Goal: Transaction & Acquisition: Purchase product/service

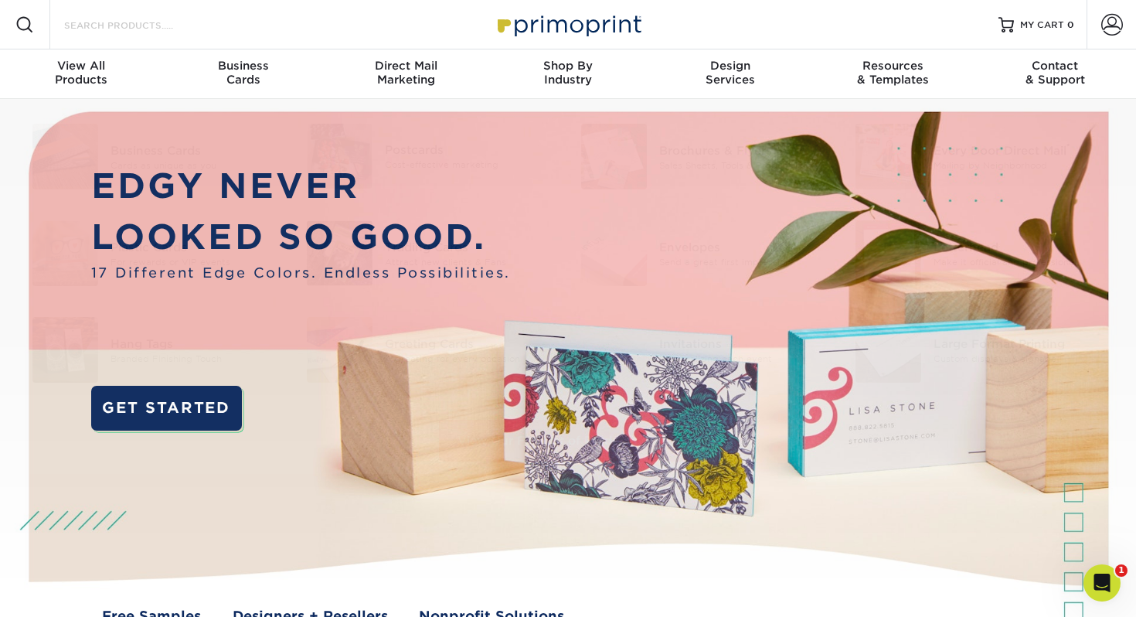
click at [86, 23] on input "Search Products" at bounding box center [138, 24] width 151 height 19
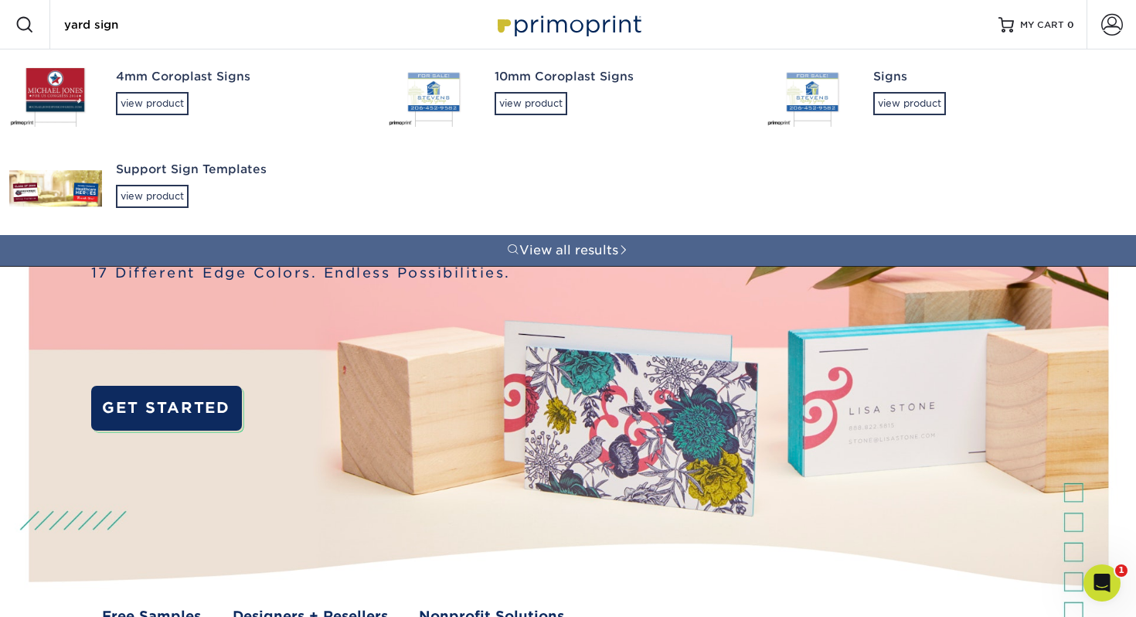
type input "yard sign"
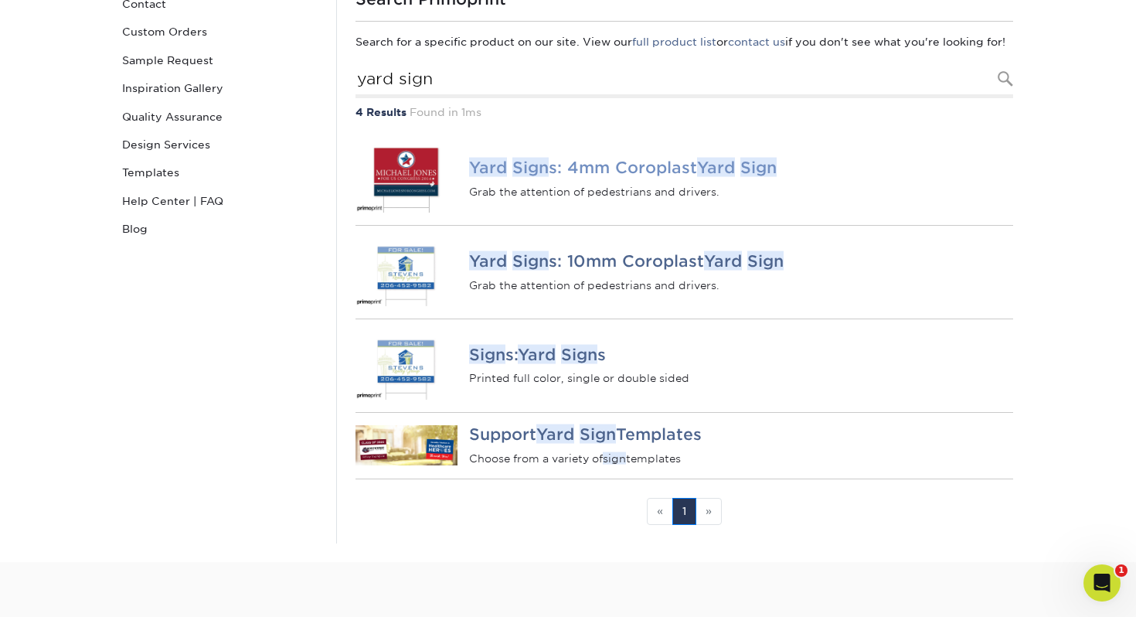
click at [672, 177] on h4 "Yard Sign s: 4mm Coroplast Yard Sign" at bounding box center [741, 167] width 544 height 19
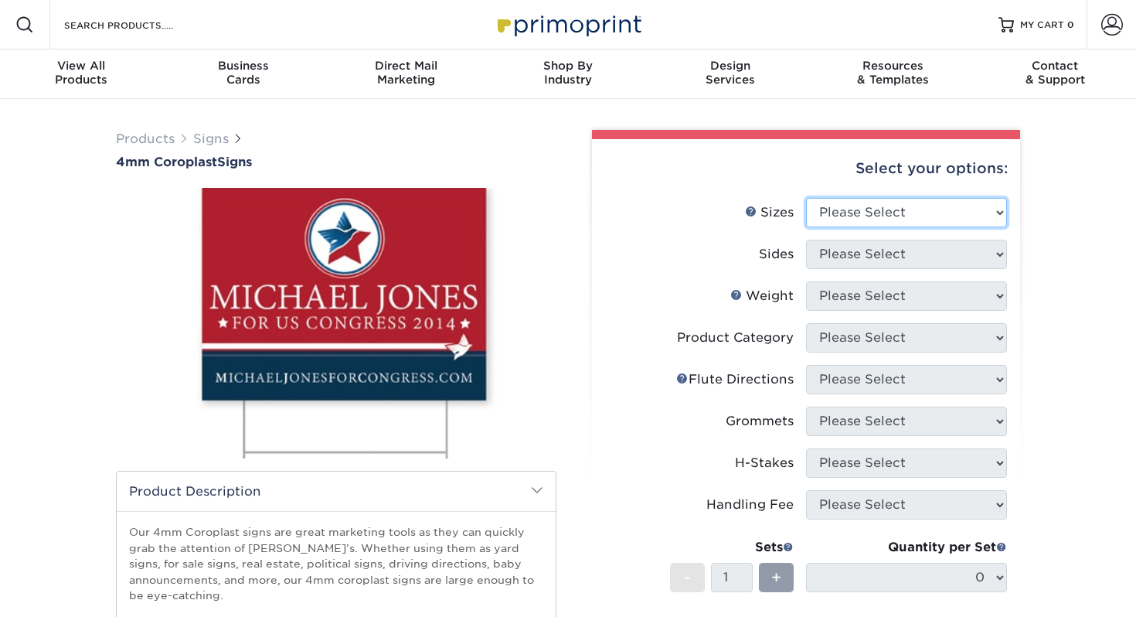
click at [824, 205] on select "Please Select 12" x 18" 18" x 24" 24" x 24" 24" x 36"" at bounding box center [906, 212] width 201 height 29
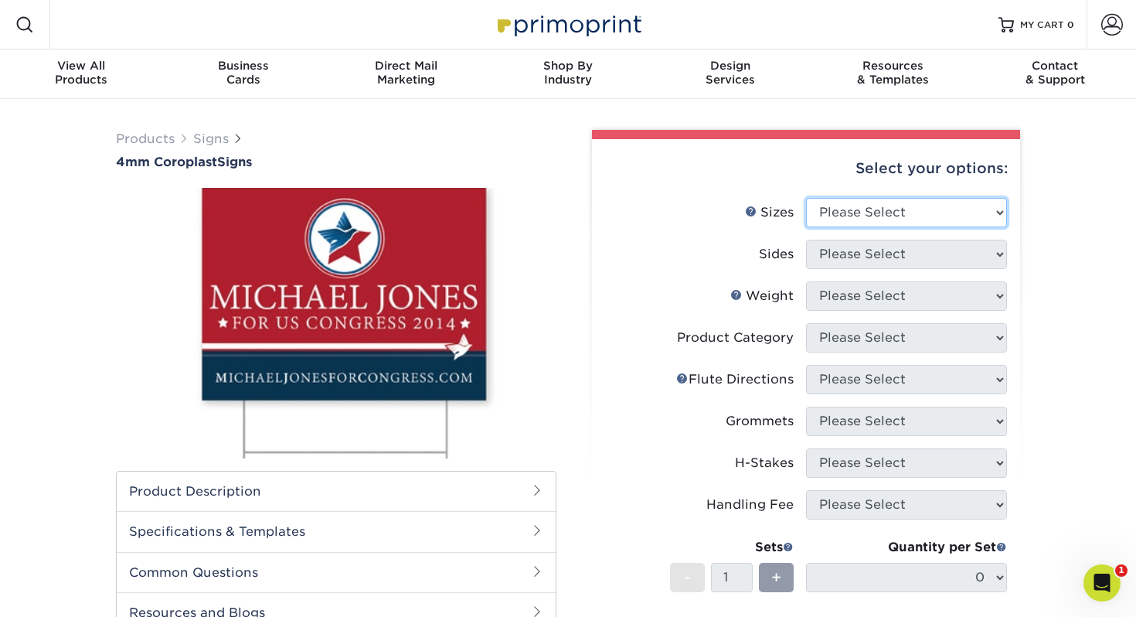
click at [896, 211] on select "Please Select 12" x 18" 18" x 24" 24" x 24" 24" x 36"" at bounding box center [906, 212] width 201 height 29
select select "18.00x24.00"
click at [806, 198] on select "Please Select 12" x 18" 18" x 24" 24" x 24" 24" x 36"" at bounding box center [906, 212] width 201 height 29
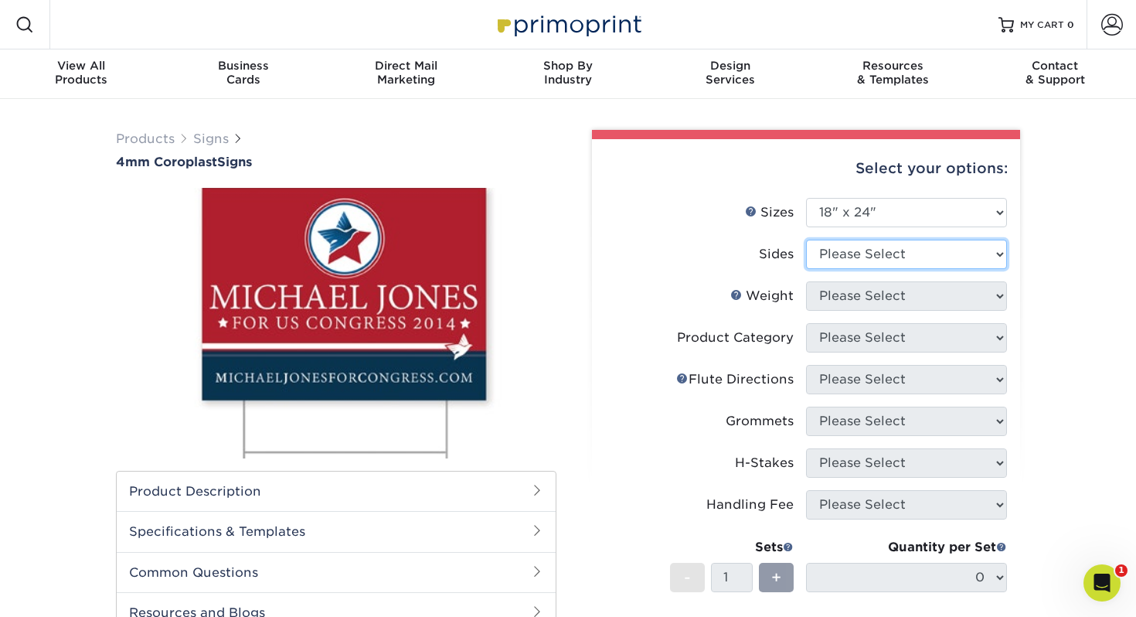
click at [864, 264] on select "Please Select Print Both Sides Print Front Only" at bounding box center [906, 254] width 201 height 29
select select "13abbda7-1d64-4f25-8bb2-c179b224825d"
click at [806, 240] on select "Please Select Print Both Sides Print Front Only" at bounding box center [906, 254] width 201 height 29
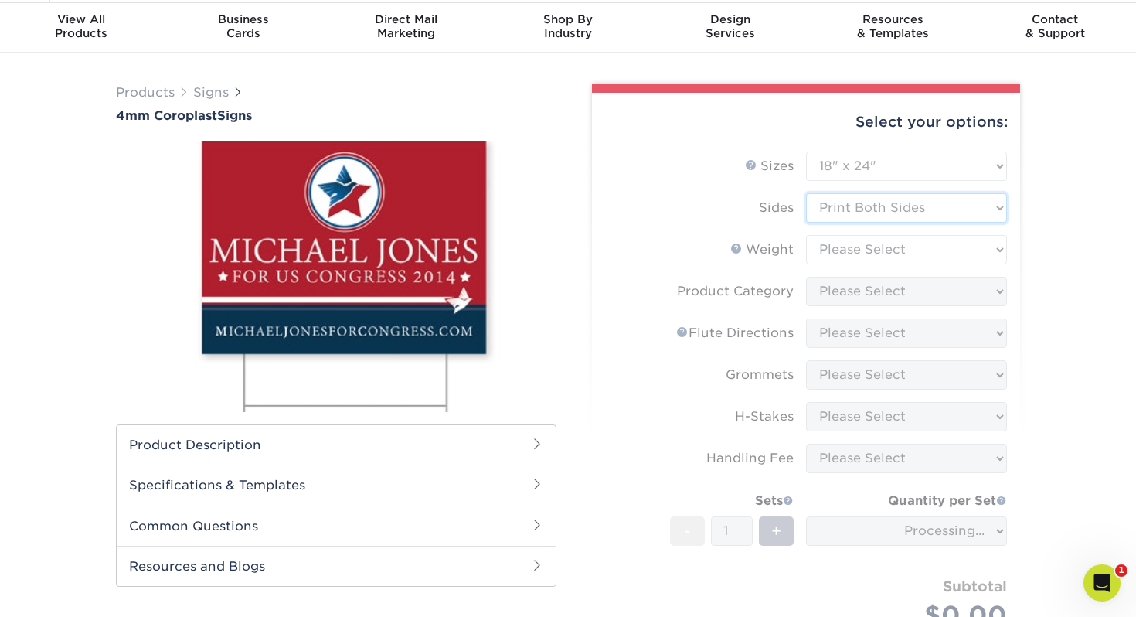
scroll to position [50, 0]
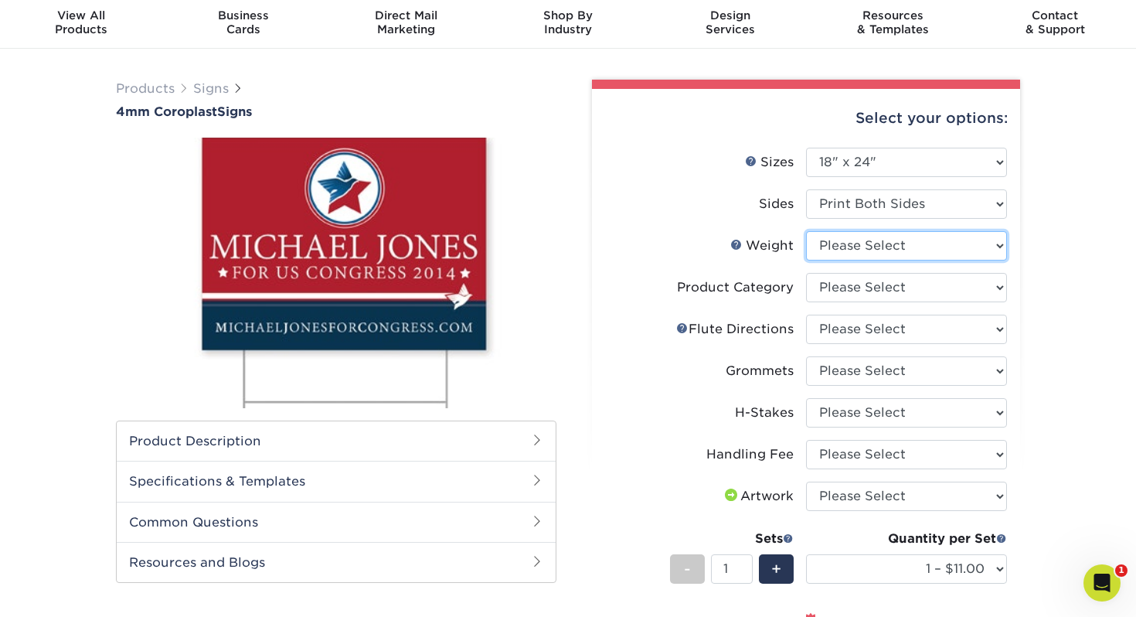
click at [840, 244] on select "Please Select 4CORO" at bounding box center [906, 245] width 201 height 29
select select "4CORO"
click at [806, 231] on select "Please Select 4CORO" at bounding box center [906, 245] width 201 height 29
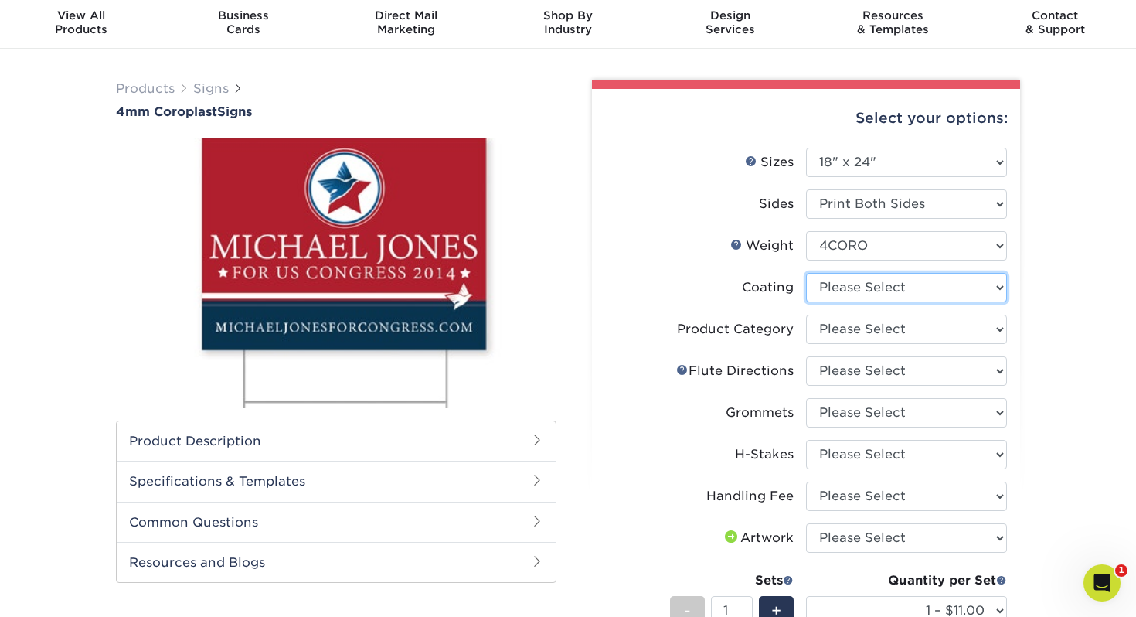
click at [837, 289] on select at bounding box center [906, 287] width 201 height 29
select select "3e7618de-abca-4bda-9f97-8b9129e913d8"
click at [806, 273] on select at bounding box center [906, 287] width 201 height 29
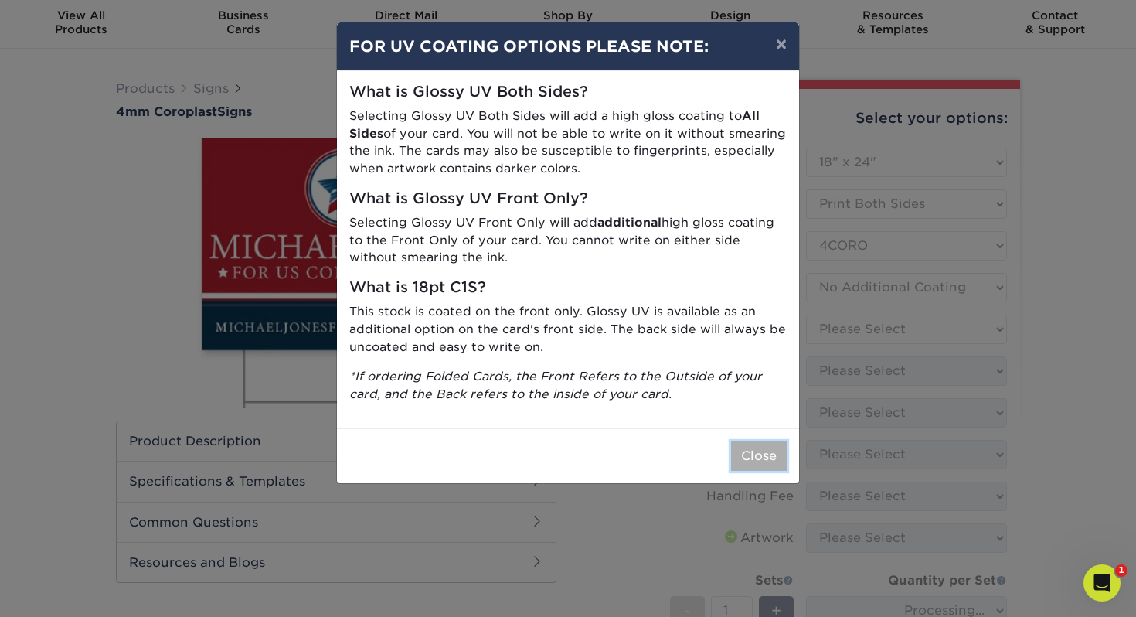
click at [765, 455] on button "Close" at bounding box center [759, 455] width 56 height 29
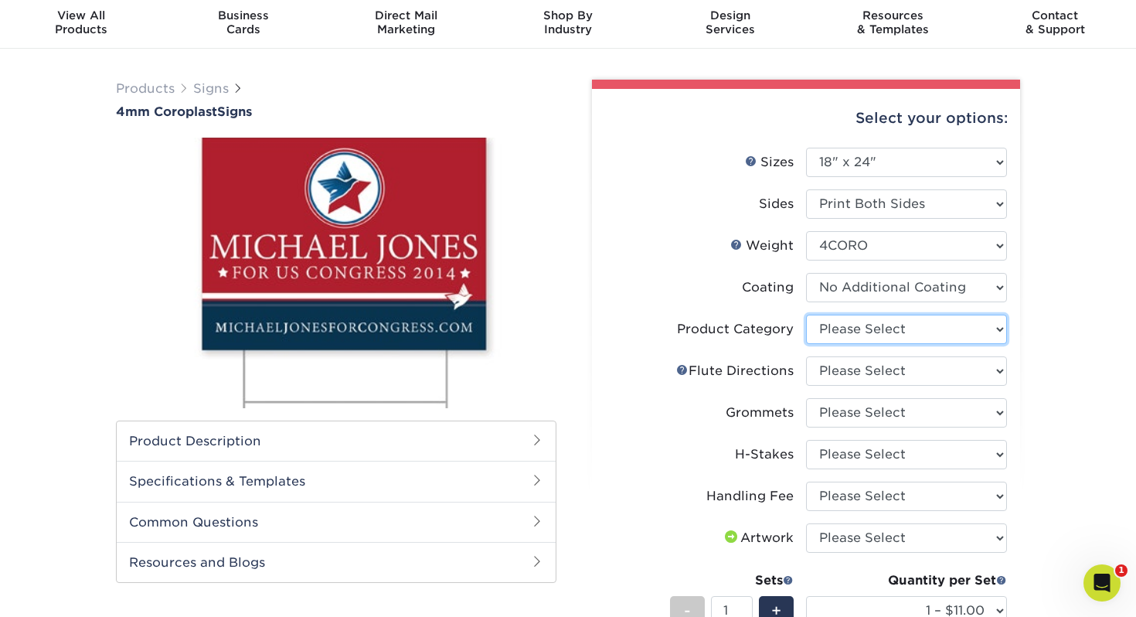
click at [850, 332] on select "Please Select Coroplast Signs" at bounding box center [906, 329] width 201 height 29
select select "b3582ed5-6912-492c-8440-2cc51afdb8e1"
click at [806, 315] on select "Please Select Coroplast Signs" at bounding box center [906, 329] width 201 height 29
click at [870, 334] on select "Please Select Coroplast Signs" at bounding box center [906, 329] width 201 height 29
click at [806, 315] on select "Please Select Coroplast Signs" at bounding box center [906, 329] width 201 height 29
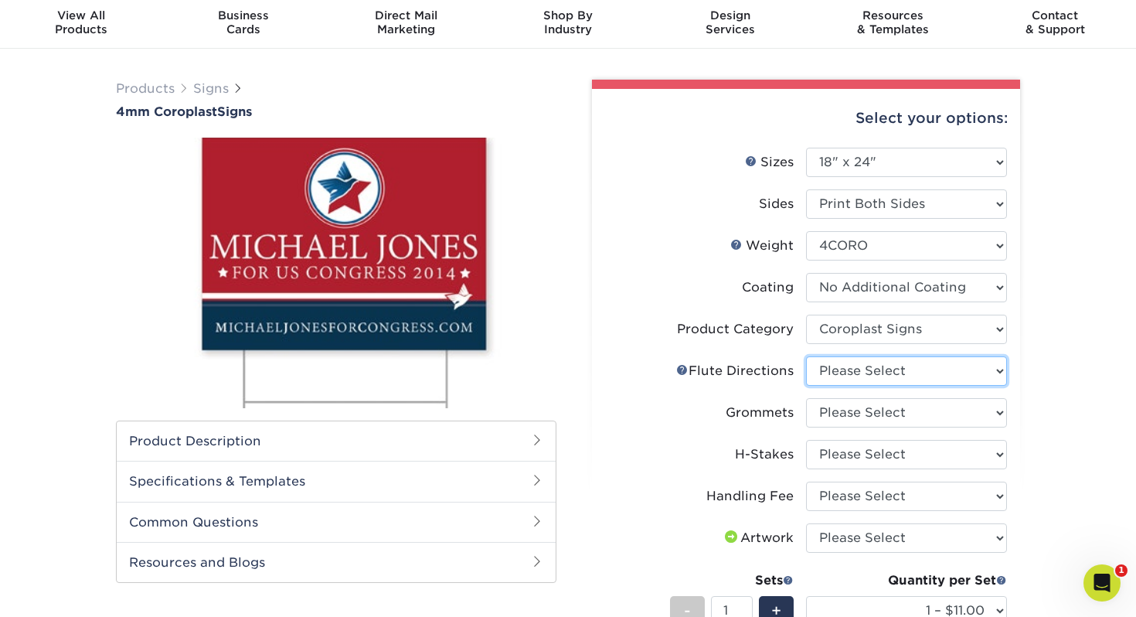
click at [857, 369] on select "Please Select Flute Direction (Horizontal) Flute Direction (Vertical)" at bounding box center [906, 370] width 201 height 29
click at [941, 372] on select "Please Select Flute Direction (Horizontal) Flute Direction (Vertical)" at bounding box center [906, 370] width 201 height 29
click at [806, 356] on select "Please Select Flute Direction (Horizontal) Flute Direction (Vertical)" at bounding box center [906, 370] width 201 height 29
click at [859, 368] on select "Please Select Flute Direction (Horizontal) Flute Direction (Vertical)" at bounding box center [906, 370] width 201 height 29
select select "b9474d6d-25b7-40b8-b284-85b7690982f8"
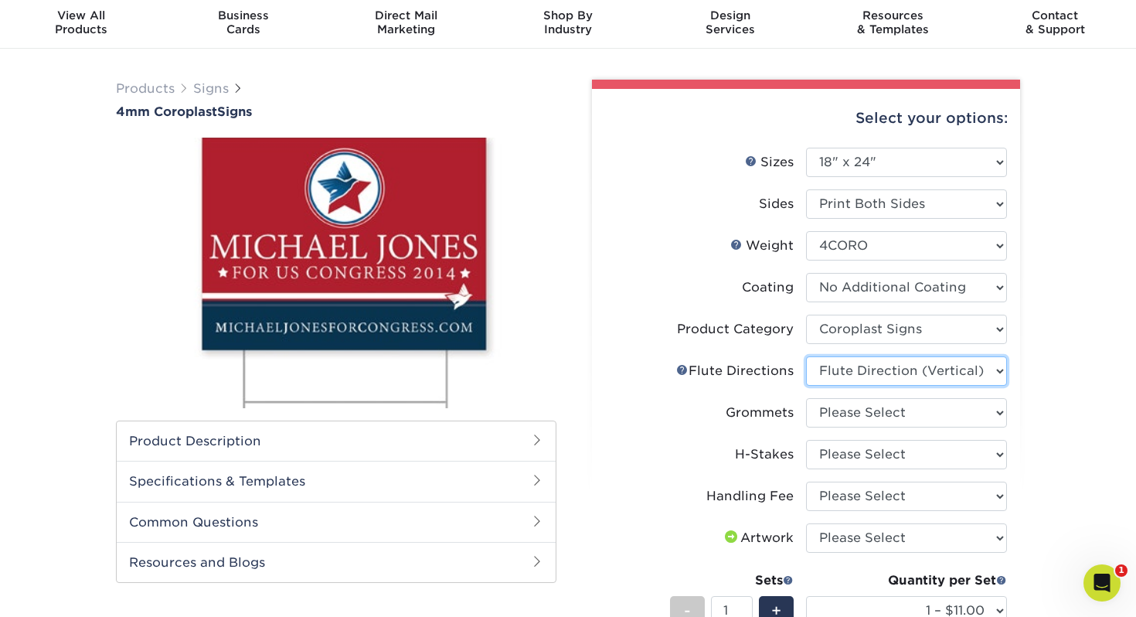
click at [806, 356] on select "Please Select Flute Direction (Horizontal) Flute Direction (Vertical)" at bounding box center [906, 370] width 201 height 29
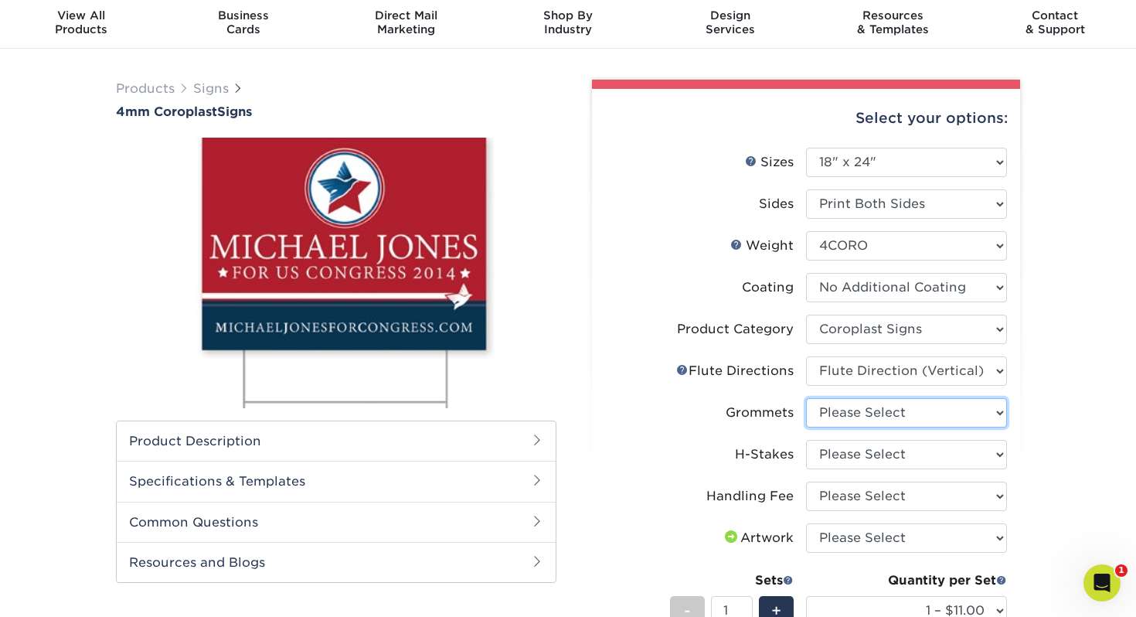
click at [856, 413] on select "Please Select No Grommets Yes, Grommet All 4 Corners Yes, Grommets Top Corners …" at bounding box center [906, 412] width 201 height 29
select select "90d329df-db80-4206-b821-ff9d3f363977"
click at [806, 398] on select "Please Select No Grommets Yes, Grommet All 4 Corners Yes, Grommets Top Corners …" at bounding box center [906, 412] width 201 height 29
click at [857, 448] on select "Please Select No H-Stakes Yes" at bounding box center [906, 454] width 201 height 29
select select "8c85e97e-8b3a-46d2-b88d-acee5fa20222"
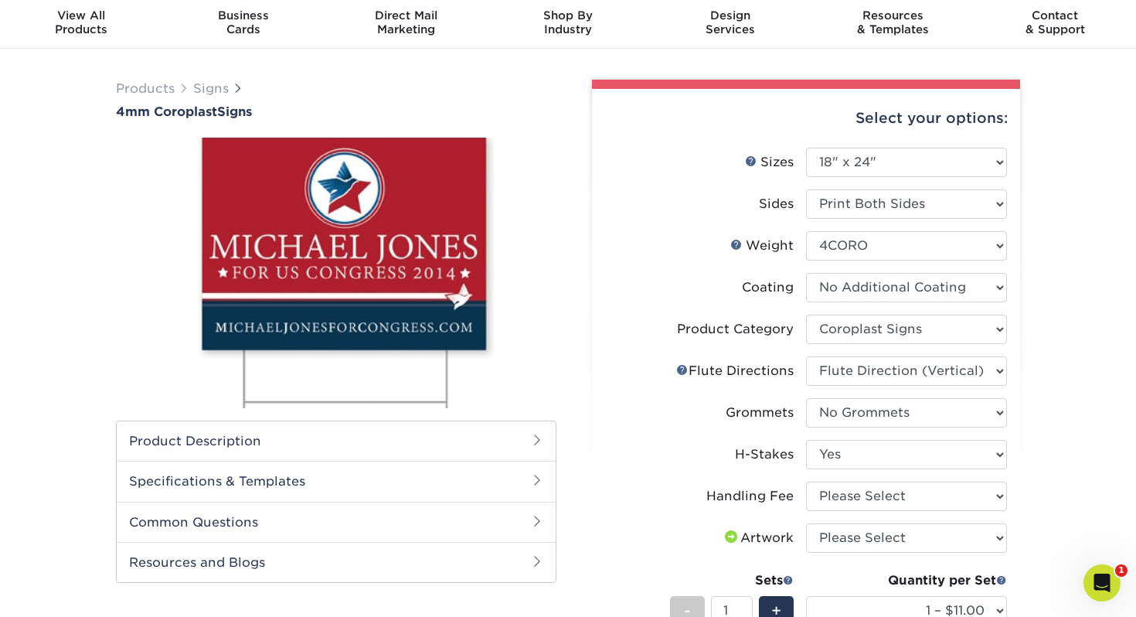
click at [806, 440] on select "Please Select No H-Stakes Yes" at bounding box center [906, 454] width 201 height 29
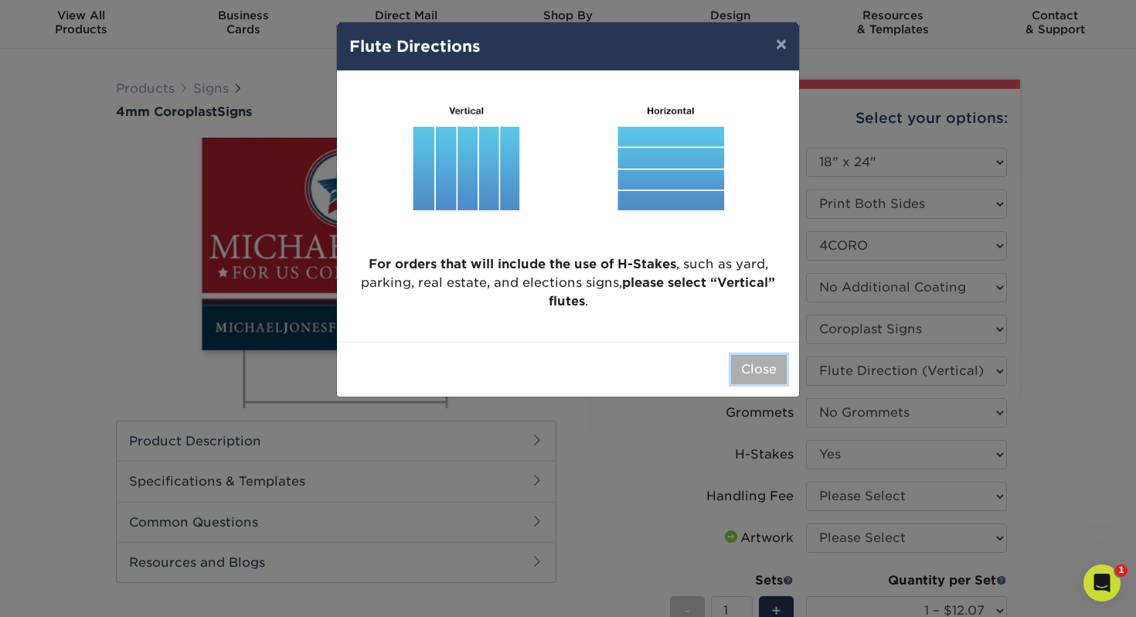
click at [752, 370] on button "Close" at bounding box center [759, 369] width 56 height 29
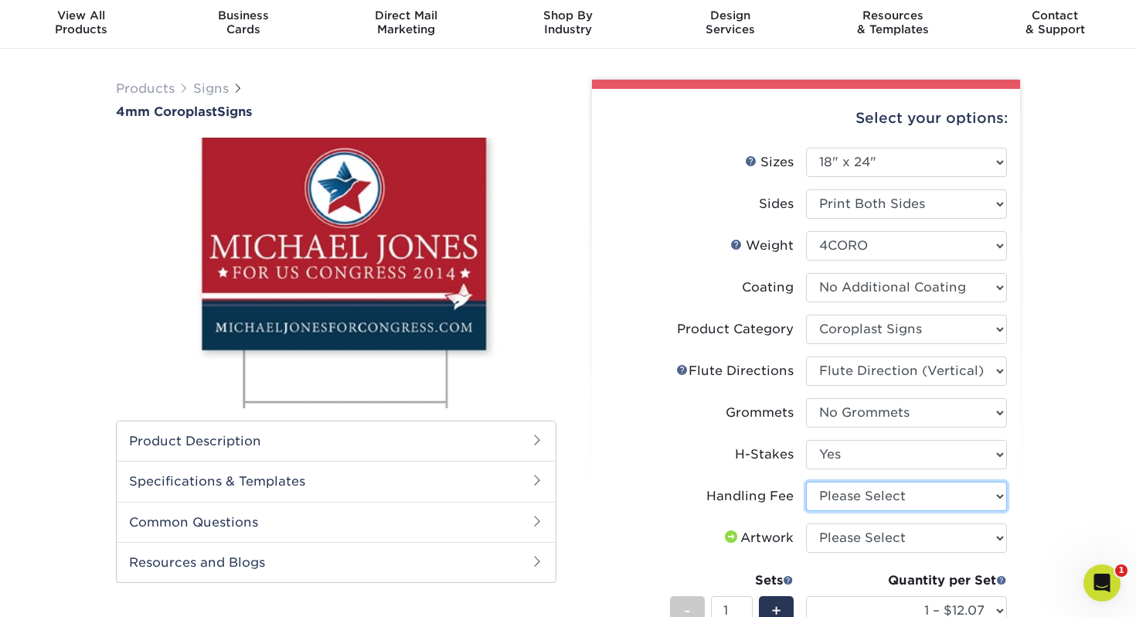
click at [845, 489] on select "Please Select Handling Fee" at bounding box center [906, 496] width 201 height 29
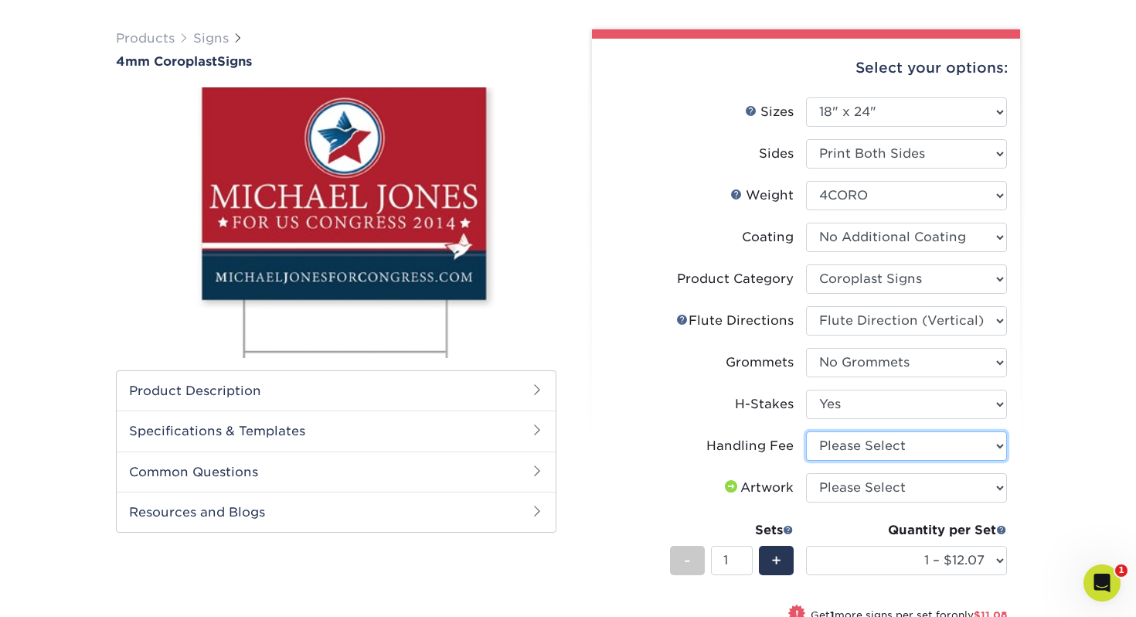
scroll to position [123, 0]
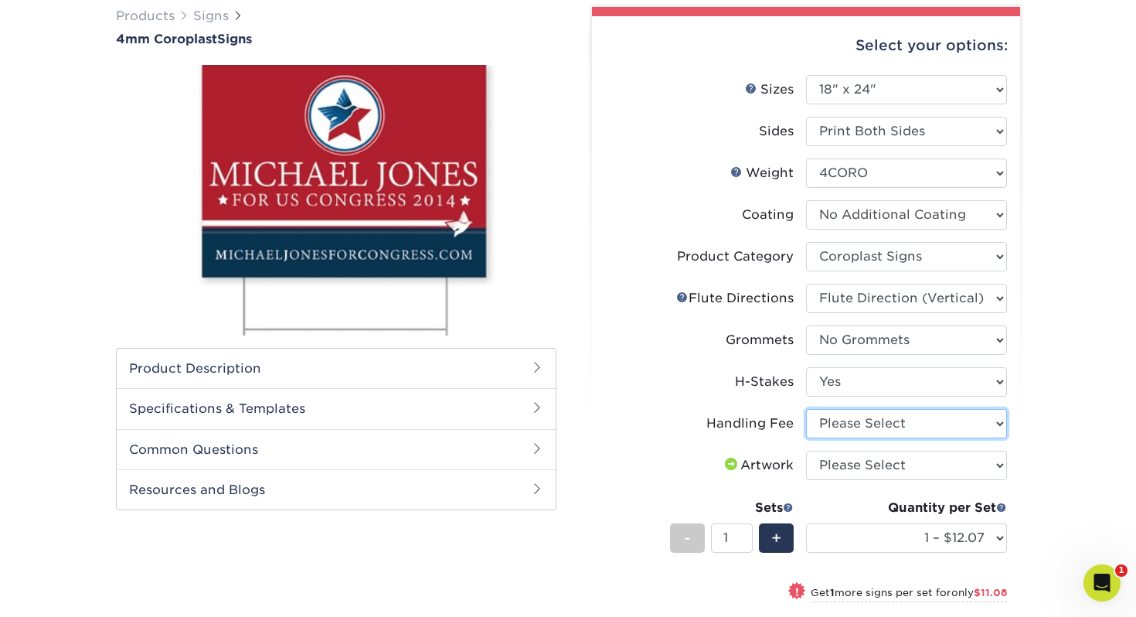
click at [969, 431] on select "Please Select Handling Fee" at bounding box center [906, 423] width 201 height 29
click at [806, 409] on select "Please Select Handling Fee" at bounding box center [906, 423] width 201 height 29
click at [910, 417] on select "Please Select Handling Fee" at bounding box center [906, 423] width 201 height 29
select select "-1"
click at [806, 409] on select "Please Select Handling Fee" at bounding box center [906, 423] width 201 height 29
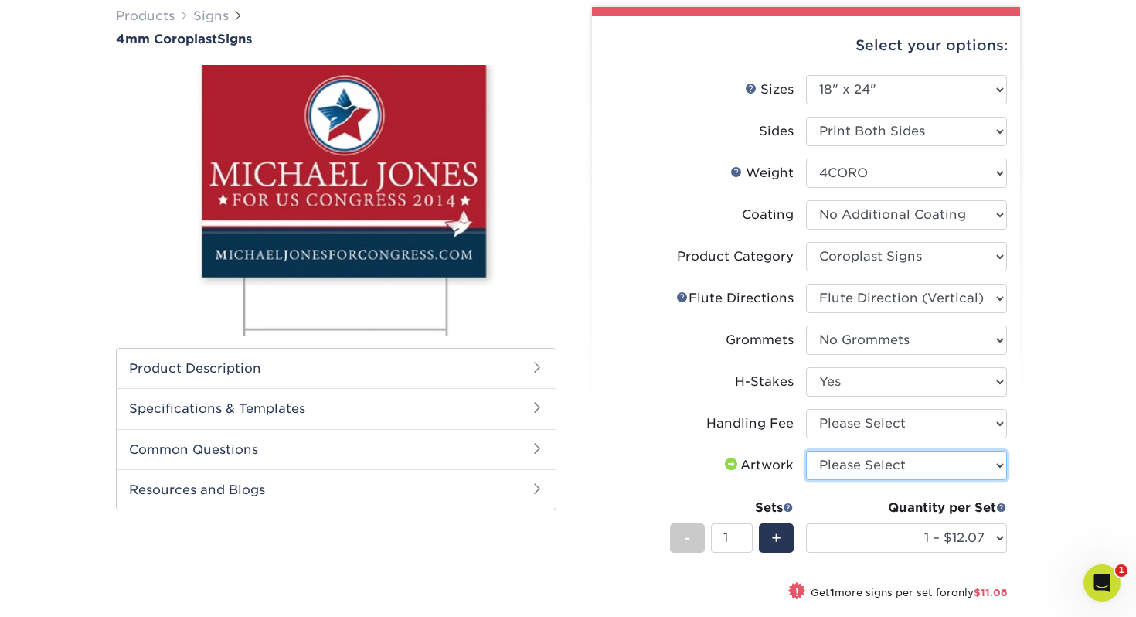
click at [913, 464] on select "Please Select I will upload files I need a design - $50" at bounding box center [906, 465] width 201 height 29
select select "upload"
click at [806, 451] on select "Please Select I will upload files I need a design - $50" at bounding box center [906, 465] width 201 height 29
click at [856, 421] on select "Please Select Handling Fee" at bounding box center [906, 423] width 201 height 29
select select "ab74c079-444c-4260-ae6a-e09bdee8073c"
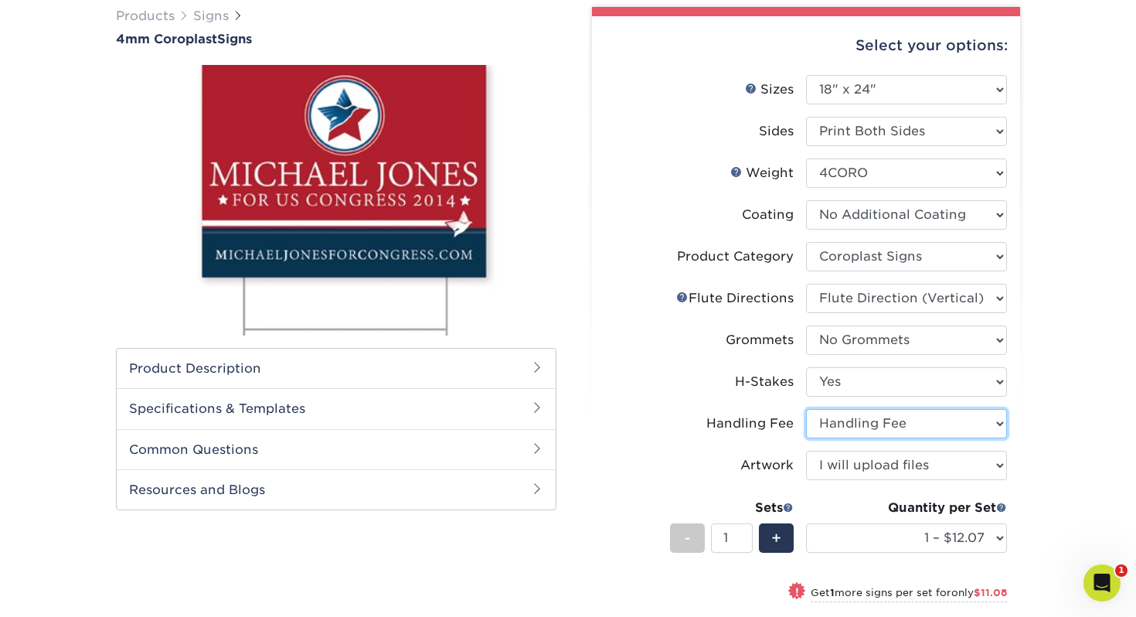
click at [806, 409] on select "Please Select Handling Fee" at bounding box center [906, 423] width 201 height 29
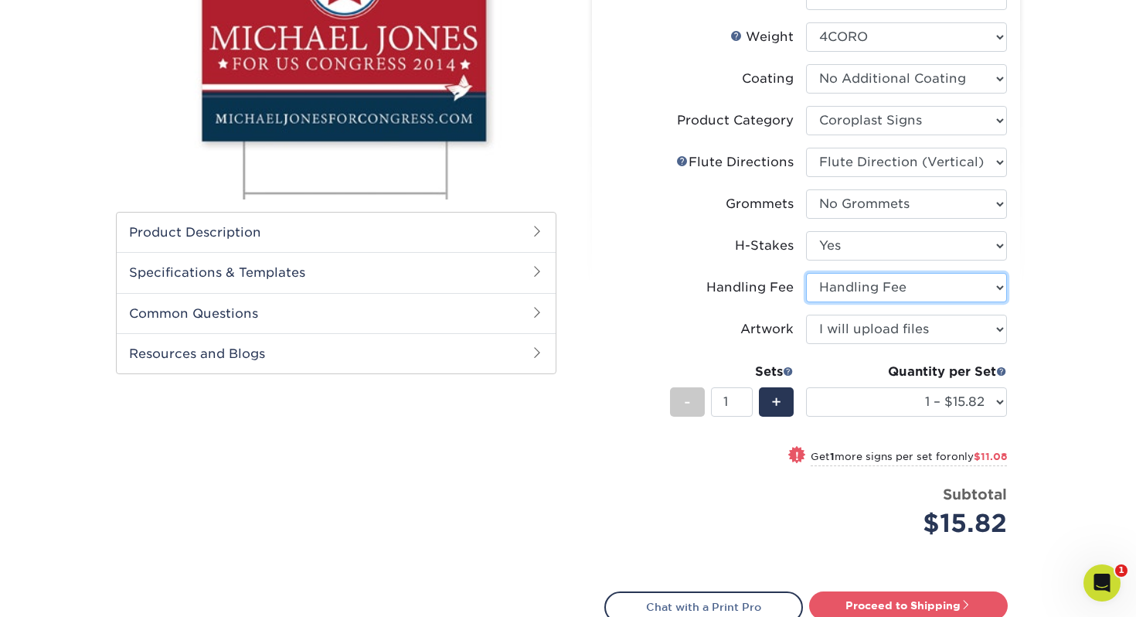
scroll to position [278, 0]
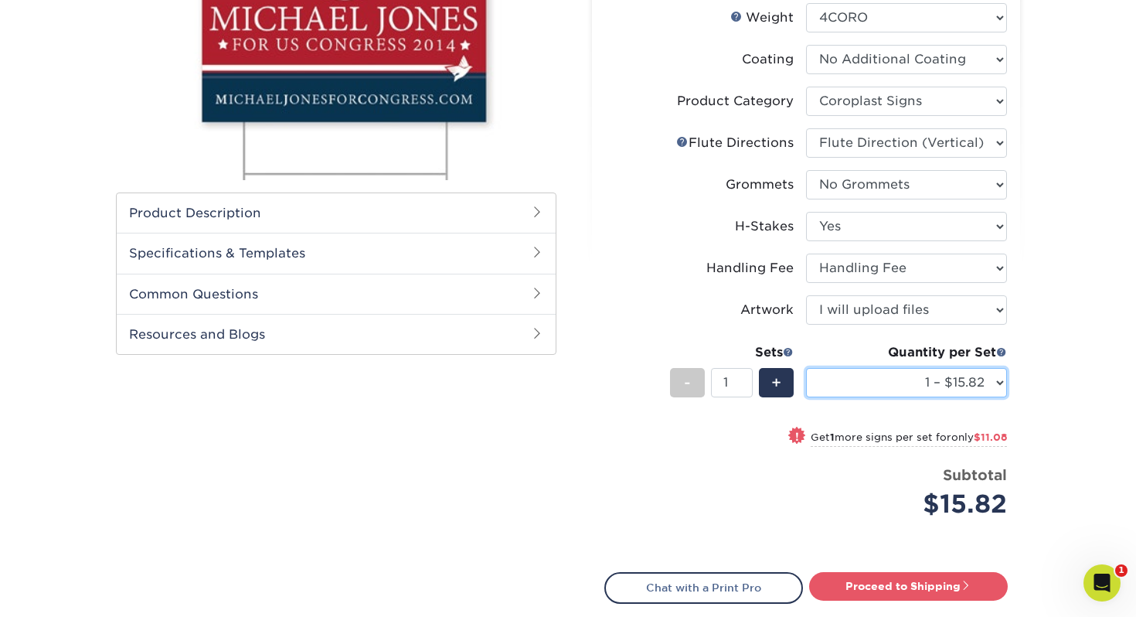
click at [940, 377] on select "1 – $15.82 2 – $26.90 3 – $38.97 4 – $46.29 5 – $58.37 6 – $69.44 7 – $81.51 8 …" at bounding box center [906, 382] width 201 height 29
select select "10 – $115.73"
click at [806, 368] on select "1 – $15.82 2 – $26.90 3 – $38.97 4 – $46.29 5 – $58.37 6 – $69.44 7 – $81.51 8 …" at bounding box center [906, 382] width 201 height 29
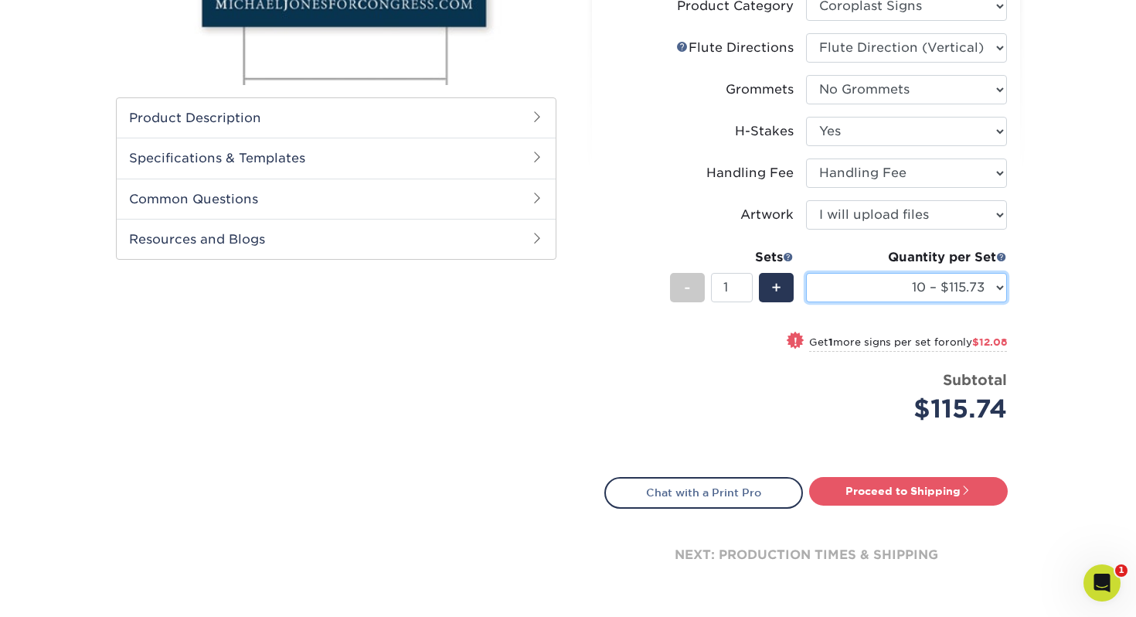
scroll to position [373, 0]
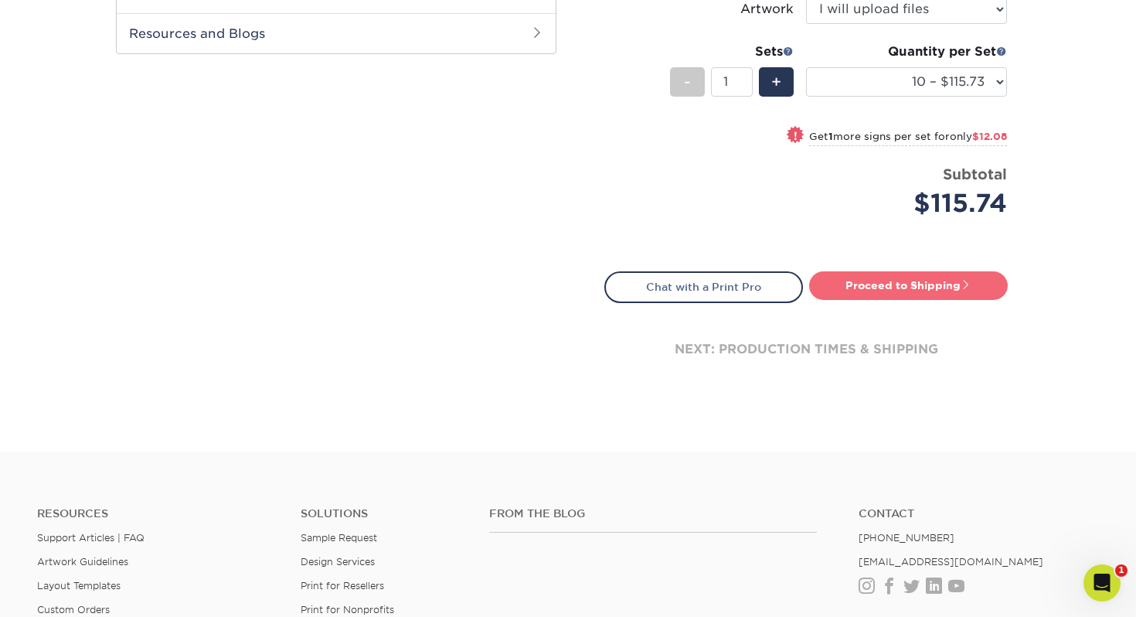
click at [874, 279] on link "Proceed to Shipping" at bounding box center [908, 285] width 199 height 28
type input "Set 1"
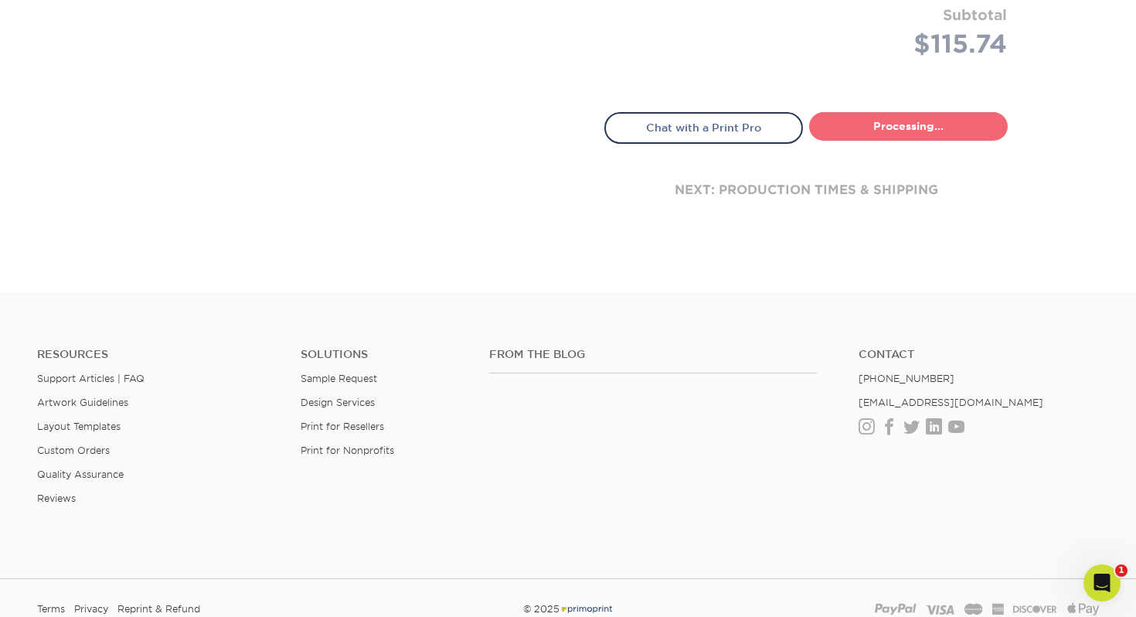
select select "66fa3dd7-a777-44c5-9a33-b53e9be1fb0b"
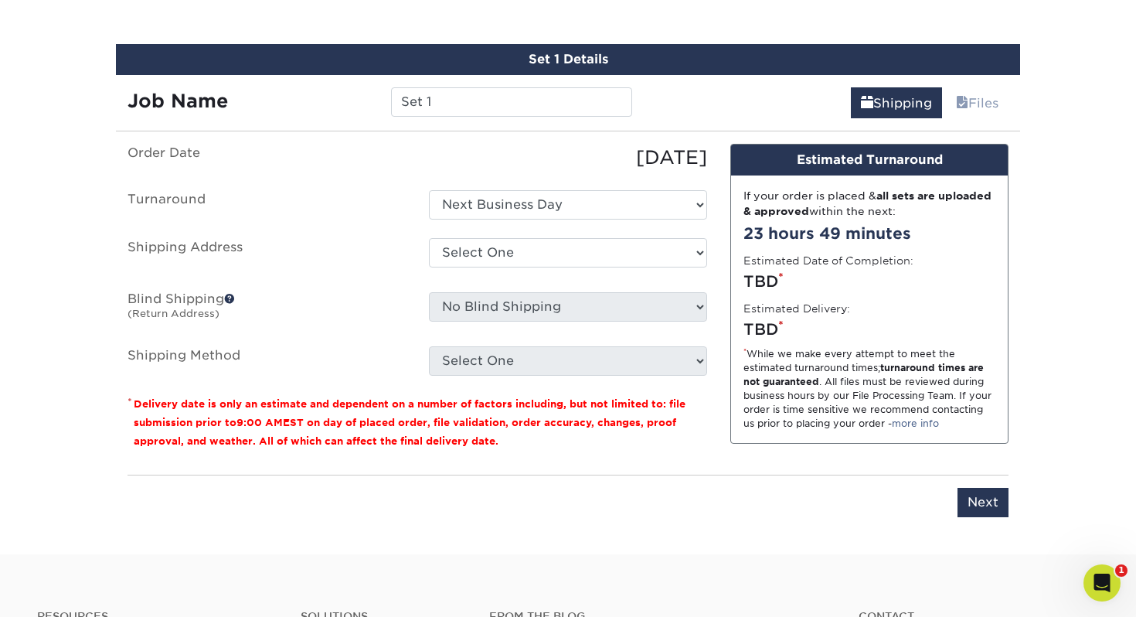
scroll to position [892, 0]
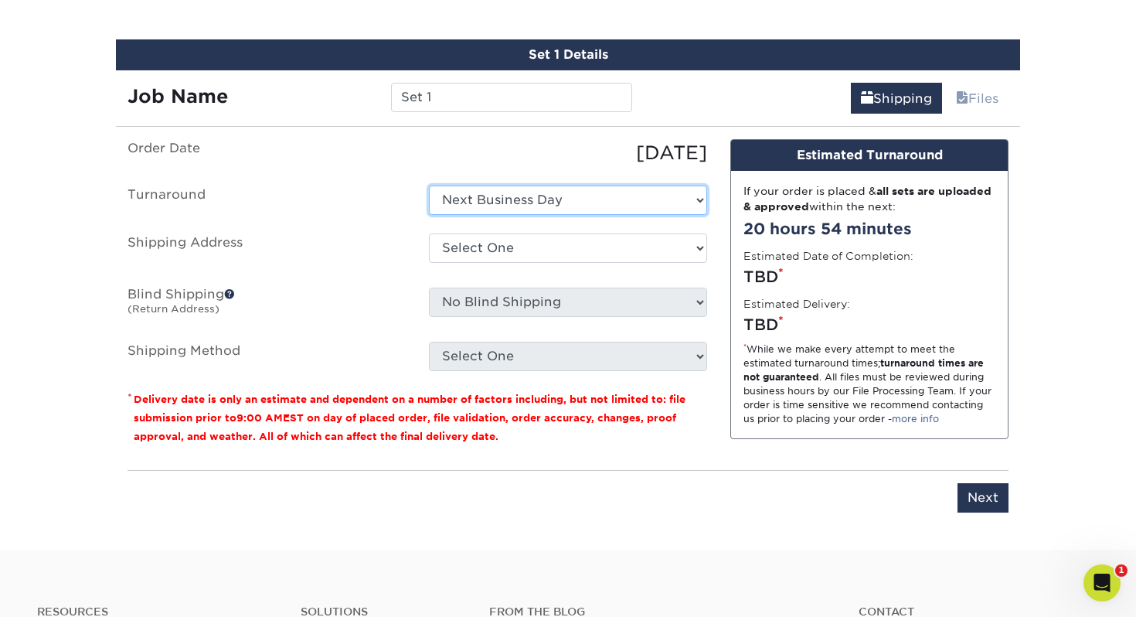
click at [534, 196] on select "Select One Next Business Day" at bounding box center [568, 200] width 278 height 29
click at [429, 186] on select "Select One Next Business Day" at bounding box center [568, 200] width 278 height 29
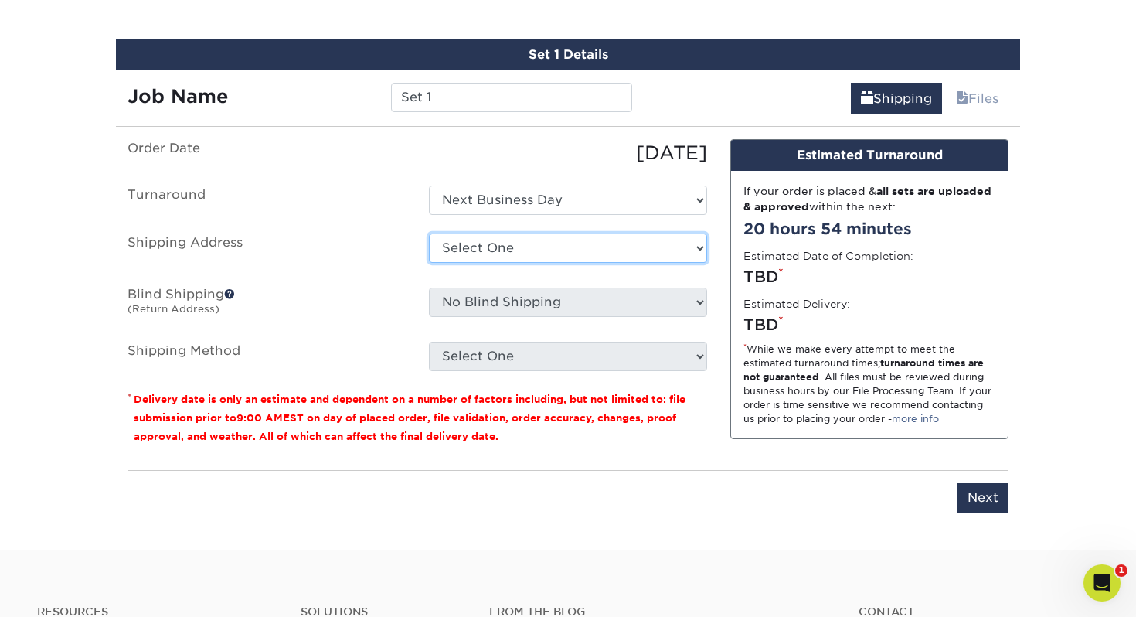
click at [501, 244] on select "Select One + Add New Address - Login" at bounding box center [568, 247] width 278 height 29
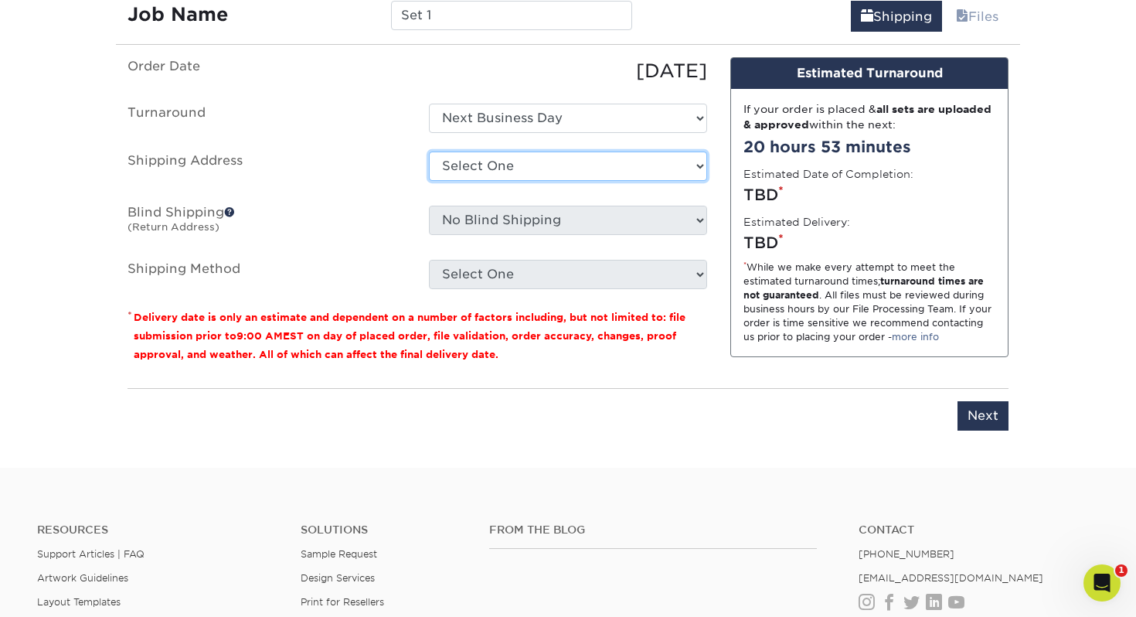
scroll to position [942, 0]
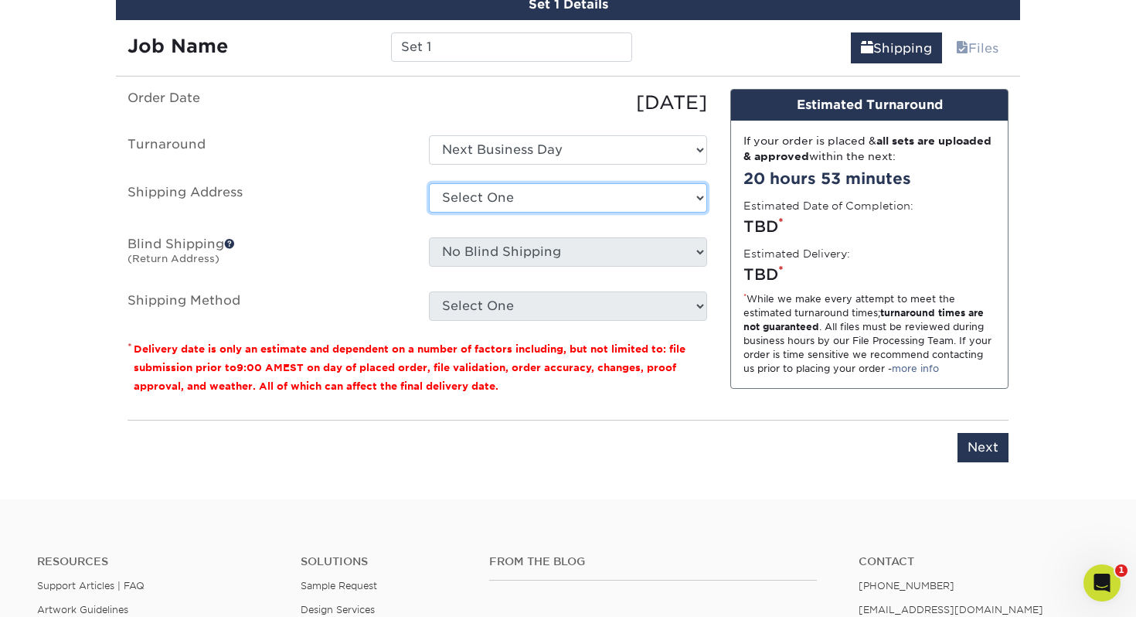
click at [528, 199] on select "Select One + Add New Address - Login" at bounding box center [568, 197] width 278 height 29
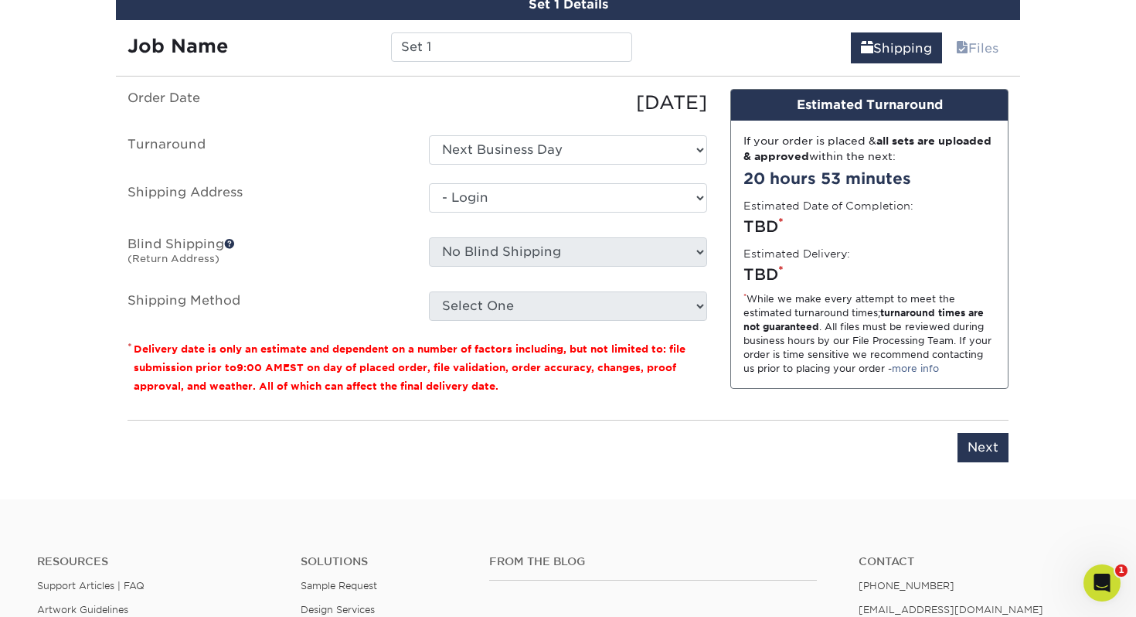
click at [429, 213] on select "Select One + Add New Address - Login" at bounding box center [568, 197] width 278 height 29
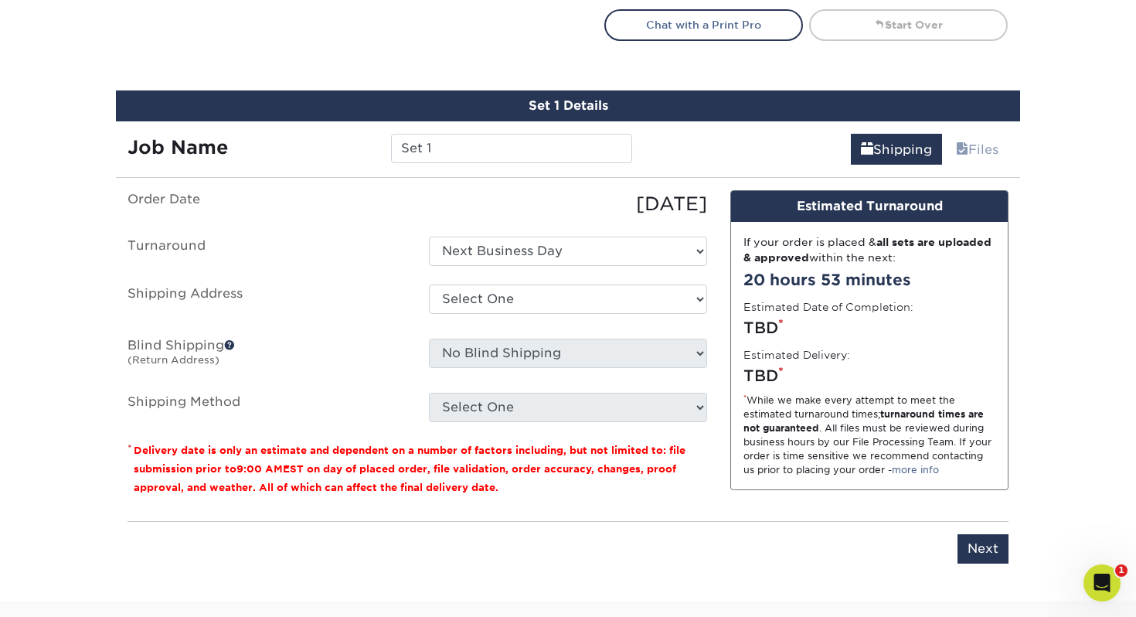
scroll to position [924, 0]
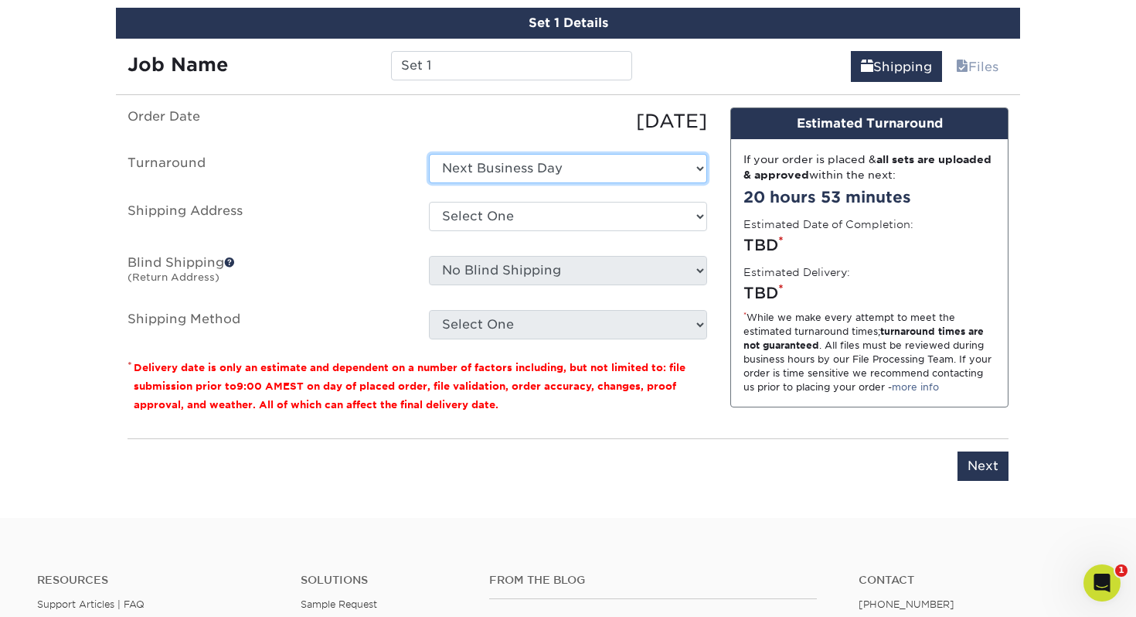
click at [549, 176] on select "Select One Next Business Day" at bounding box center [568, 168] width 278 height 29
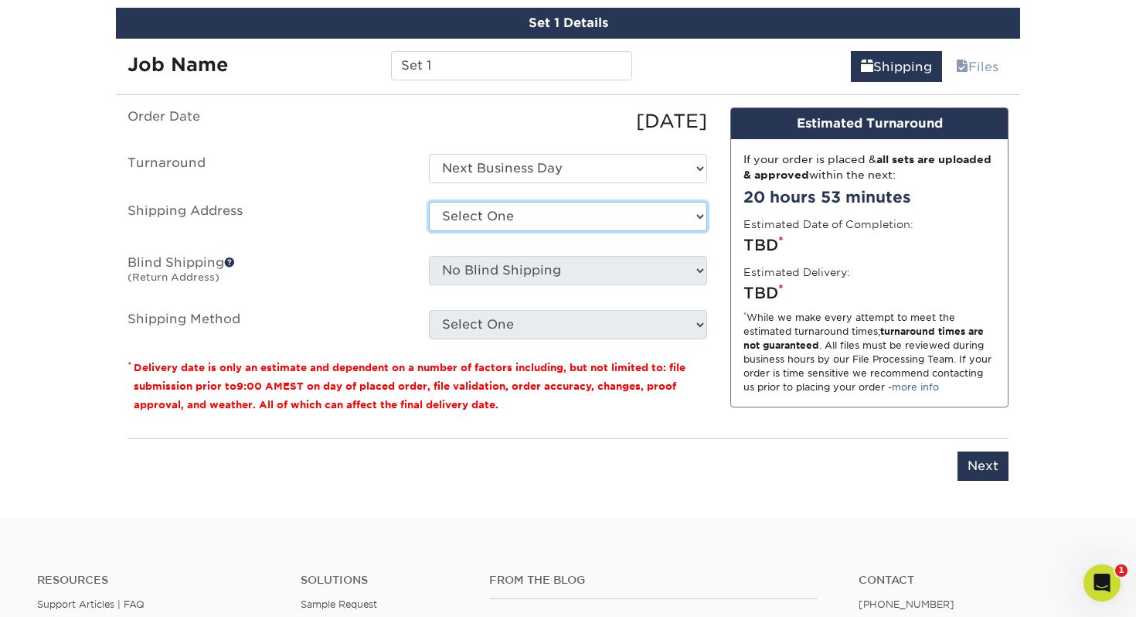
click at [523, 220] on select "Select One + Add New Address - Login" at bounding box center [568, 216] width 278 height 29
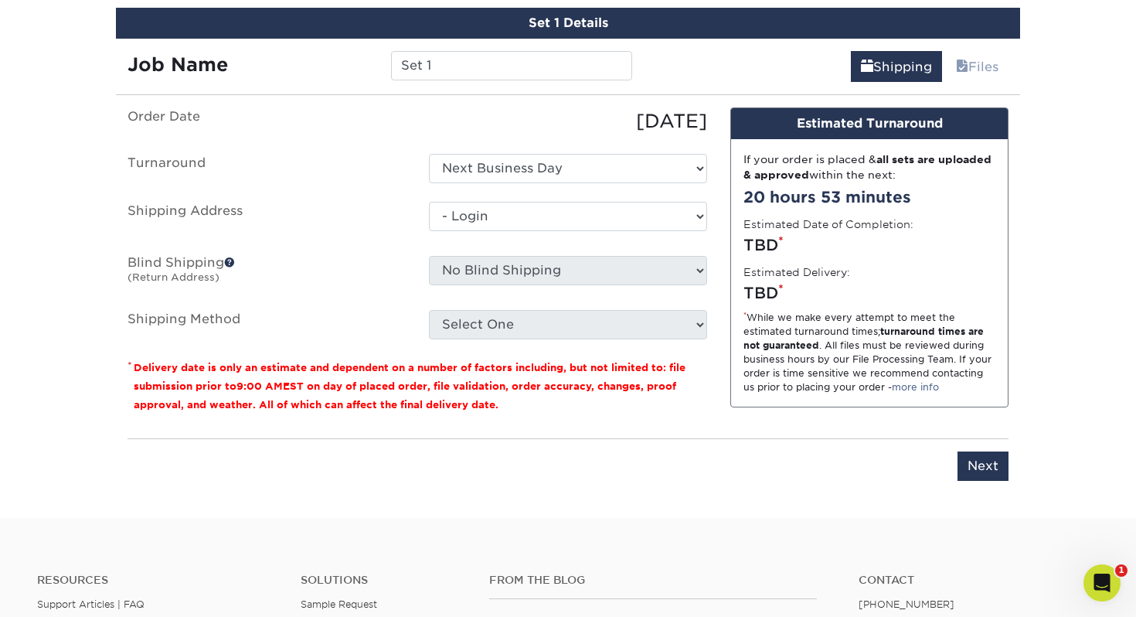
click at [429, 231] on select "Select One + Add New Address - Login" at bounding box center [568, 216] width 278 height 29
select select "-1"
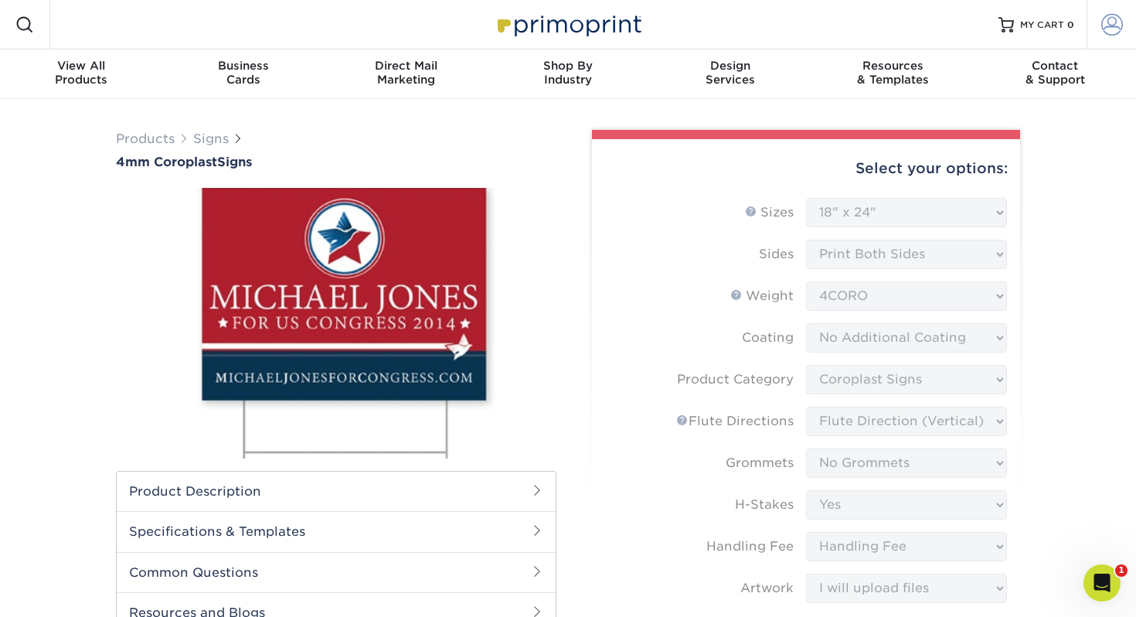
click at [1105, 29] on span at bounding box center [1113, 25] width 22 height 22
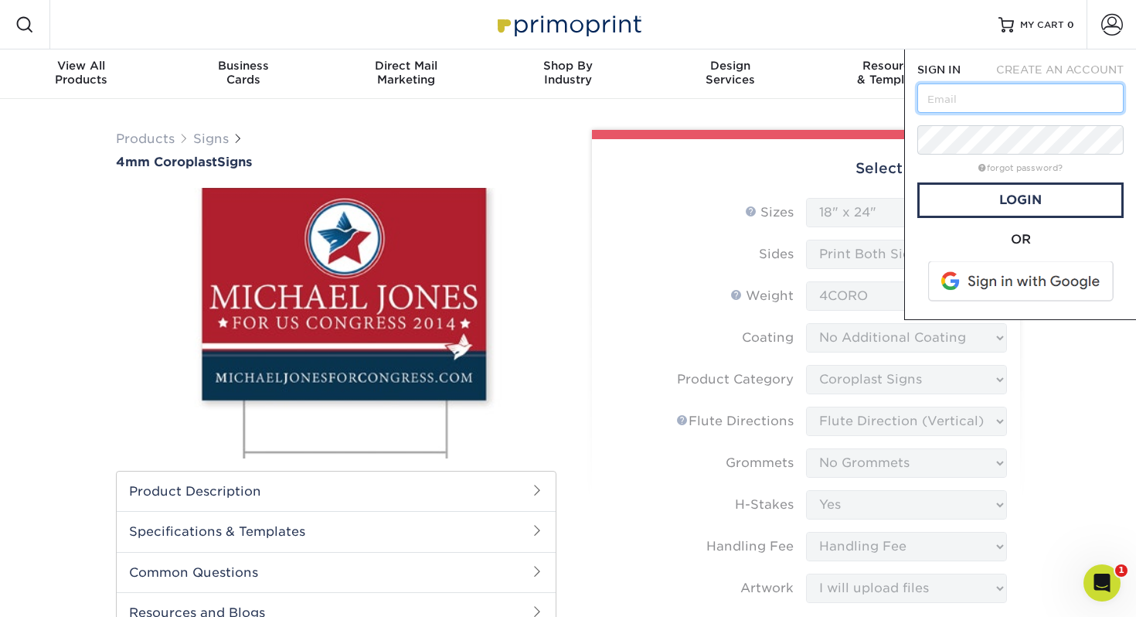
click at [976, 95] on input "text" at bounding box center [1021, 97] width 206 height 29
click at [842, 123] on div "Products Signs 4mm Coroplast Signs Options include" at bounding box center [568, 506] width 928 height 777
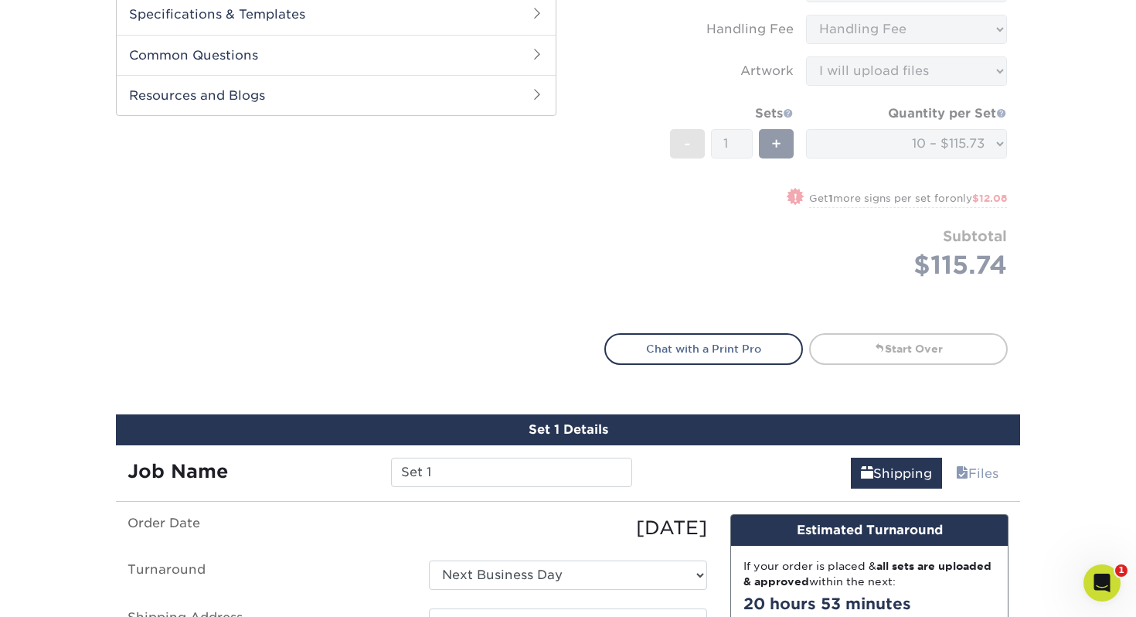
scroll to position [515, 0]
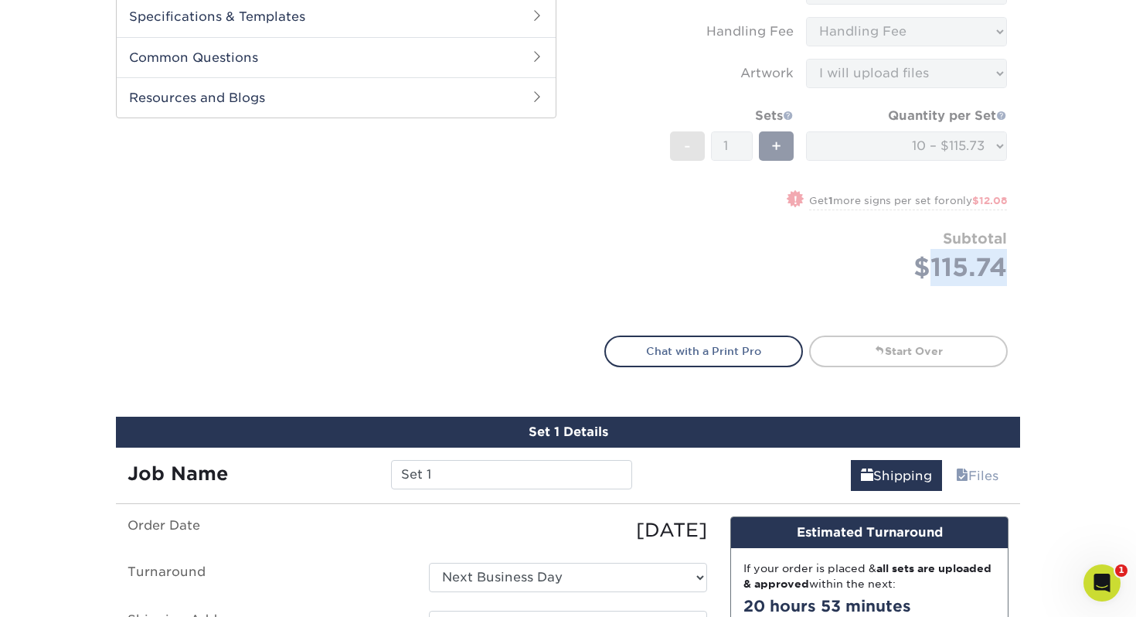
drag, startPoint x: 1010, startPoint y: 272, endPoint x: 927, endPoint y: 265, distance: 83.0
click at [927, 264] on div "Select your options: Sizes Help Sizes Please Select 12" x 18" 18" x 24" 24" x 2…" at bounding box center [806, 1] width 428 height 755
click at [1034, 353] on div "Products Signs 4mm Coroplast Signs /" at bounding box center [568, 255] width 1136 height 1343
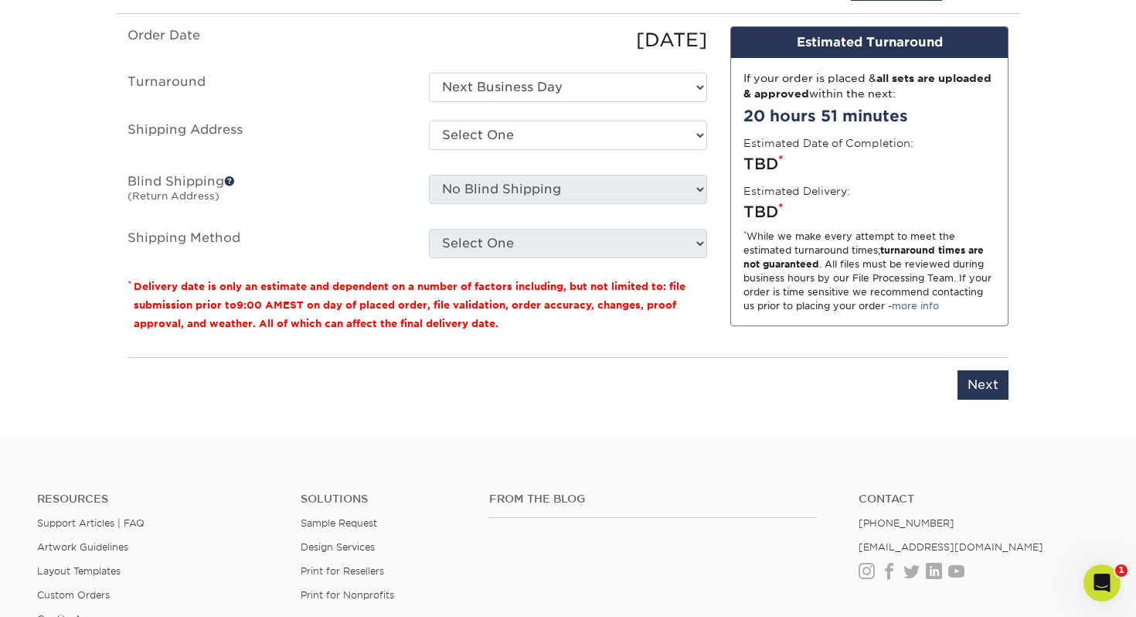
scroll to position [1004, 0]
click at [1113, 574] on div "Open Intercom Messenger" at bounding box center [1100, 580] width 51 height 51
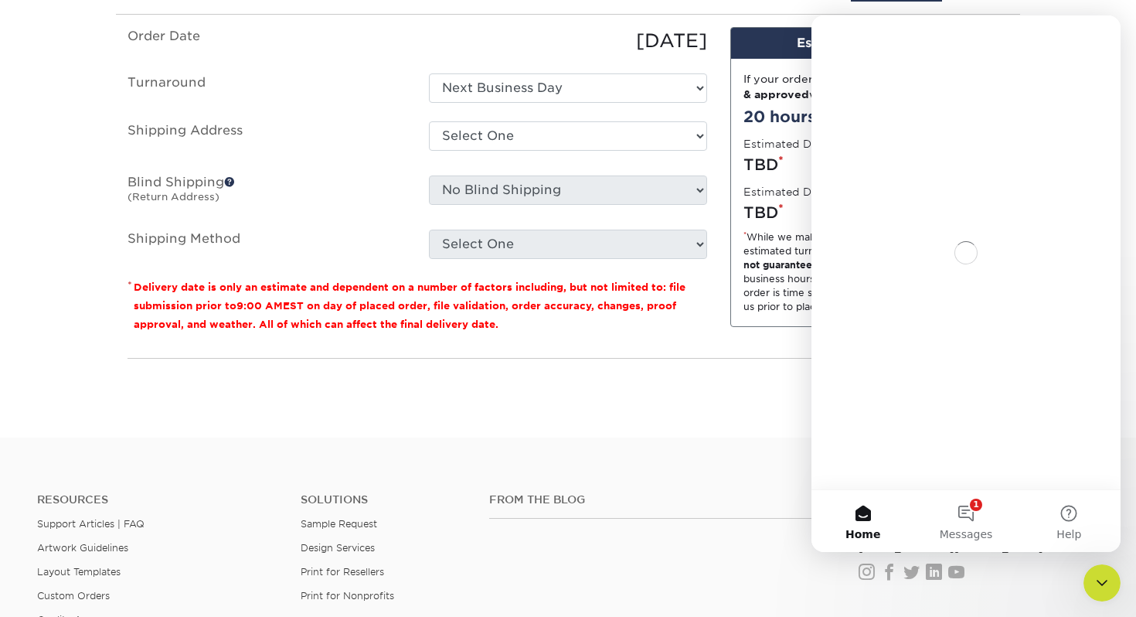
scroll to position [0, 0]
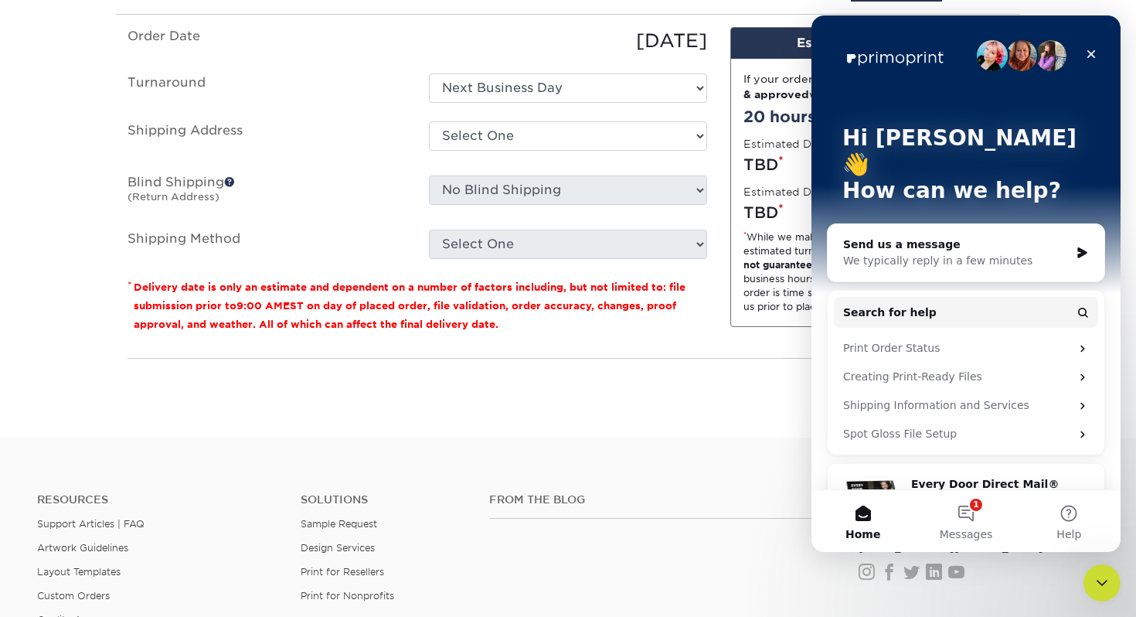
click at [673, 404] on div "You've choosen mailing services! If you have a csv address list please upload i…" at bounding box center [568, 223] width 881 height 392
click at [1091, 55] on icon "Close" at bounding box center [1092, 54] width 9 height 9
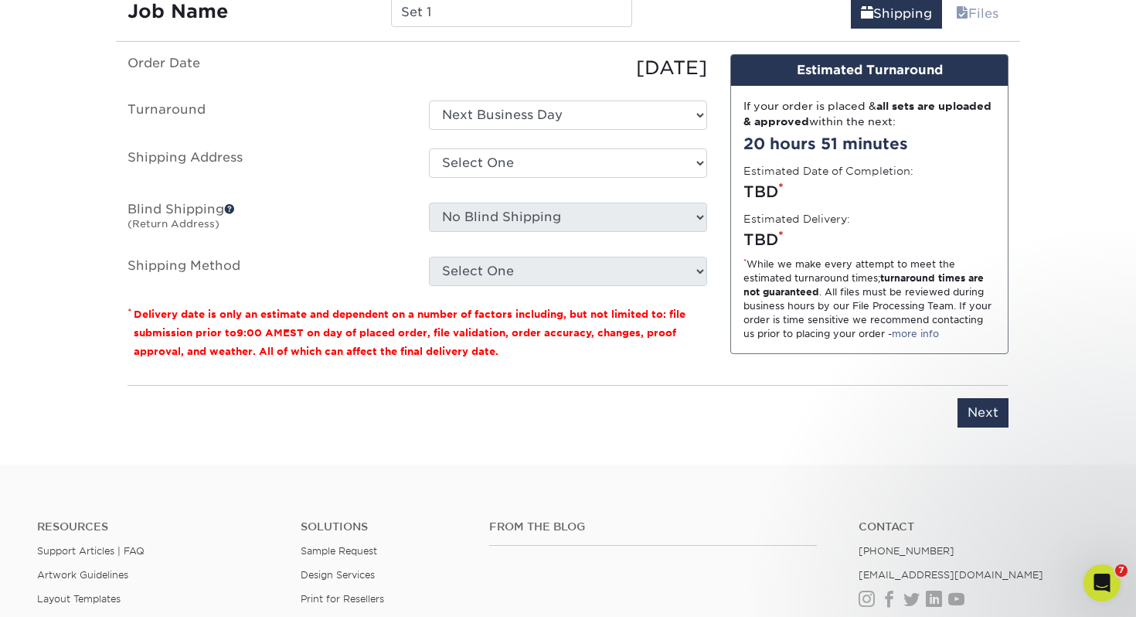
scroll to position [952, 0]
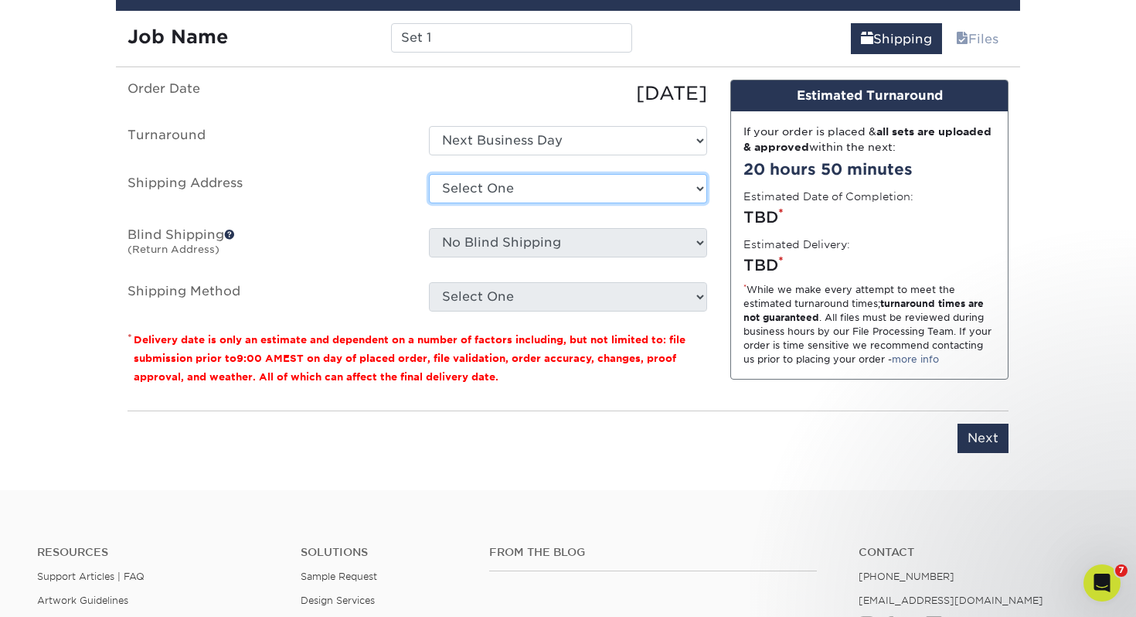
click at [498, 191] on select "Select One + Add New Address - Login" at bounding box center [568, 188] width 278 height 29
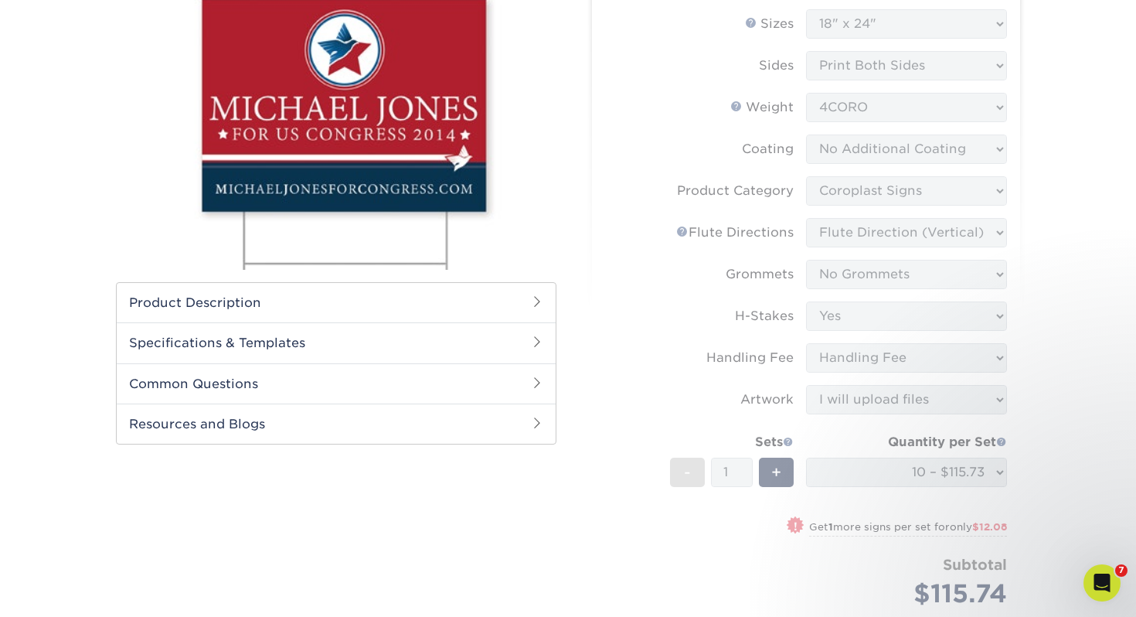
scroll to position [0, 0]
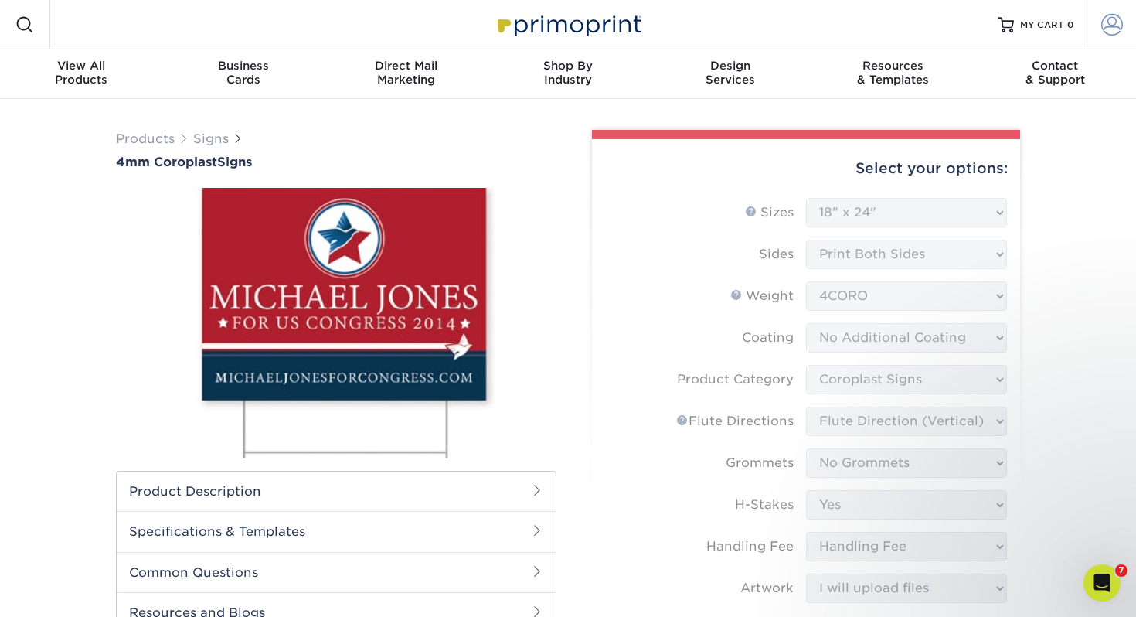
click at [1110, 20] on span at bounding box center [1113, 25] width 22 height 22
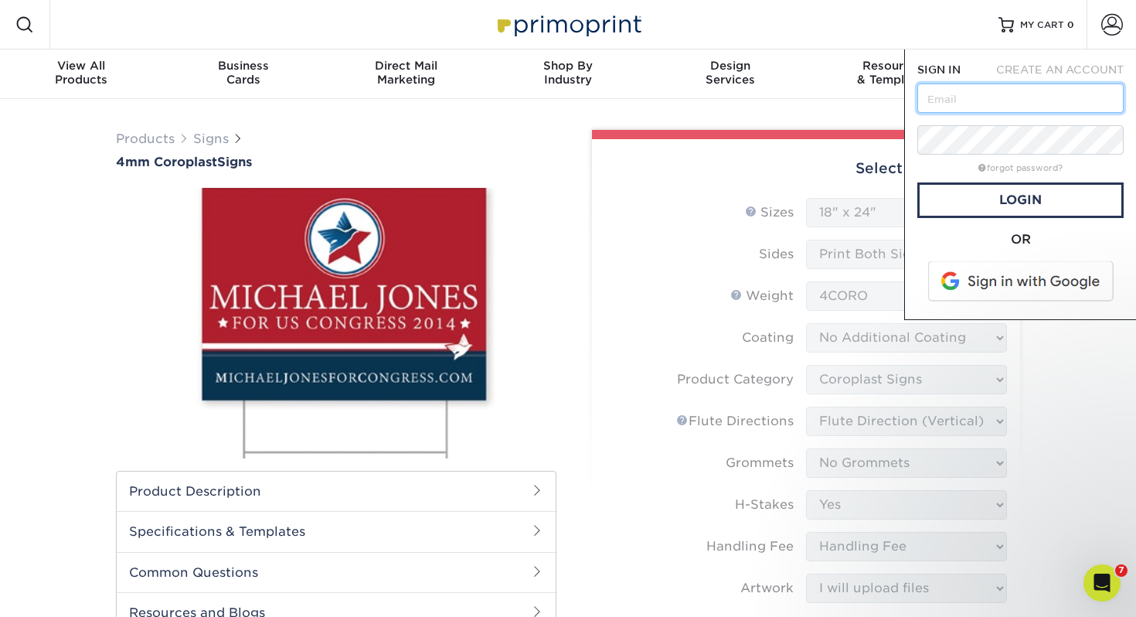
click at [984, 105] on input "text" at bounding box center [1021, 97] width 206 height 29
type input "[EMAIL_ADDRESS][DOMAIN_NAME]"
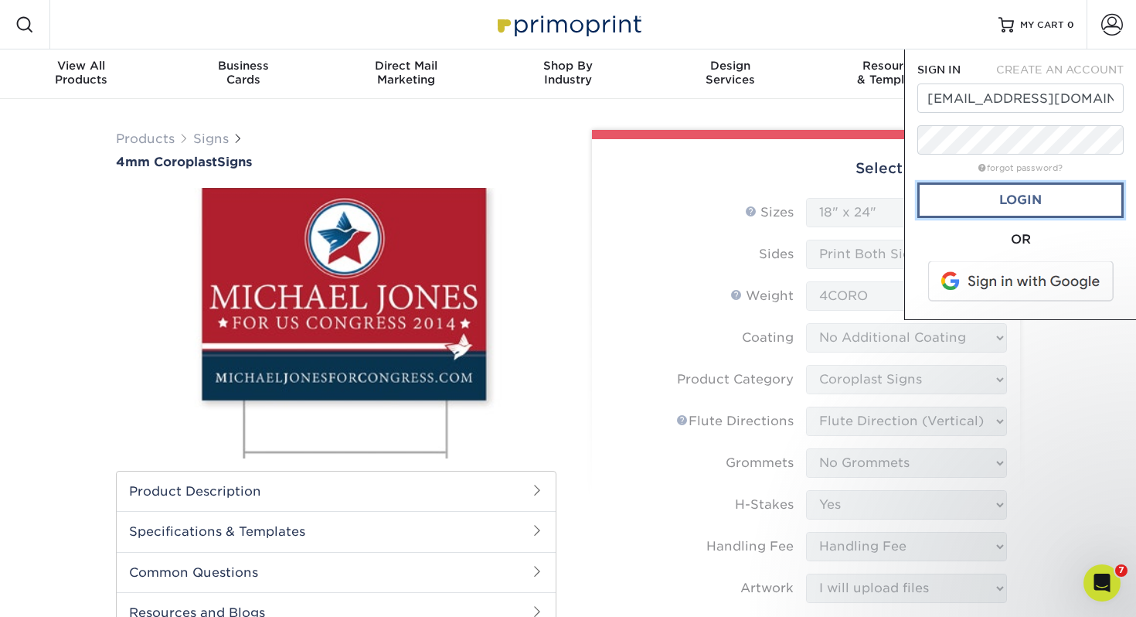
click at [1014, 192] on link "Login" at bounding box center [1021, 200] width 206 height 36
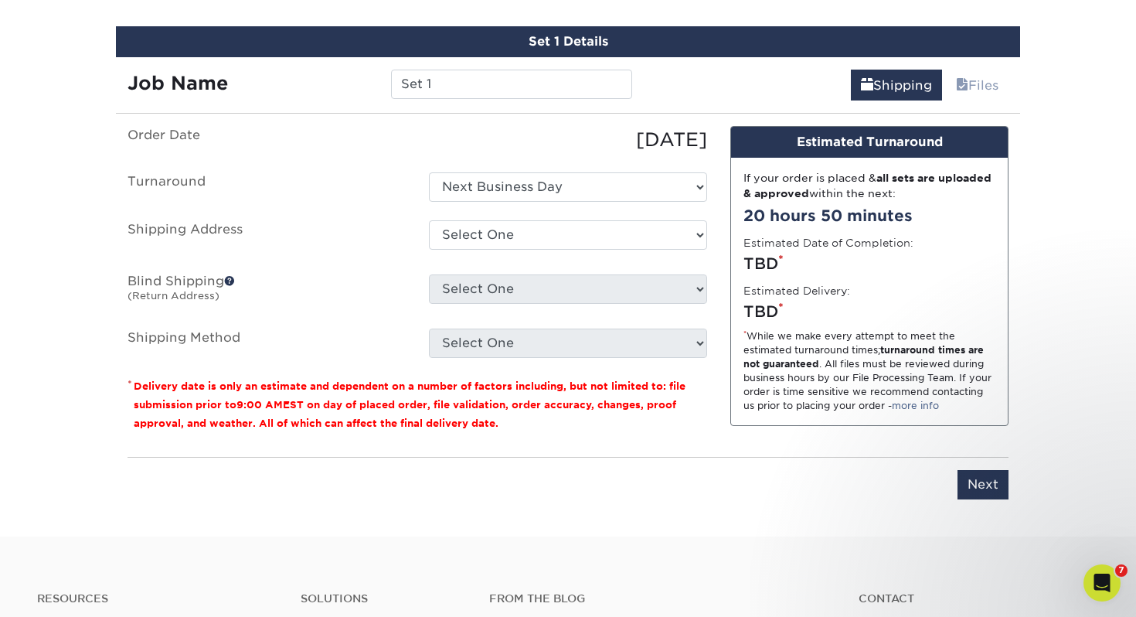
scroll to position [908, 0]
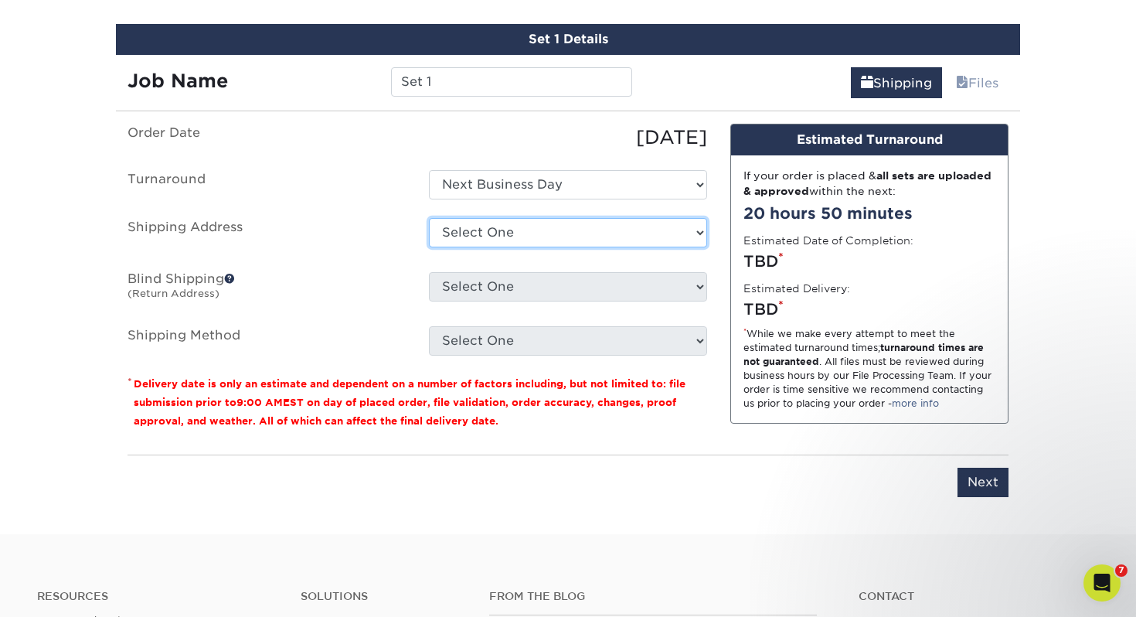
click at [501, 242] on select "Select One 1199 STEWART RD, MONROE, MI 1310 LAVENDER ST, MONROE, MI + Add New A…" at bounding box center [568, 232] width 278 height 29
select select "280563"
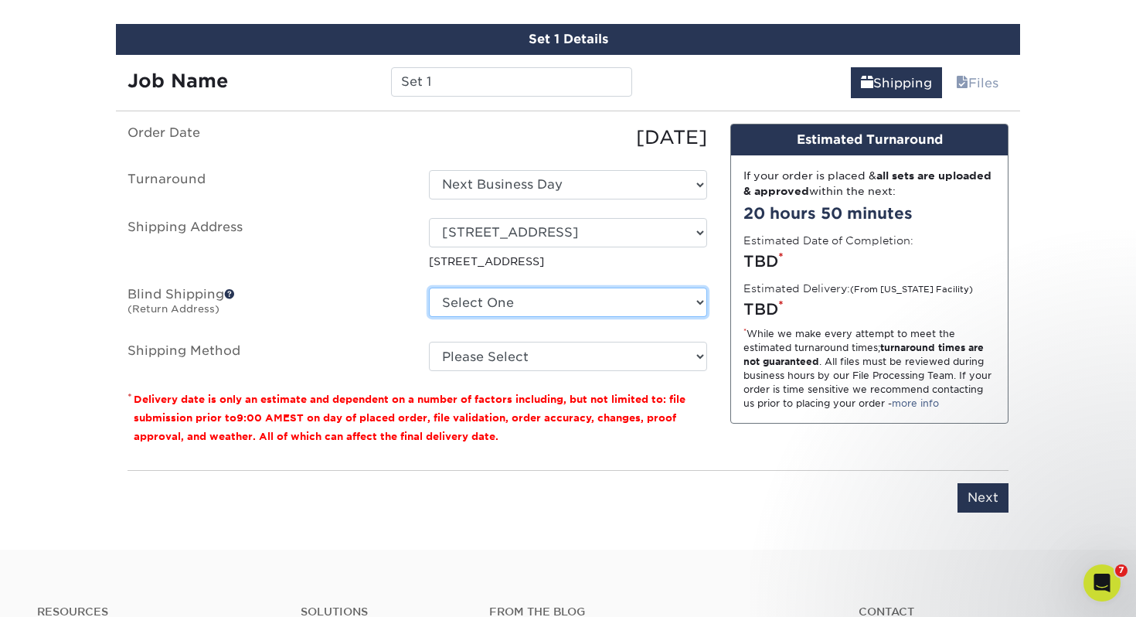
click at [494, 306] on select "Select One 1199 STEWART RD, MONROE, MI 1310 LAVENDER ST, MONROE, MI + Add New A…" at bounding box center [568, 302] width 278 height 29
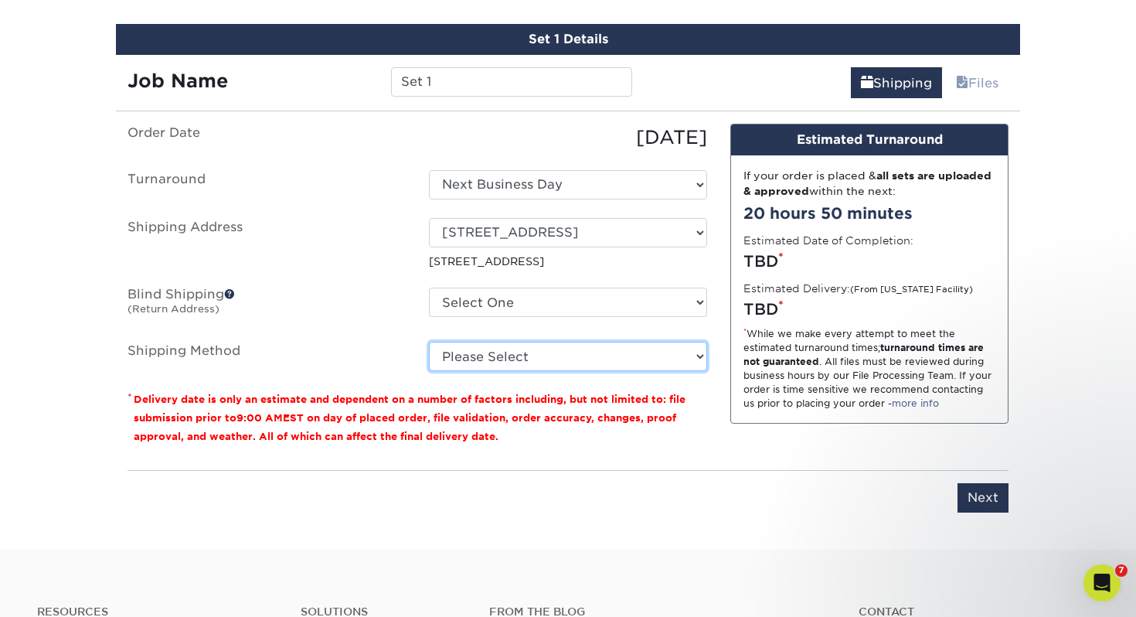
click at [461, 354] on select "Please Select G4M Flat Rate Shipping (+$11.20) Ground Shipping (+$36.60) 3 Day …" at bounding box center [568, 356] width 278 height 29
select select "G4MFLATRATE"
click at [429, 342] on select "Please Select G4M Flat Rate Shipping (+$11.20) Ground Shipping (+$36.60) 3 Day …" at bounding box center [568, 356] width 278 height 29
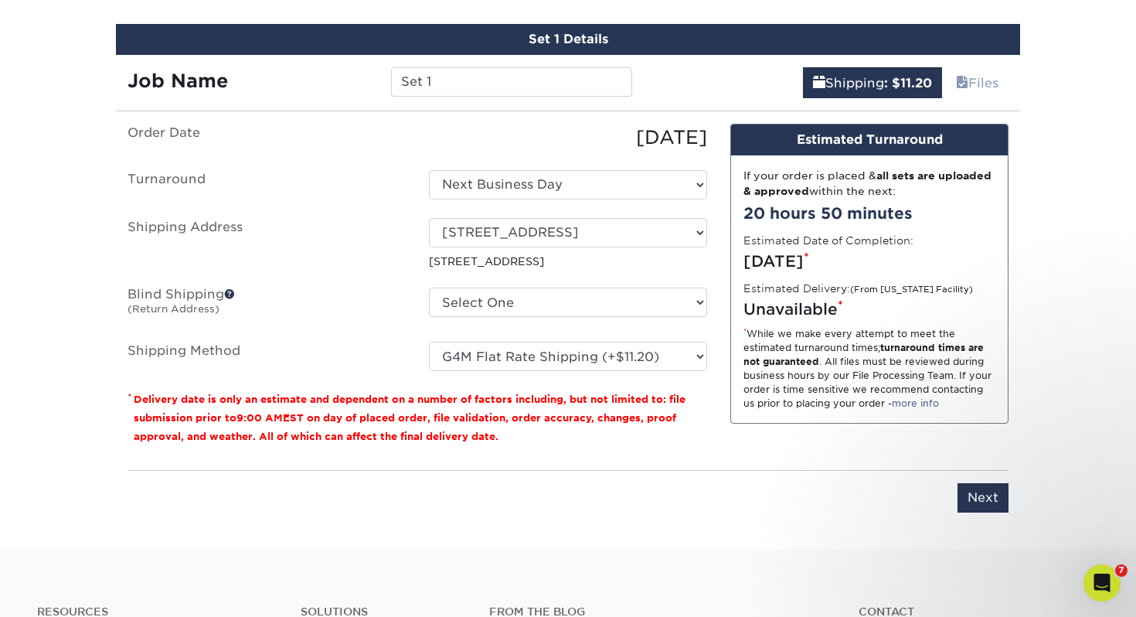
click at [908, 254] on div "Thursday, Sep 4th *" at bounding box center [870, 261] width 252 height 23
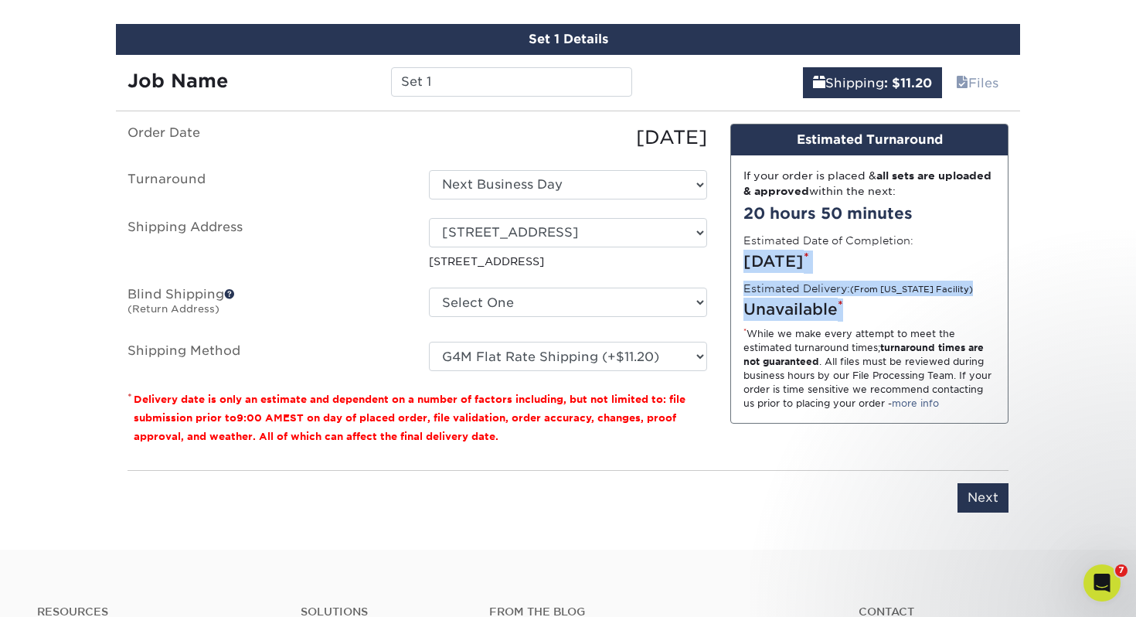
drag, startPoint x: 850, startPoint y: 312, endPoint x: 739, endPoint y: 256, distance: 124.8
click at [739, 256] on div "If your order is placed & all sets are uploaded & approved within the next: 20 …" at bounding box center [869, 289] width 277 height 268
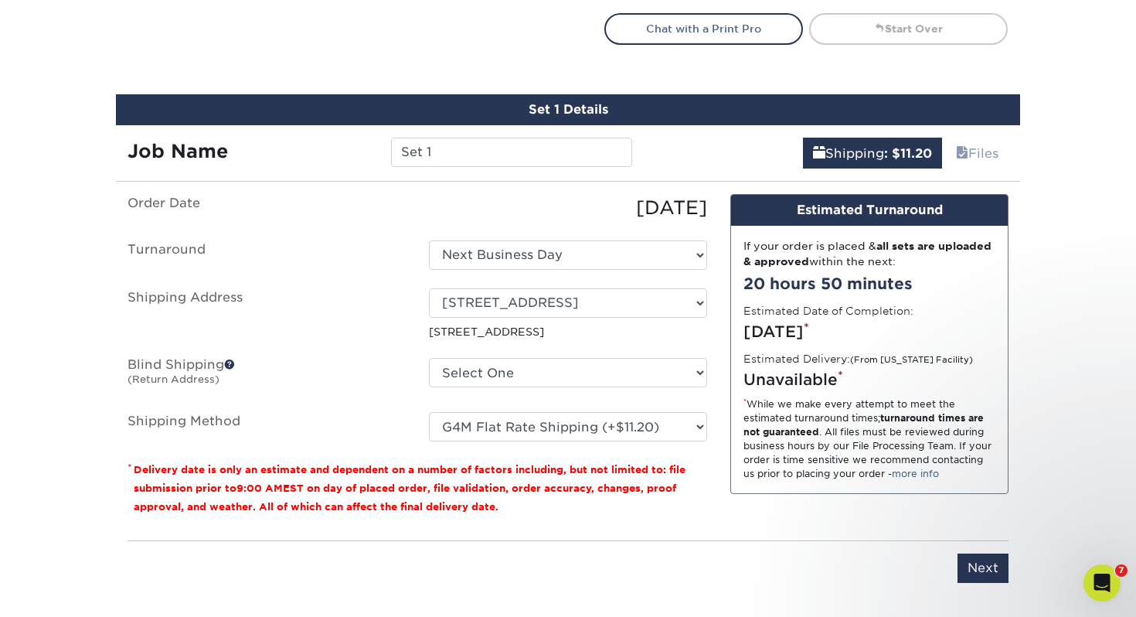
click at [879, 415] on div "* While we make every attempt to meet the estimated turnaround times; turnaroun…" at bounding box center [870, 438] width 252 height 83
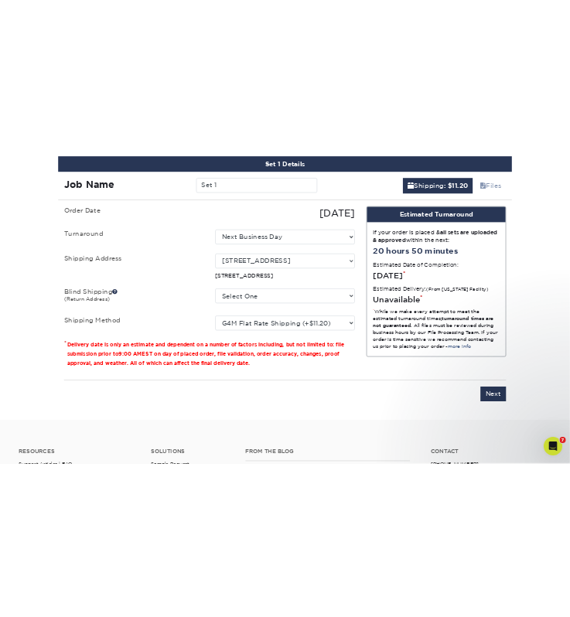
scroll to position [970, 0]
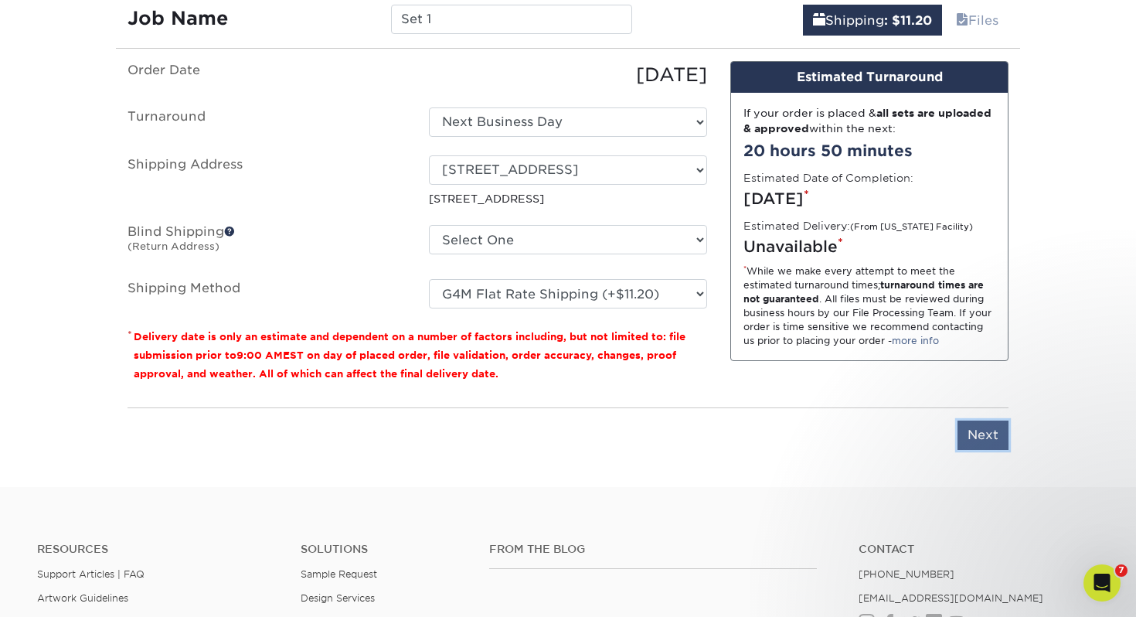
click at [980, 435] on input "Next" at bounding box center [983, 435] width 51 height 29
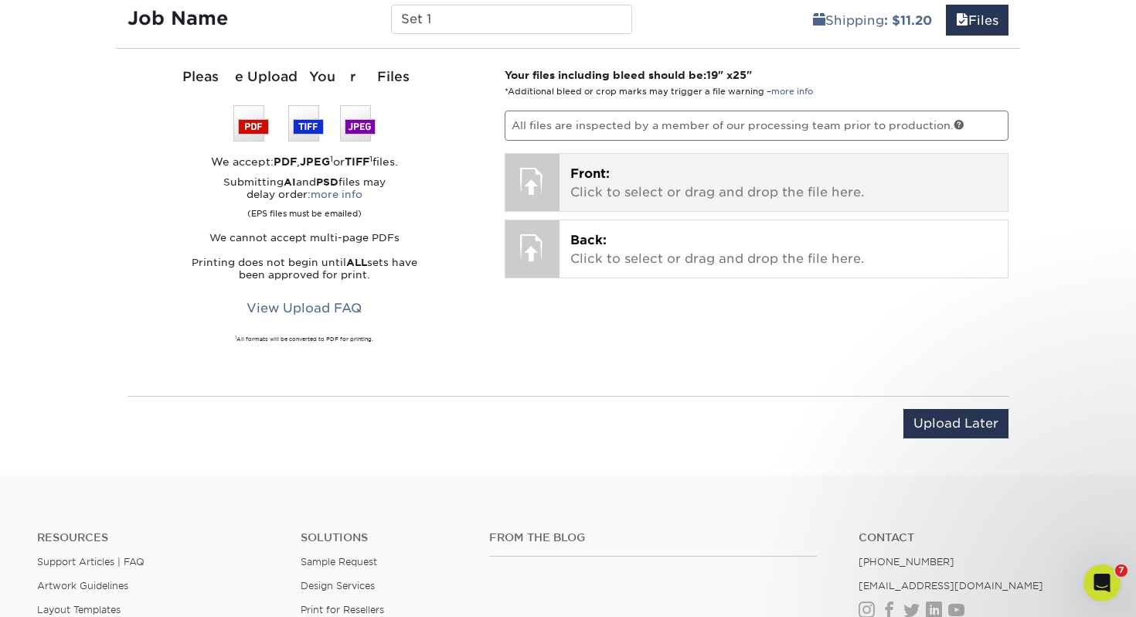
click at [576, 186] on p "Front: Click to select or drag and drop the file here." at bounding box center [785, 183] width 428 height 37
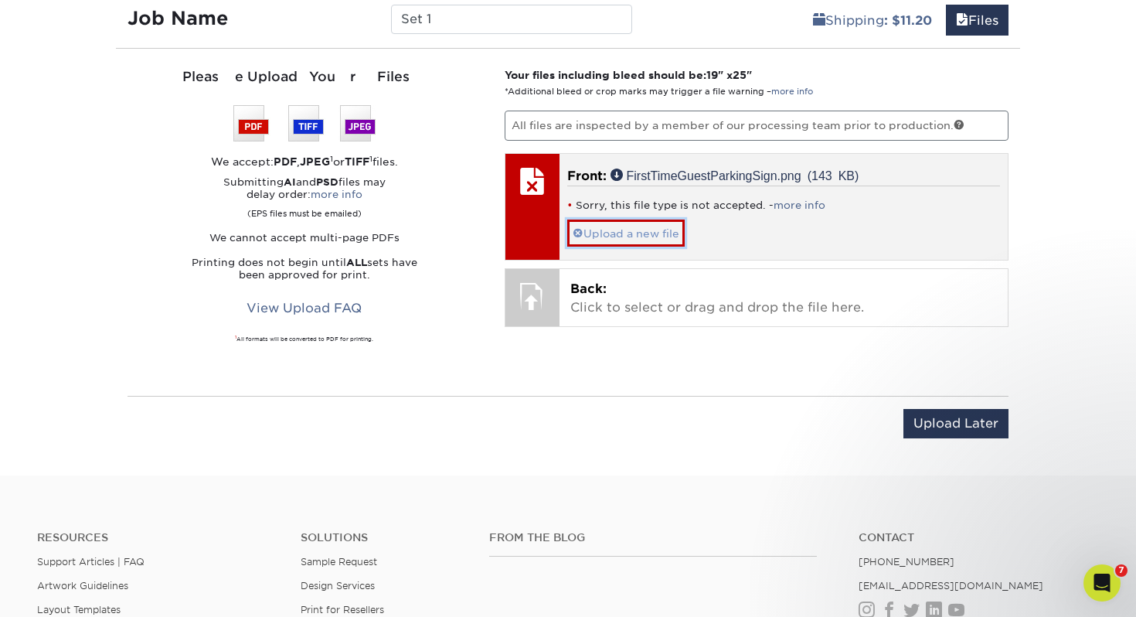
click at [618, 235] on link "Upload a new file" at bounding box center [626, 233] width 118 height 27
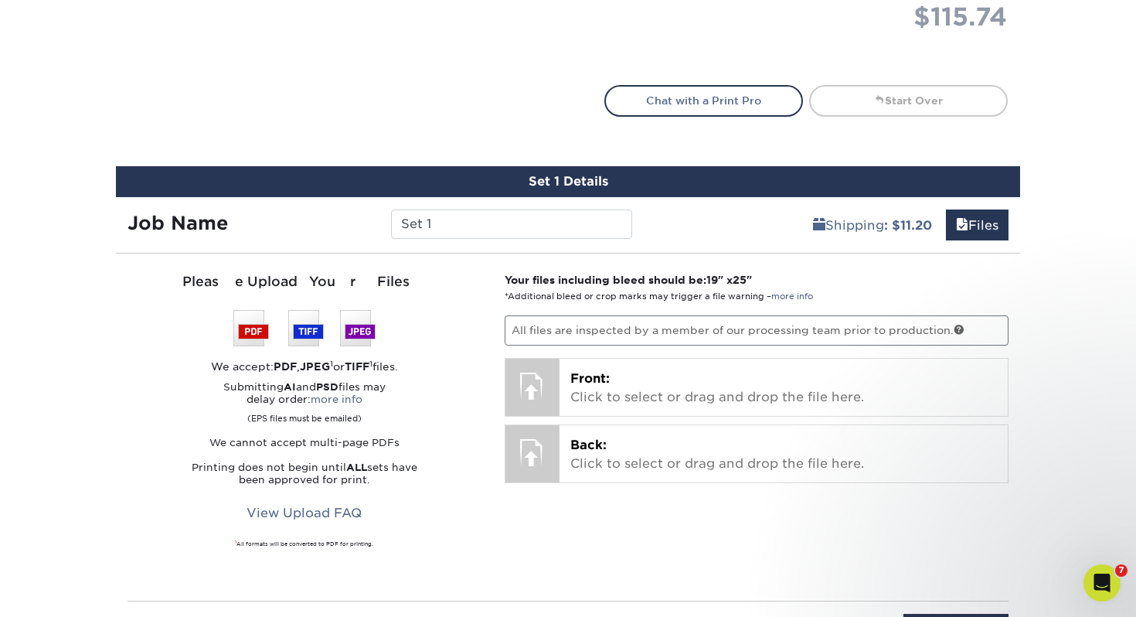
scroll to position [790, 0]
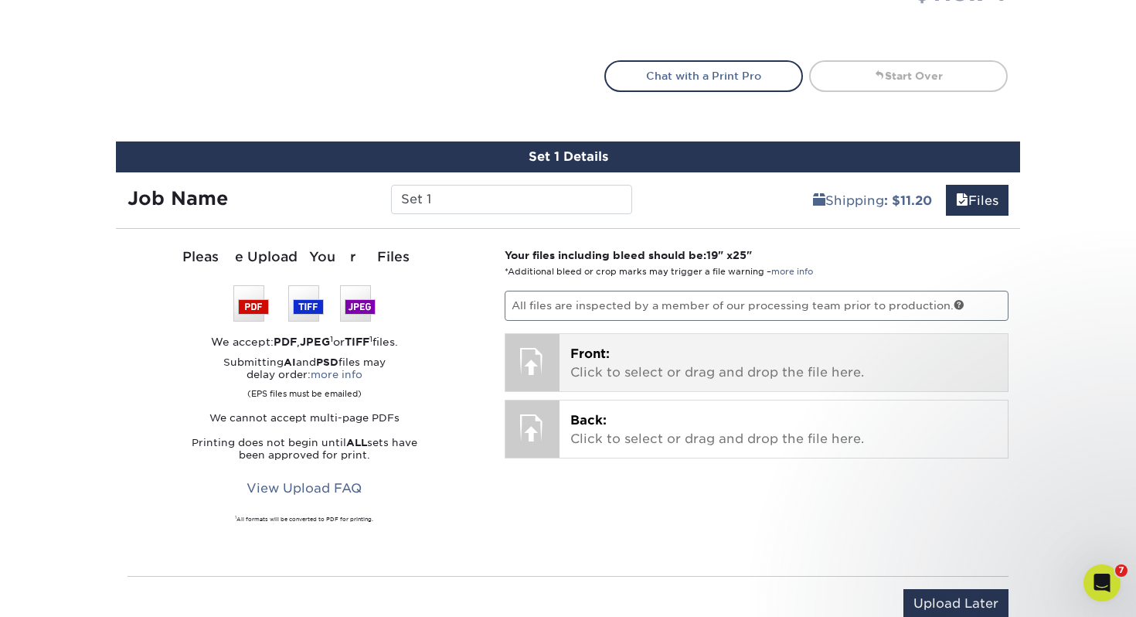
click at [607, 373] on p "Front: Click to select or drag and drop the file here." at bounding box center [785, 363] width 428 height 37
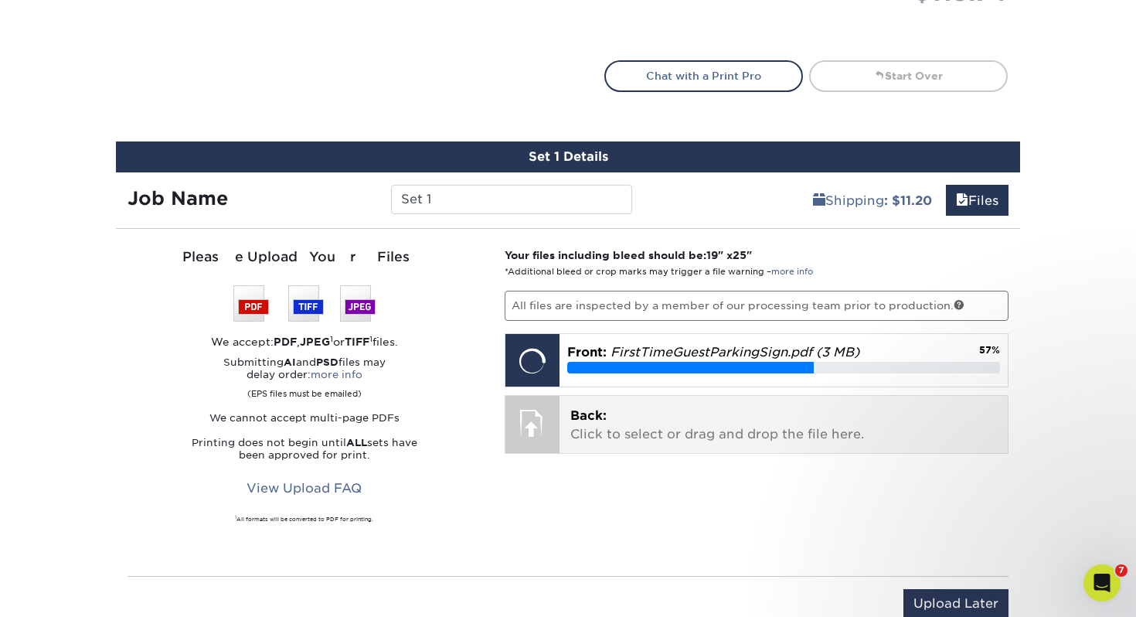
click at [624, 435] on p "Back: Click to select or drag and drop the file here." at bounding box center [785, 425] width 428 height 37
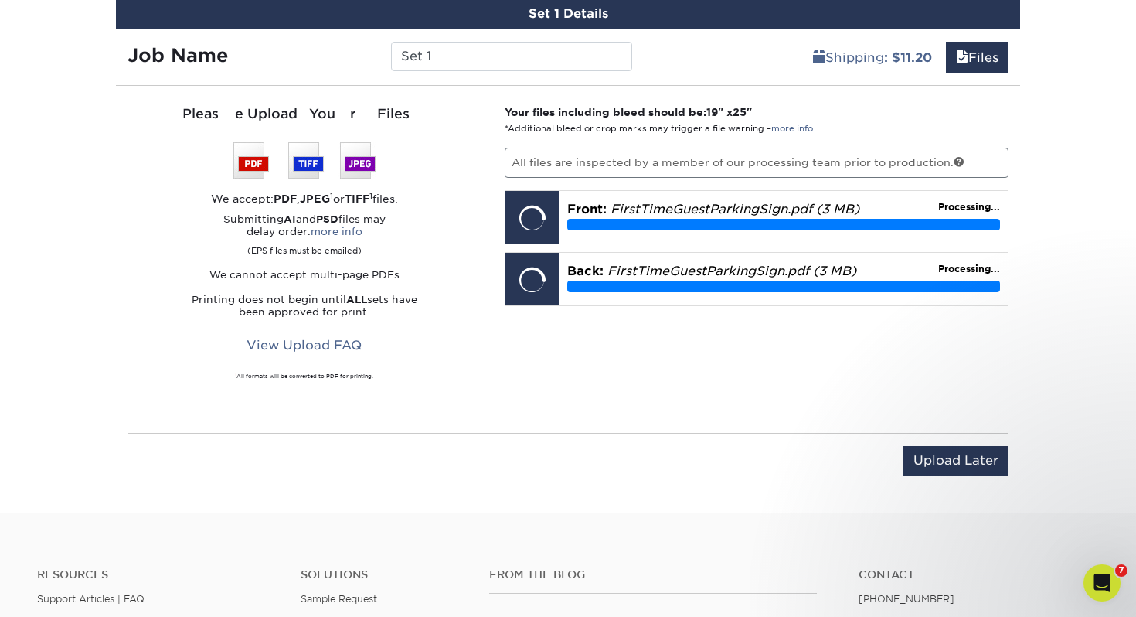
scroll to position [931, 0]
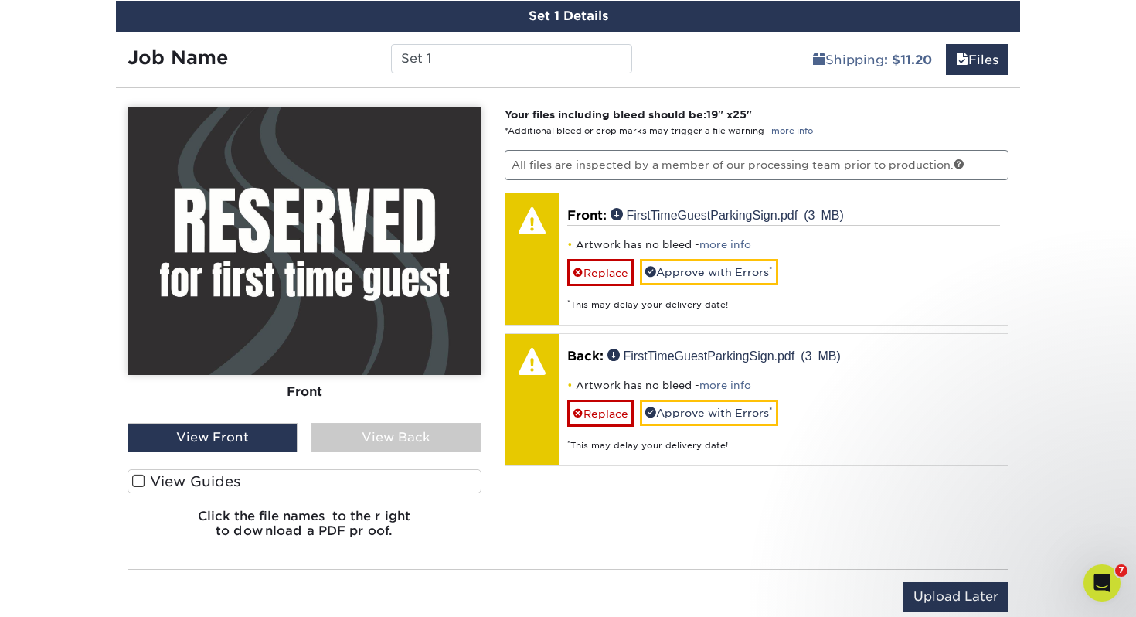
click at [252, 482] on label "View Guides" at bounding box center [305, 481] width 354 height 24
click at [0, 0] on input "View Guides" at bounding box center [0, 0] width 0 height 0
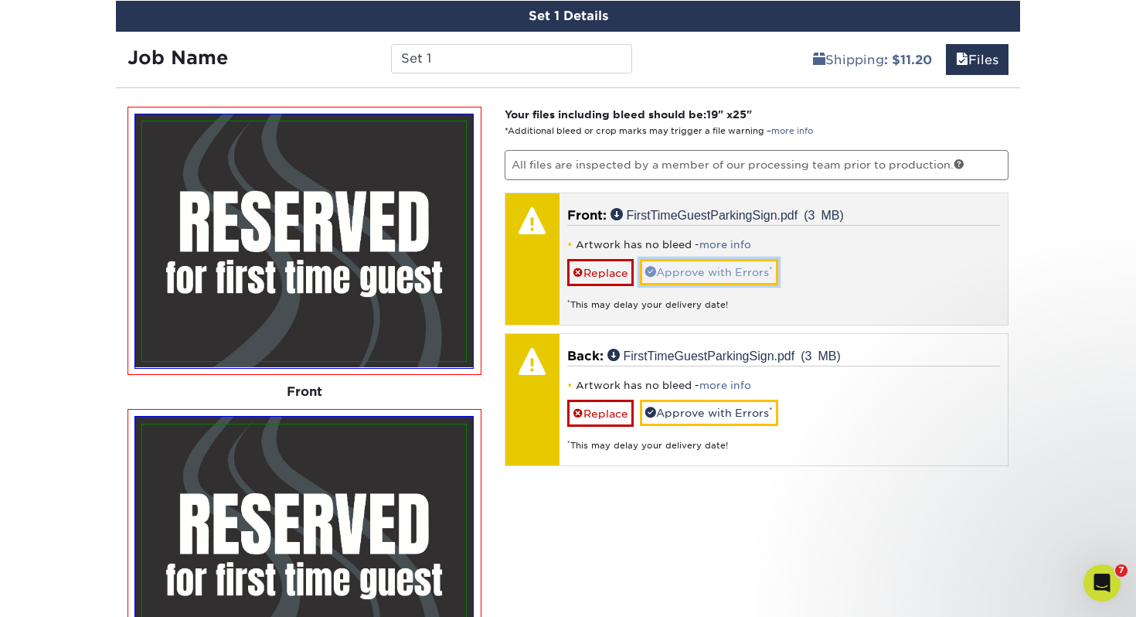
click at [673, 271] on link "Approve with Errors *" at bounding box center [709, 272] width 138 height 26
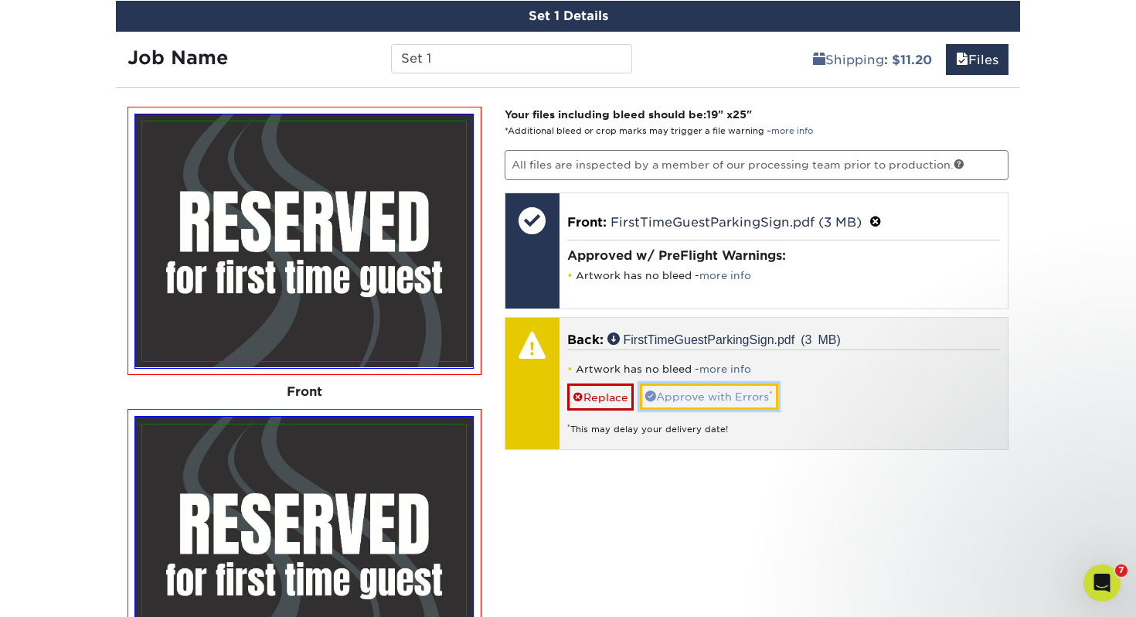
click at [690, 393] on link "Approve with Errors *" at bounding box center [709, 396] width 138 height 26
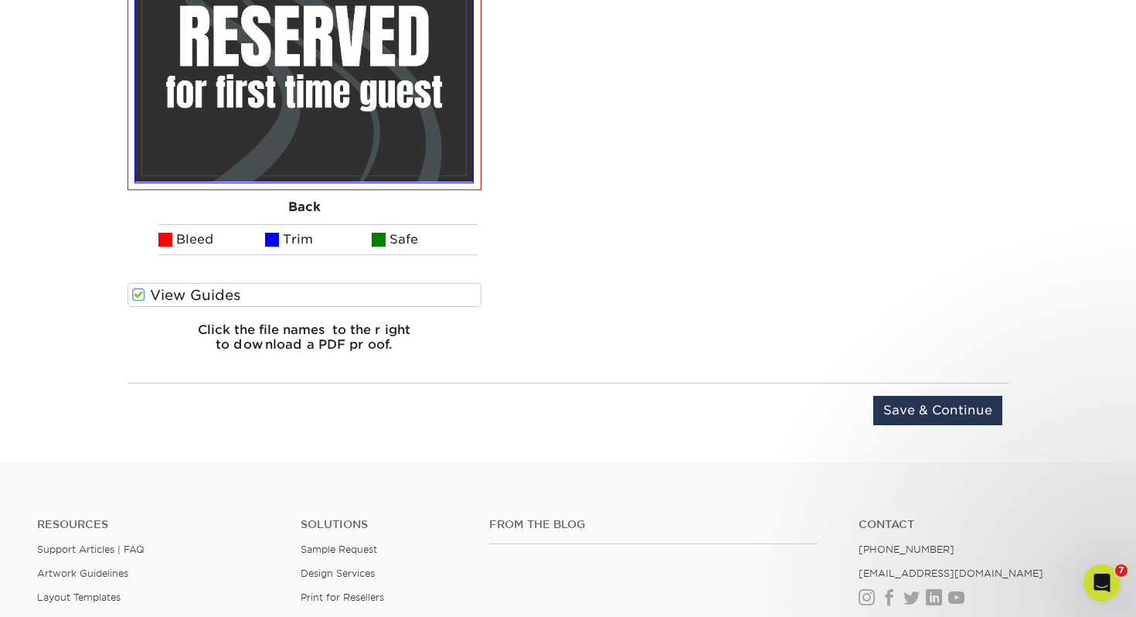
scroll to position [1528, 0]
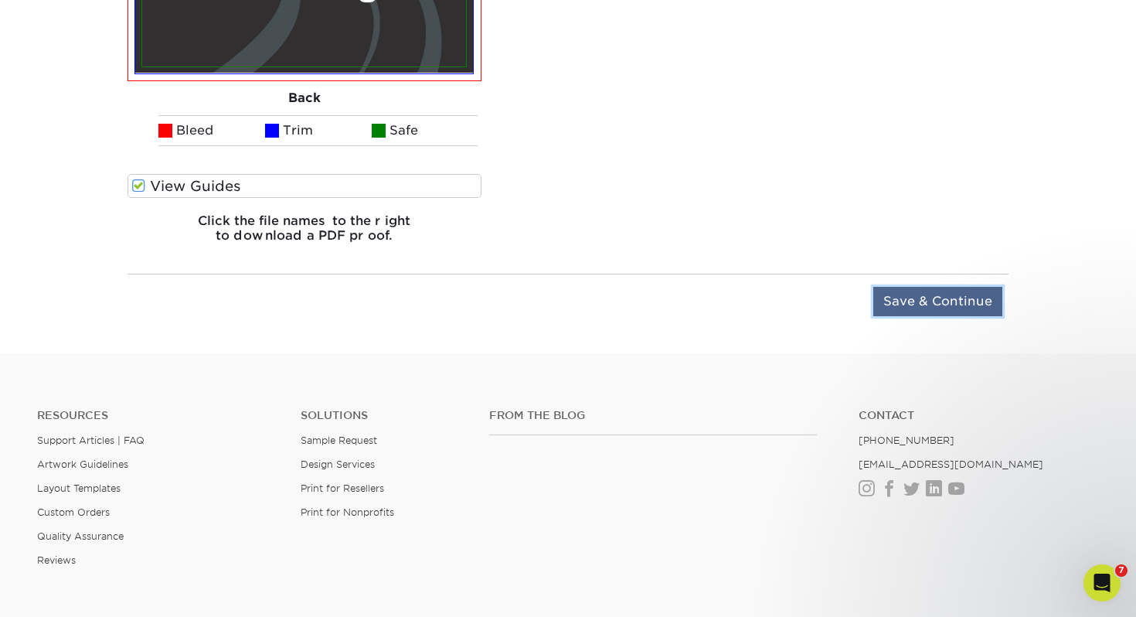
click at [910, 299] on input "Save & Continue" at bounding box center [938, 301] width 129 height 29
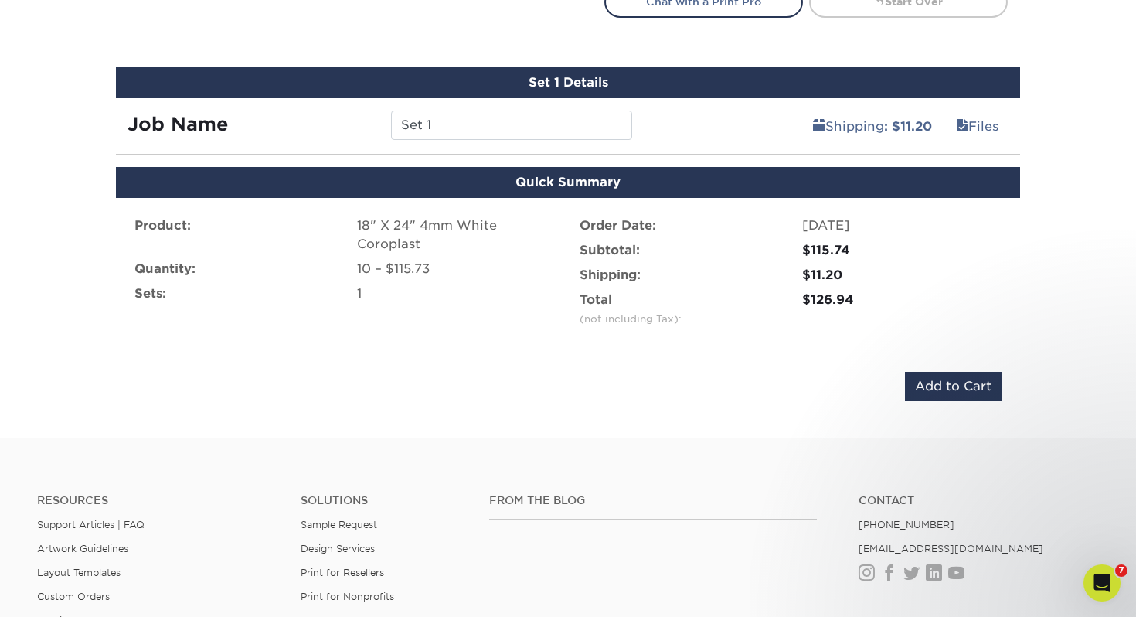
scroll to position [721, 0]
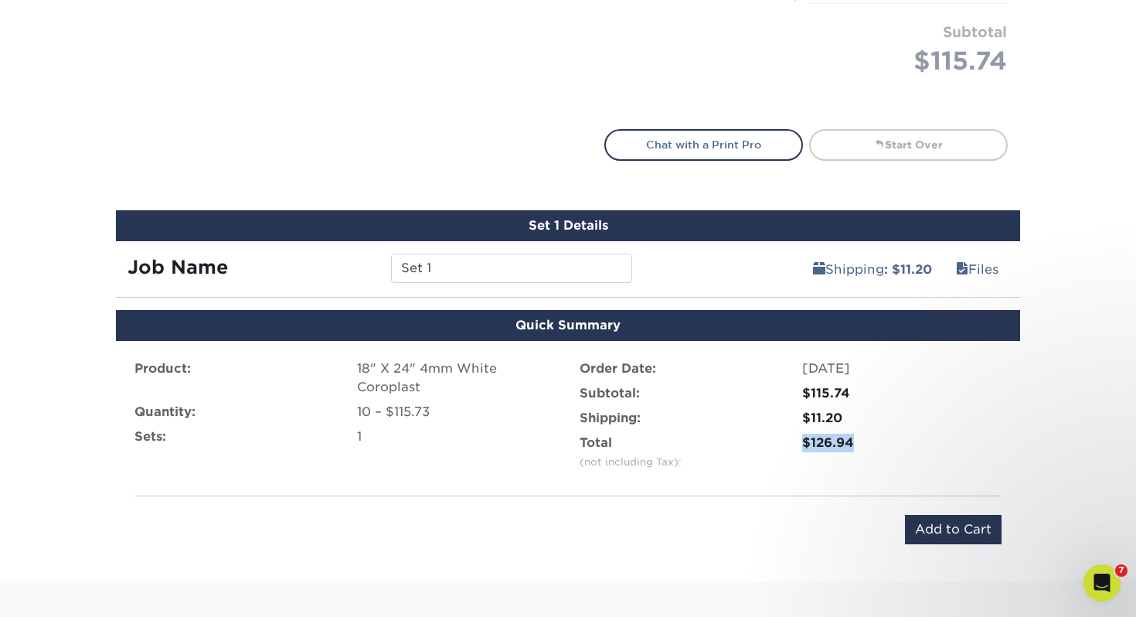
drag, startPoint x: 853, startPoint y: 441, endPoint x: 793, endPoint y: 440, distance: 59.5
click at [793, 440] on div "$126.94" at bounding box center [902, 452] width 223 height 37
click at [884, 441] on div "$126.94" at bounding box center [901, 443] width 199 height 19
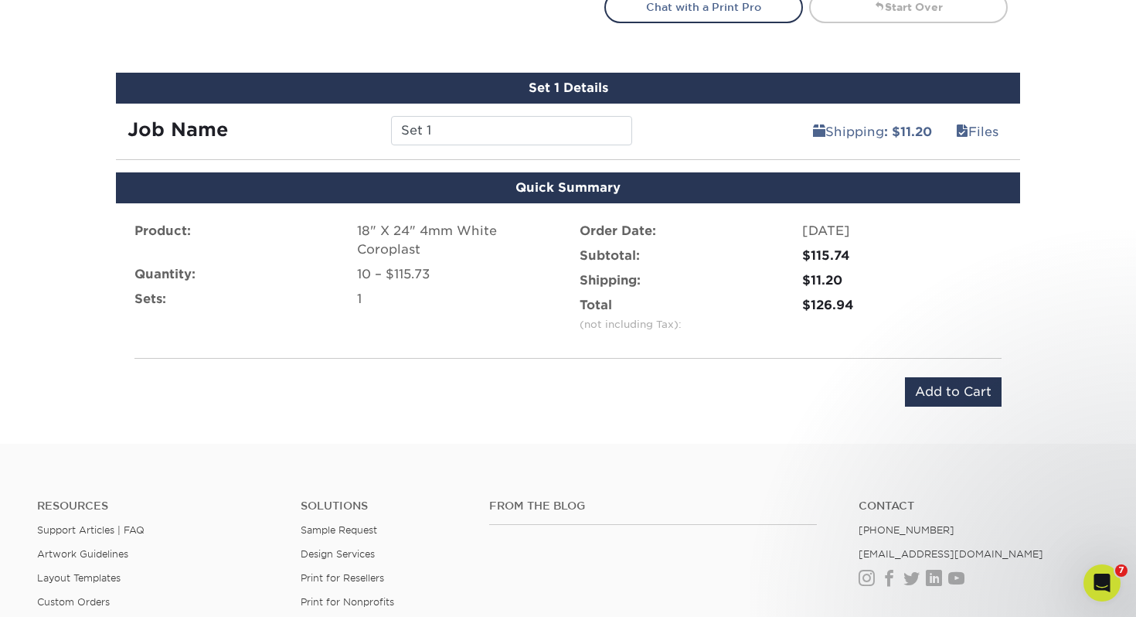
scroll to position [860, 0]
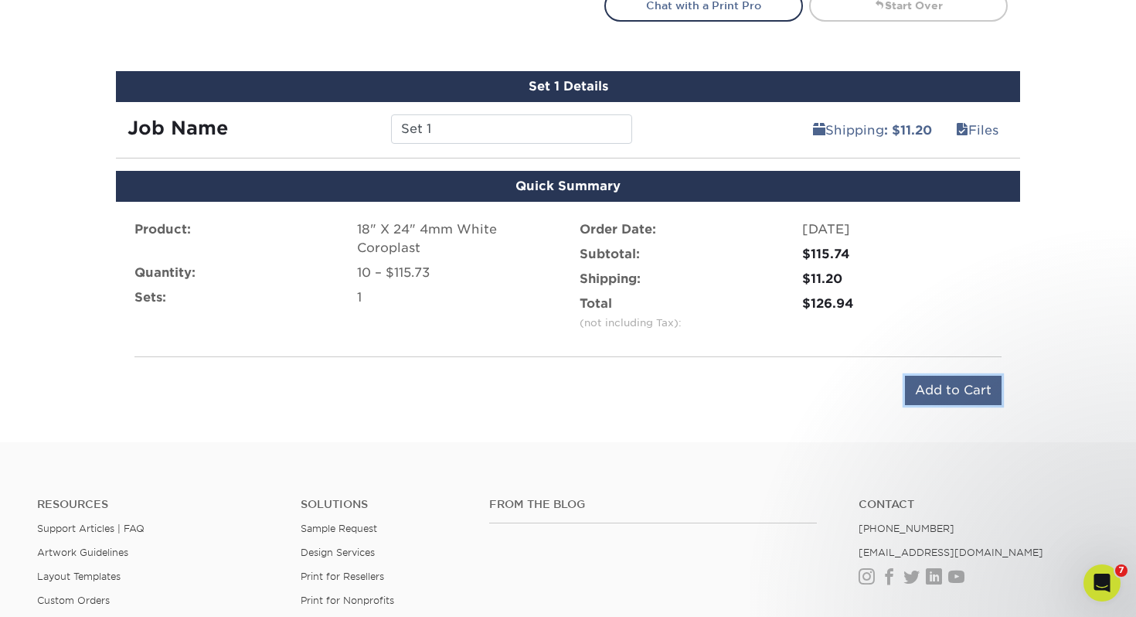
click at [922, 385] on input "Add to Cart" at bounding box center [953, 390] width 97 height 29
type input "Add to Cart"
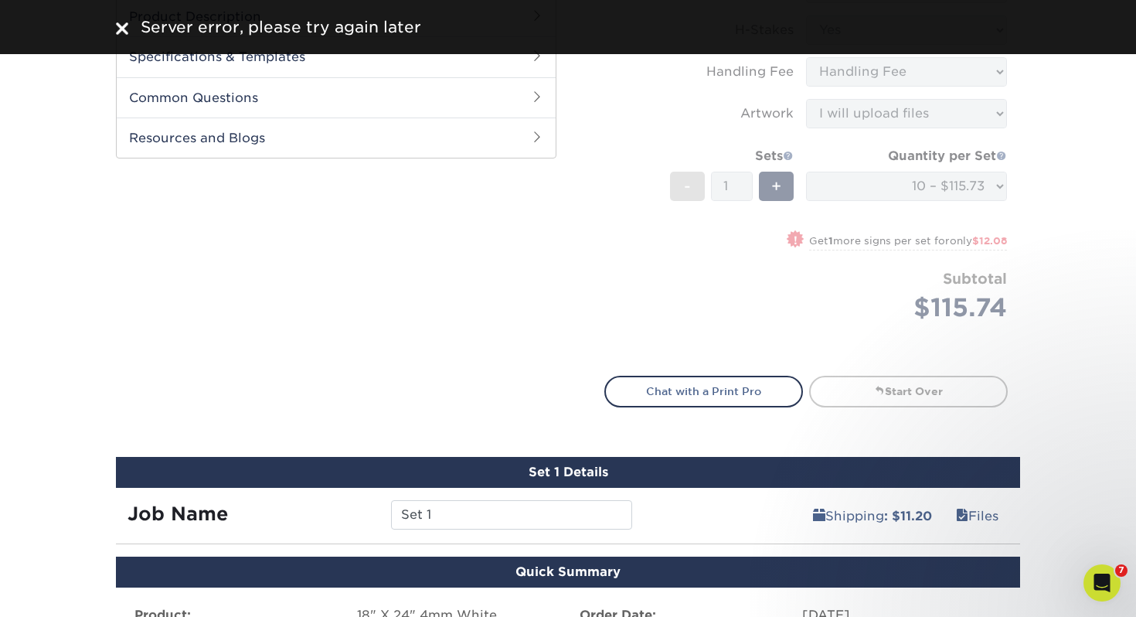
scroll to position [1137, 0]
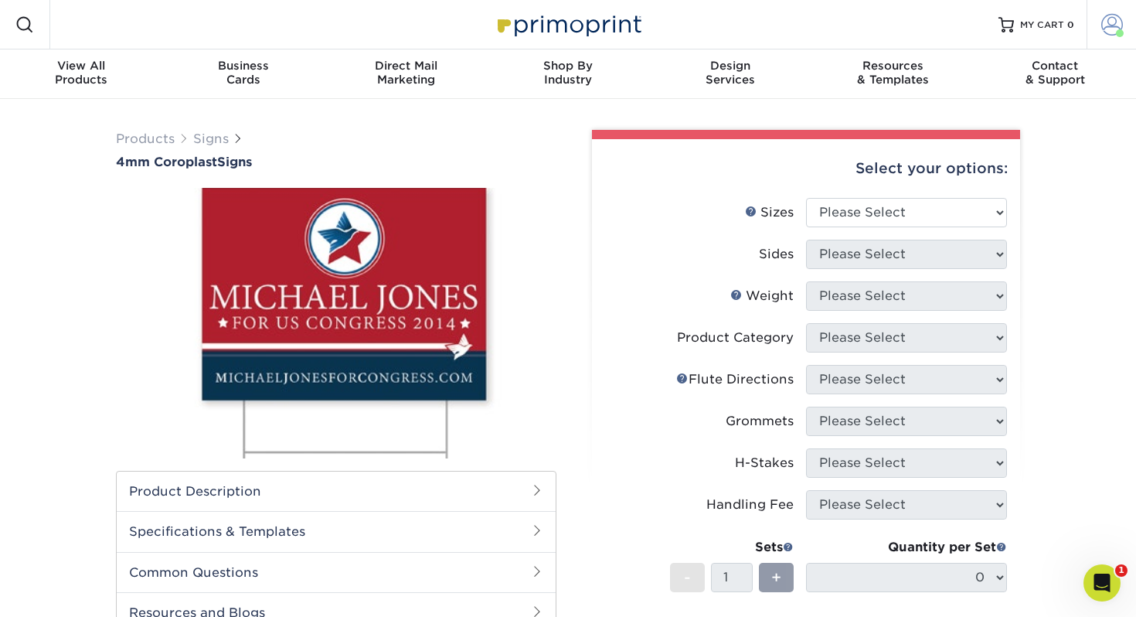
click at [1114, 16] on span at bounding box center [1113, 25] width 22 height 22
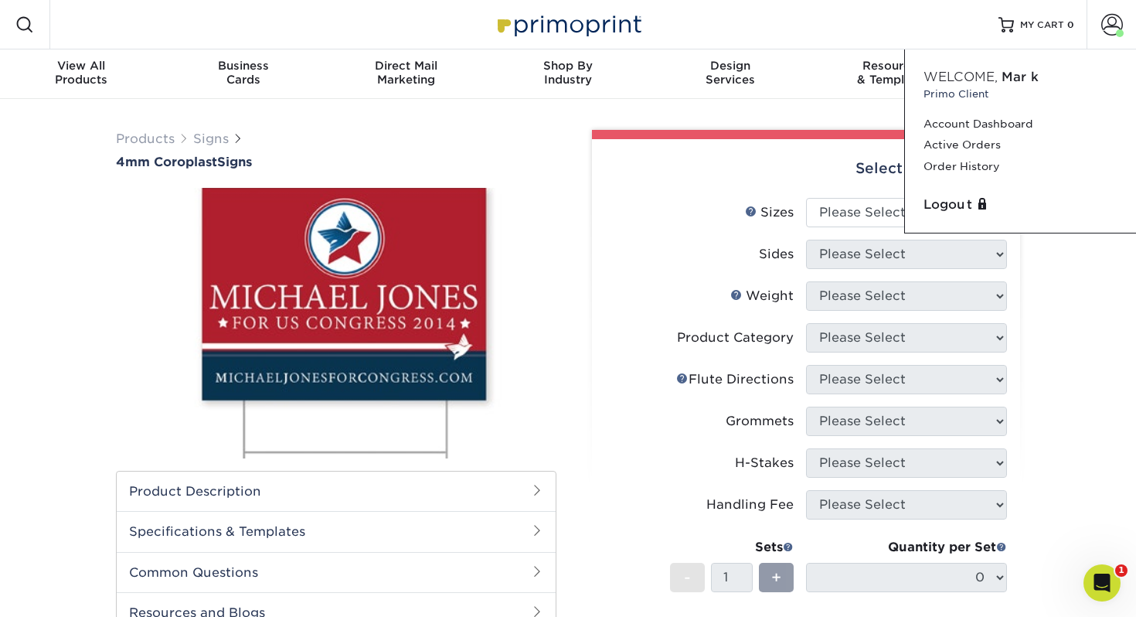
click at [1031, 373] on div "Select your options: Sizes Help Sizes Please Select 12" x 18" 18" x 24" -" at bounding box center [800, 498] width 464 height 737
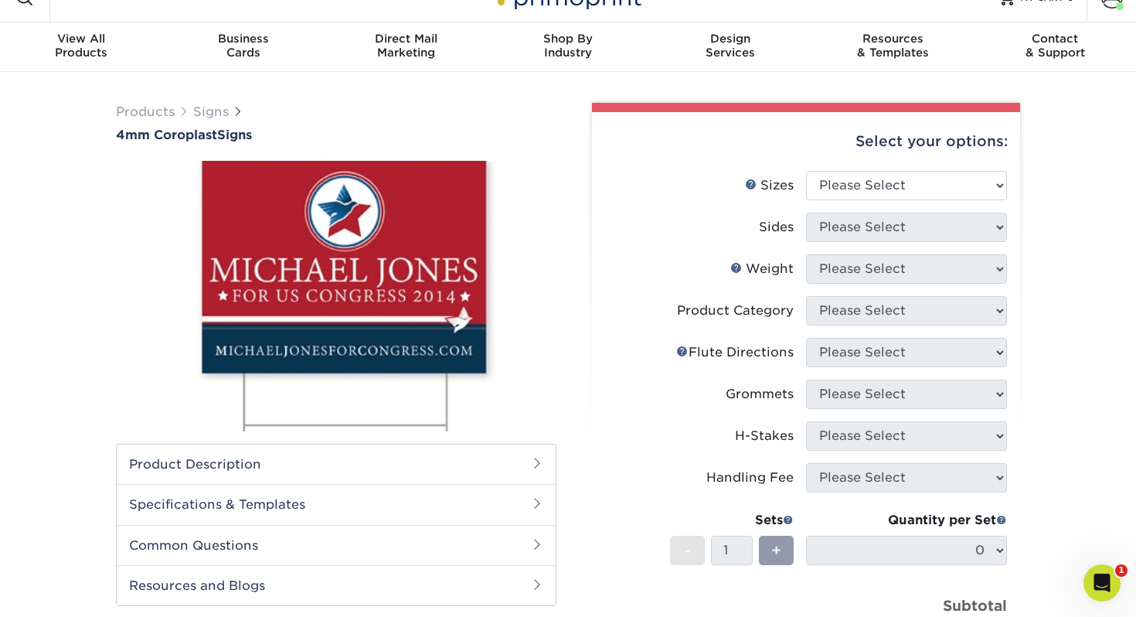
scroll to position [36, 0]
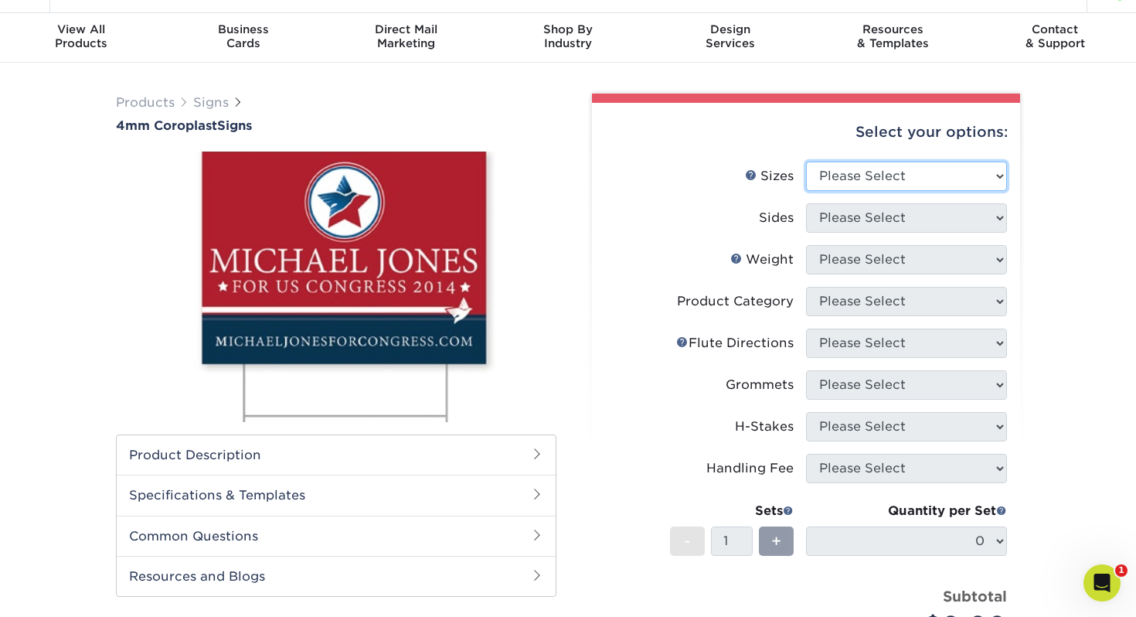
click at [887, 174] on select "Please Select 12" x 18" 18" x 24" 24" x 24" 24" x 36"" at bounding box center [906, 176] width 201 height 29
select select "18.00x24.00"
click at [806, 162] on select "Please Select 12" x 18" 18" x 24" 24" x 24" 24" x 36"" at bounding box center [906, 176] width 201 height 29
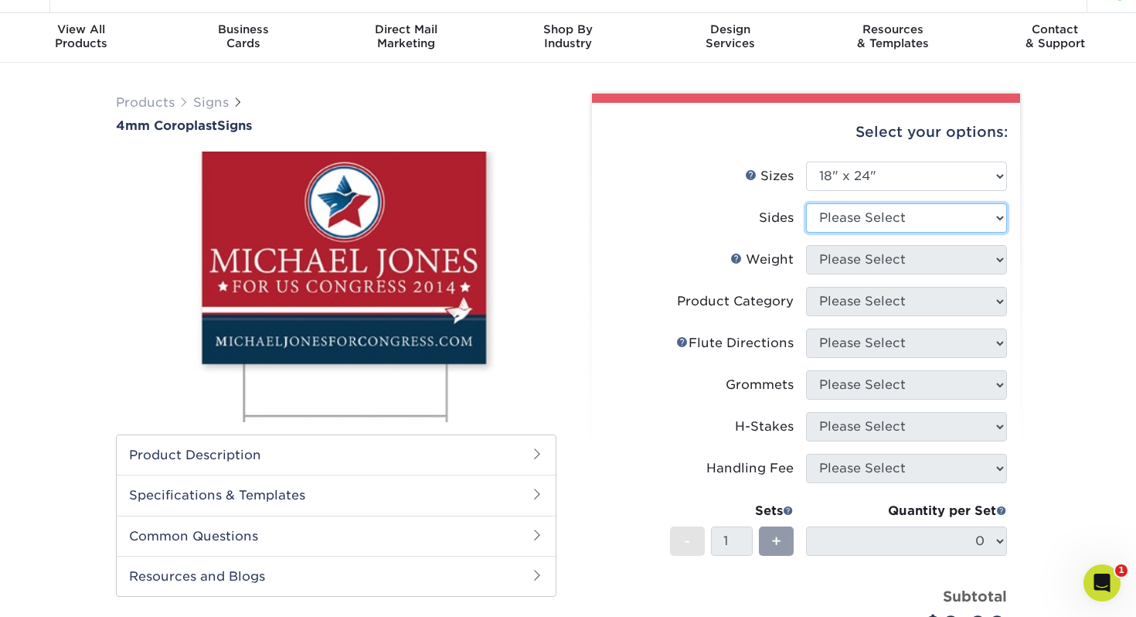
click at [862, 222] on select "Please Select Print Both Sides Print Front Only" at bounding box center [906, 217] width 201 height 29
select select "13abbda7-1d64-4f25-8bb2-c179b224825d"
click at [806, 203] on select "Please Select Print Both Sides Print Front Only" at bounding box center [906, 217] width 201 height 29
click at [854, 261] on form "Sizes Help Sizes Please Select 12" x 18" 18" x 24" 24" x 24" 24" x 36" Sides Pl…" at bounding box center [807, 419] width 404 height 514
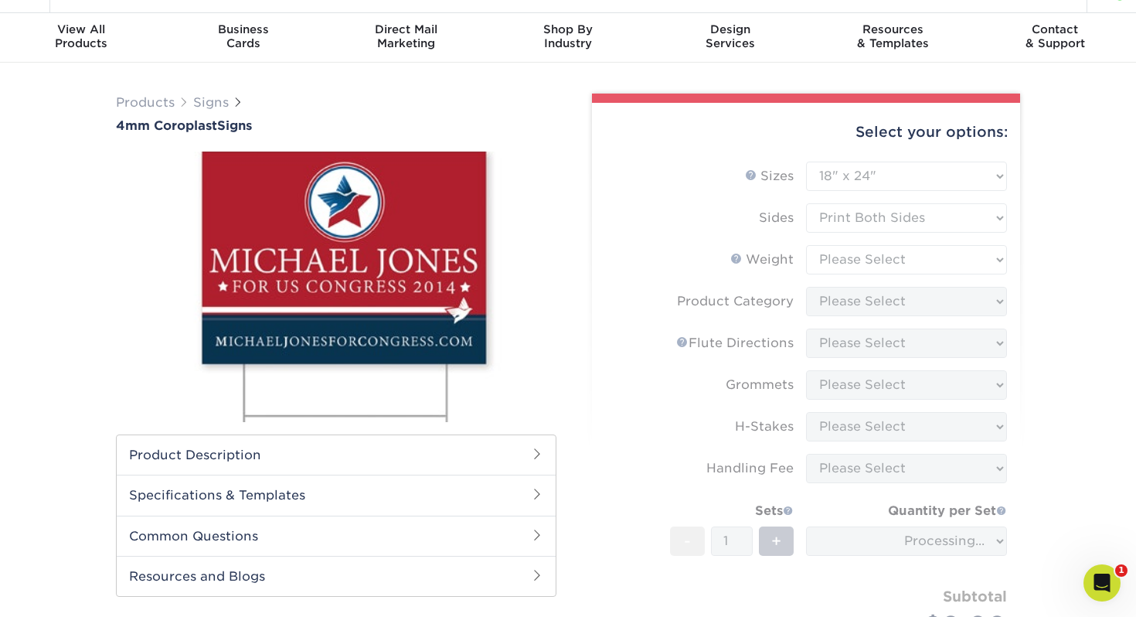
click at [855, 262] on form "Sizes Help Sizes Please Select 12" x 18" 18" x 24" 24" x 24" 24" x 36" Sides Pl…" at bounding box center [807, 419] width 404 height 514
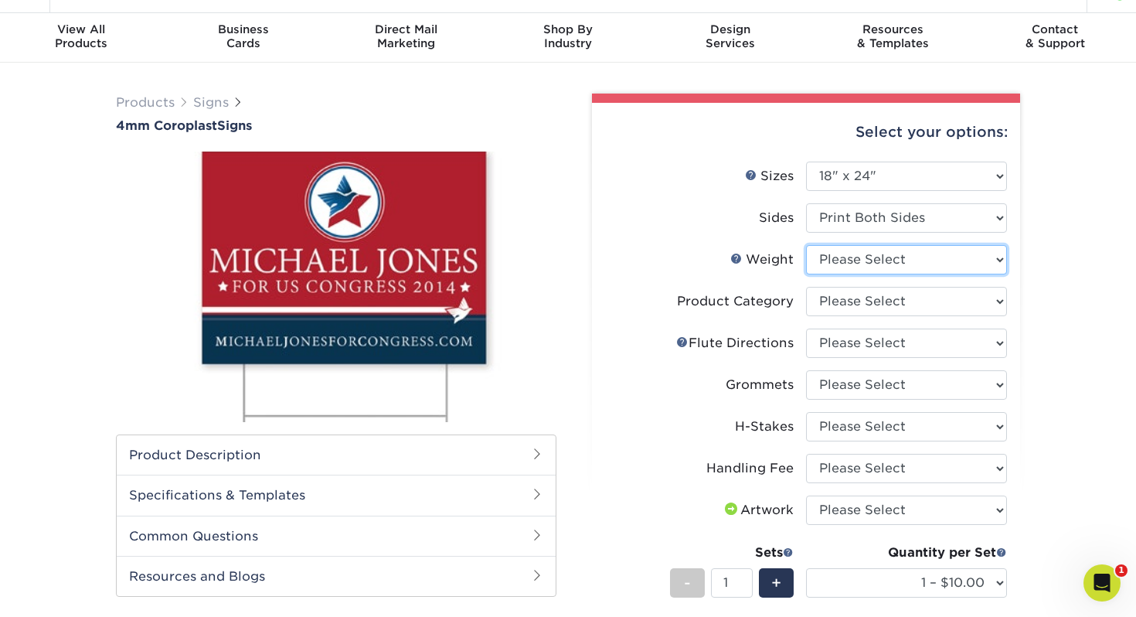
click at [894, 257] on select "Please Select 4CORO" at bounding box center [906, 259] width 201 height 29
select select "4CORO"
click at [806, 245] on select "Please Select 4CORO" at bounding box center [906, 259] width 201 height 29
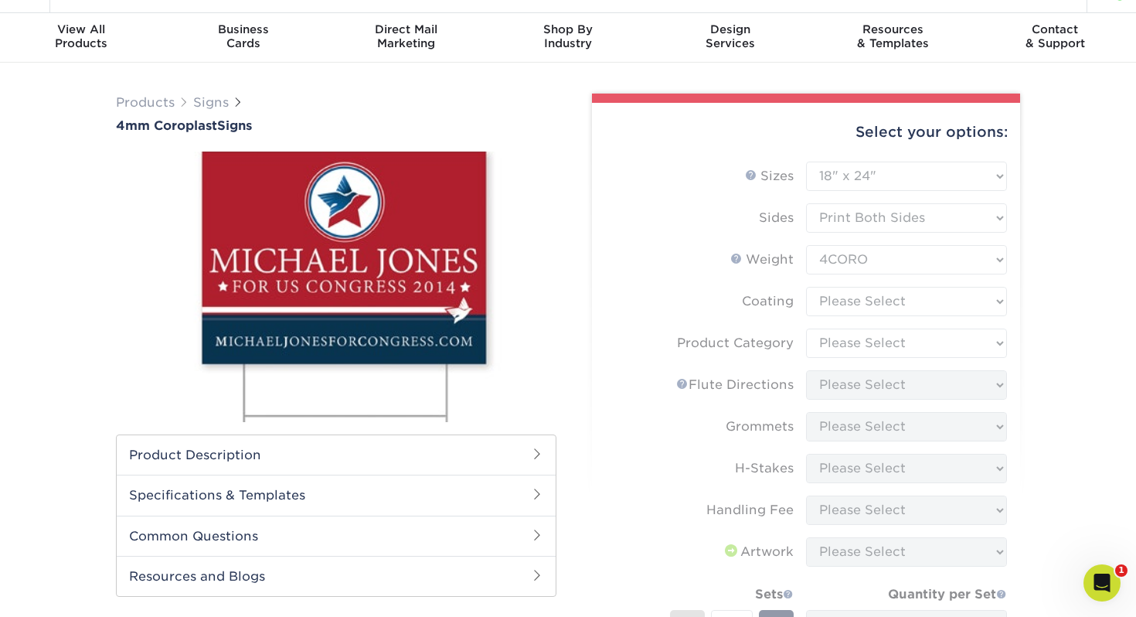
click at [879, 303] on form "Sizes Help Sizes Please Select 12" x 18" 18" x 24" 24" x 24" 24" x 36" Sides Pl…" at bounding box center [807, 468] width 404 height 612
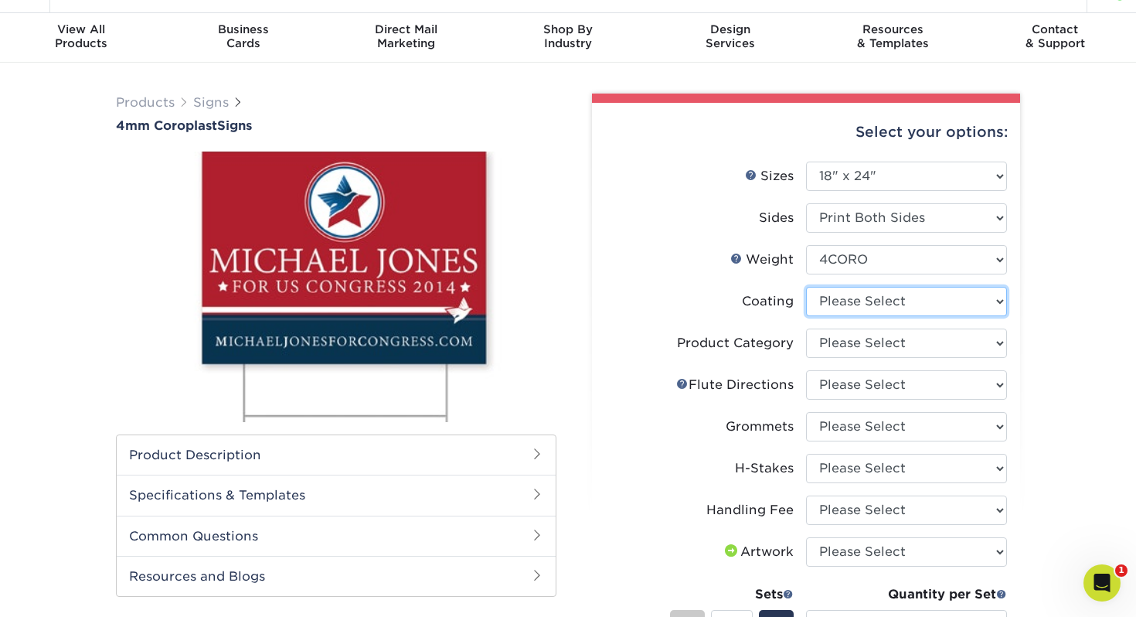
click at [879, 304] on select at bounding box center [906, 301] width 201 height 29
select select "3e7618de-abca-4bda-9f97-8b9129e913d8"
click at [806, 287] on select at bounding box center [906, 301] width 201 height 29
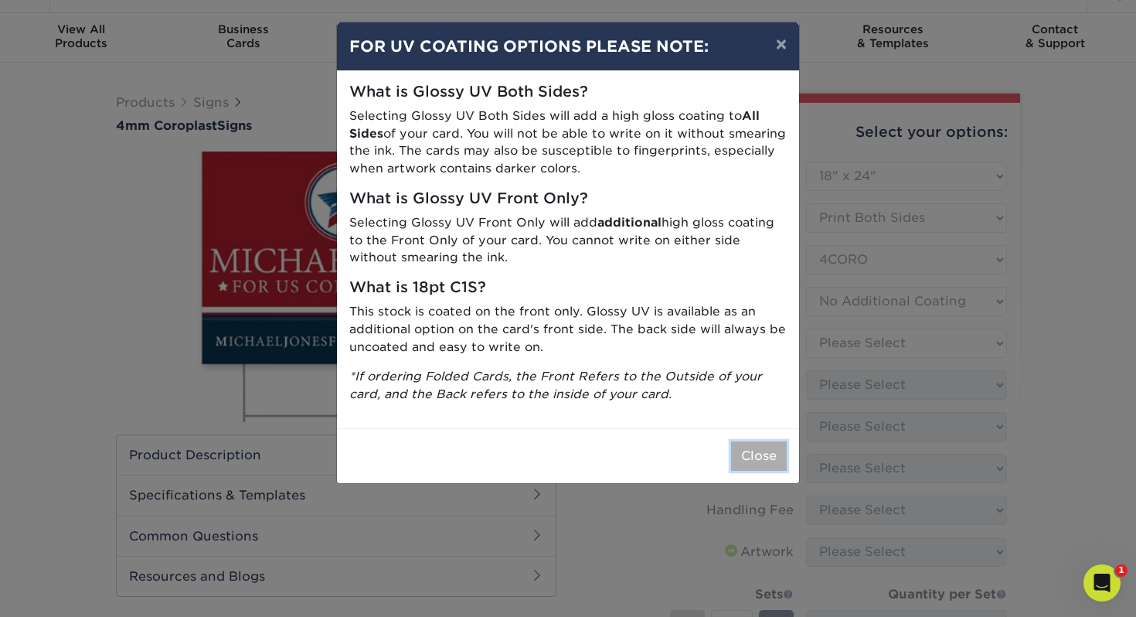
click at [765, 449] on button "Close" at bounding box center [759, 455] width 56 height 29
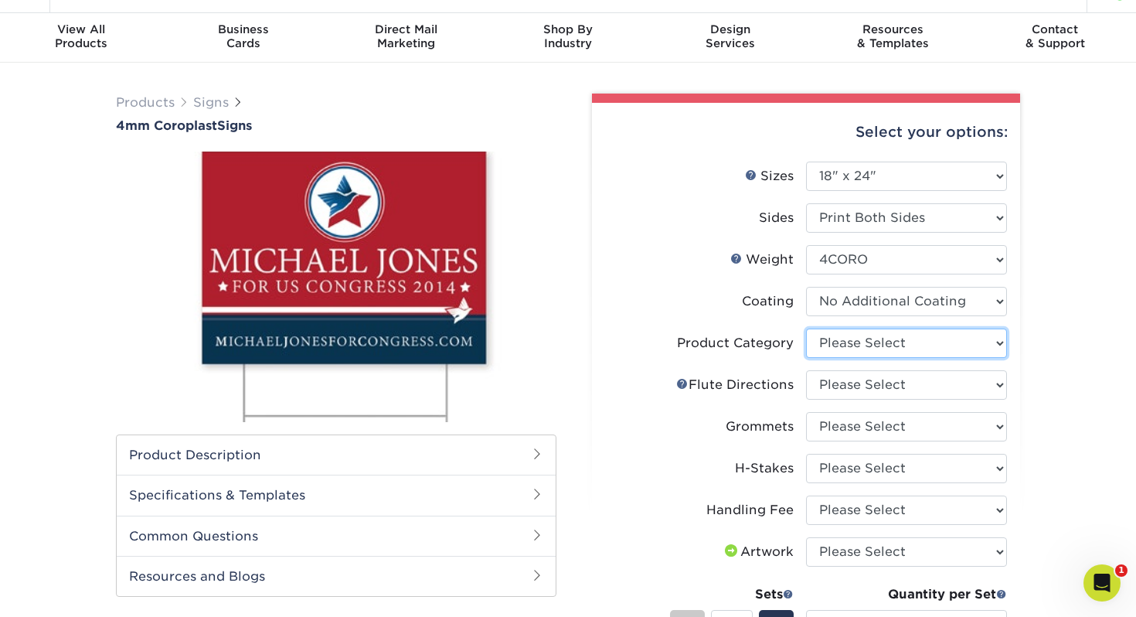
click at [868, 345] on select "Please Select Coroplast Signs" at bounding box center [906, 343] width 201 height 29
select select "b3582ed5-6912-492c-8440-2cc51afdb8e1"
click at [806, 329] on select "Please Select Coroplast Signs" at bounding box center [906, 343] width 201 height 29
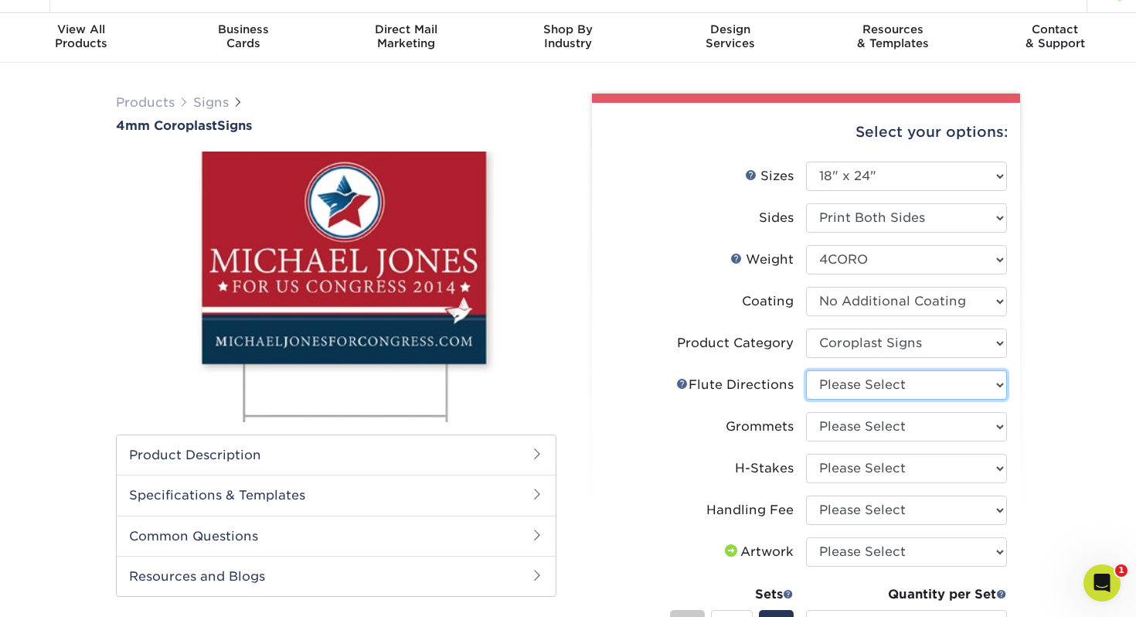
click at [843, 387] on select "Please Select Flute Direction (Horizontal) Flute Direction (Vertical)" at bounding box center [906, 384] width 201 height 29
select select "b9474d6d-25b7-40b8-b284-85b7690982f8"
click at [806, 370] on select "Please Select Flute Direction (Horizontal) Flute Direction (Vertical)" at bounding box center [906, 384] width 201 height 29
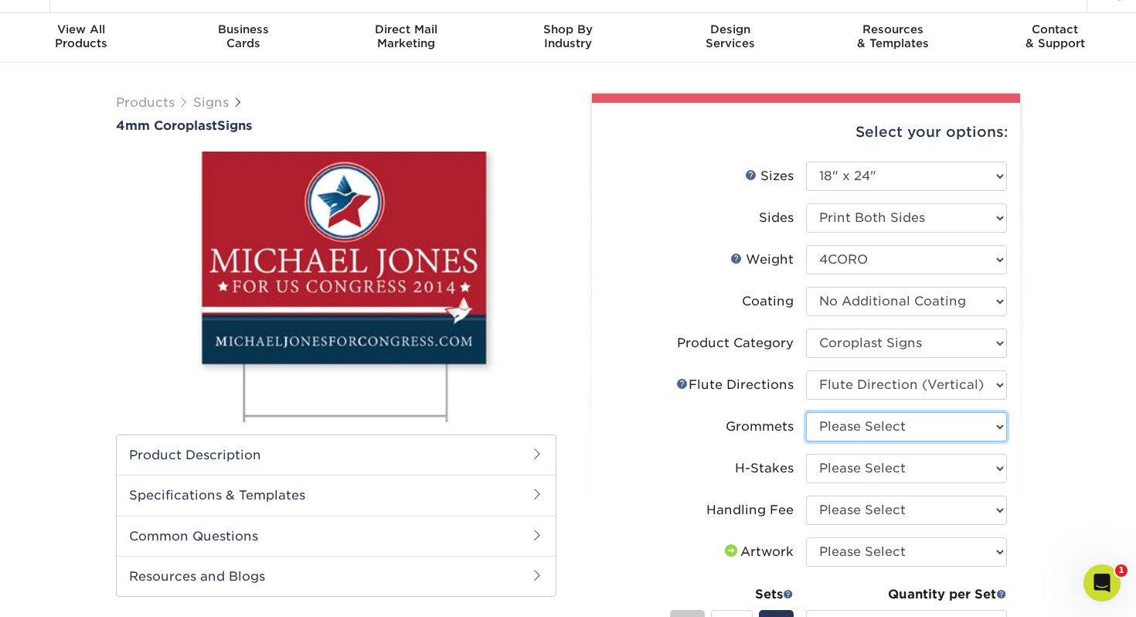
click at [843, 424] on select "Please Select No Grommets Yes, Grommet All 4 Corners Yes, Grommets Top Corners …" at bounding box center [906, 426] width 201 height 29
select select "90d329df-db80-4206-b821-ff9d3f363977"
click at [806, 412] on select "Please Select No Grommets Yes, Grommet All 4 Corners Yes, Grommets Top Corners …" at bounding box center [906, 426] width 201 height 29
click at [839, 470] on select "Please Select No H-Stakes Yes" at bounding box center [906, 468] width 201 height 29
select select "8c85e97e-8b3a-46d2-b88d-acee5fa20222"
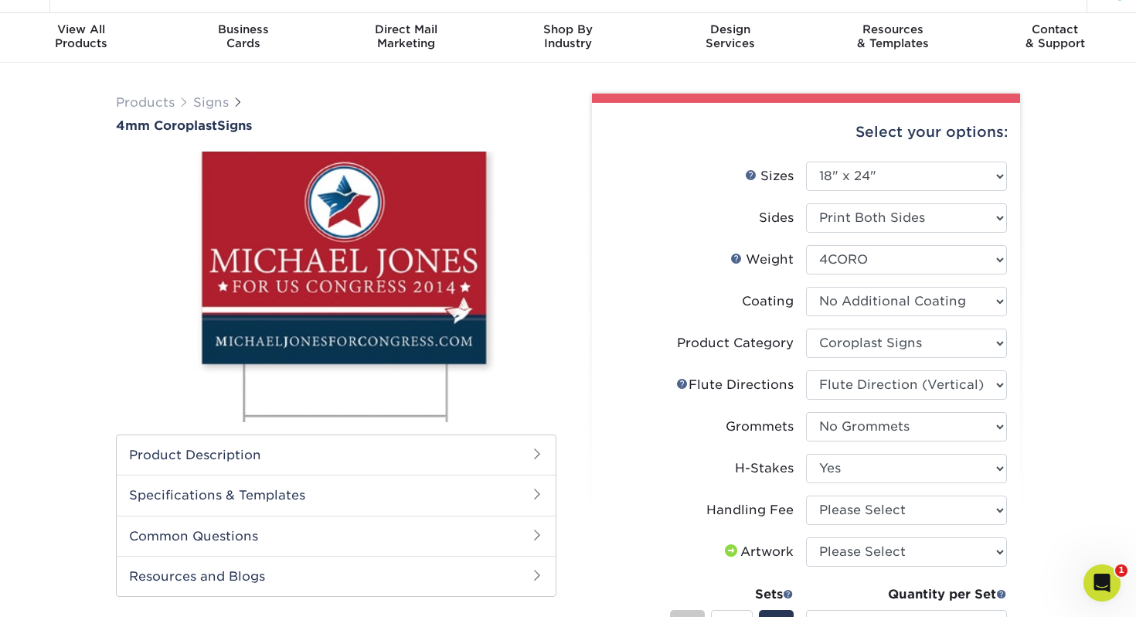
click at [806, 454] on select "Please Select No H-Stakes Yes" at bounding box center [906, 468] width 201 height 29
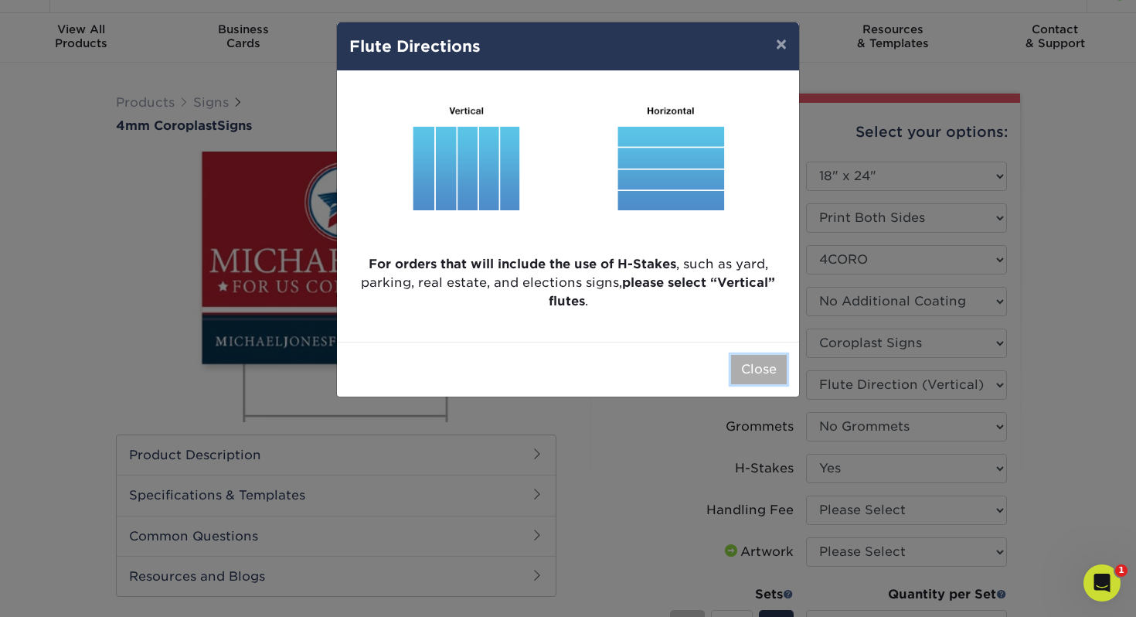
click at [759, 366] on button "Close" at bounding box center [759, 369] width 56 height 29
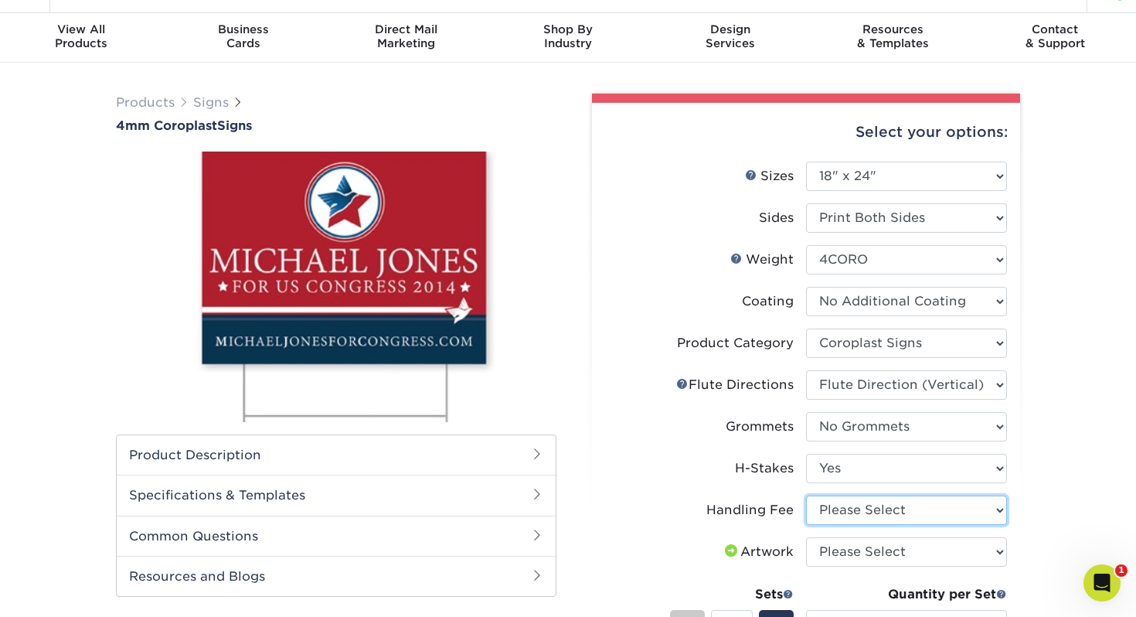
click at [837, 506] on select "Please Select Handling Fee" at bounding box center [906, 510] width 201 height 29
select select "ab74c079-444c-4260-ae6a-e09bdee8073c"
click at [806, 496] on select "Please Select Handling Fee" at bounding box center [906, 510] width 201 height 29
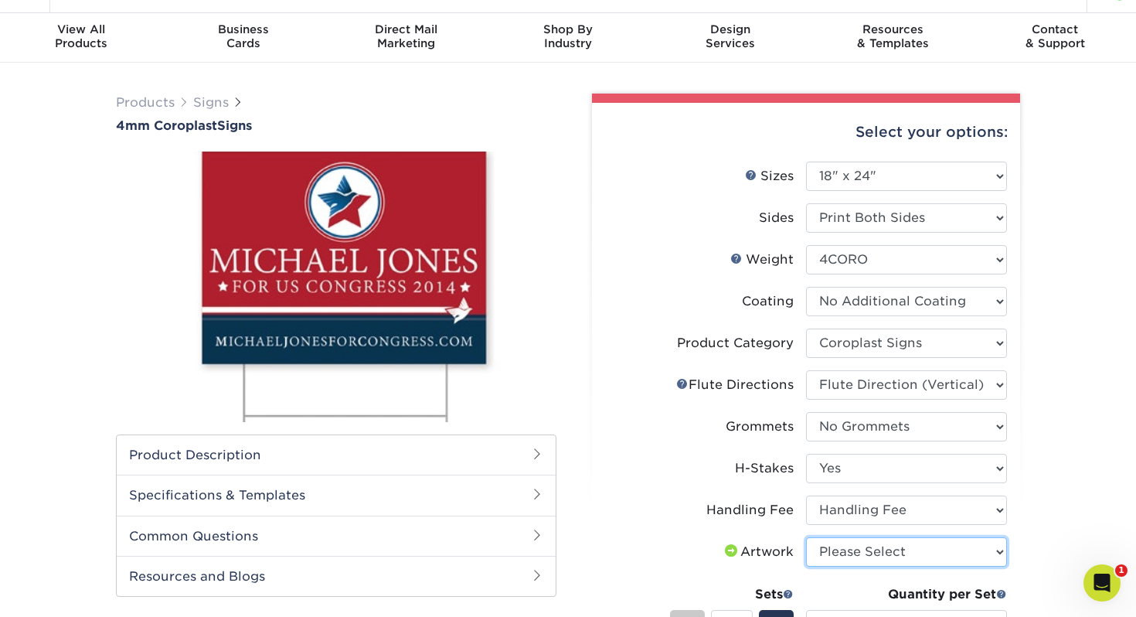
click at [847, 542] on select "Please Select I will upload files I need a design - $50" at bounding box center [906, 551] width 201 height 29
select select "upload"
click at [806, 537] on select "Please Select I will upload files I need a design - $50" at bounding box center [906, 551] width 201 height 29
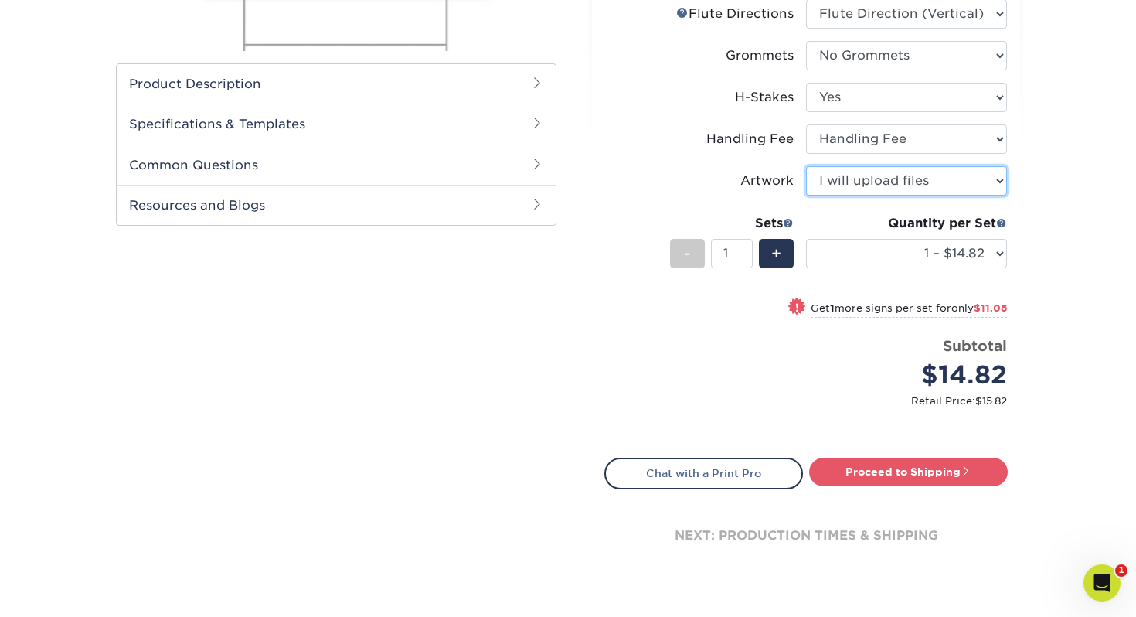
scroll to position [414, 0]
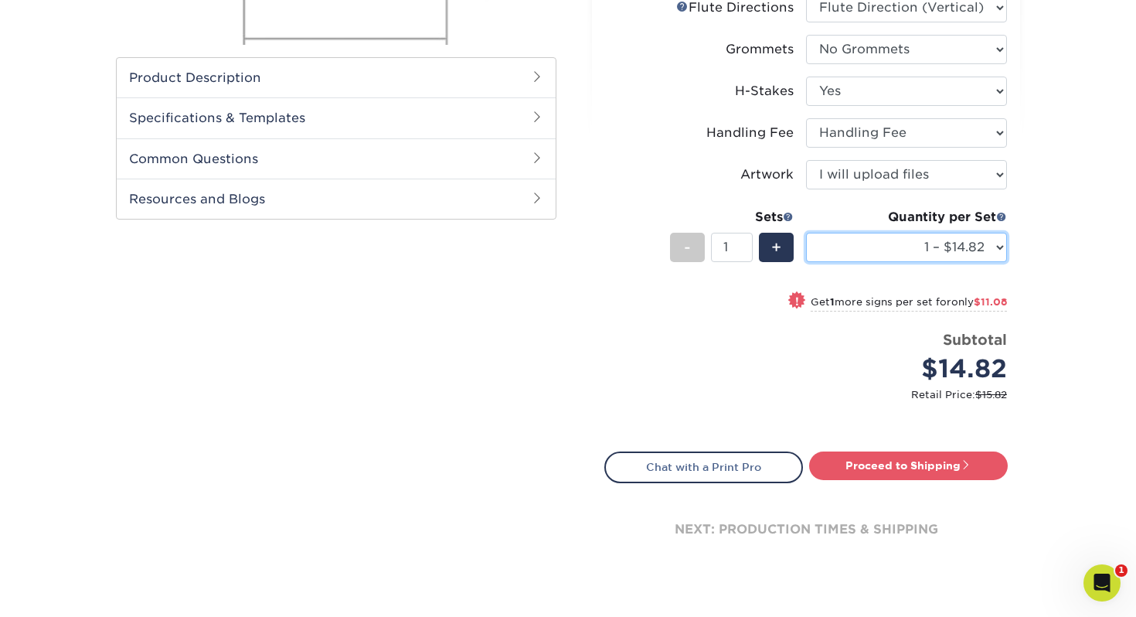
click at [896, 246] on select "1 – $14.82 2 – $25.90 3 – $36.97 4 – $44.29 5 – $54.37 6 – $65.44 7 – $76.51 8 …" at bounding box center [906, 247] width 201 height 29
select select "10 – $108.73"
click at [806, 233] on select "1 – $14.82 2 – $25.90 3 – $36.97 4 – $44.29 5 – $54.37 6 – $65.44 7 – $76.51 8 …" at bounding box center [906, 247] width 201 height 29
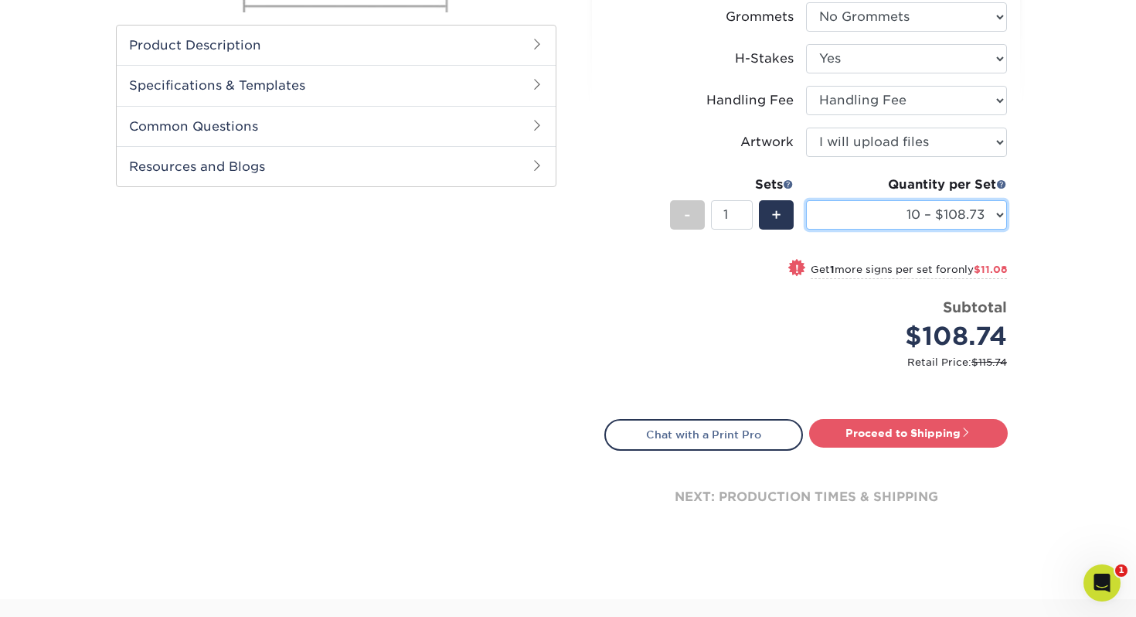
scroll to position [448, 0]
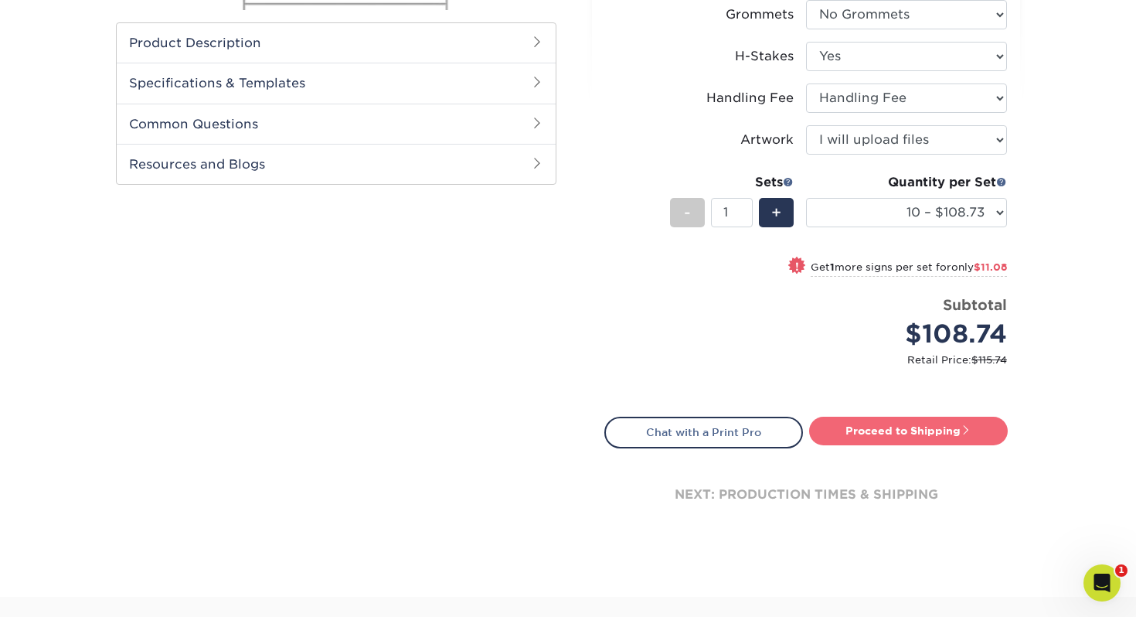
click at [859, 438] on link "Proceed to Shipping" at bounding box center [908, 431] width 199 height 28
type input "Set 1"
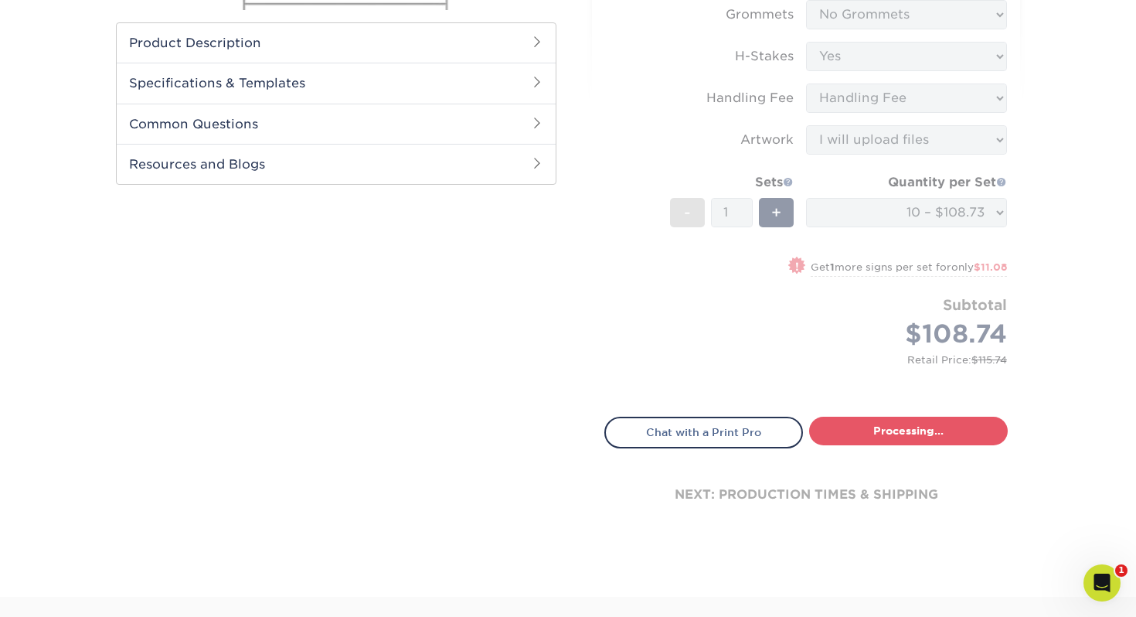
select select "66fa3dd7-a777-44c5-9a33-b53e9be1fb0b"
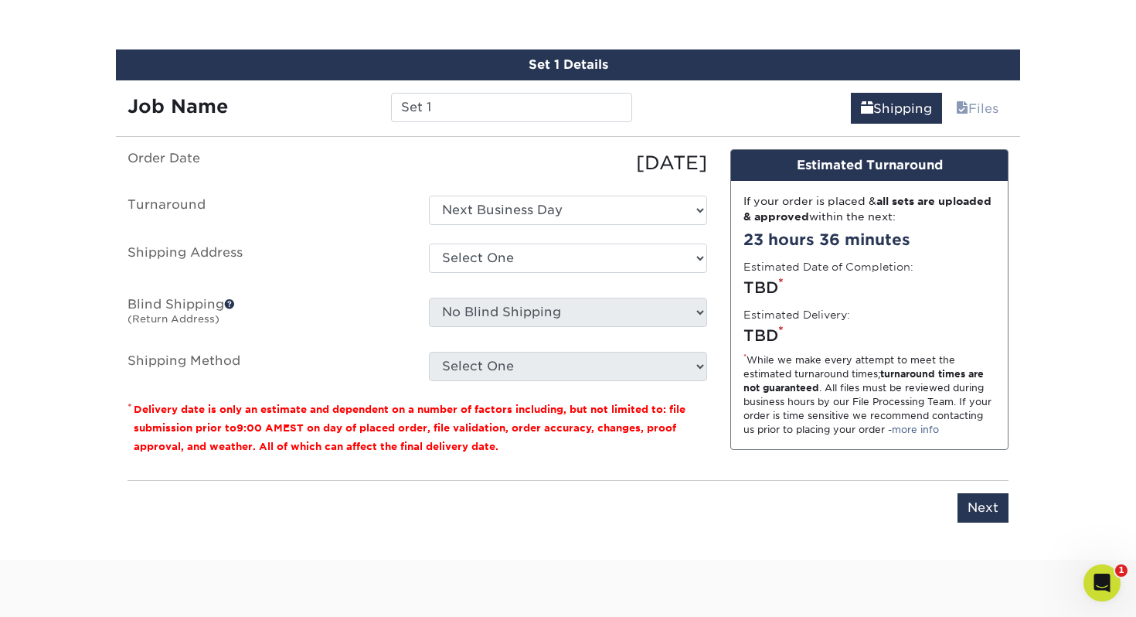
scroll to position [907, 0]
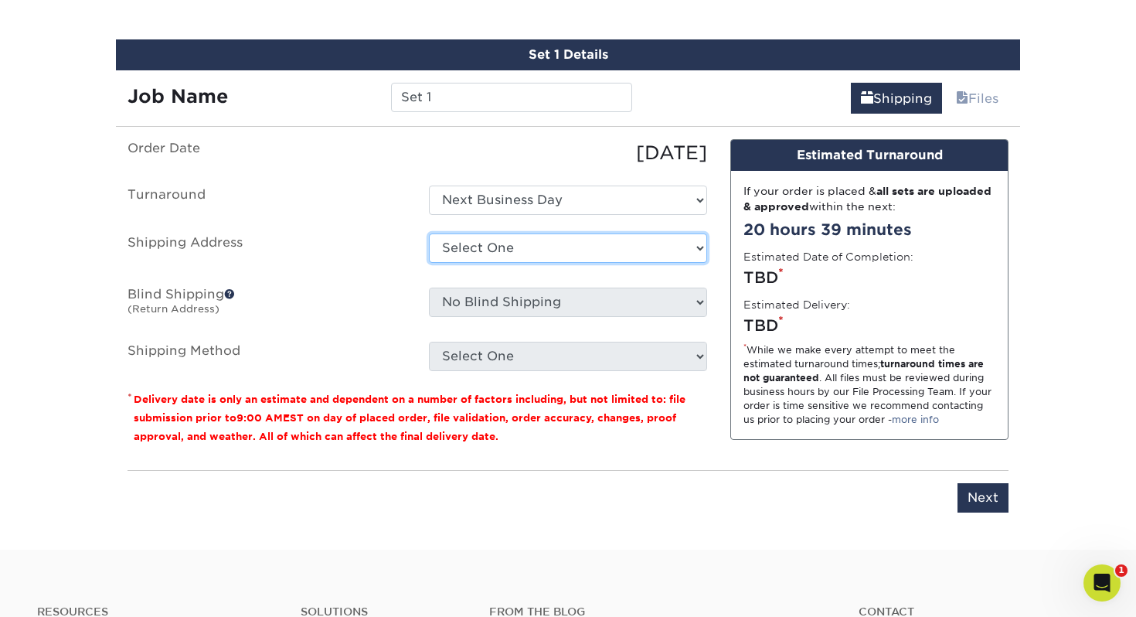
click at [482, 240] on select "Select One Elaine's House Stewart Road Church + Add New Address" at bounding box center [568, 247] width 278 height 29
select select "280563"
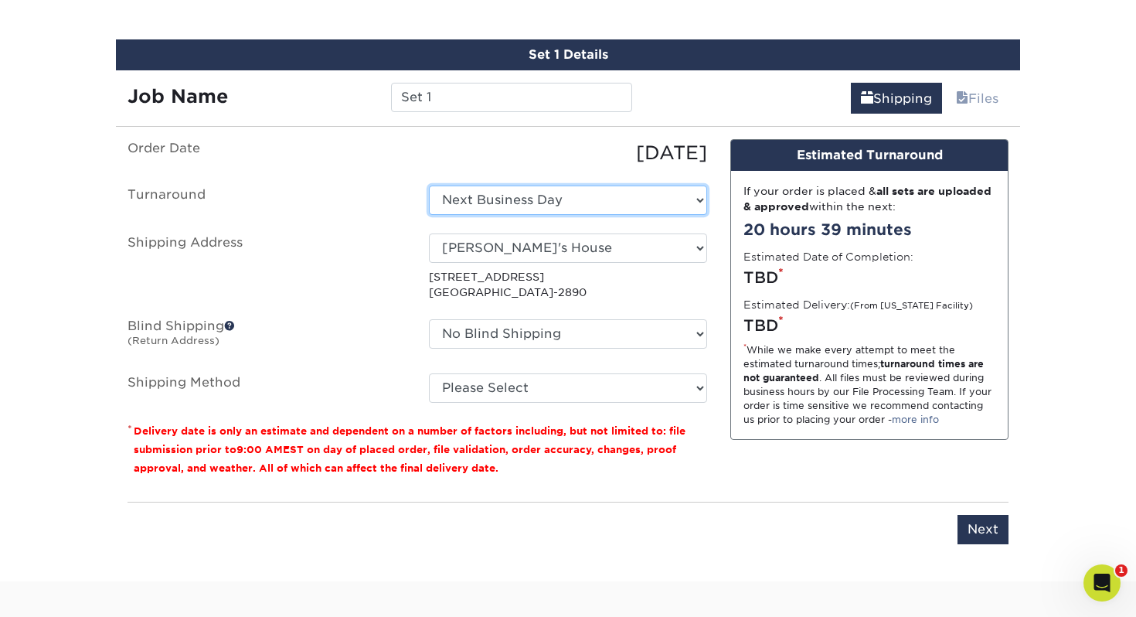
click at [542, 202] on select "Select One Next Business Day" at bounding box center [568, 200] width 278 height 29
click at [429, 186] on select "Select One Next Business Day" at bounding box center [568, 200] width 278 height 29
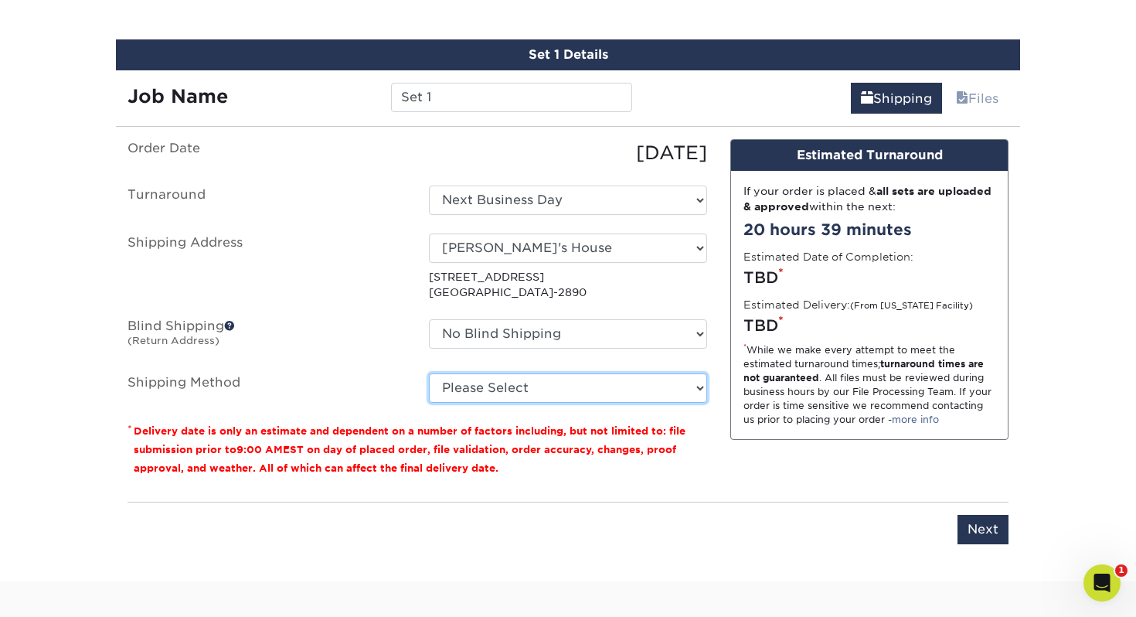
click at [481, 380] on select "Please Select G4M Flat Rate Shipping (+$11.20) Ground Shipping (+$36.60) 3 Day …" at bounding box center [568, 387] width 278 height 29
select select "G4MFLATRATE"
click at [429, 373] on select "Please Select G4M Flat Rate Shipping (+$11.20) Ground Shipping (+$36.60) 3 Day …" at bounding box center [568, 387] width 278 height 29
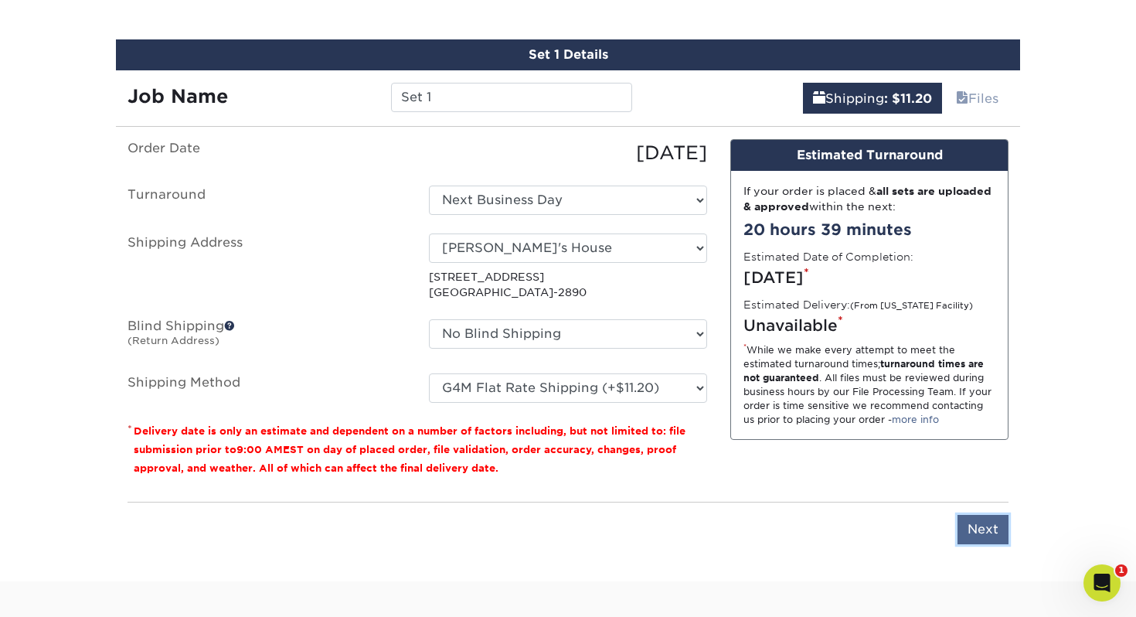
click at [983, 523] on input "Next" at bounding box center [983, 529] width 51 height 29
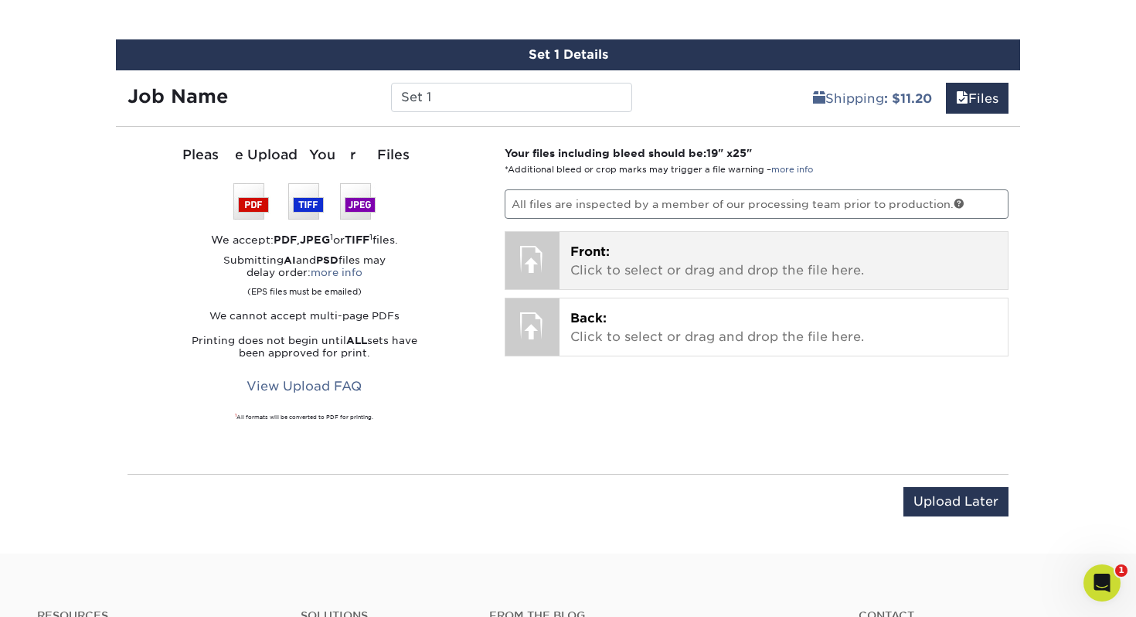
click at [599, 264] on p "Front: Click to select or drag and drop the file here." at bounding box center [785, 261] width 428 height 37
click at [639, 261] on p "Front: Click to select or drag and drop the file here." at bounding box center [785, 261] width 428 height 37
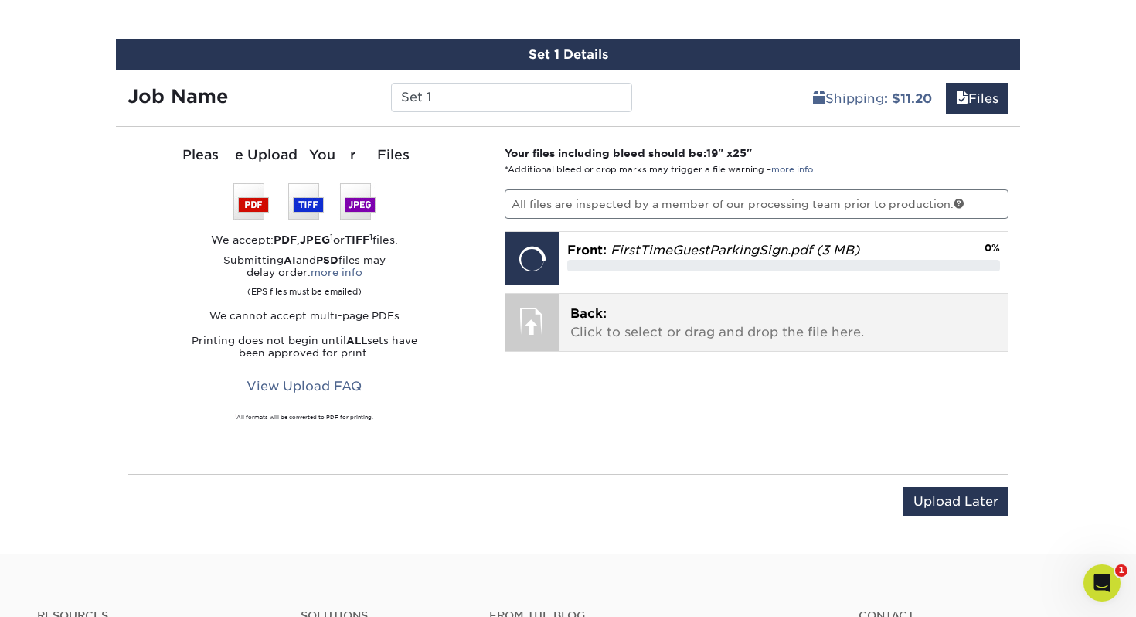
click at [661, 319] on p "Back: Click to select or drag and drop the file here." at bounding box center [785, 323] width 428 height 37
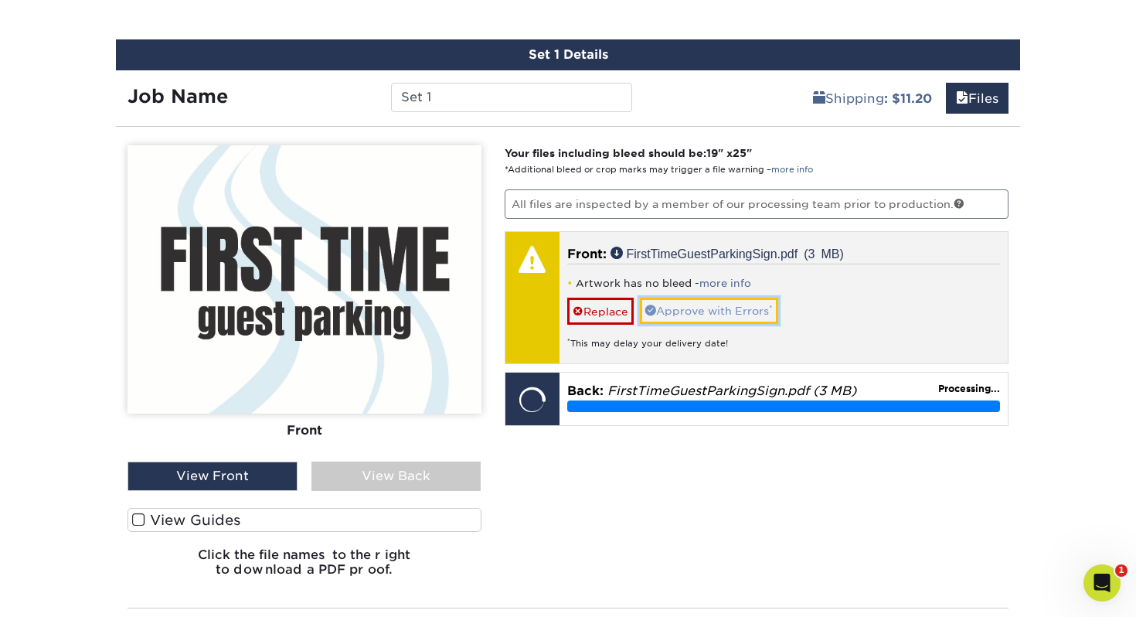
click at [707, 312] on link "Approve with Errors *" at bounding box center [709, 311] width 138 height 26
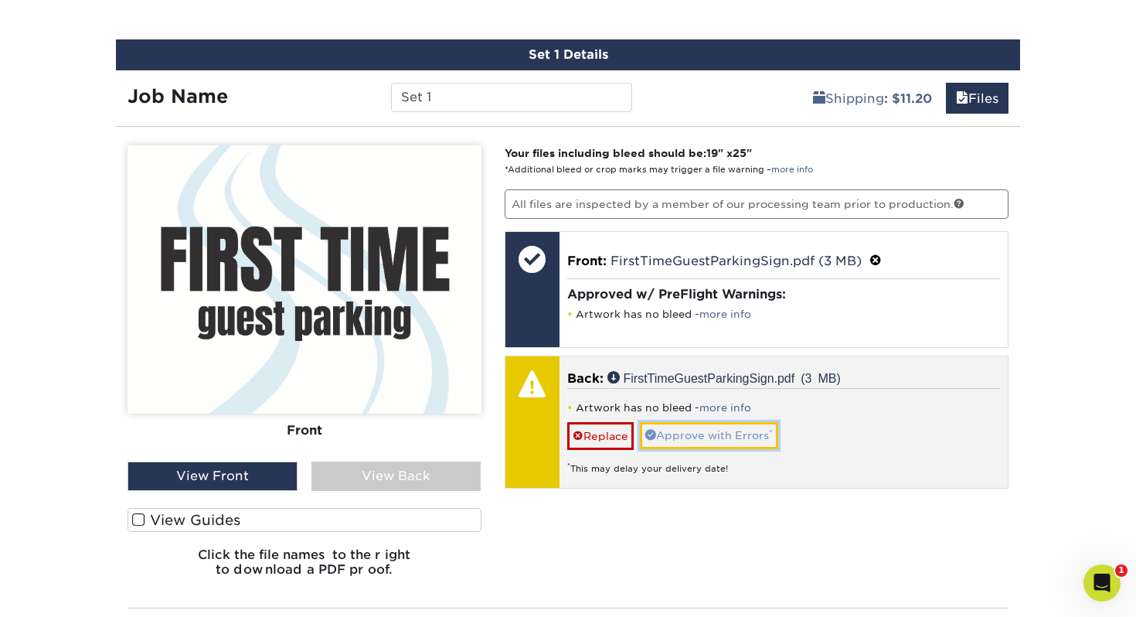
click at [709, 427] on link "Approve with Errors *" at bounding box center [709, 435] width 138 height 26
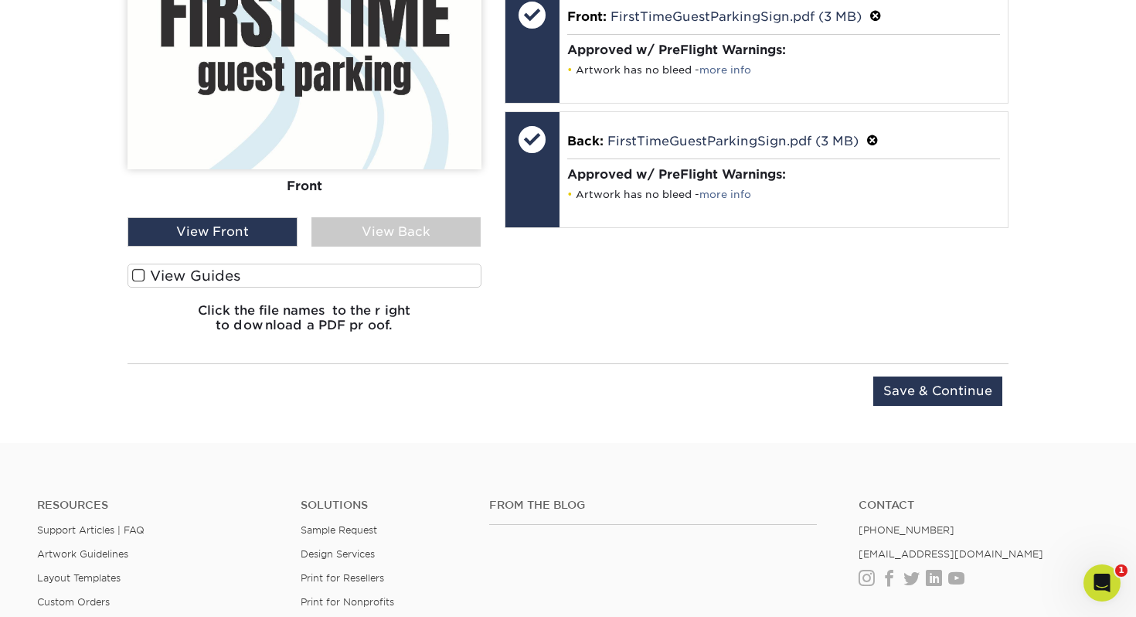
scroll to position [1194, 0]
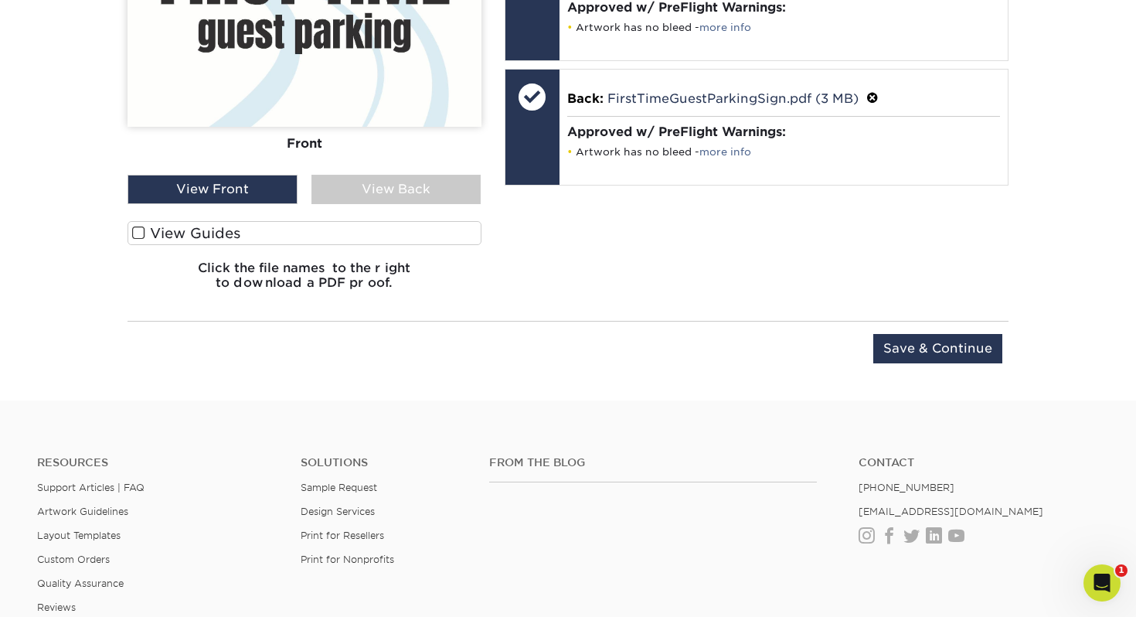
click at [215, 227] on label "View Guides" at bounding box center [305, 233] width 354 height 24
click at [0, 0] on input "View Guides" at bounding box center [0, 0] width 0 height 0
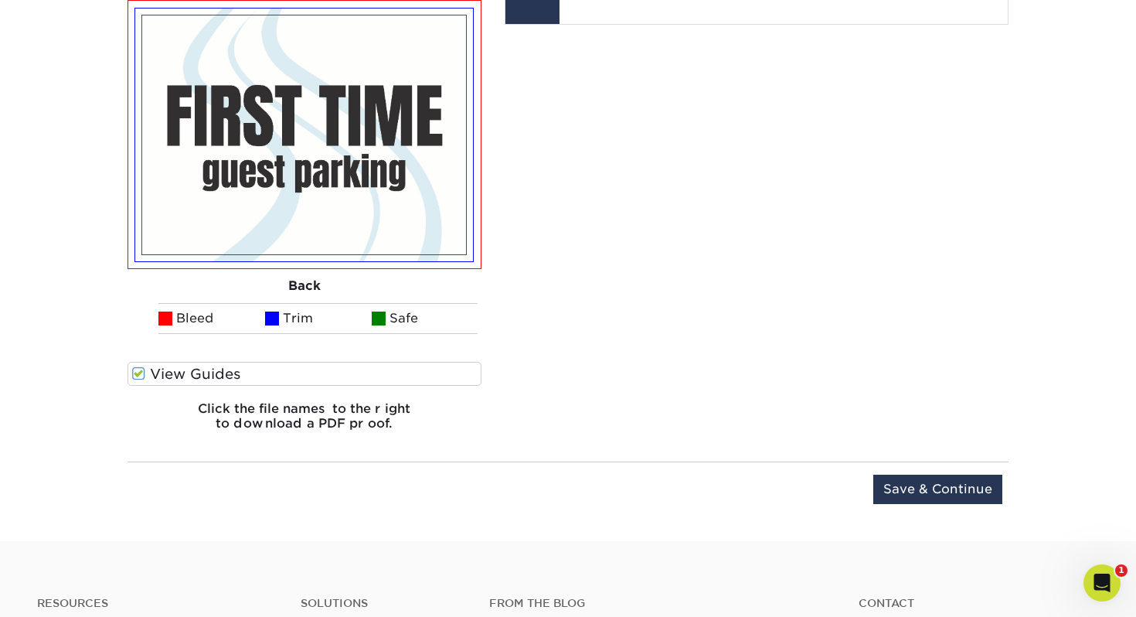
click at [158, 373] on label "View Guides" at bounding box center [305, 374] width 354 height 24
click at [0, 0] on input "View Guides" at bounding box center [0, 0] width 0 height 0
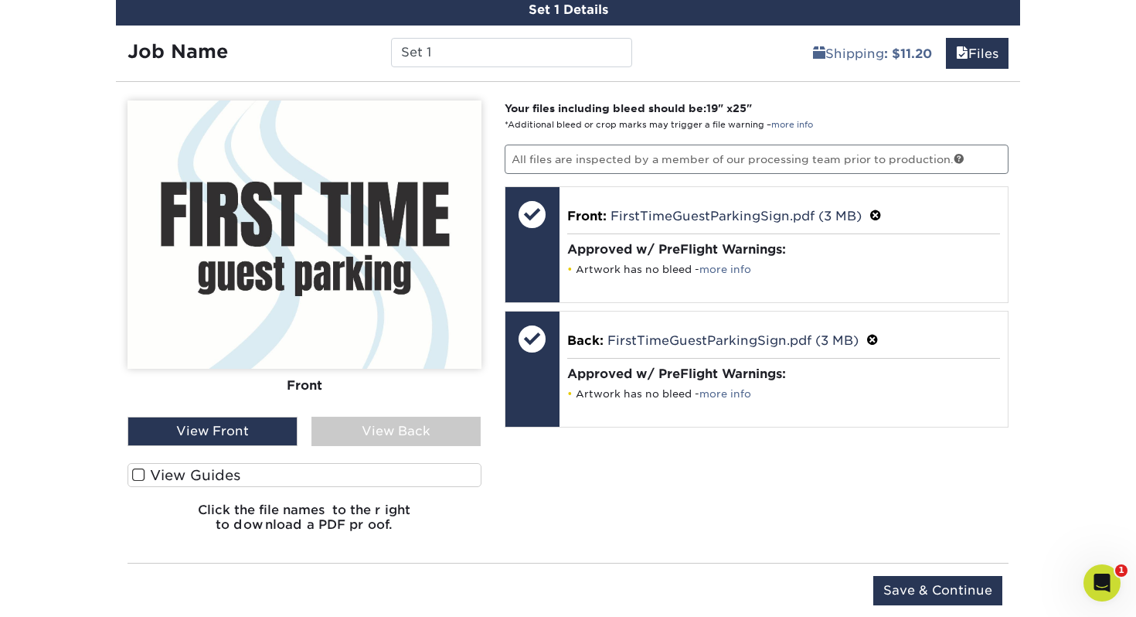
scroll to position [962, 0]
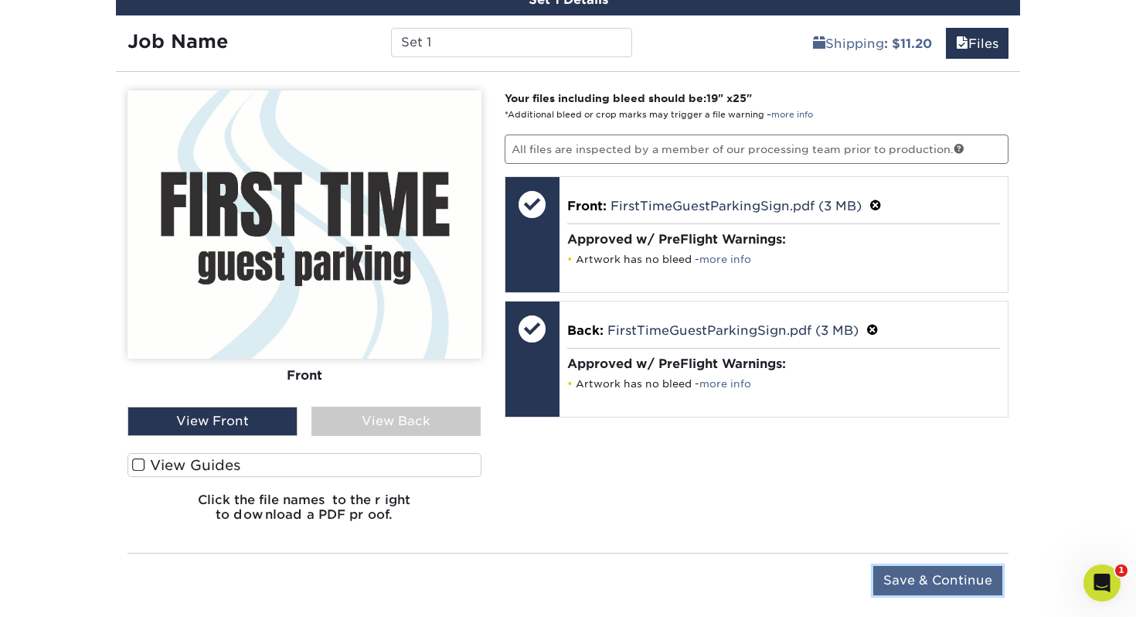
click at [932, 570] on input "Save & Continue" at bounding box center [938, 580] width 129 height 29
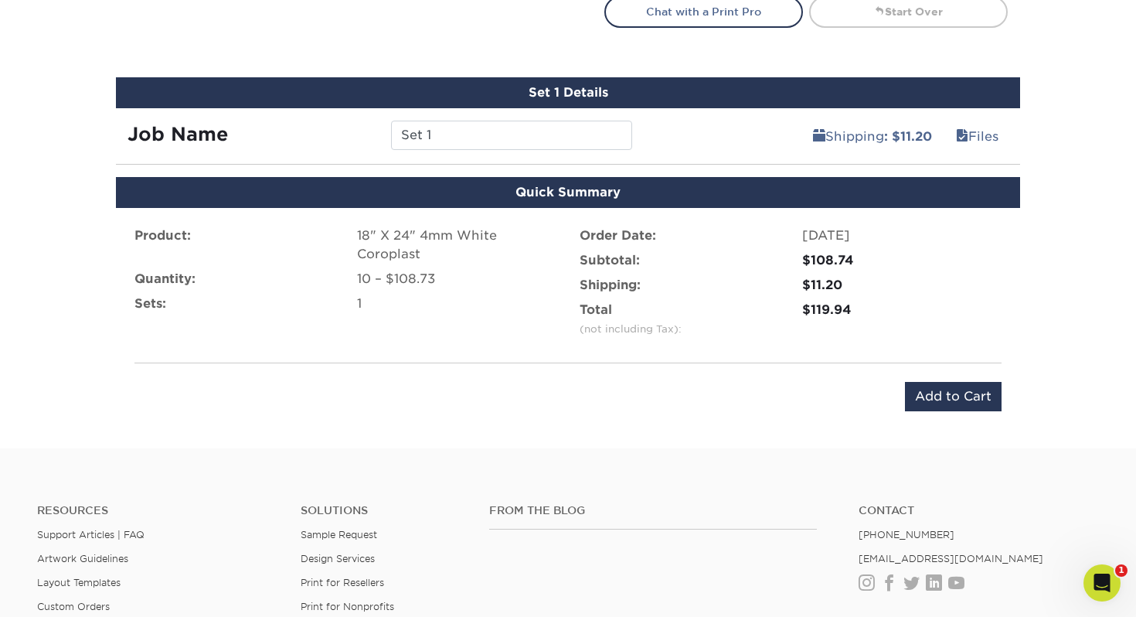
scroll to position [870, 0]
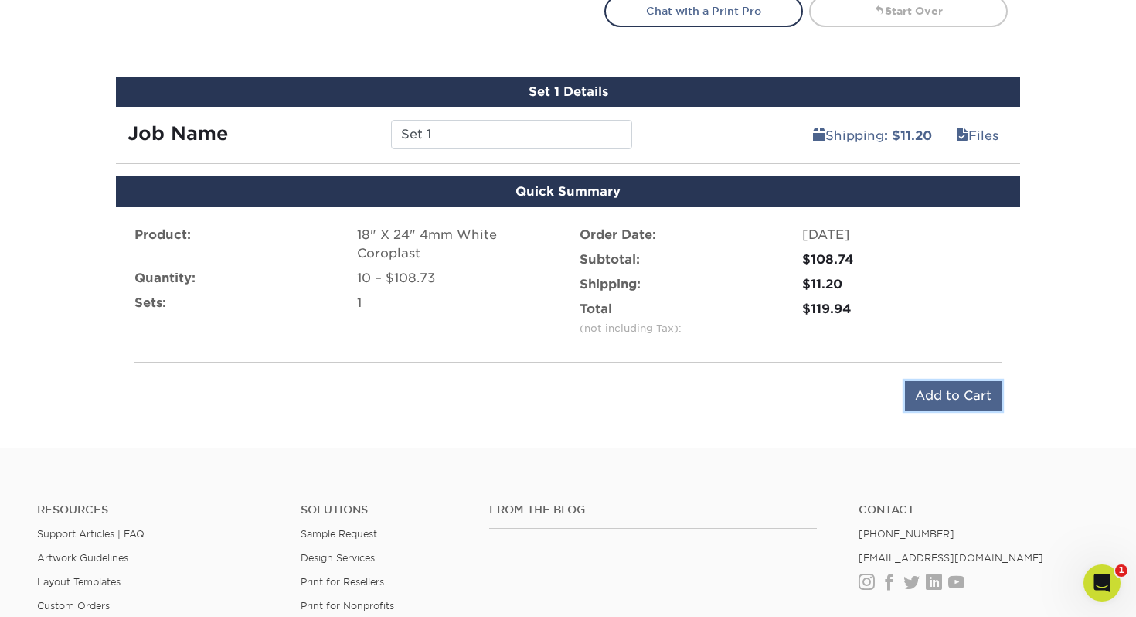
click at [940, 390] on input "Add to Cart" at bounding box center [953, 395] width 97 height 29
type input "Add to Cart"
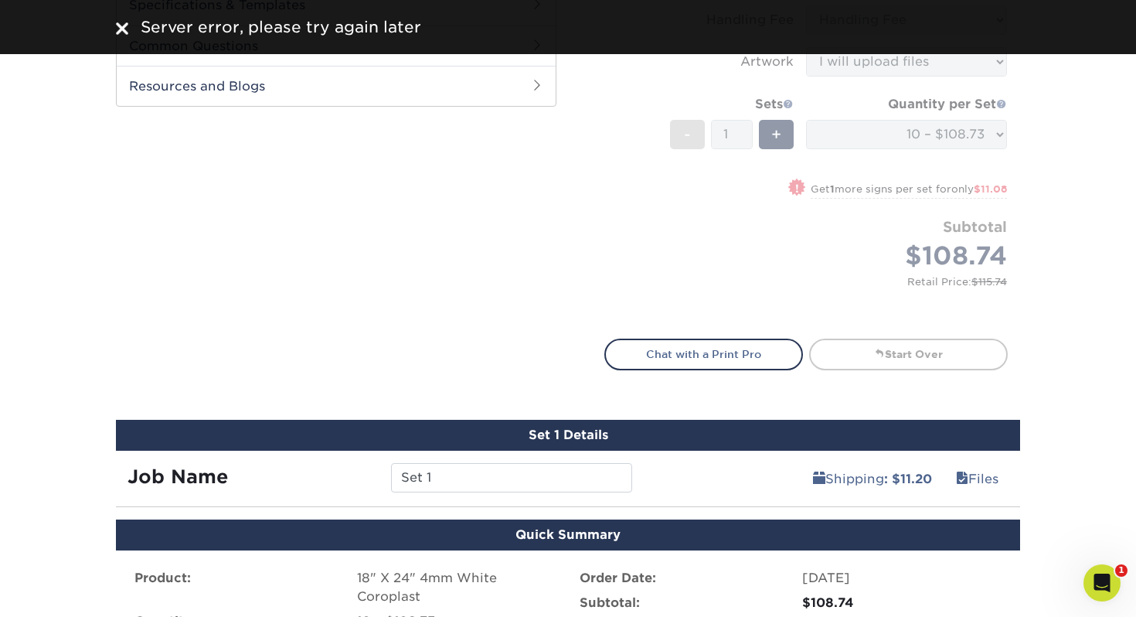
scroll to position [496, 0]
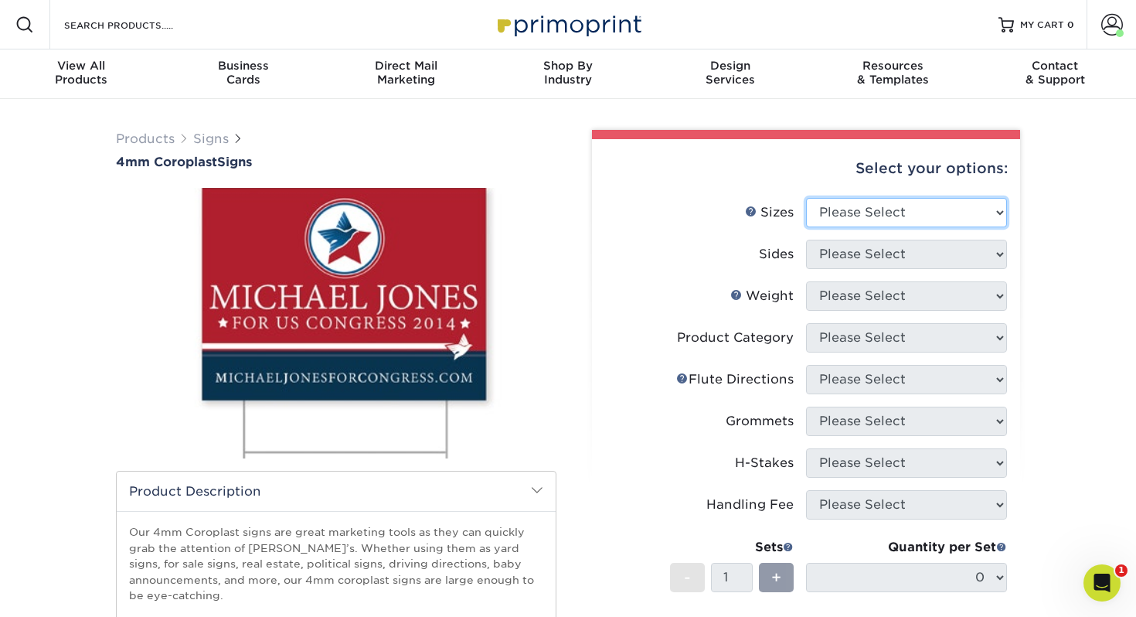
click at [891, 212] on select "Please Select 12" x 18" 18" x 24" 24" x 24" 24" x 36"" at bounding box center [906, 212] width 201 height 29
select select "18.00x24.00"
click at [806, 198] on select "Please Select 12" x 18" 18" x 24" 24" x 24" 24" x 36"" at bounding box center [906, 212] width 201 height 29
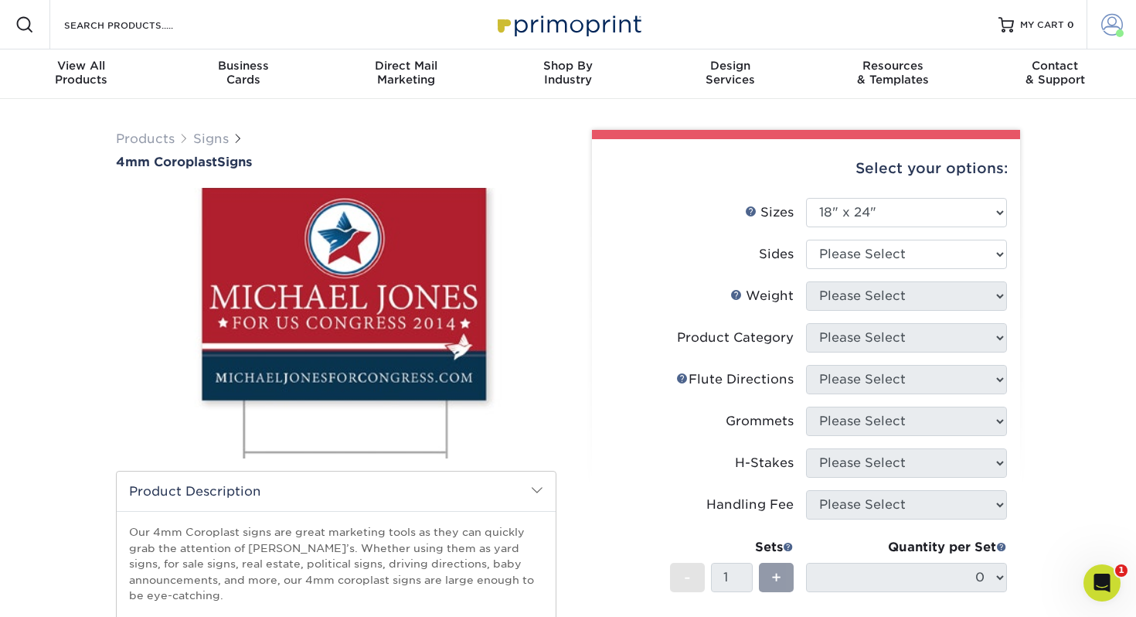
click at [1107, 37] on link "Account" at bounding box center [1111, 24] width 49 height 49
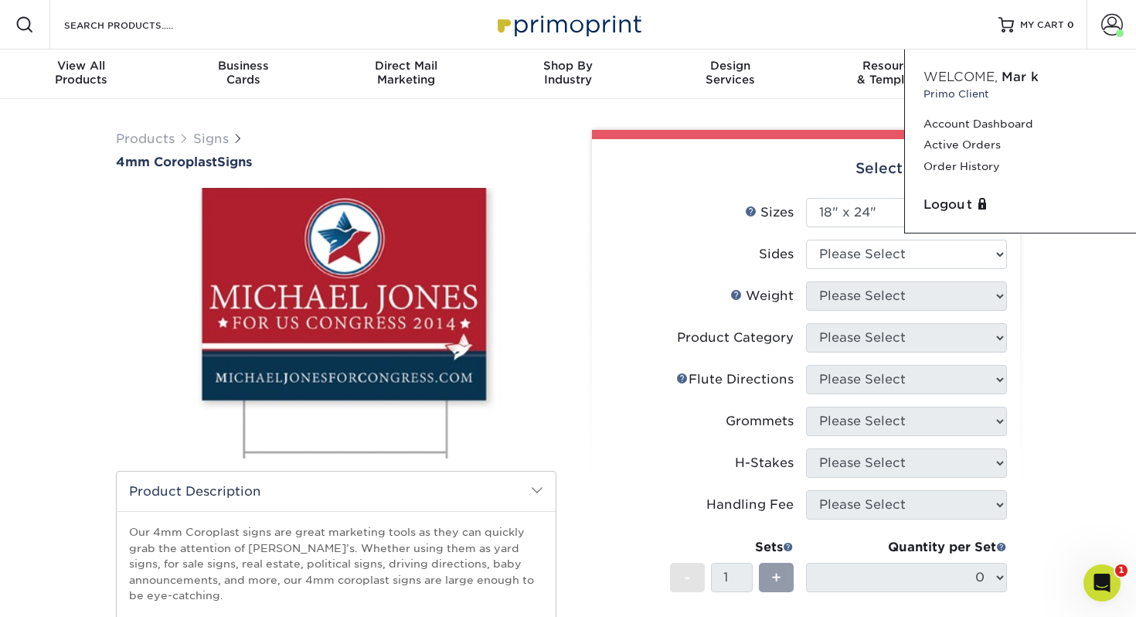
click at [1061, 261] on div "Products Signs 4mm Coroplast Signs /" at bounding box center [568, 504] width 1136 height 811
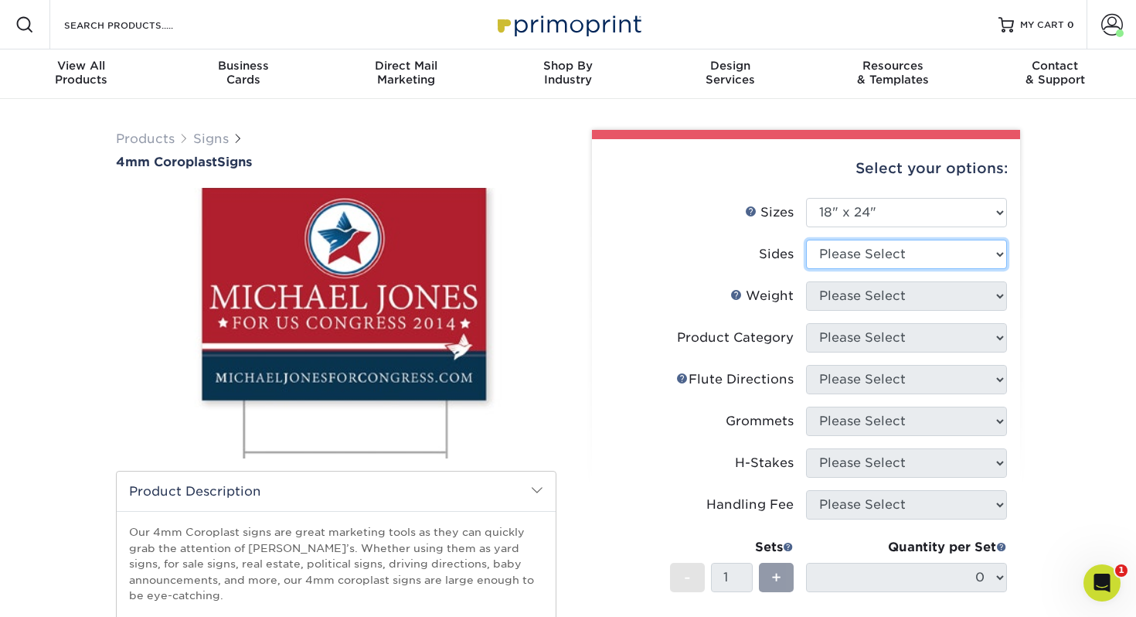
click at [929, 254] on select "Please Select Print Both Sides Print Front Only" at bounding box center [906, 254] width 201 height 29
select select "13abbda7-1d64-4f25-8bb2-c179b224825d"
click at [806, 240] on select "Please Select Print Both Sides Print Front Only" at bounding box center [906, 254] width 201 height 29
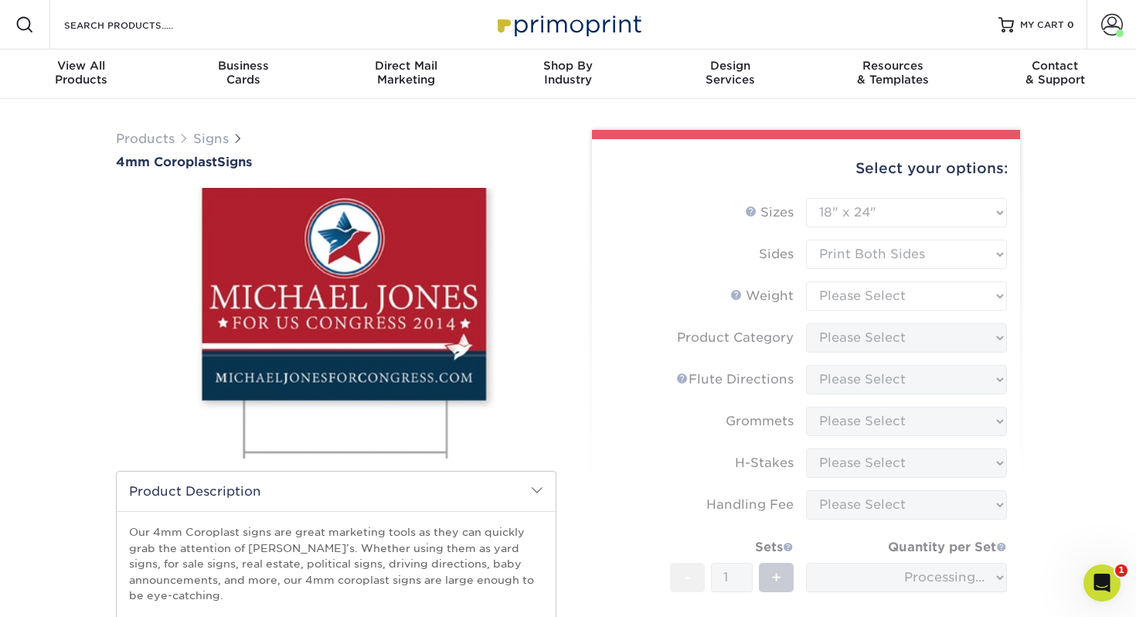
click at [867, 297] on form "Sizes Help Sizes Please Select 12" x 18" 18" x 24" 24" x 24" 24" x 36" Sides Pl…" at bounding box center [807, 455] width 404 height 514
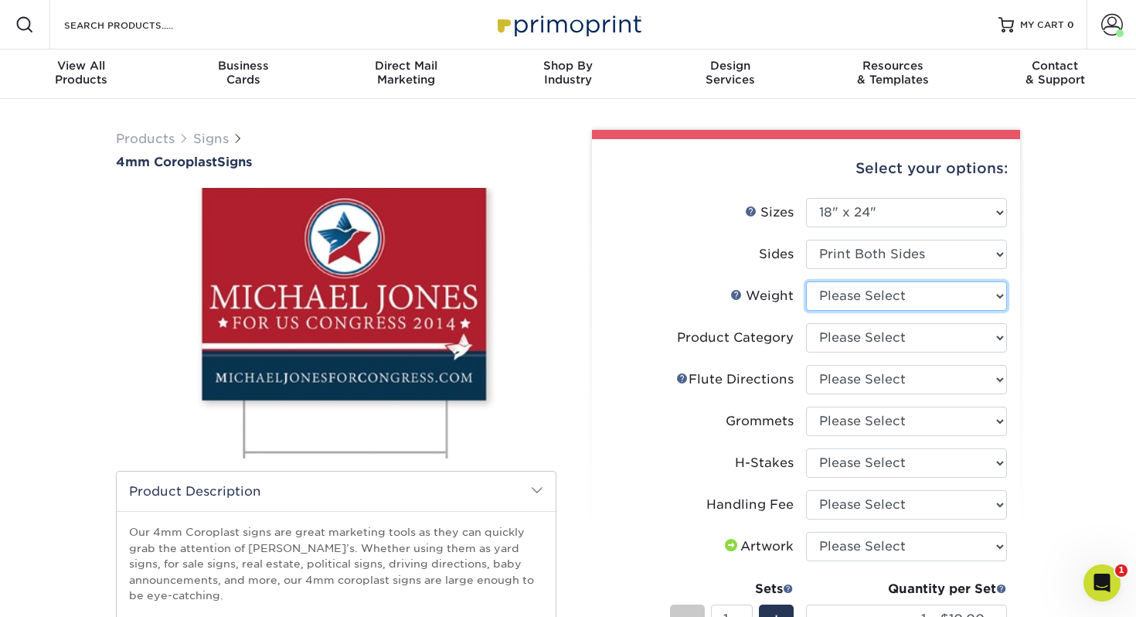
click at [851, 300] on select "Please Select 4CORO" at bounding box center [906, 295] width 201 height 29
select select "4CORO"
click at [806, 281] on select "Please Select 4CORO" at bounding box center [906, 295] width 201 height 29
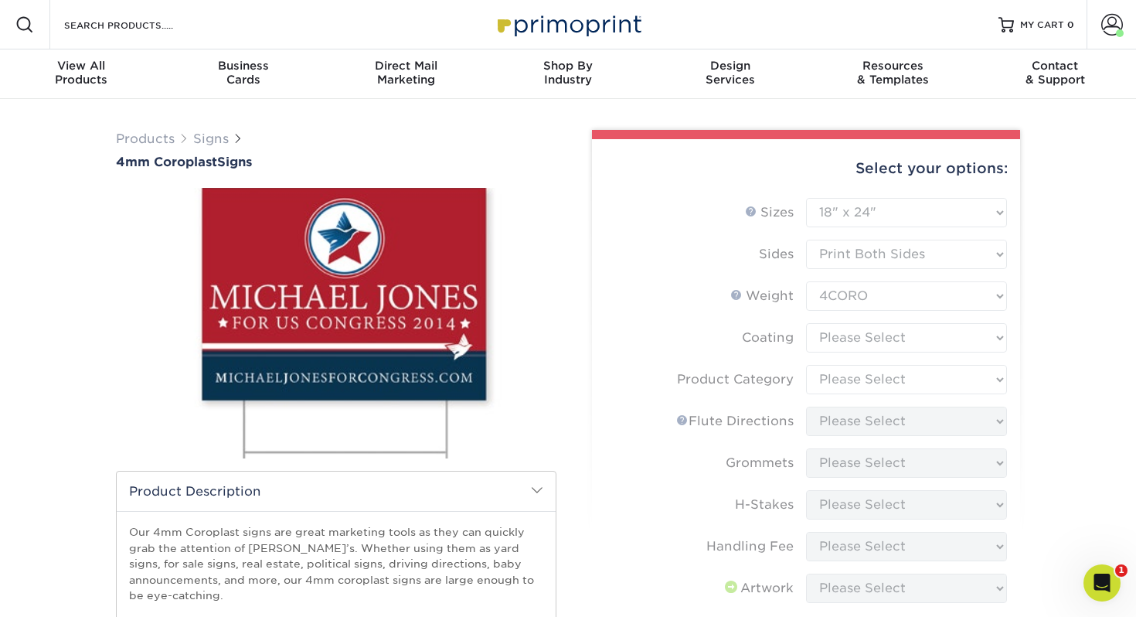
click at [841, 339] on form "Sizes Help Sizes Please Select 12" x 18" 18" x 24" 24" x 24" 24" x 36" Sides Pl…" at bounding box center [807, 504] width 404 height 612
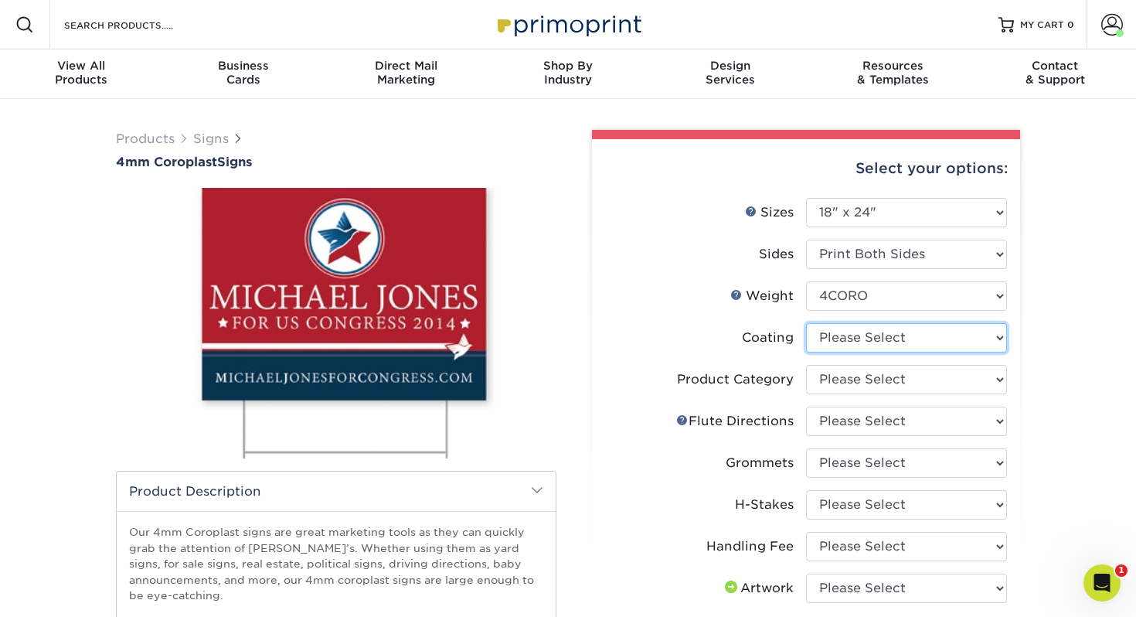
click at [856, 339] on select at bounding box center [906, 337] width 201 height 29
select select "3e7618de-abca-4bda-9f97-8b9129e913d8"
click at [806, 323] on select at bounding box center [906, 337] width 201 height 29
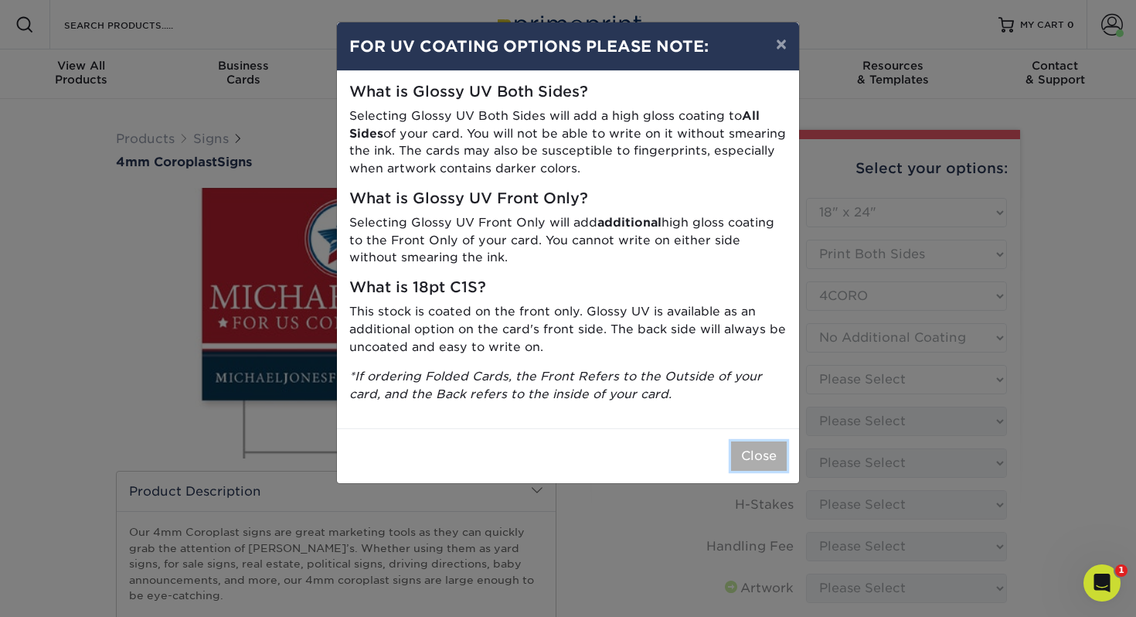
click at [745, 447] on button "Close" at bounding box center [759, 455] width 56 height 29
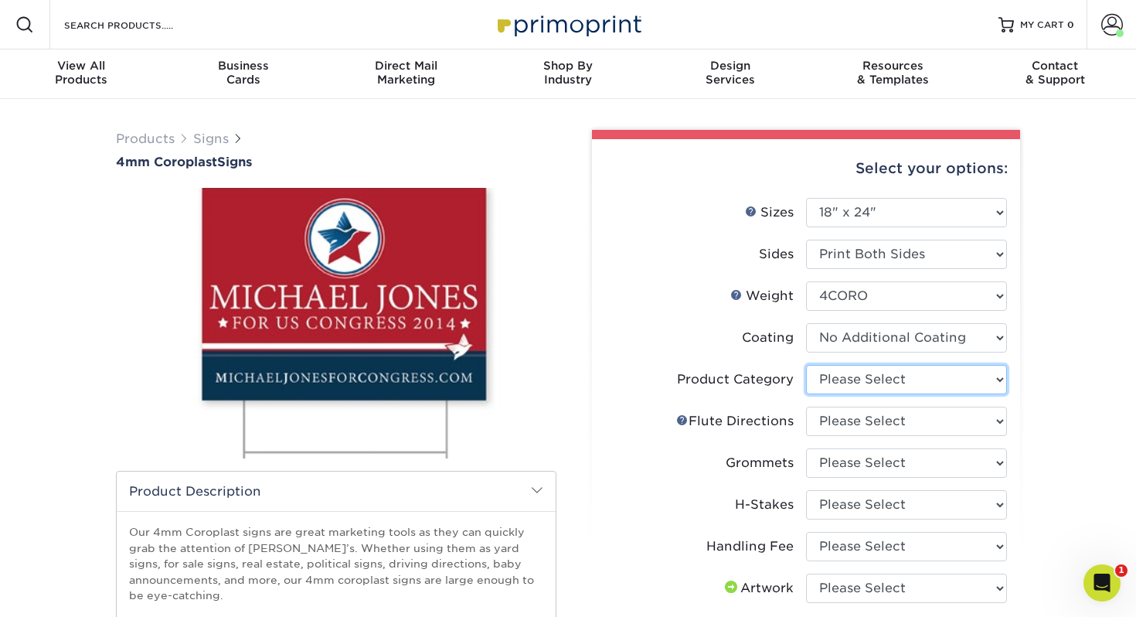
click at [838, 387] on select "Please Select Coroplast Signs" at bounding box center [906, 379] width 201 height 29
select select "b3582ed5-6912-492c-8440-2cc51afdb8e1"
click at [806, 365] on select "Please Select Coroplast Signs" at bounding box center [906, 379] width 201 height 29
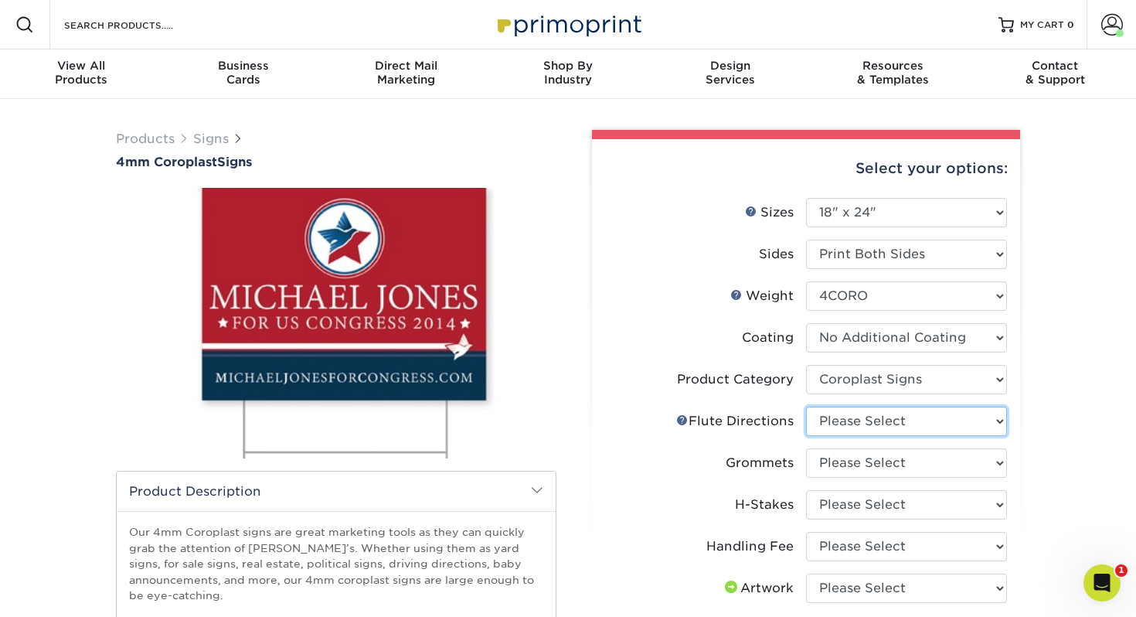
click at [837, 421] on select "Please Select Flute Direction (Horizontal) Flute Direction (Vertical)" at bounding box center [906, 421] width 201 height 29
select select "b9474d6d-25b7-40b8-b284-85b7690982f8"
click at [806, 407] on select "Please Select Flute Direction (Horizontal) Flute Direction (Vertical)" at bounding box center [906, 421] width 201 height 29
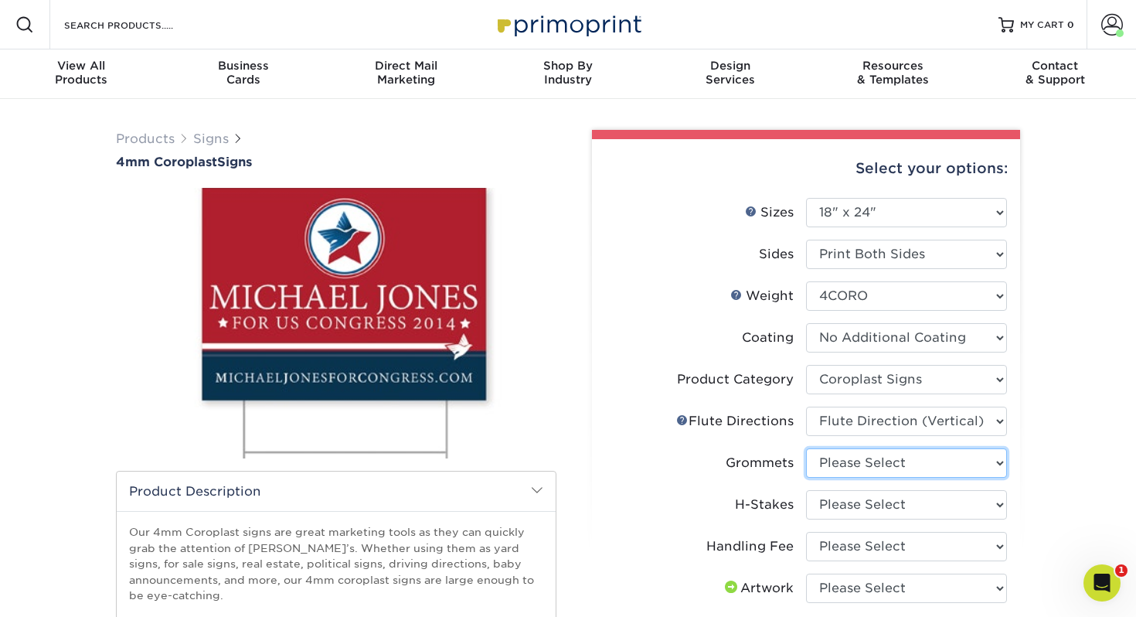
click at [833, 465] on select "Please Select No Grommets Yes, Grommet All 4 Corners Yes, Grommets Top Corners …" at bounding box center [906, 462] width 201 height 29
select select "90d329df-db80-4206-b821-ff9d3f363977"
click at [806, 448] on select "Please Select No Grommets Yes, Grommet All 4 Corners Yes, Grommets Top Corners …" at bounding box center [906, 462] width 201 height 29
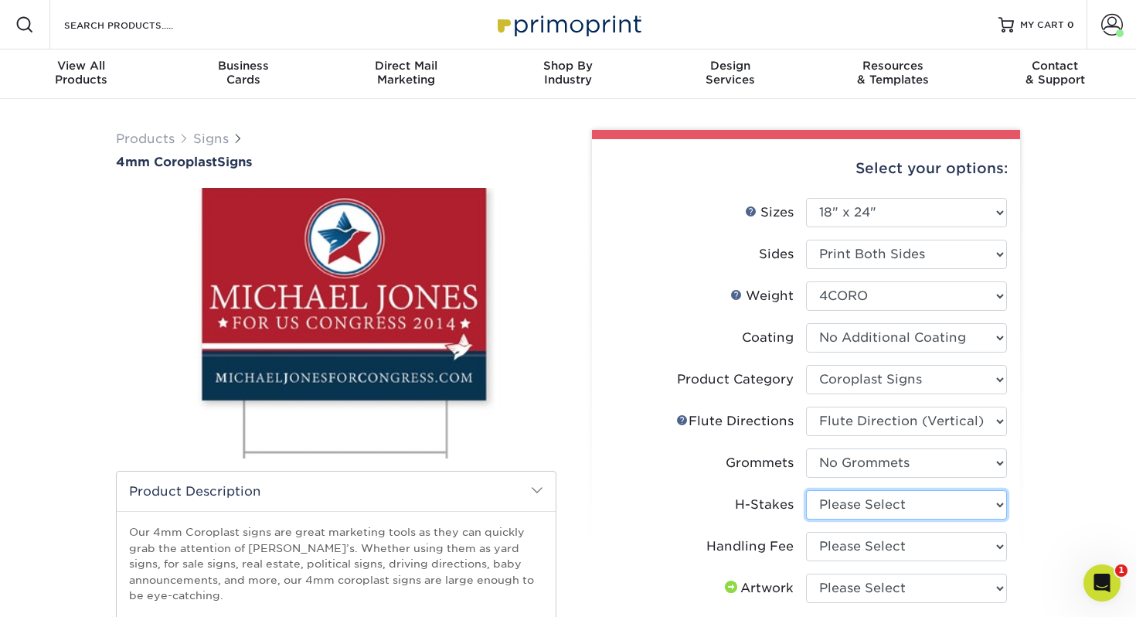
click at [848, 509] on select "Please Select No H-Stakes Yes" at bounding box center [906, 504] width 201 height 29
select select "8c85e97e-8b3a-46d2-b88d-acee5fa20222"
click at [806, 490] on select "Please Select No H-Stakes Yes" at bounding box center [906, 504] width 201 height 29
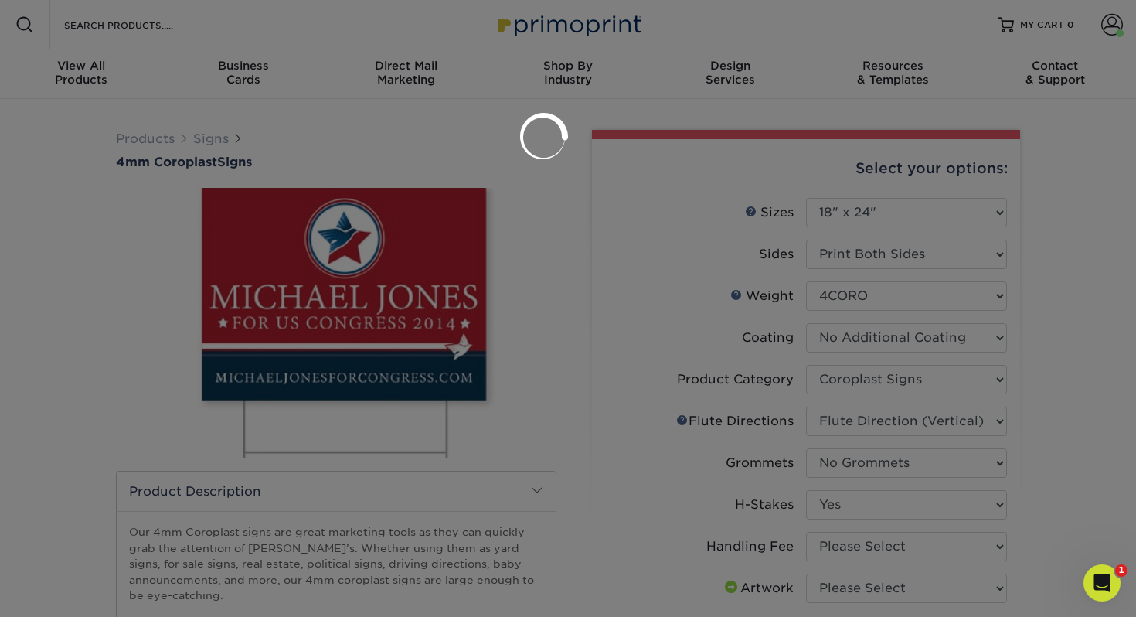
click at [847, 548] on div at bounding box center [568, 308] width 1136 height 617
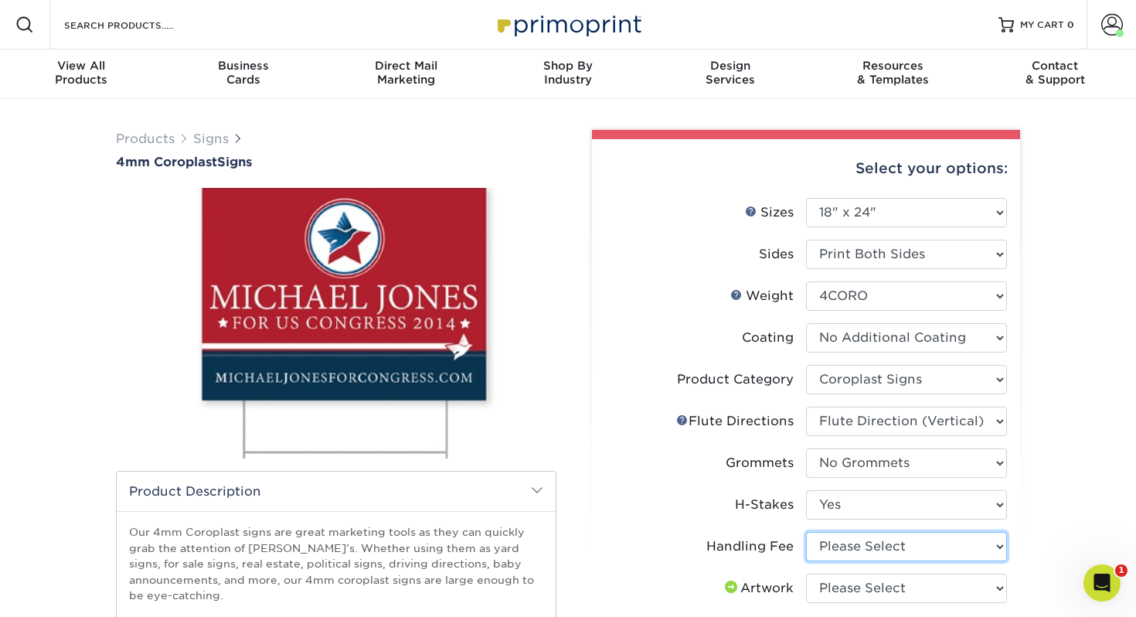
click at [840, 549] on select "Please Select Handling Fee" at bounding box center [906, 546] width 201 height 29
select select "ab74c079-444c-4260-ae6a-e09bdee8073c"
click at [806, 532] on select "Please Select Handling Fee" at bounding box center [906, 546] width 201 height 29
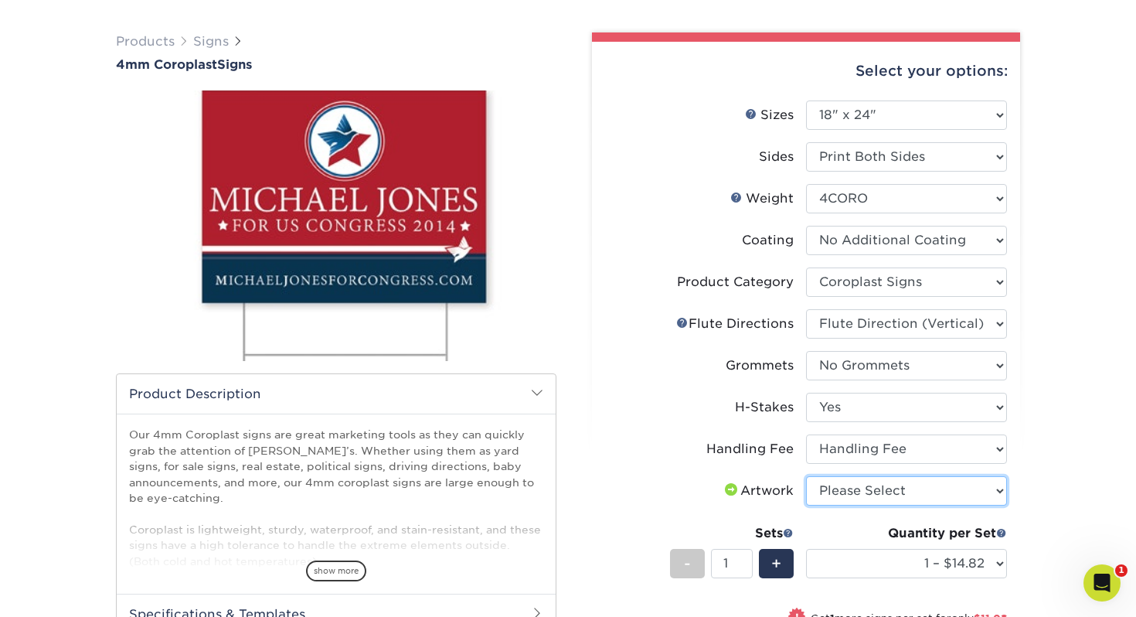
click at [837, 491] on select "Please Select I will upload files I need a design - $50" at bounding box center [906, 490] width 201 height 29
select select "upload"
click at [806, 476] on select "Please Select I will upload files I need a design - $50" at bounding box center [906, 490] width 201 height 29
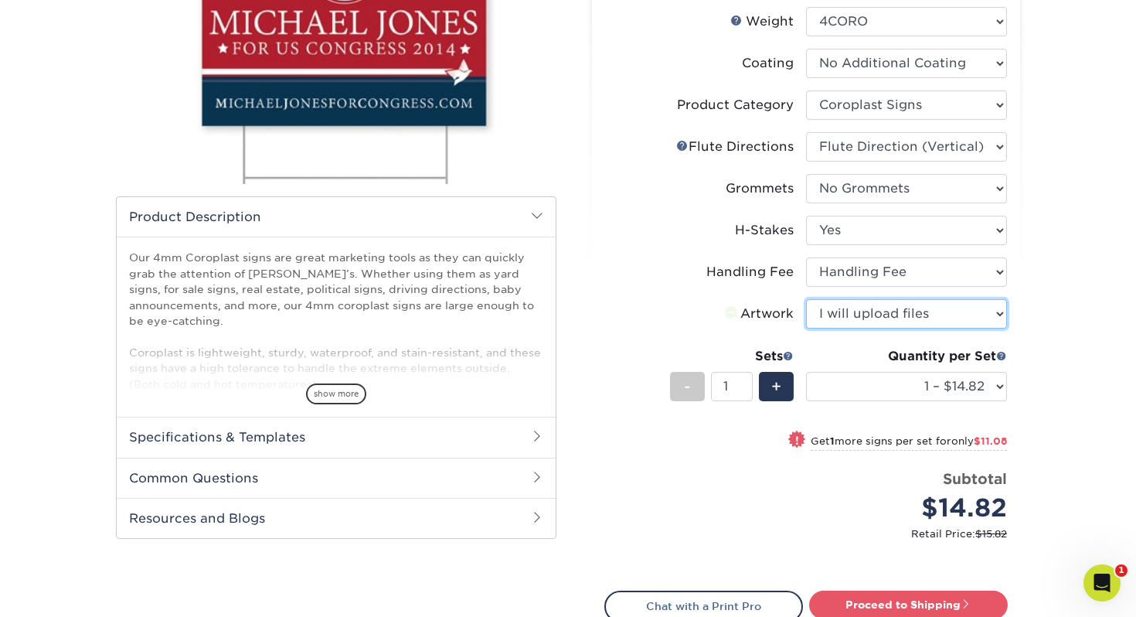
scroll to position [301, 0]
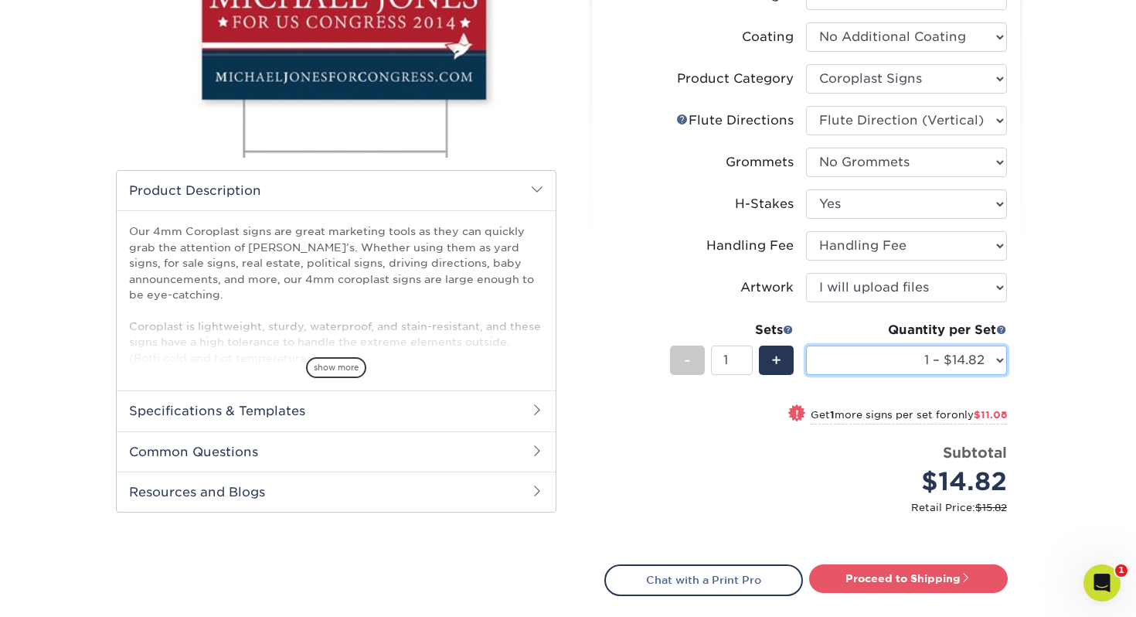
click at [939, 366] on select "1 – $14.82 2 – $25.90 3 – $36.97 4 – $44.29 5 – $54.37 6 – $65.44 7 – $76.51 8 …" at bounding box center [906, 360] width 201 height 29
select select "10 – $108.73"
click at [806, 346] on select "1 – $14.82 2 – $25.90 3 – $36.97 4 – $44.29 5 – $54.37 6 – $65.44 7 – $76.51 8 …" at bounding box center [906, 360] width 201 height 29
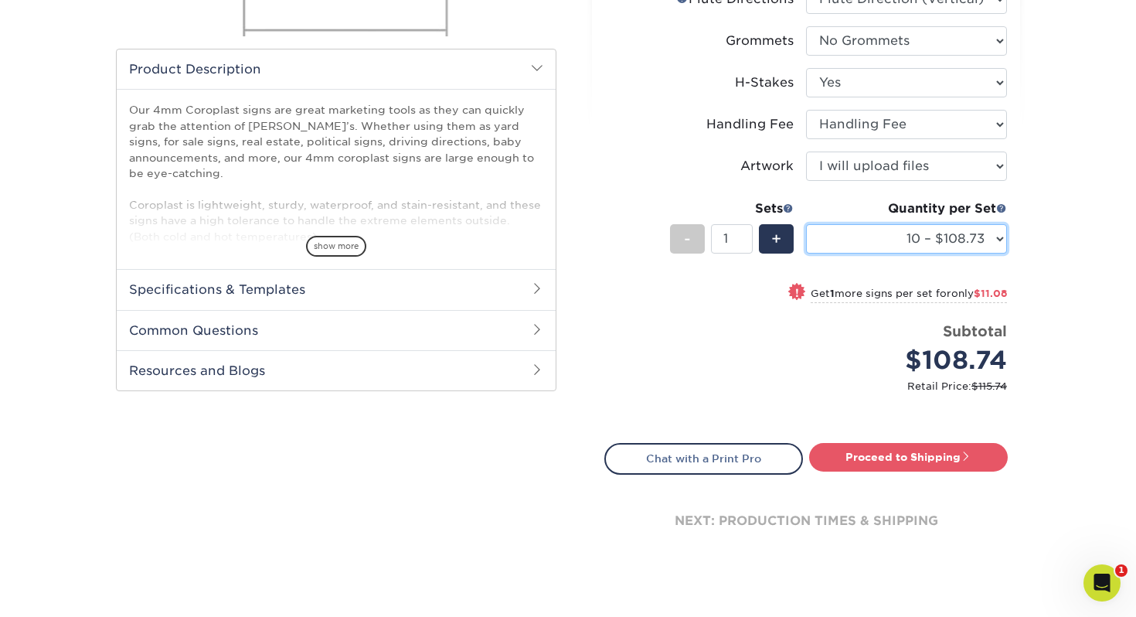
scroll to position [438, 0]
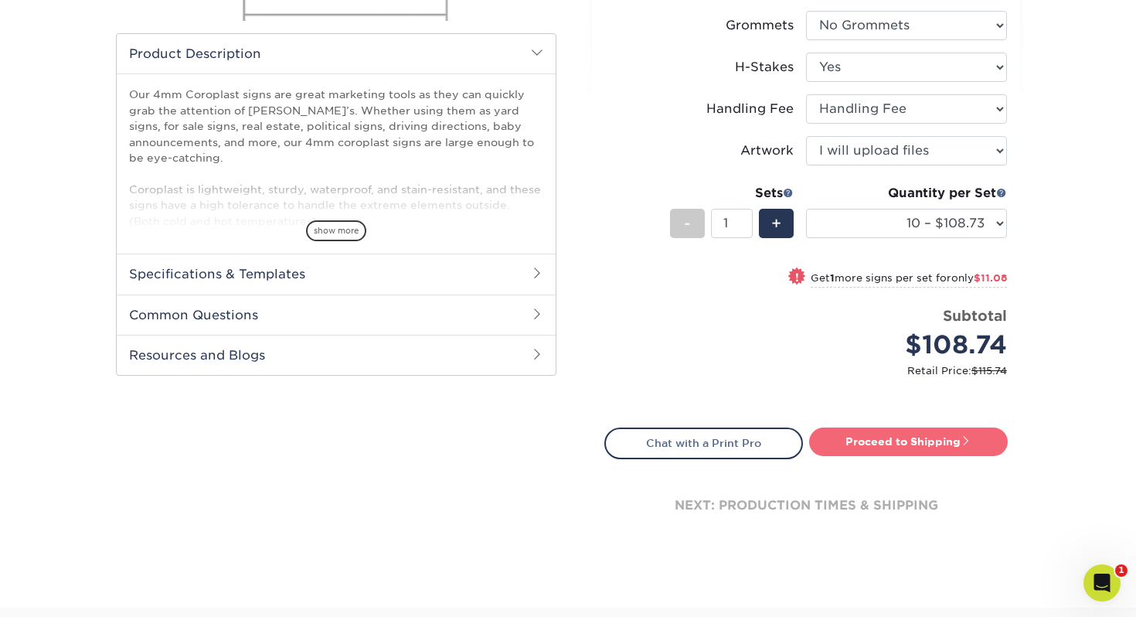
click at [877, 438] on link "Proceed to Shipping" at bounding box center [908, 442] width 199 height 28
type input "Set 1"
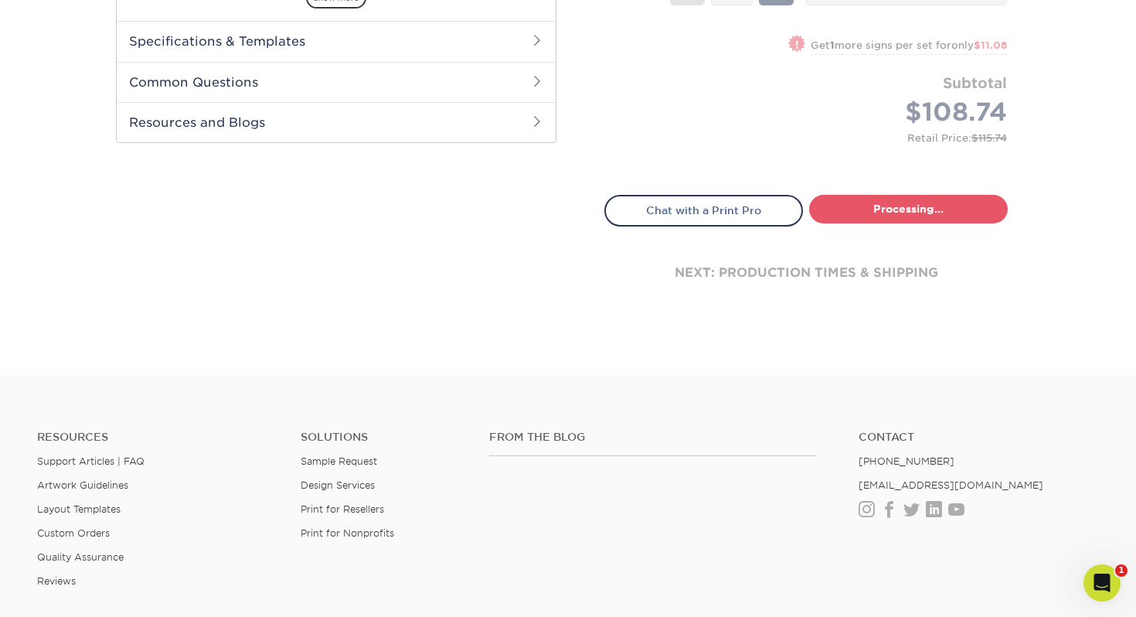
select select "66fa3dd7-a777-44c5-9a33-b53e9be1fb0b"
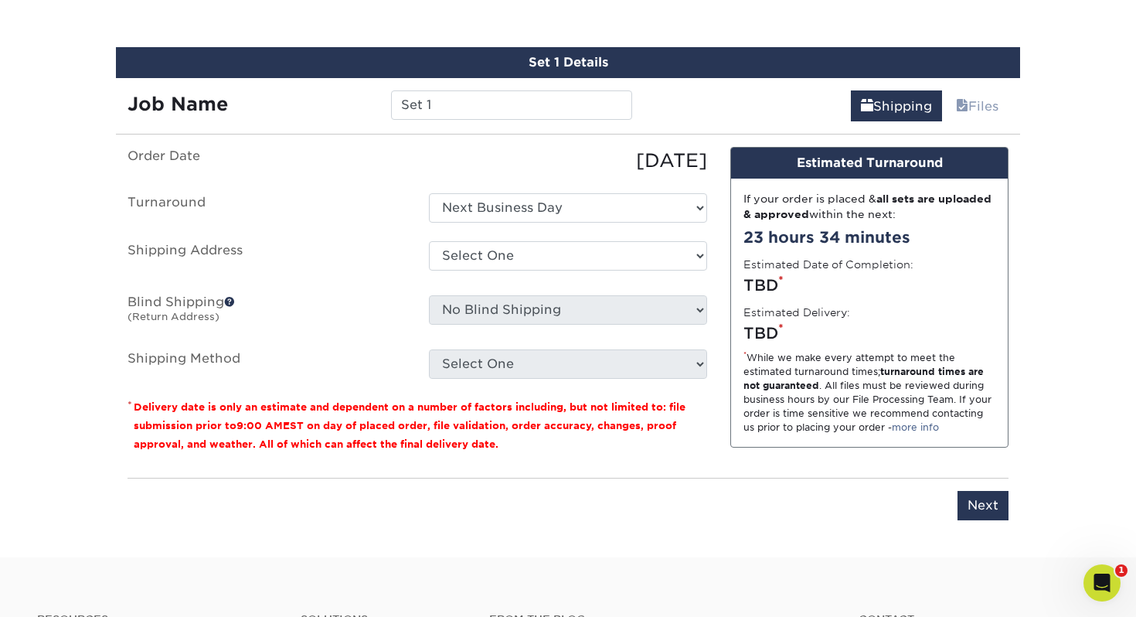
scroll to position [907, 0]
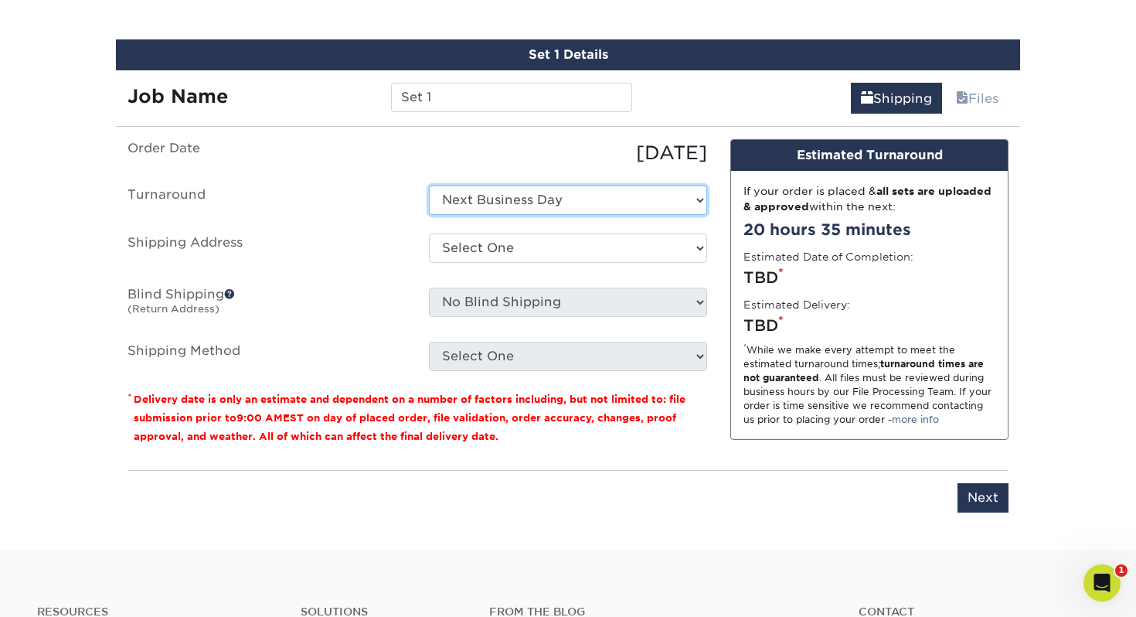
click at [501, 212] on select "Select One Next Business Day" at bounding box center [568, 200] width 278 height 29
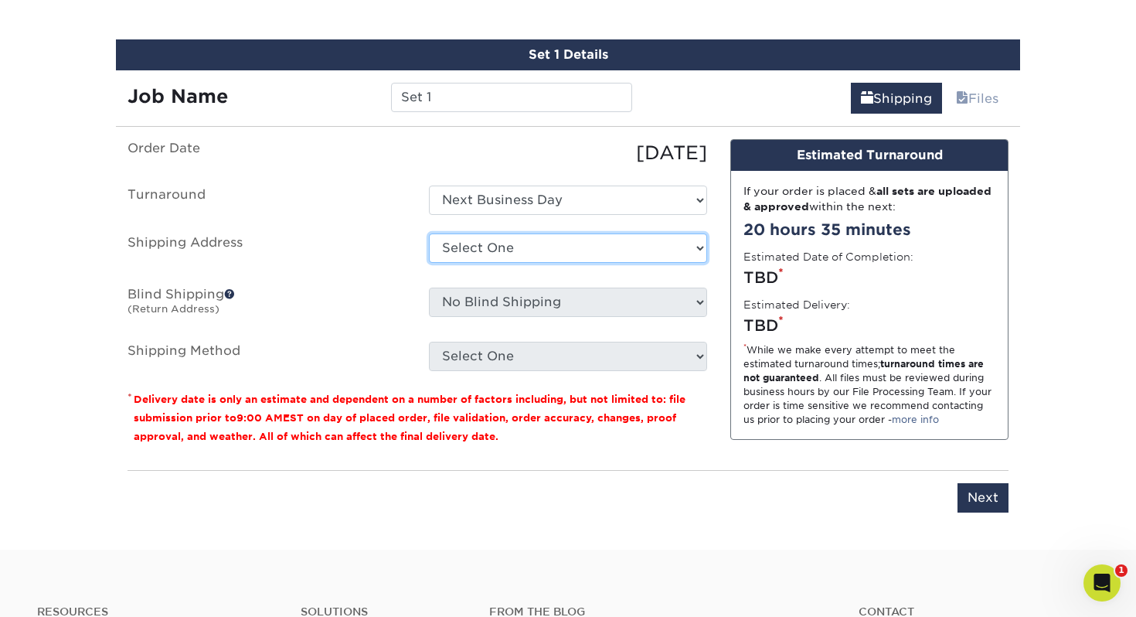
click at [489, 242] on select "Select One Elaine's House Stewart Road Church + Add New Address" at bounding box center [568, 247] width 278 height 29
select select "280563"
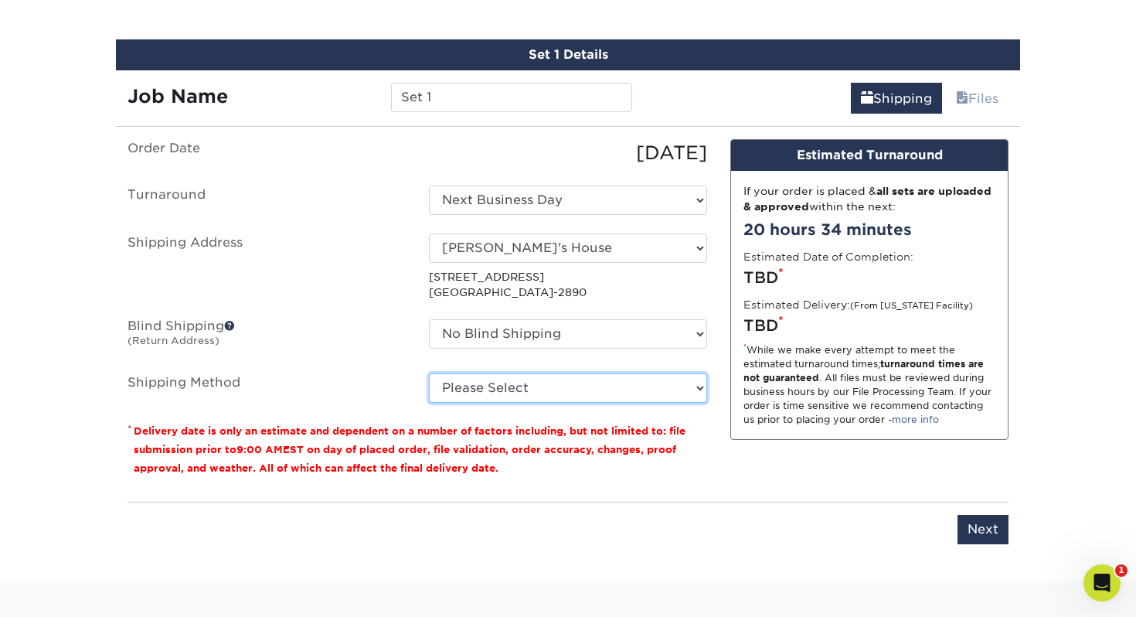
click at [542, 382] on select "Please Select G4M Flat Rate Shipping (+$11.20) Ground Shipping (+$36.60) 3 Day …" at bounding box center [568, 387] width 278 height 29
select select "G4MFLATRATE"
click at [429, 373] on select "Please Select G4M Flat Rate Shipping (+$11.20) Ground Shipping (+$36.60) 3 Day …" at bounding box center [568, 387] width 278 height 29
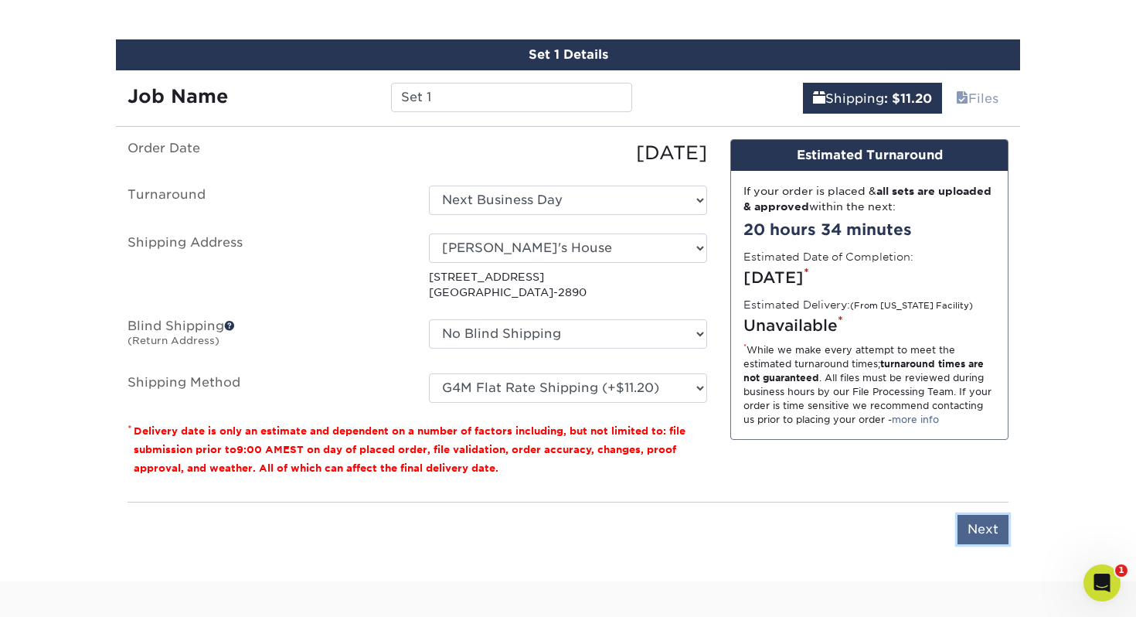
click at [971, 525] on input "Next" at bounding box center [983, 529] width 51 height 29
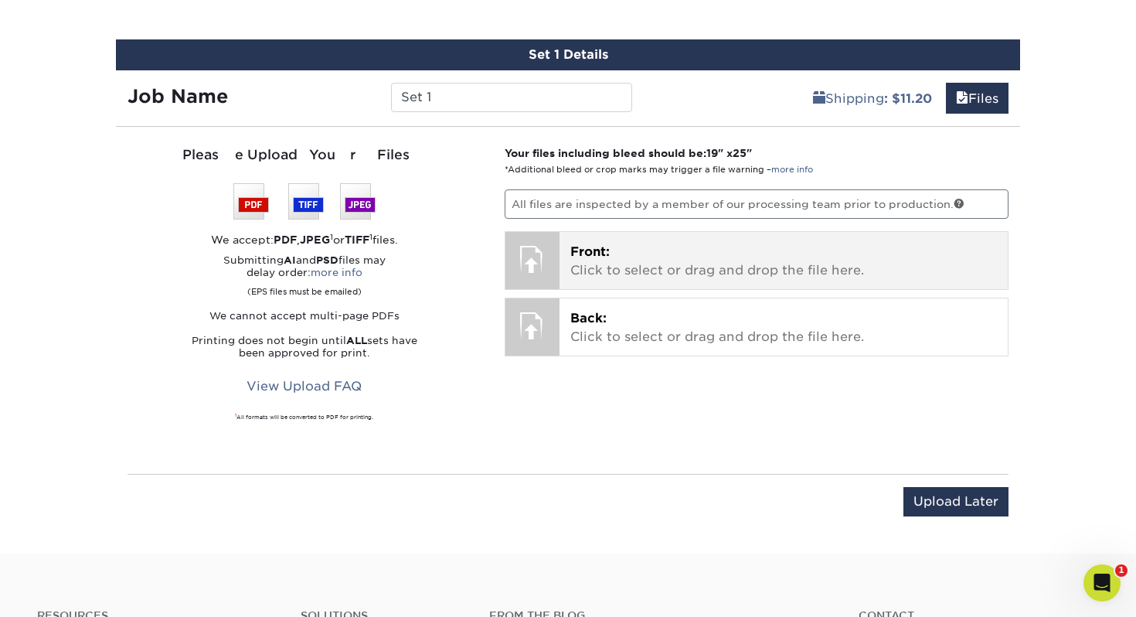
click at [683, 257] on p "Front: Click to select or drag and drop the file here." at bounding box center [785, 261] width 428 height 37
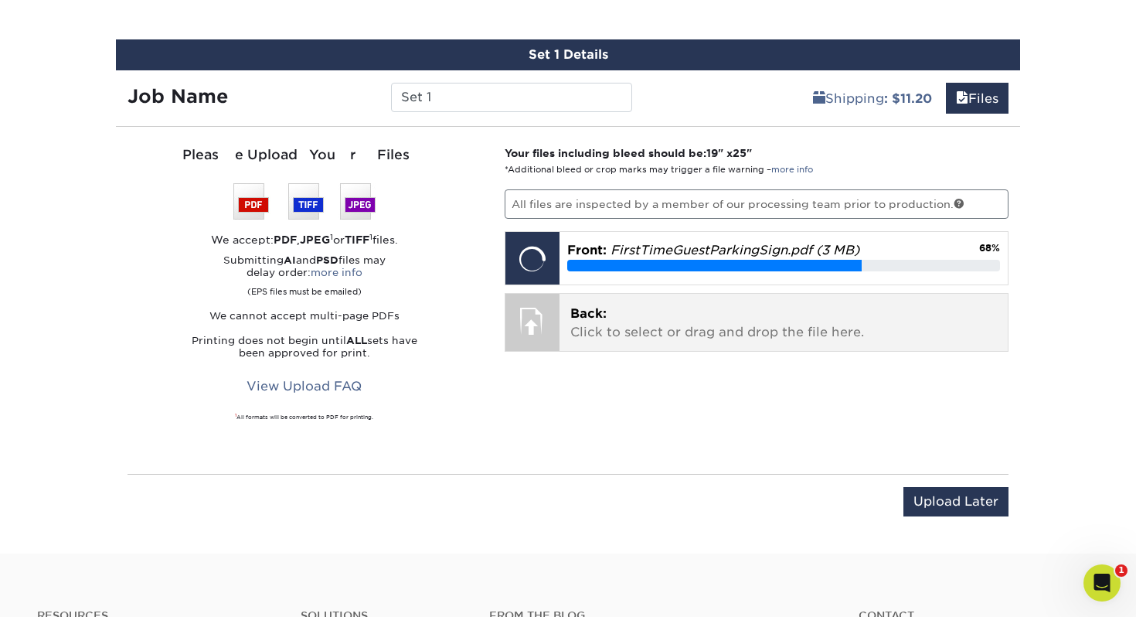
click at [705, 332] on p "Back: Click to select or drag and drop the file here." at bounding box center [785, 323] width 428 height 37
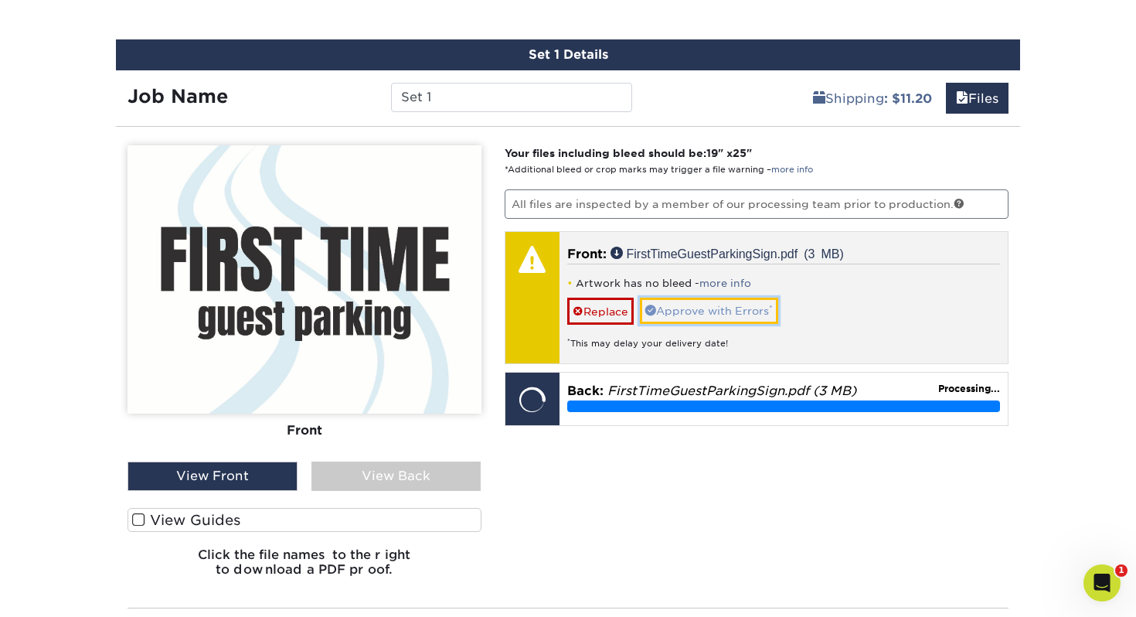
click at [674, 305] on link "Approve with Errors *" at bounding box center [709, 311] width 138 height 26
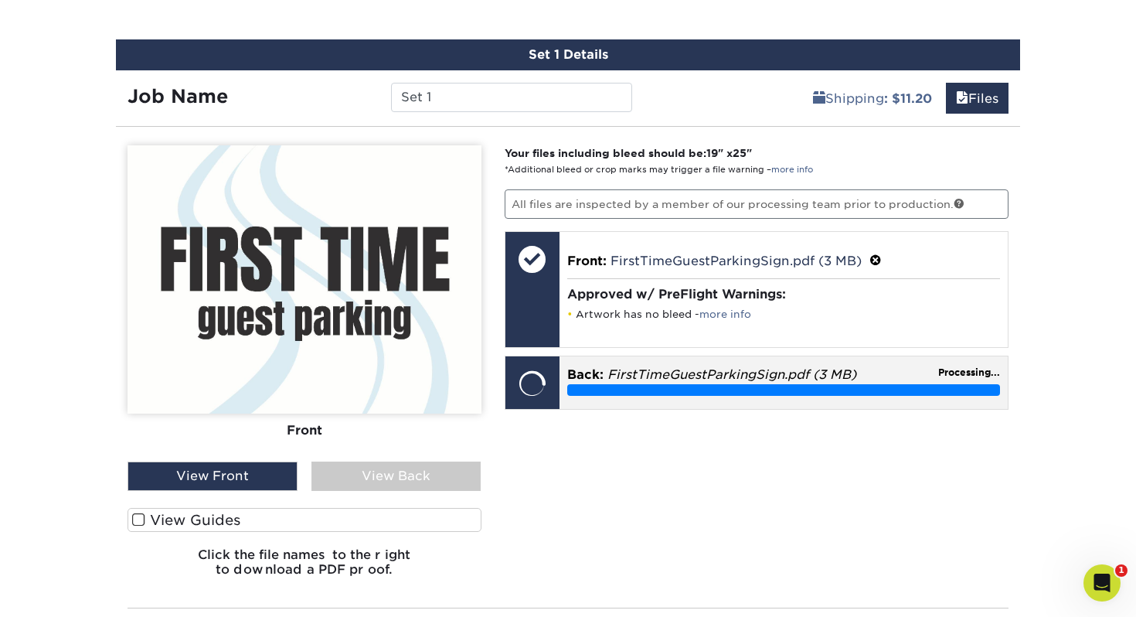
click at [683, 381] on p "Back: FirstTimeGuestParkingSign.pdf (3 MB)" at bounding box center [784, 375] width 434 height 19
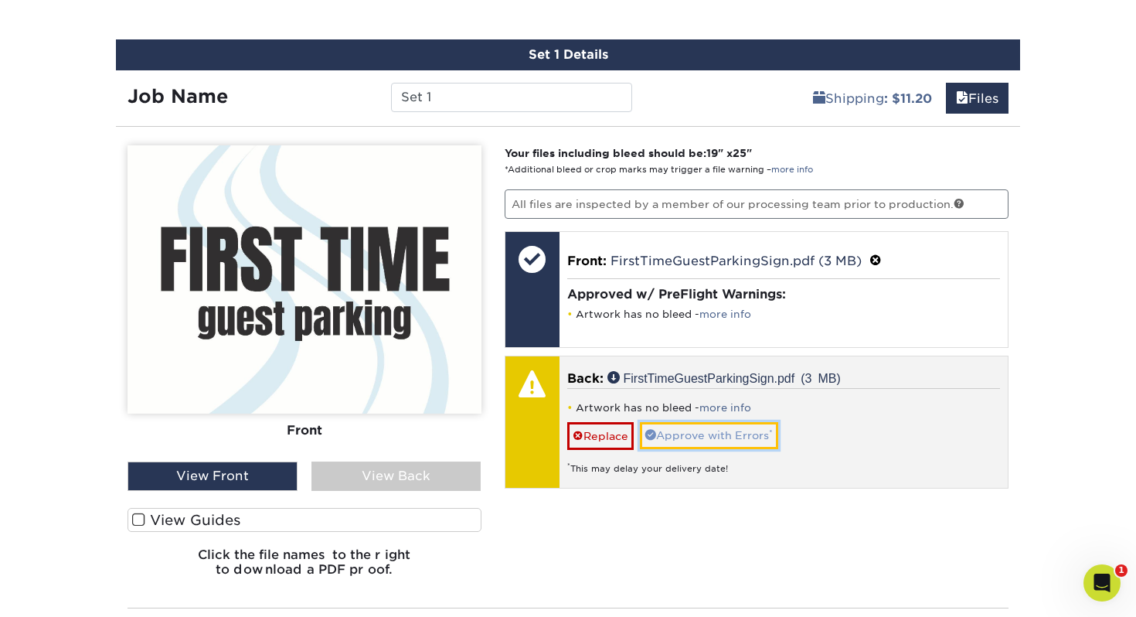
click at [680, 431] on link "Approve with Errors *" at bounding box center [709, 435] width 138 height 26
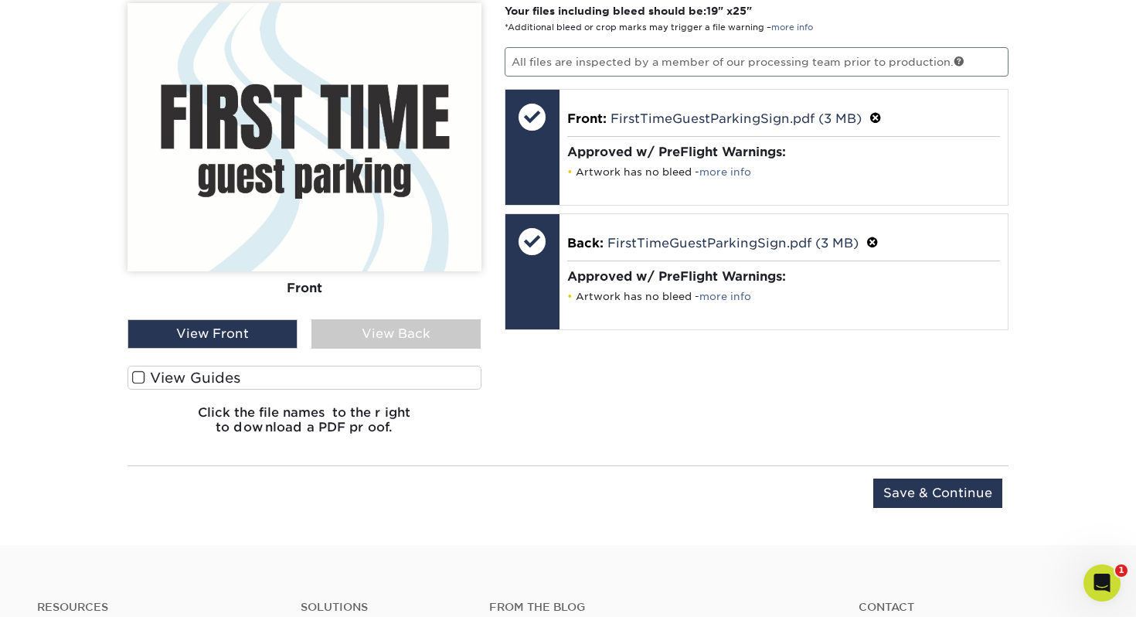
scroll to position [1057, 0]
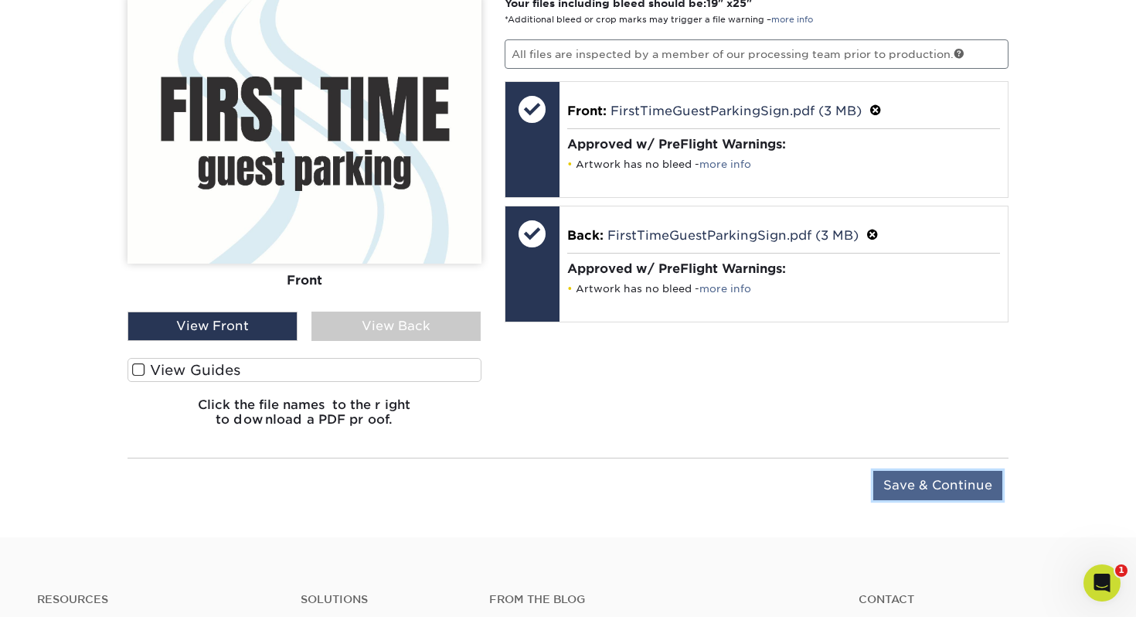
click at [909, 477] on input "Save & Continue" at bounding box center [938, 485] width 129 height 29
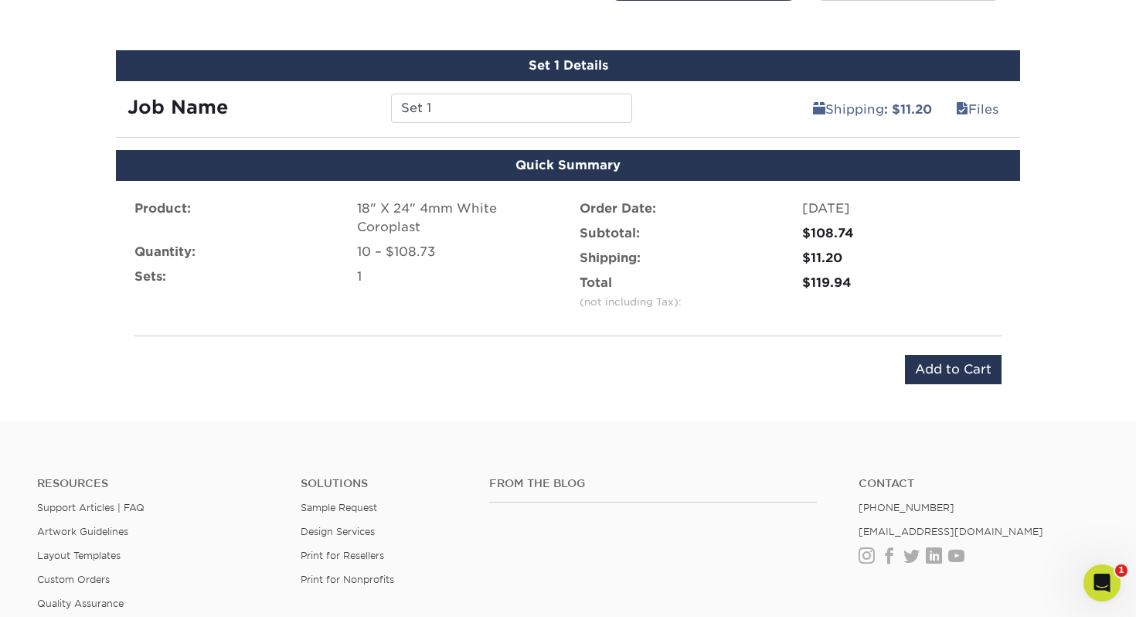
scroll to position [866, 0]
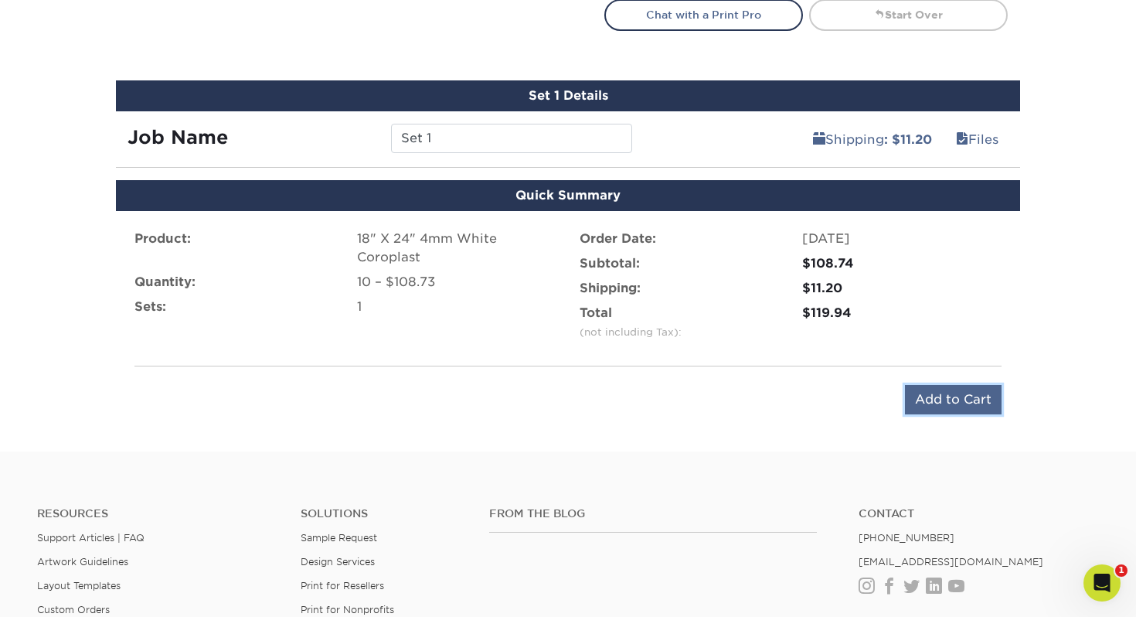
click at [941, 404] on input "Add to Cart" at bounding box center [953, 399] width 97 height 29
type input "Add to Cart"
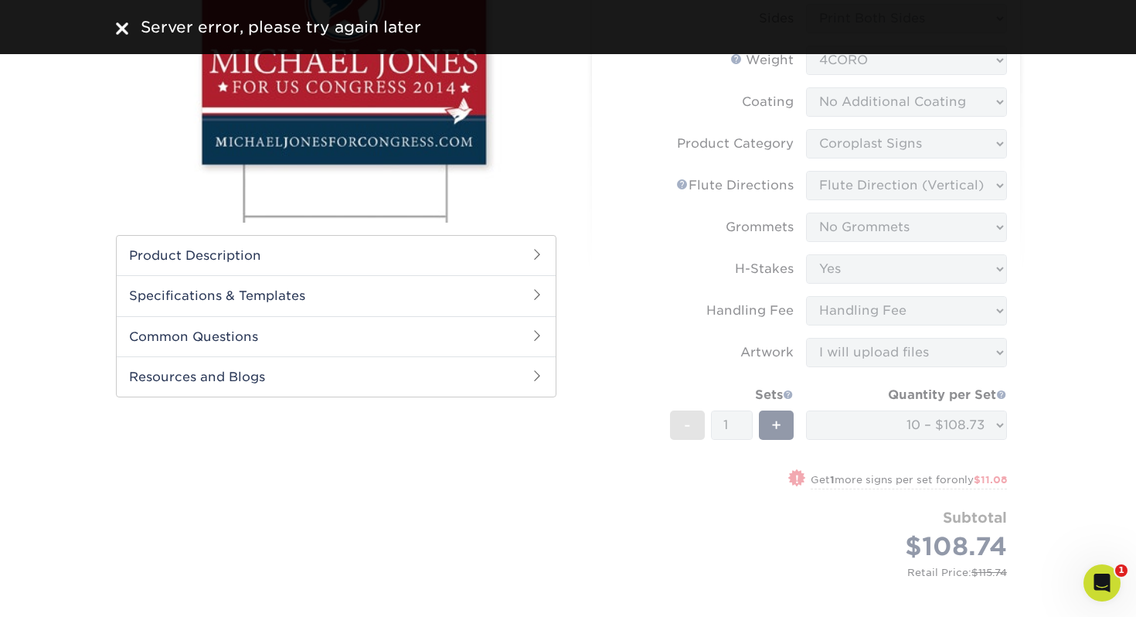
scroll to position [0, 0]
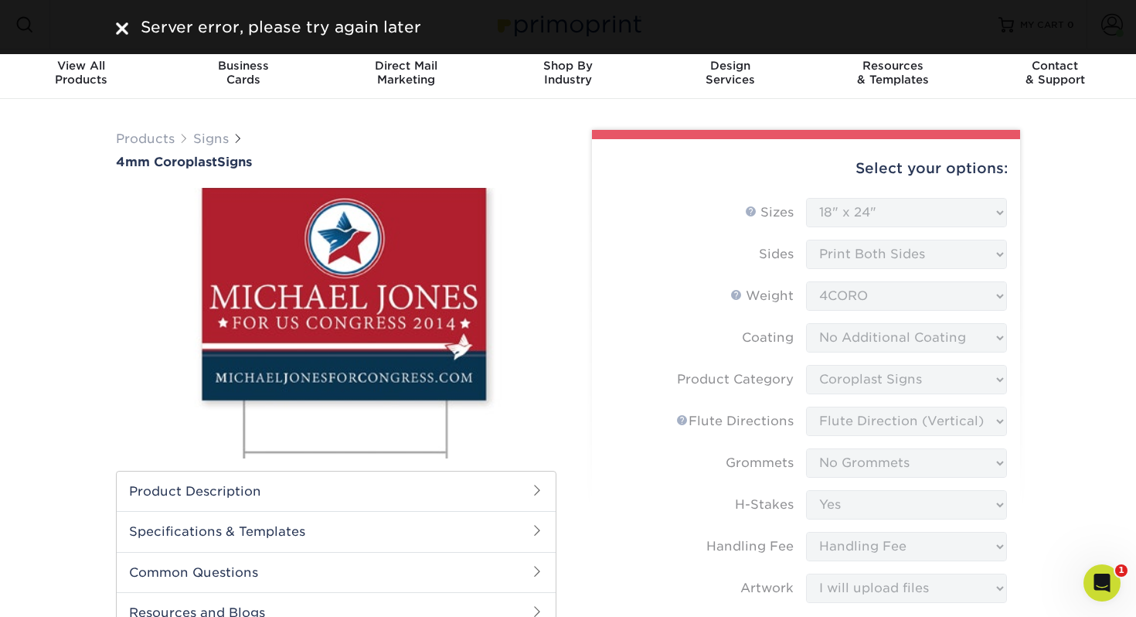
click at [1032, 20] on div "Server error, please try again later" at bounding box center [568, 27] width 1136 height 54
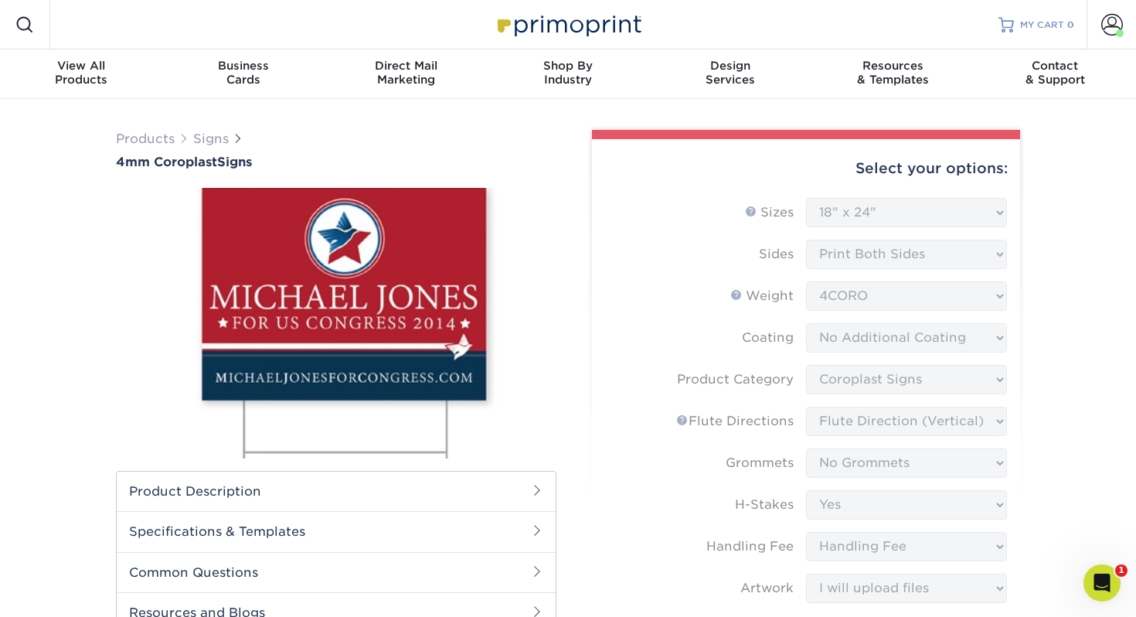
click at [1044, 27] on span "MY CART" at bounding box center [1043, 25] width 44 height 13
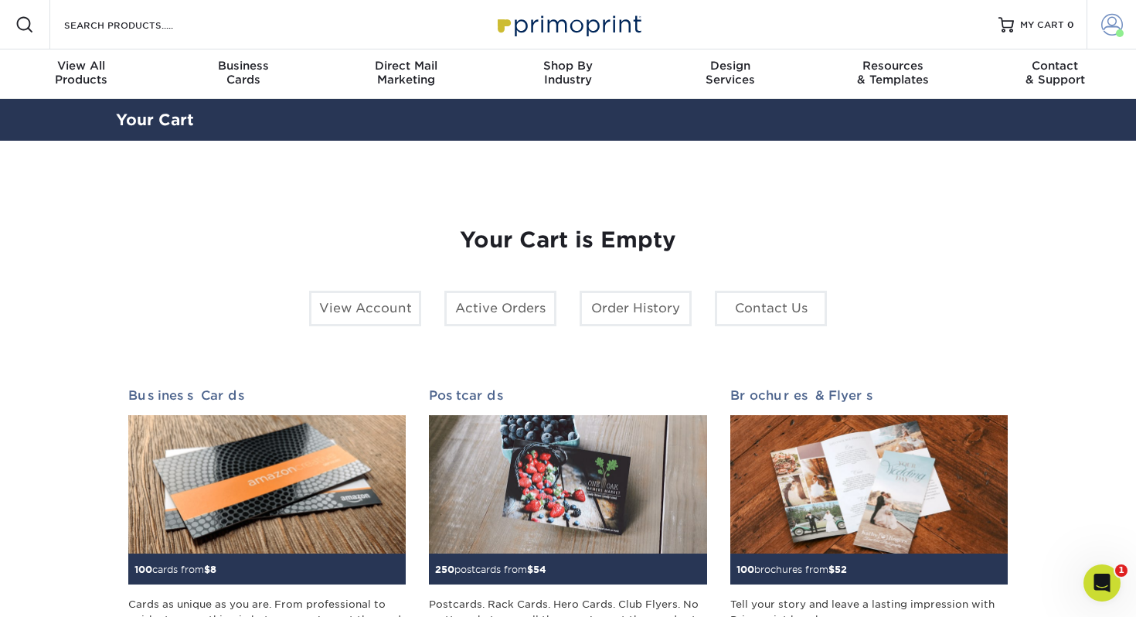
click at [1106, 18] on span at bounding box center [1113, 25] width 22 height 22
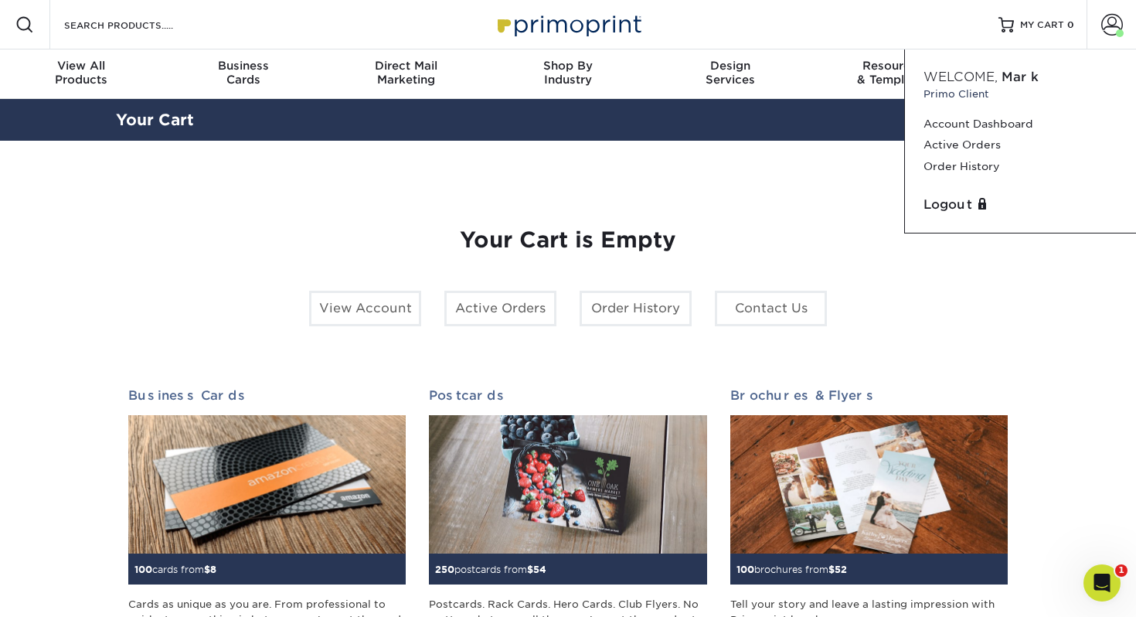
click at [941, 76] on span "Welcome," at bounding box center [961, 77] width 74 height 15
click at [968, 117] on link "Account Dashboard" at bounding box center [1021, 124] width 194 height 21
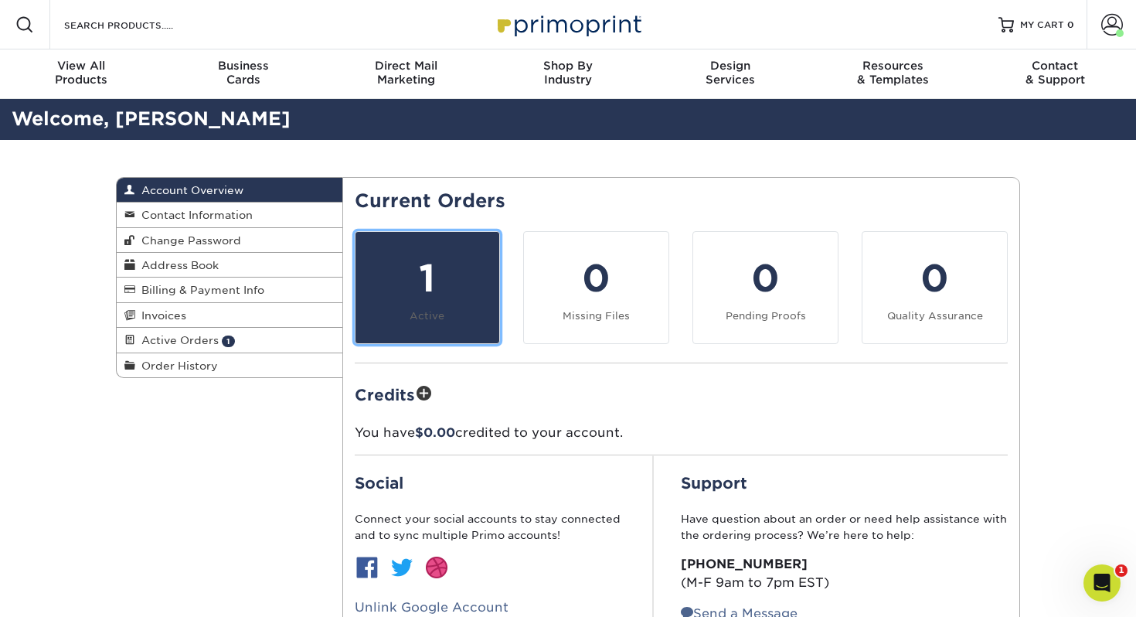
click at [411, 267] on div "1" at bounding box center [428, 278] width 126 height 56
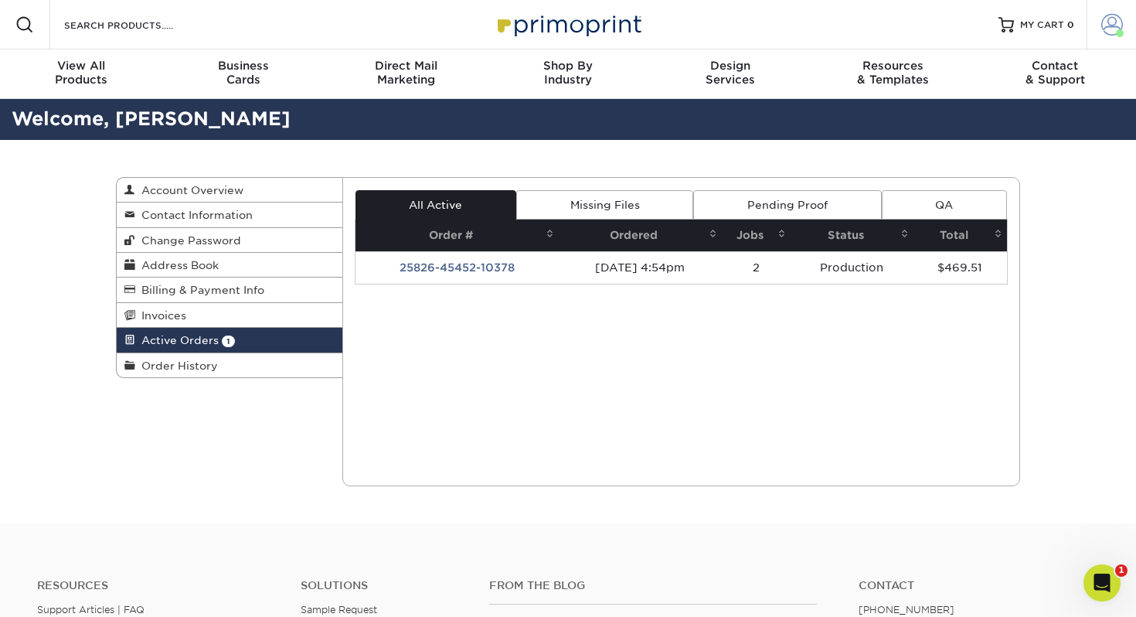
click at [1100, 19] on link "Account" at bounding box center [1111, 24] width 49 height 49
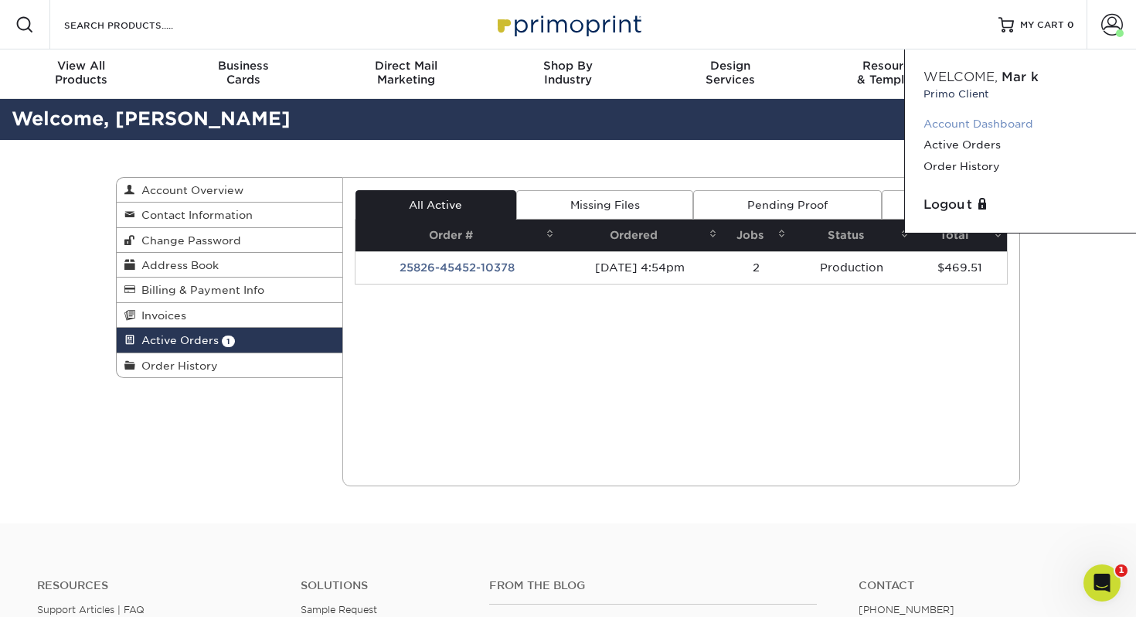
click at [943, 121] on link "Account Dashboard" at bounding box center [1021, 124] width 194 height 21
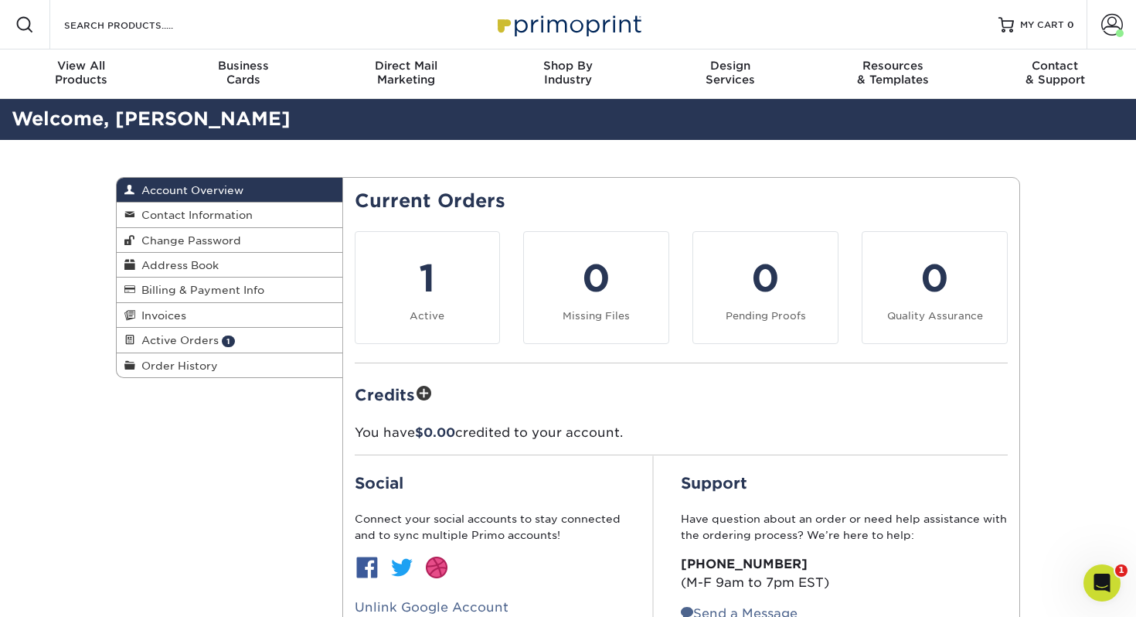
click at [942, 177] on div "Current Orders 1 Active 0 Missing Files" at bounding box center [681, 440] width 679 height 527
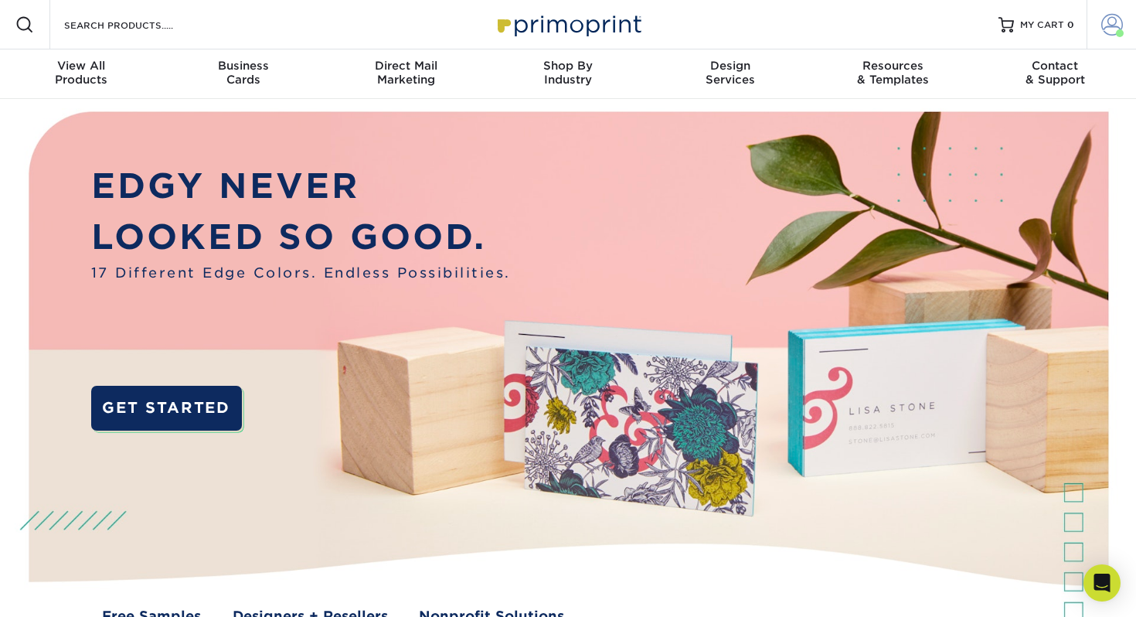
click at [1109, 13] on link "Account" at bounding box center [1111, 24] width 49 height 49
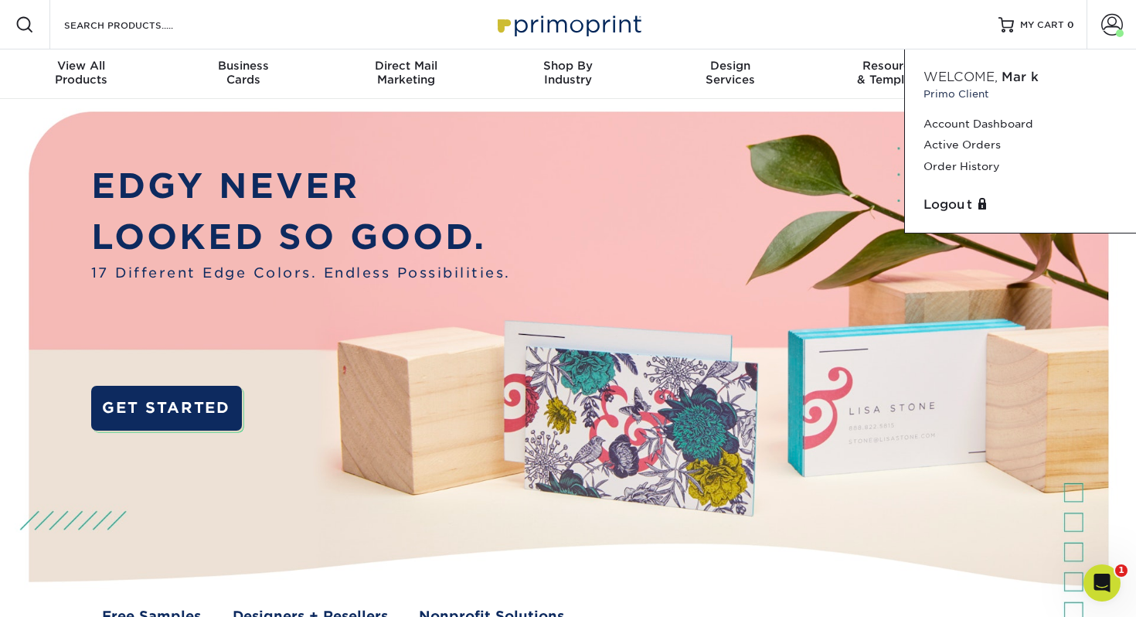
click at [673, 24] on div "Resources Menu Search Products Account Welcome, [PERSON_NAME] Client Account Da…" at bounding box center [568, 24] width 1136 height 49
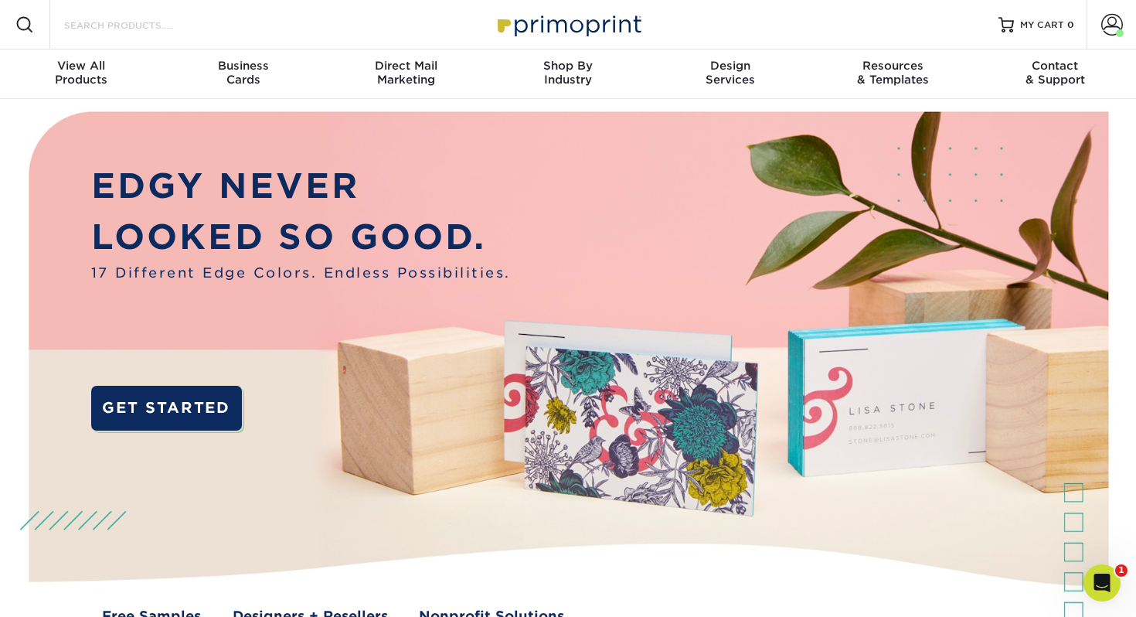
click at [145, 21] on input "Search Products" at bounding box center [138, 24] width 151 height 19
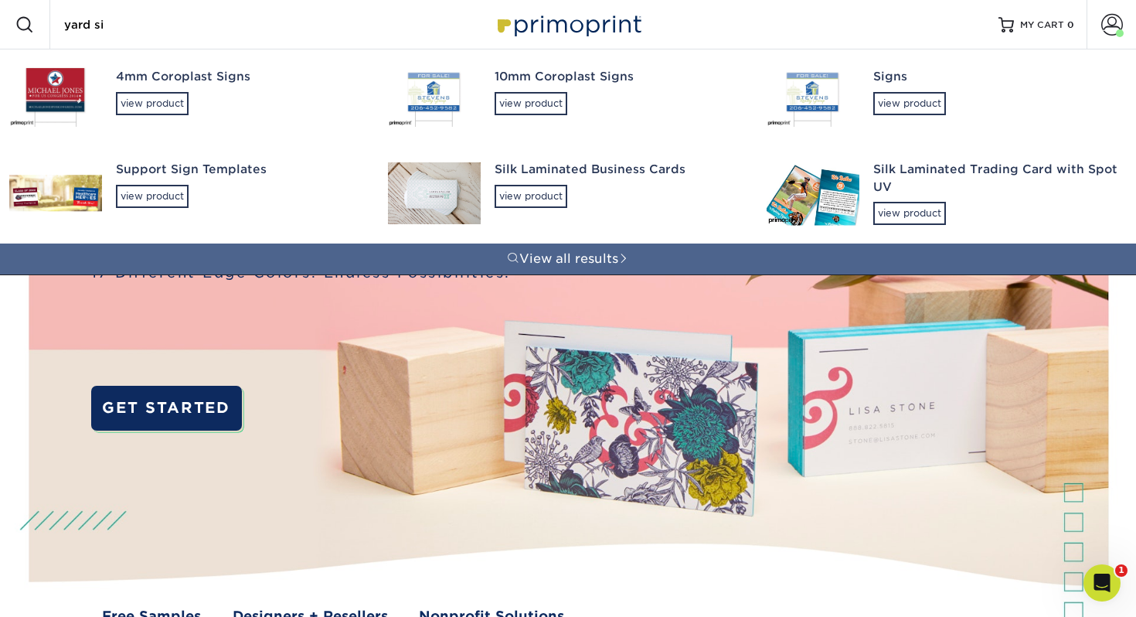
type input "yard si"
click at [72, 86] on img at bounding box center [55, 96] width 93 height 62
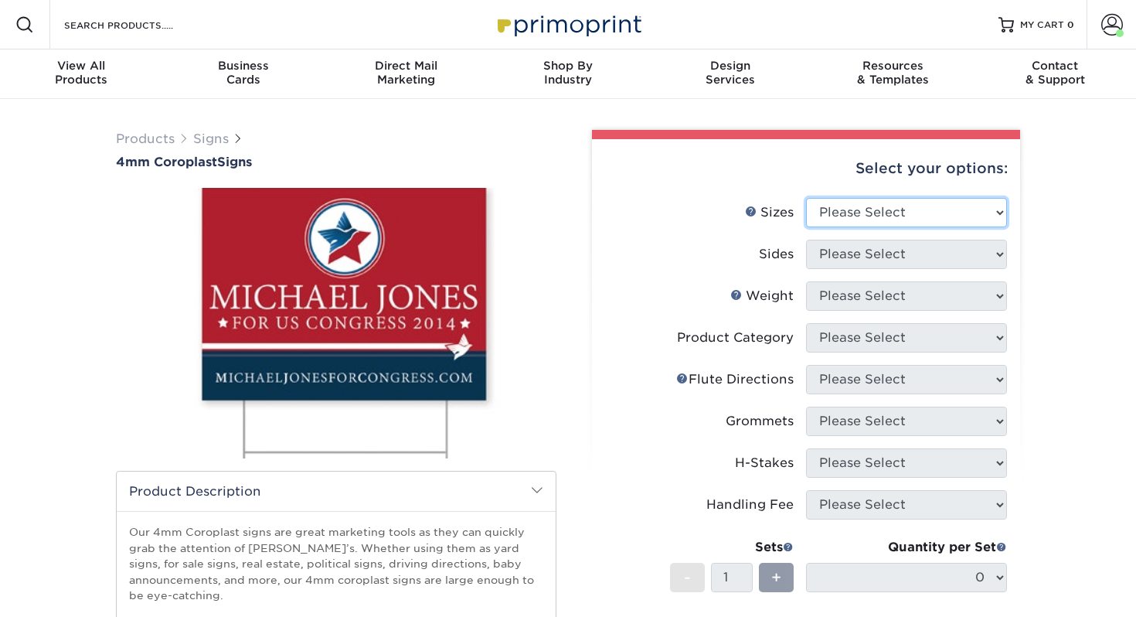
click at [864, 206] on select "Please Select 12" x 18" 18" x 24" 24" x 24" 24" x 36"" at bounding box center [906, 212] width 201 height 29
select select "18.00x24.00"
click at [806, 198] on select "Please Select 12" x 18" 18" x 24" 24" x 24" 24" x 36"" at bounding box center [906, 212] width 201 height 29
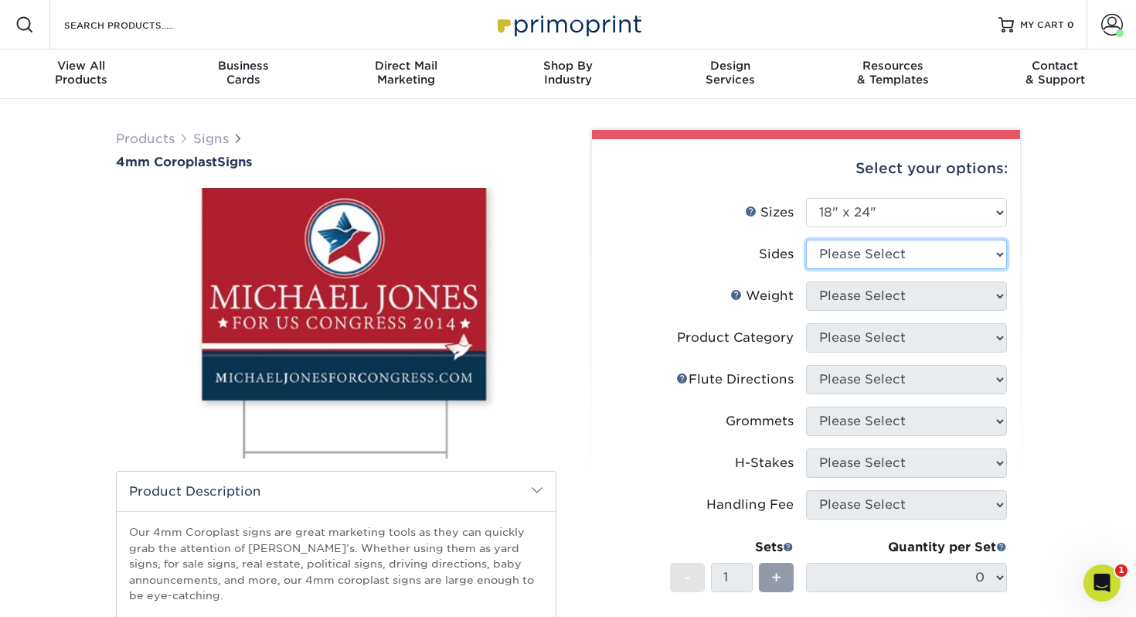
click at [859, 255] on select "Please Select Print Both Sides Print Front Only" at bounding box center [906, 254] width 201 height 29
select select "13abbda7-1d64-4f25-8bb2-c179b224825d"
click at [806, 240] on select "Please Select Print Both Sides Print Front Only" at bounding box center [906, 254] width 201 height 29
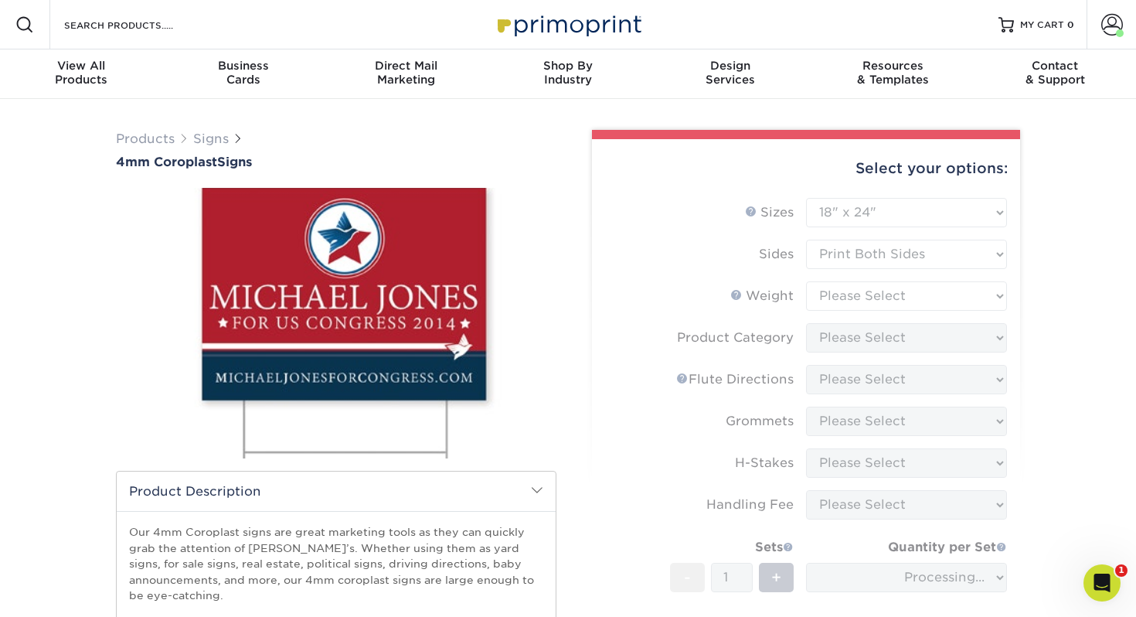
click at [859, 307] on form "Sizes Help Sizes Please Select 12" x 18" 18" x 24" 24" x 24" 24" x 36" Sides Pl…" at bounding box center [807, 455] width 404 height 514
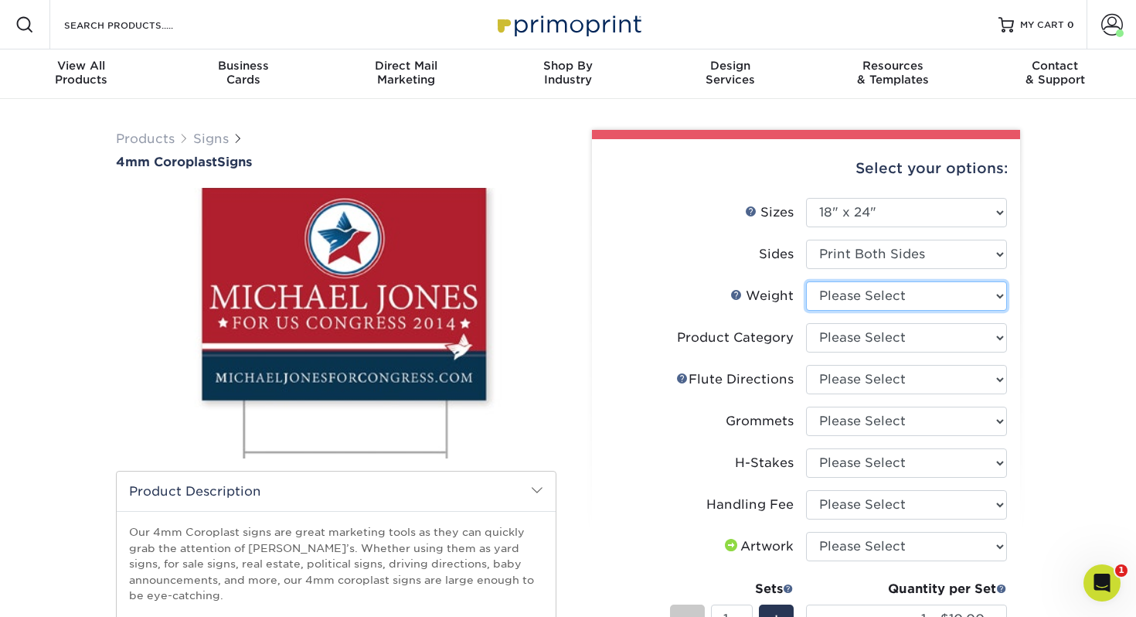
click at [852, 288] on select "Please Select 4CORO" at bounding box center [906, 295] width 201 height 29
select select "4CORO"
click at [806, 281] on select "Please Select 4CORO" at bounding box center [906, 295] width 201 height 29
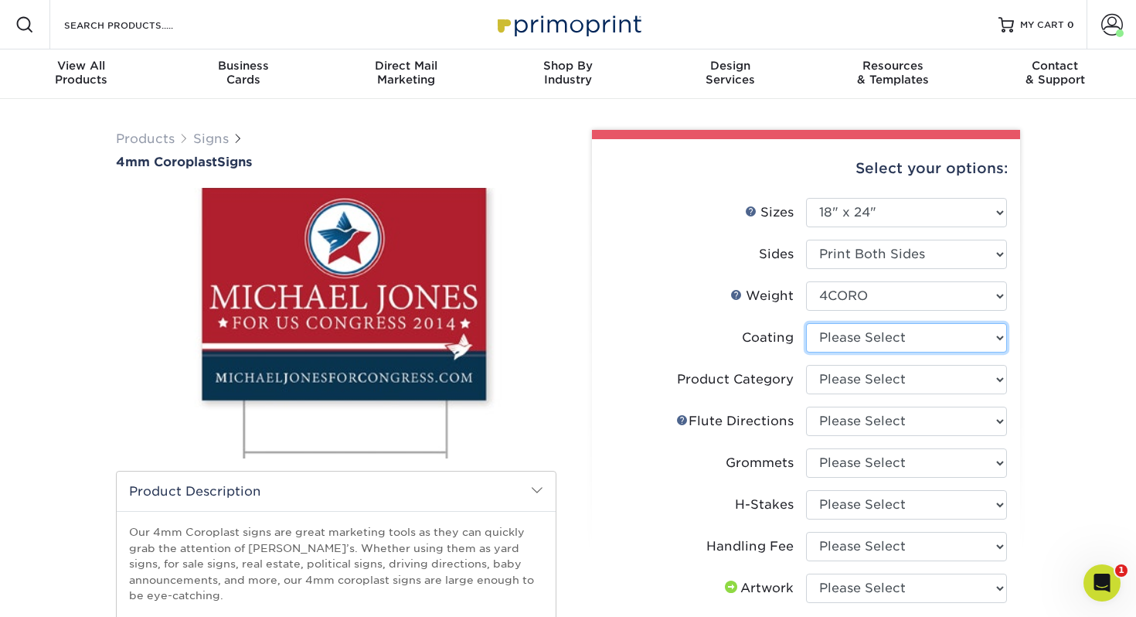
click at [850, 331] on select at bounding box center [906, 337] width 201 height 29
select select "3e7618de-abca-4bda-9f97-8b9129e913d8"
click at [806, 323] on select at bounding box center [906, 337] width 201 height 29
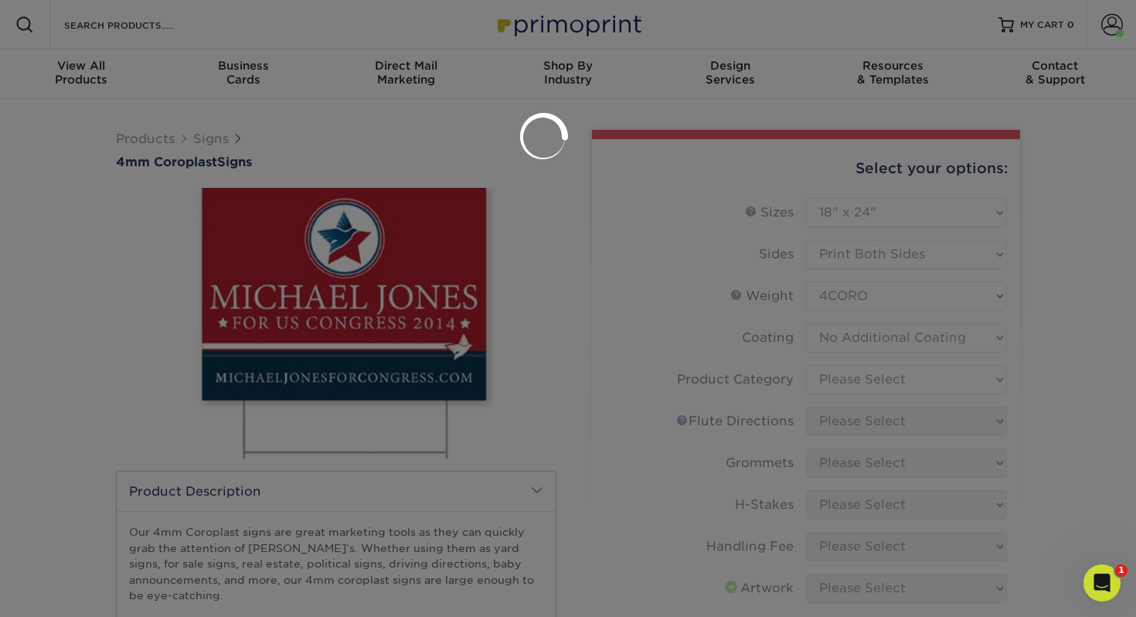
click at [848, 377] on div at bounding box center [568, 308] width 1136 height 617
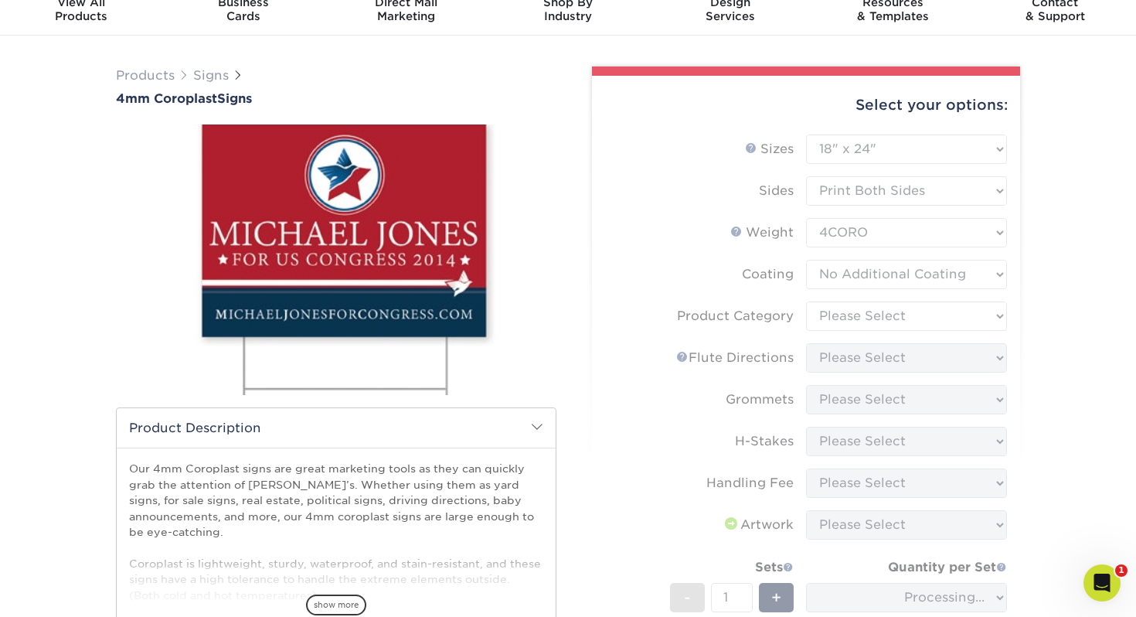
scroll to position [68, 0]
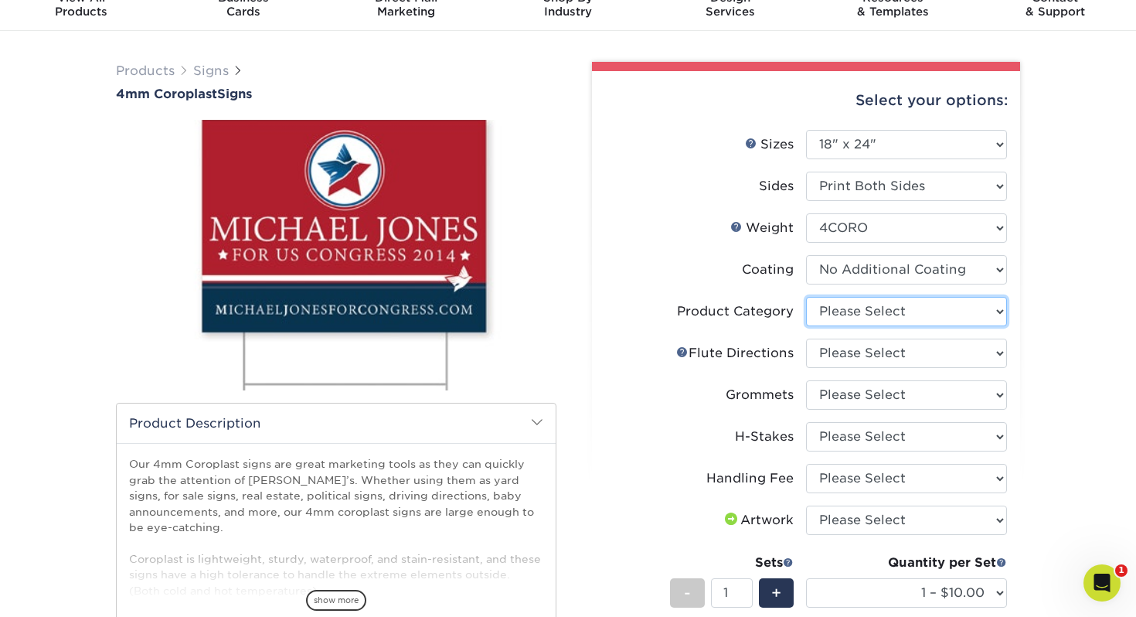
click at [833, 324] on select "Please Select Coroplast Signs" at bounding box center [906, 311] width 201 height 29
select select "b3582ed5-6912-492c-8440-2cc51afdb8e1"
click at [806, 297] on select "Please Select Coroplast Signs" at bounding box center [906, 311] width 201 height 29
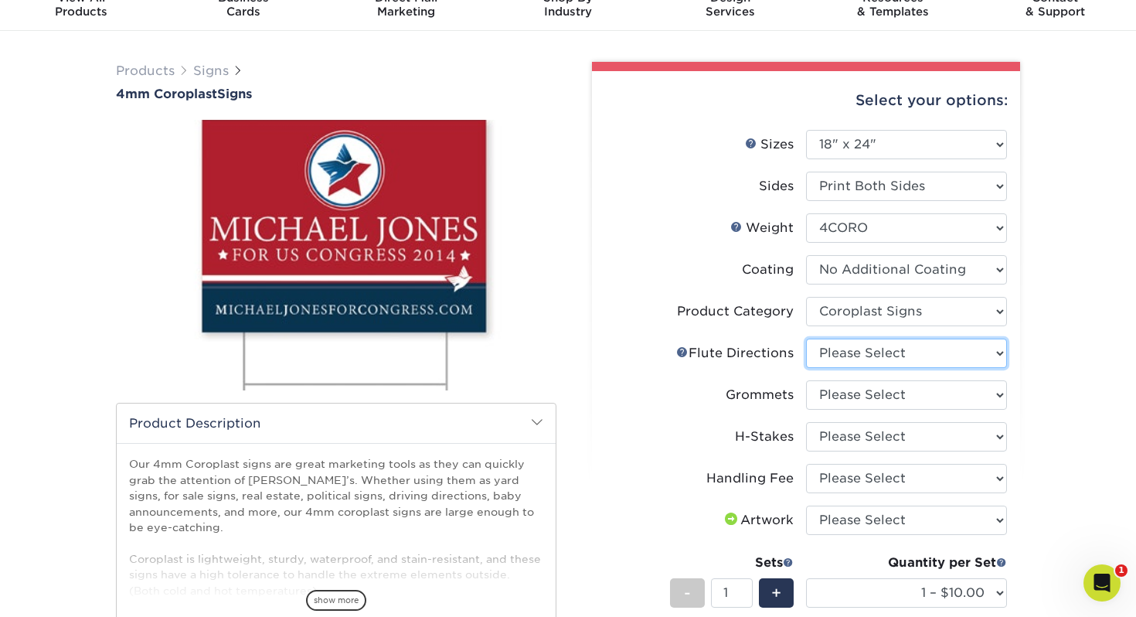
click at [819, 357] on select "Please Select Flute Direction (Horizontal) Flute Direction (Vertical)" at bounding box center [906, 353] width 201 height 29
select select "b9474d6d-25b7-40b8-b284-85b7690982f8"
click at [806, 339] on select "Please Select Flute Direction (Horizontal) Flute Direction (Vertical)" at bounding box center [906, 353] width 201 height 29
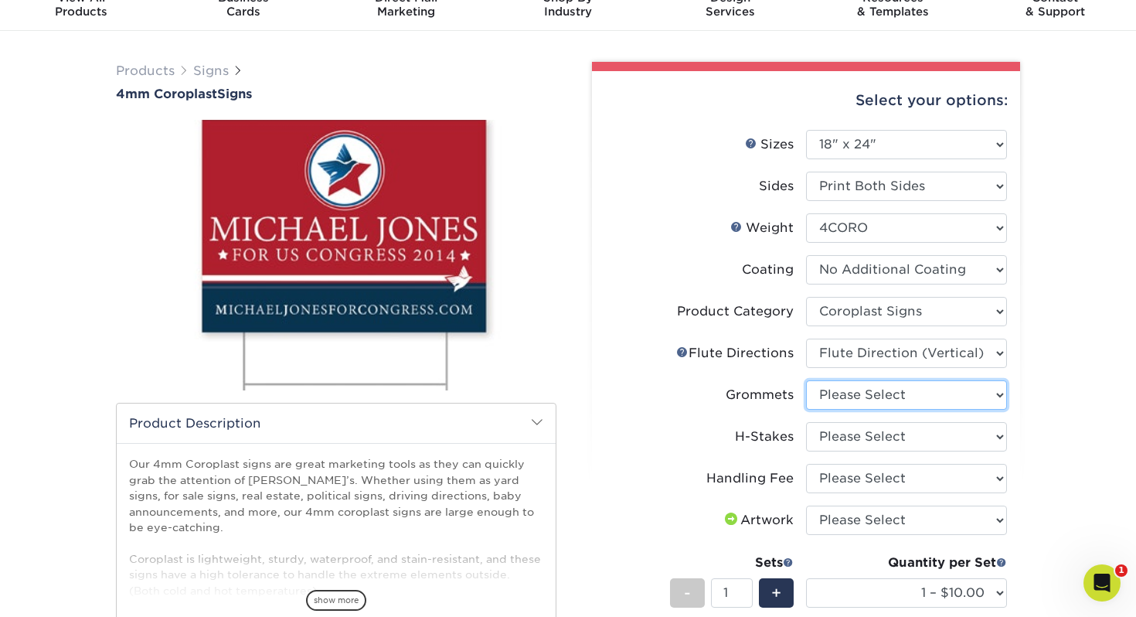
click at [835, 400] on select "Please Select No Grommets Yes, Grommet All 4 Corners Yes, Grommets Top Corners …" at bounding box center [906, 394] width 201 height 29
select select "90d329df-db80-4206-b821-ff9d3f363977"
click at [806, 380] on select "Please Select No Grommets Yes, Grommet All 4 Corners Yes, Grommets Top Corners …" at bounding box center [906, 394] width 201 height 29
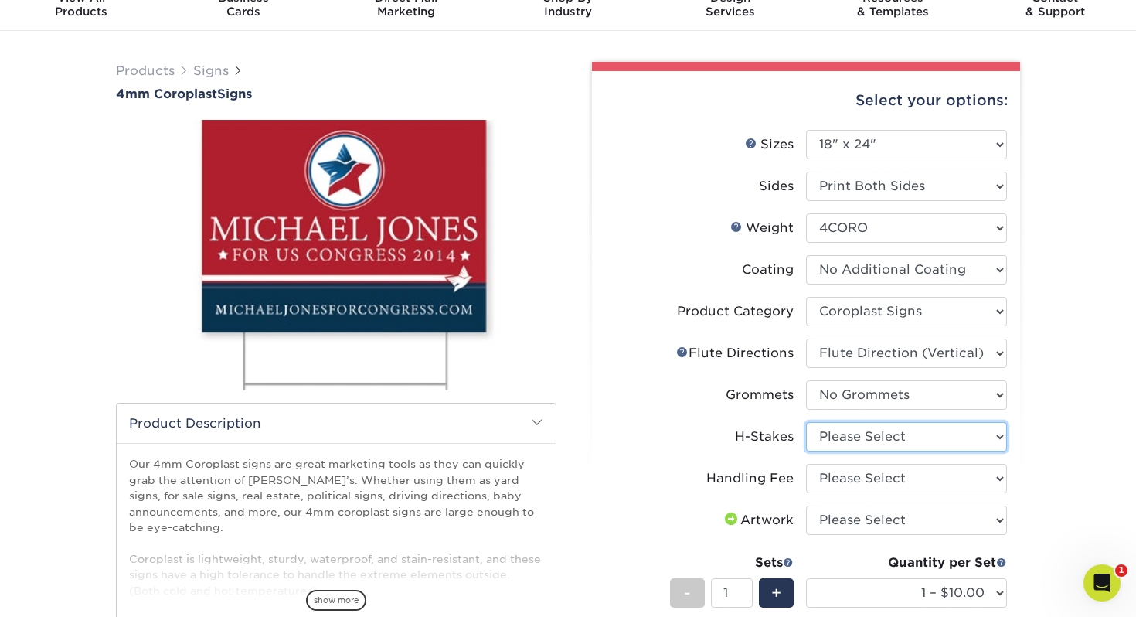
click at [837, 433] on select "Please Select No H-Stakes Yes" at bounding box center [906, 436] width 201 height 29
select select "8c85e97e-8b3a-46d2-b88d-acee5fa20222"
click at [806, 422] on select "Please Select No H-Stakes Yes" at bounding box center [906, 436] width 201 height 29
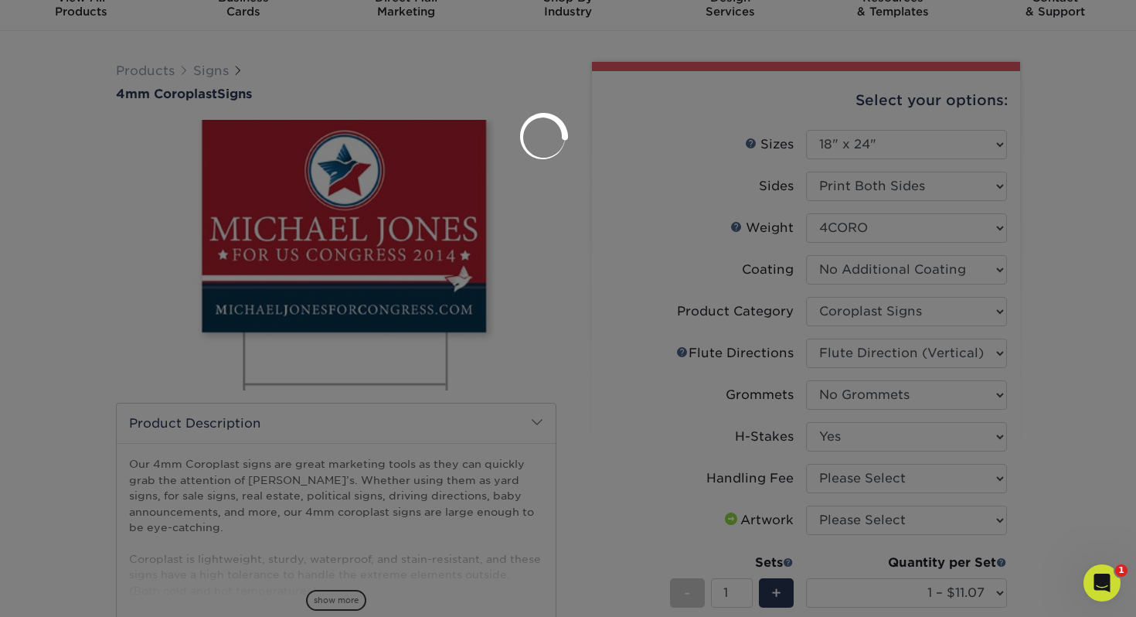
click at [852, 478] on div at bounding box center [568, 308] width 1136 height 617
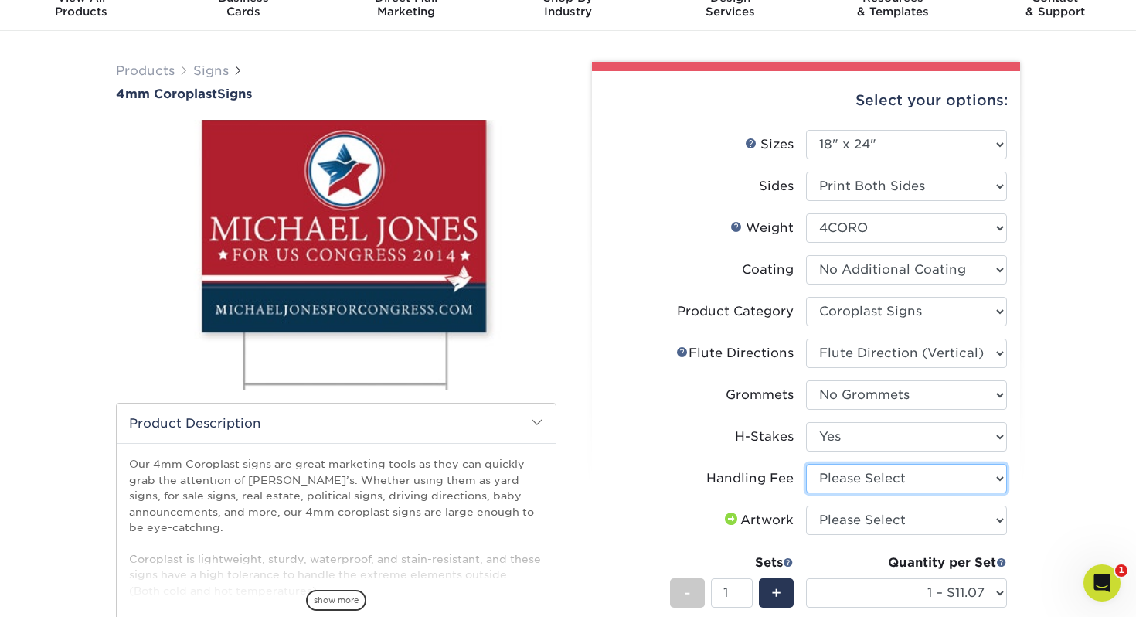
click at [838, 479] on select "Please Select Handling Fee" at bounding box center [906, 478] width 201 height 29
select select "ab74c079-444c-4260-ae6a-e09bdee8073c"
click at [806, 464] on select "Please Select Handling Fee" at bounding box center [906, 478] width 201 height 29
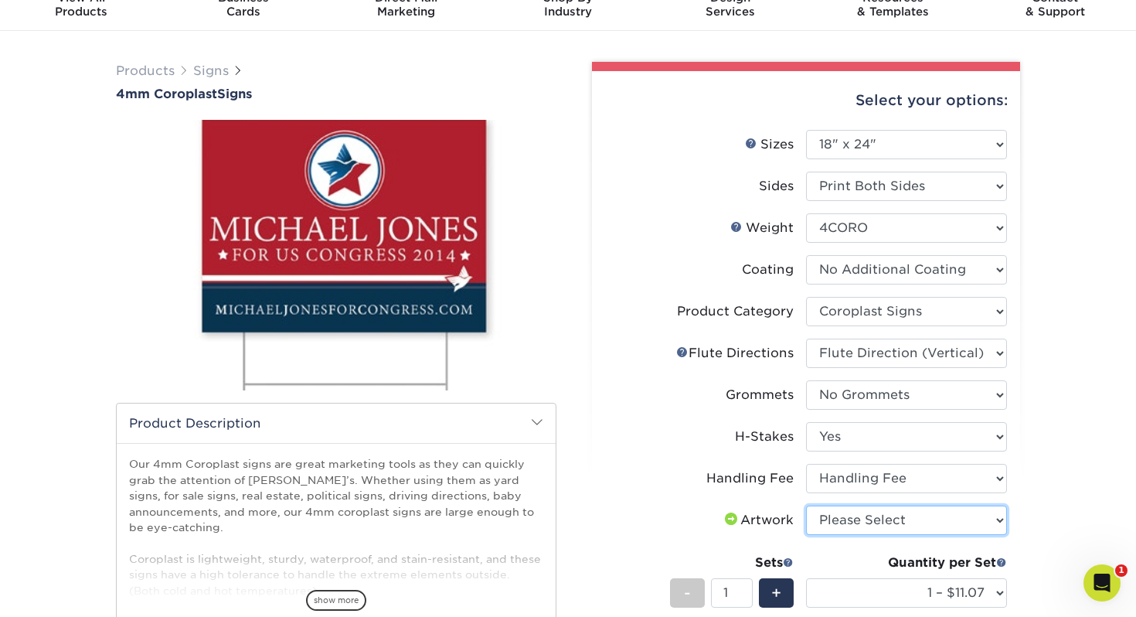
click at [838, 523] on select "Please Select I will upload files I need a design - $50" at bounding box center [906, 520] width 201 height 29
select select "upload"
click at [806, 506] on select "Please Select I will upload files I need a design - $50" at bounding box center [906, 520] width 201 height 29
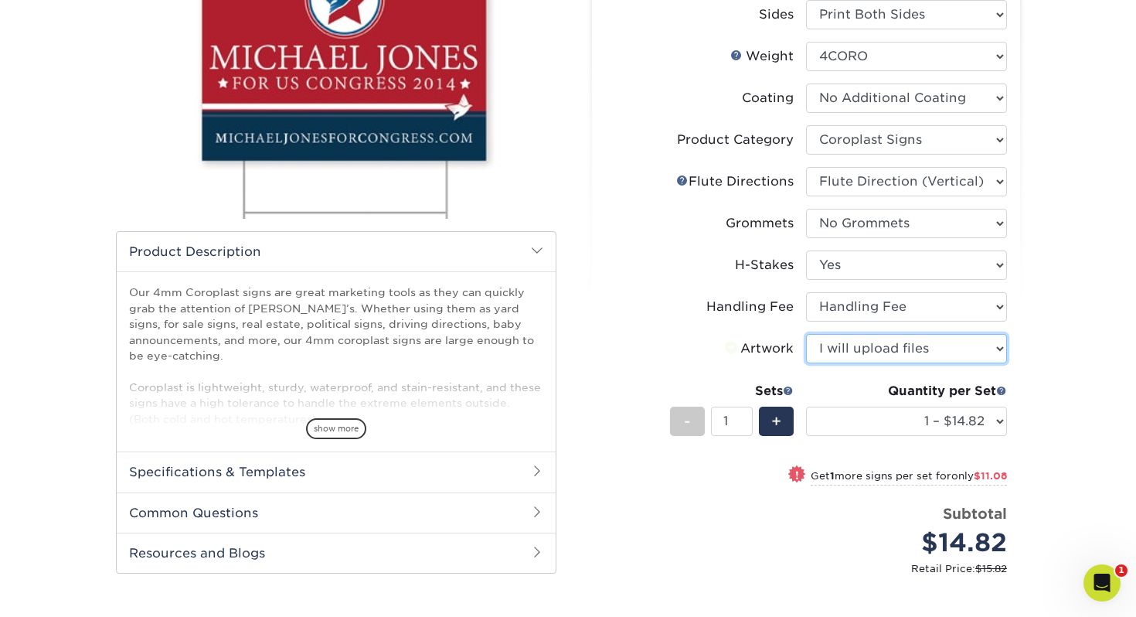
scroll to position [271, 0]
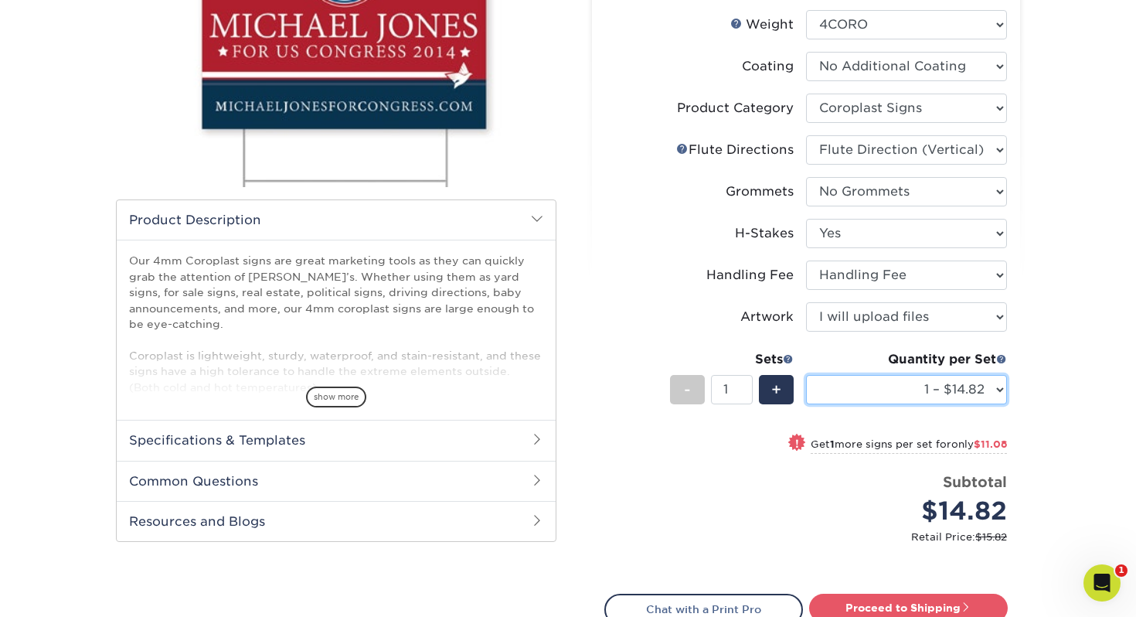
click at [890, 395] on select "1 – $14.82 2 – $25.90 3 – $36.97 4 – $44.29 5 – $54.37 6 – $65.44 7 – $76.51 8 …" at bounding box center [906, 389] width 201 height 29
select select "10 – $108.73"
click at [806, 375] on select "1 – $14.82 2 – $25.90 3 – $36.97 4 – $44.29 5 – $54.37 6 – $65.44 7 – $76.51 8 …" at bounding box center [906, 389] width 201 height 29
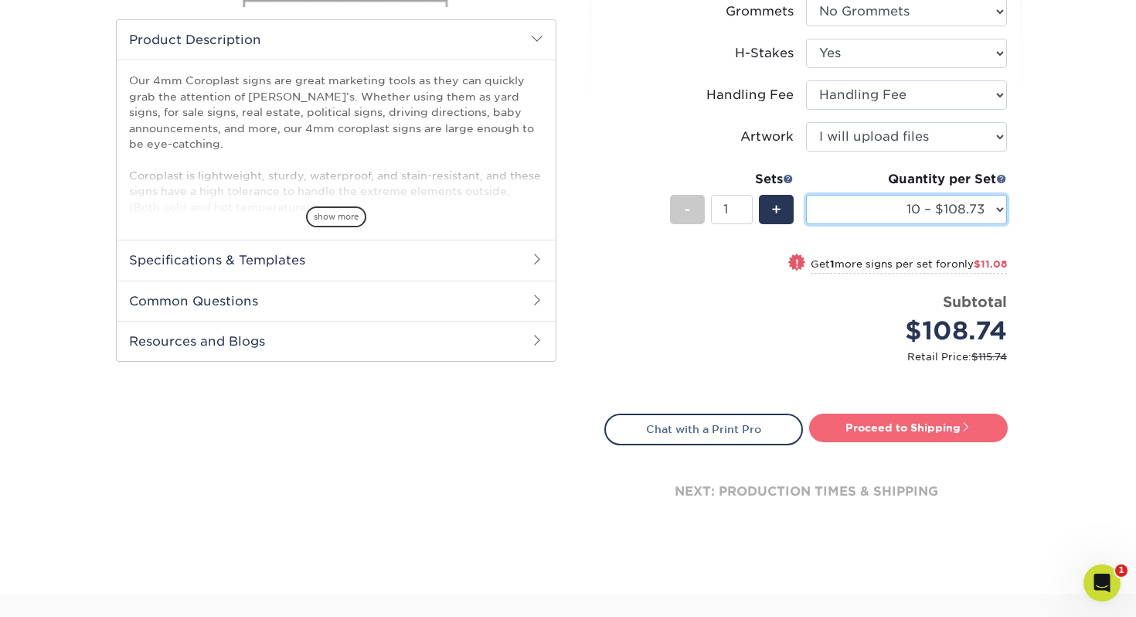
scroll to position [474, 0]
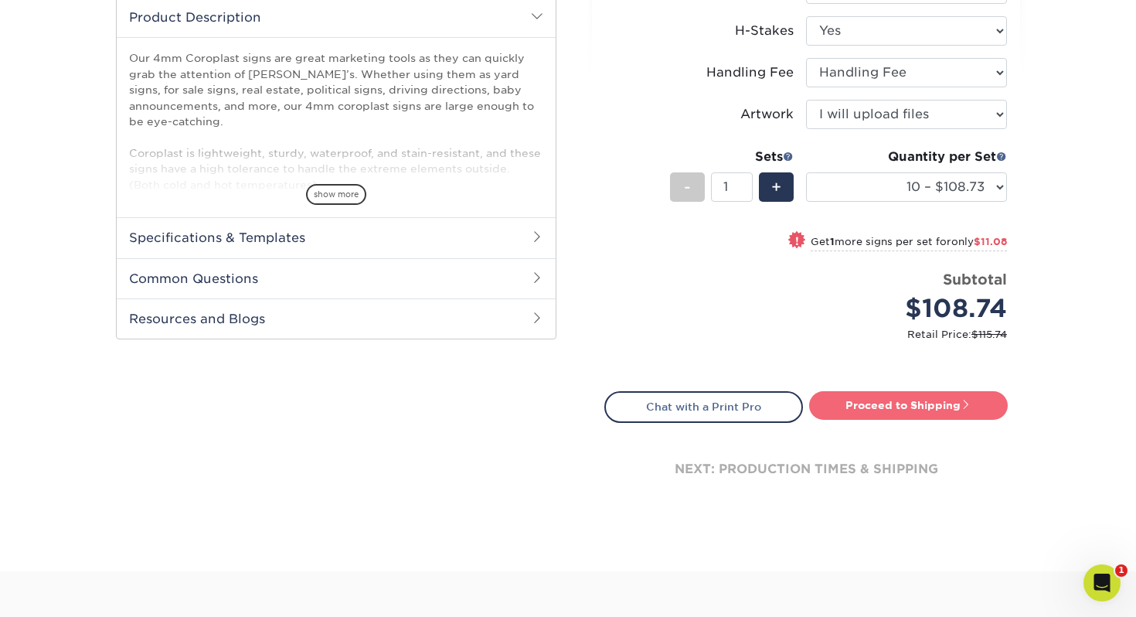
click at [884, 413] on link "Proceed to Shipping" at bounding box center [908, 405] width 199 height 28
type input "Set 1"
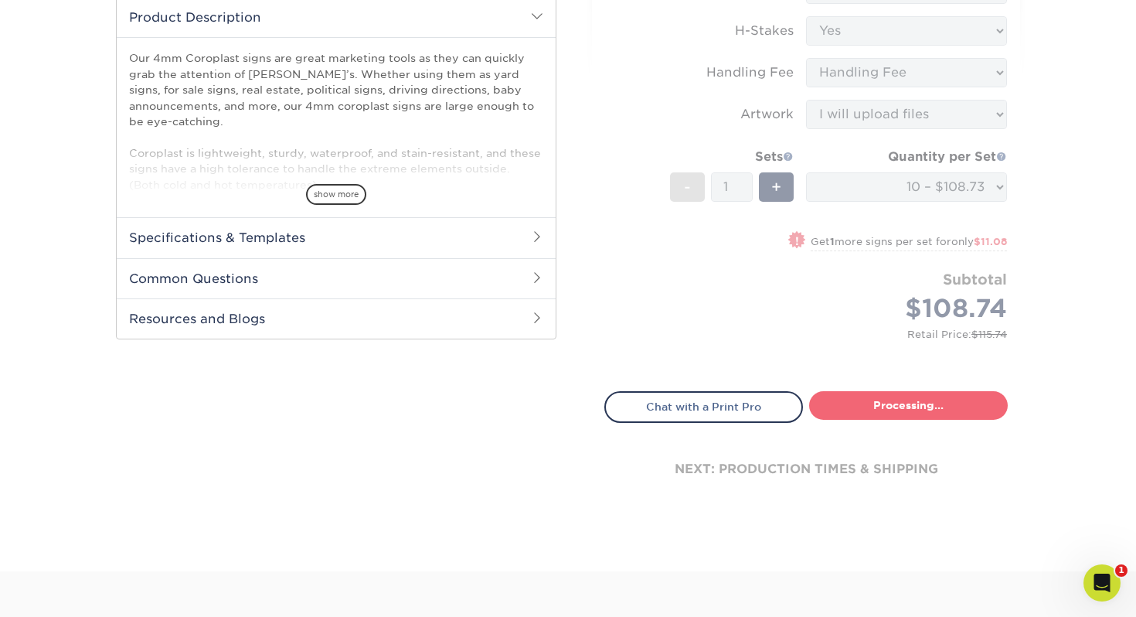
select select "66fa3dd7-a777-44c5-9a33-b53e9be1fb0b"
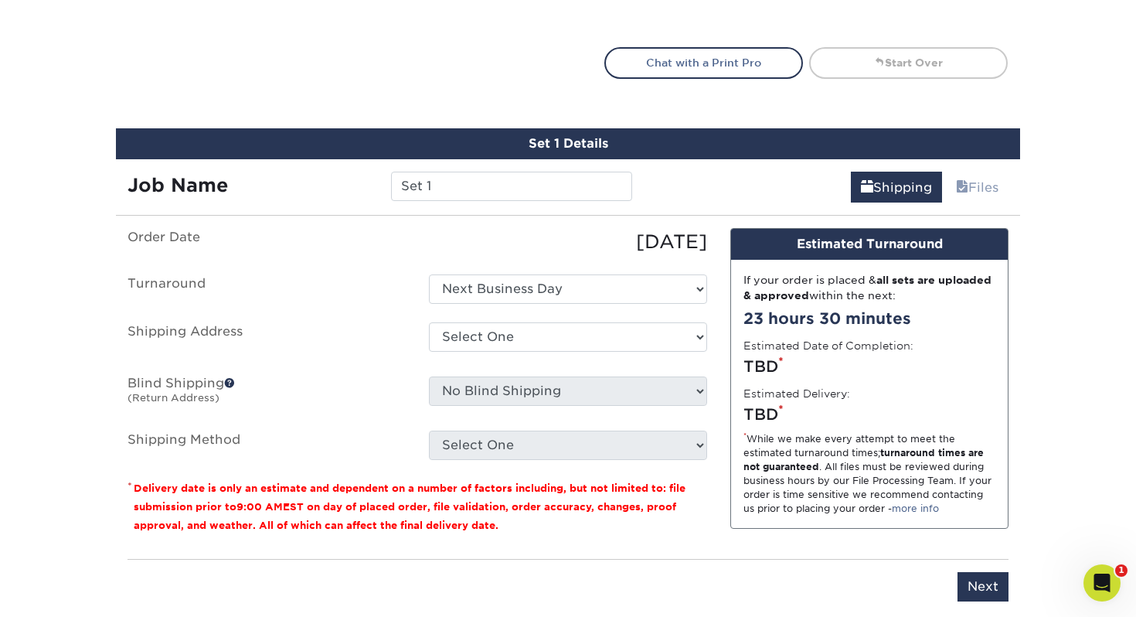
scroll to position [907, 0]
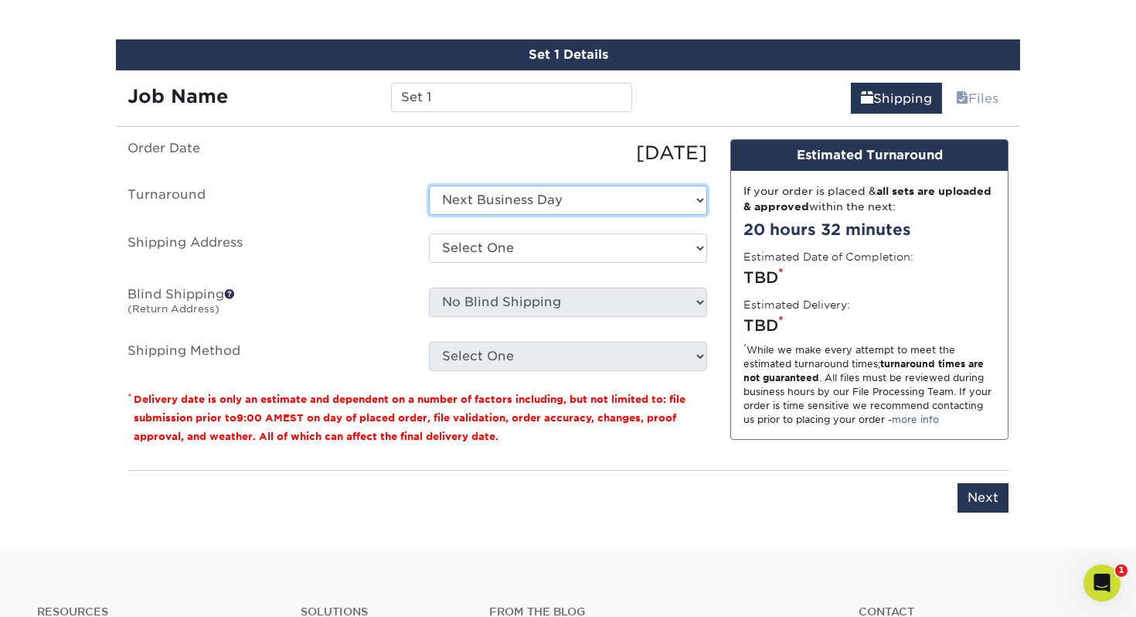
click at [490, 202] on select "Select One Next Business Day" at bounding box center [568, 200] width 278 height 29
click at [429, 186] on select "Select One Next Business Day" at bounding box center [568, 200] width 278 height 29
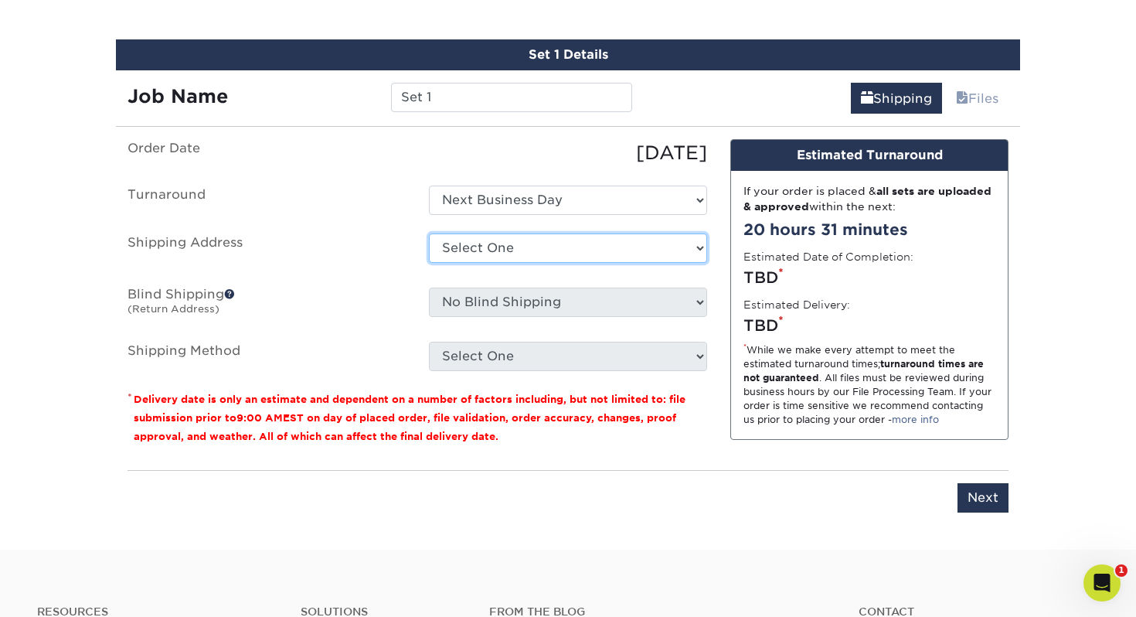
click at [494, 250] on select "Select One Elaine's House Stewart Road Church + Add New Address" at bounding box center [568, 247] width 278 height 29
select select "280563"
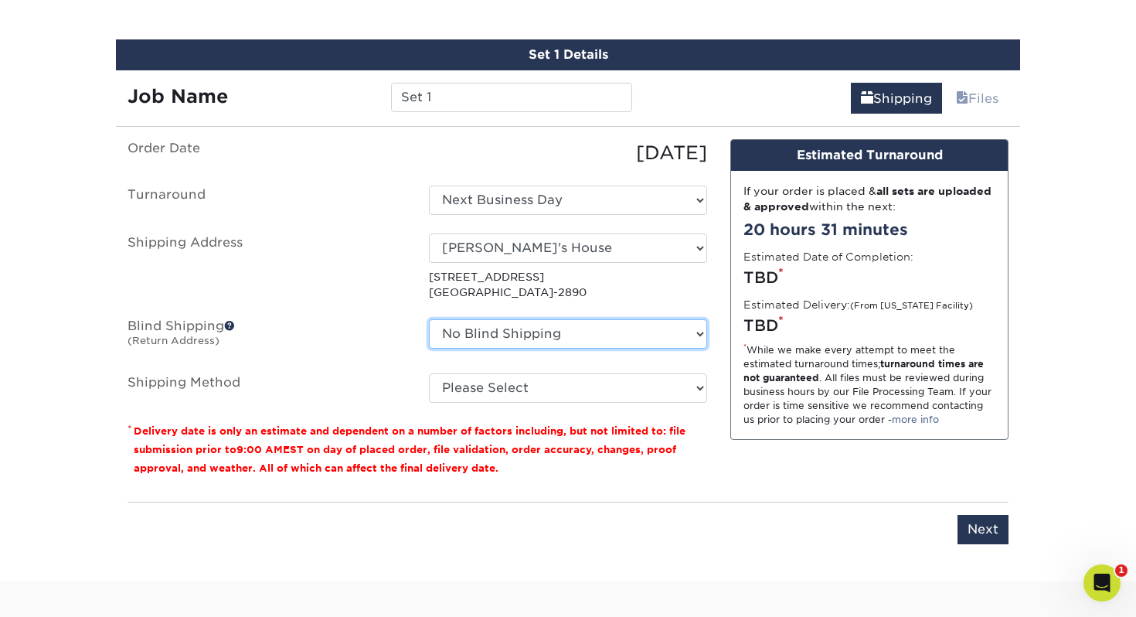
click at [493, 340] on select "No Blind Shipping Elaine's House Stewart Road Church + Add New Address" at bounding box center [568, 333] width 278 height 29
select select "280563"
click at [429, 319] on select "No Blind Shipping Elaine's House Stewart Road Church + Add New Address" at bounding box center [568, 333] width 278 height 29
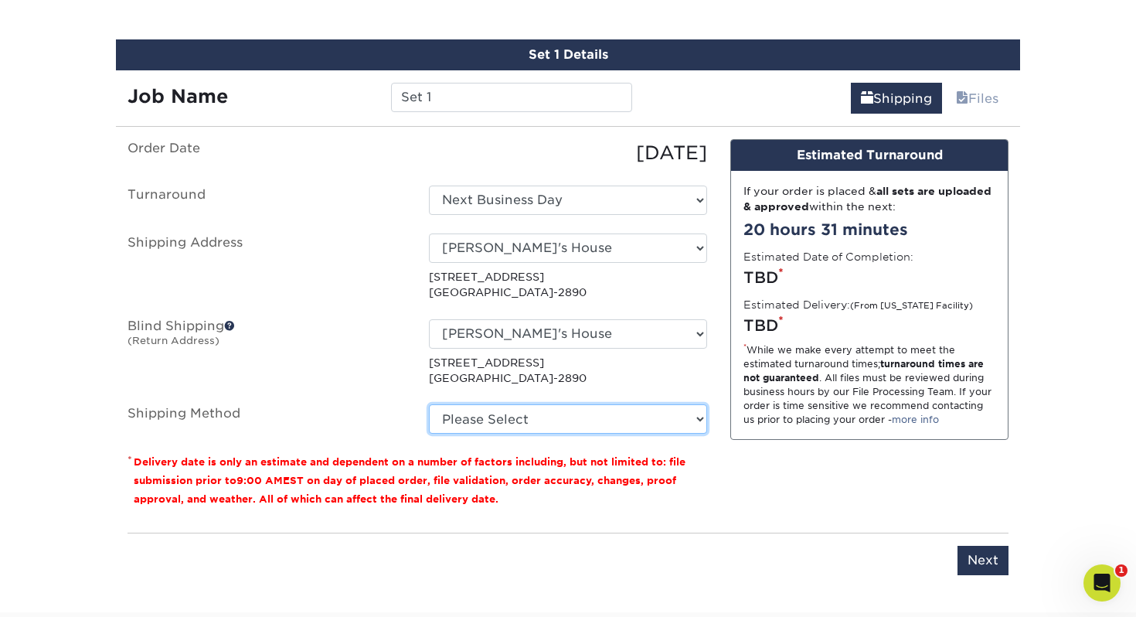
click at [493, 424] on select "Please Select G4M Flat Rate Shipping (+$11.20) Ground Shipping (+$36.60) 3 Day …" at bounding box center [568, 418] width 278 height 29
select select "G4MFLATRATE"
click at [429, 404] on select "Please Select G4M Flat Rate Shipping (+$11.20) Ground Shipping (+$36.60) 3 Day …" at bounding box center [568, 418] width 278 height 29
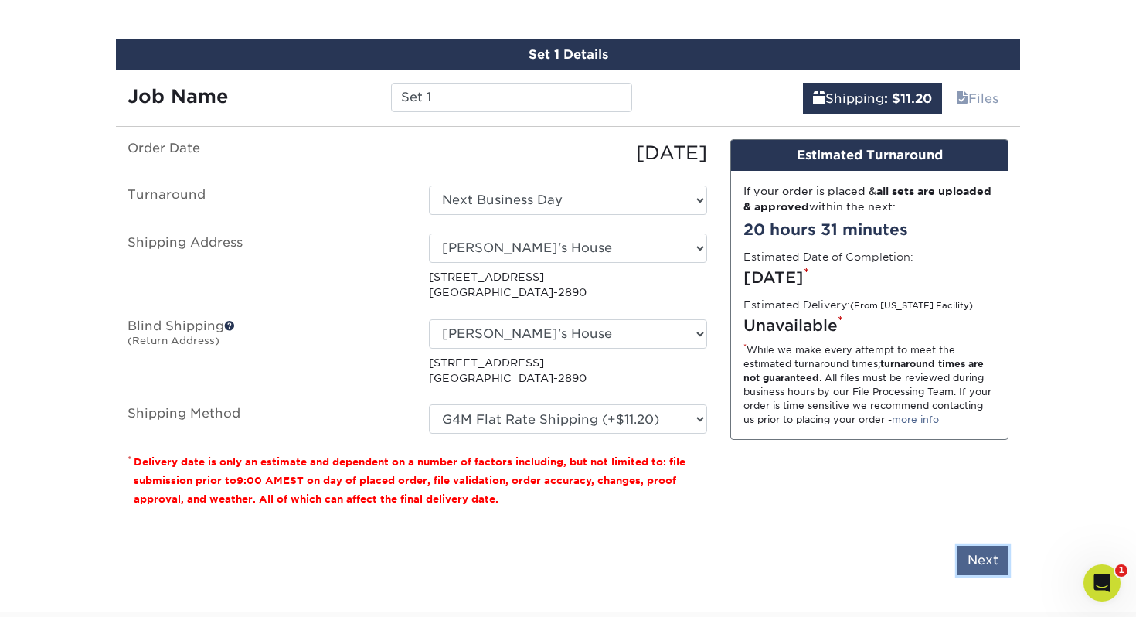
click at [981, 558] on input "Next" at bounding box center [983, 560] width 51 height 29
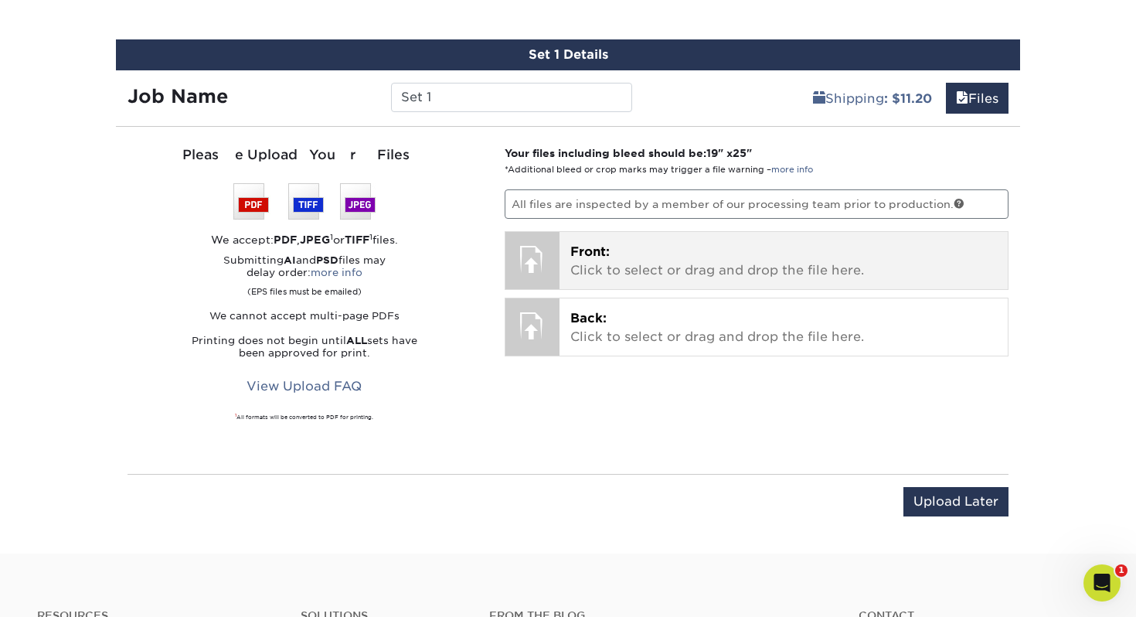
click at [659, 273] on p "Front: Click to select or drag and drop the file here." at bounding box center [785, 261] width 428 height 37
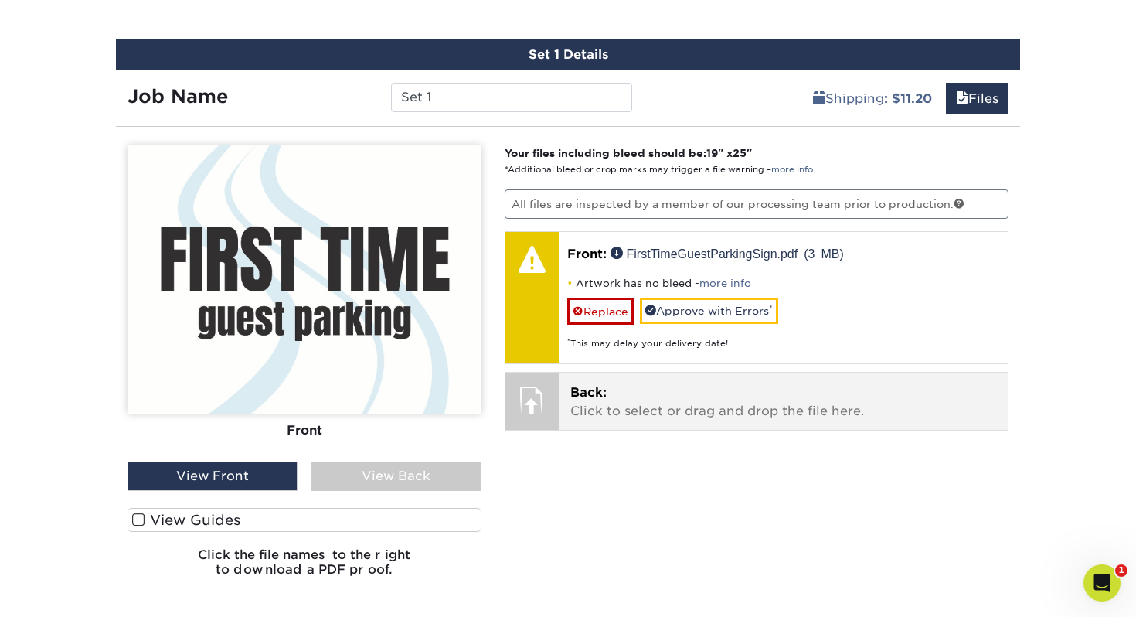
click at [592, 385] on span "Back:" at bounding box center [589, 392] width 36 height 15
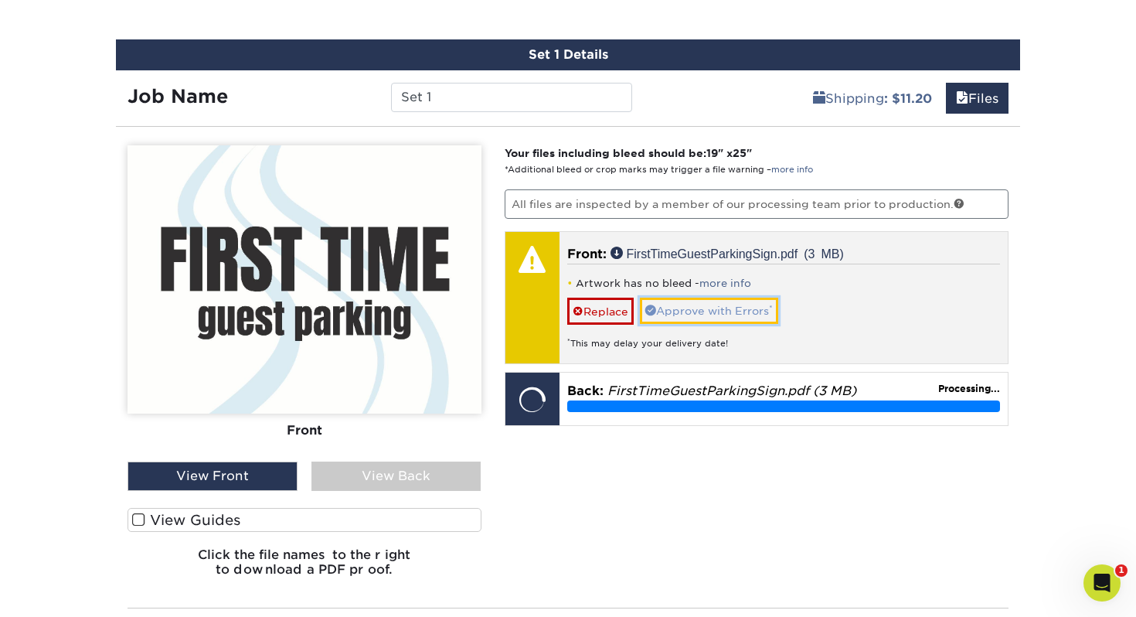
click at [692, 305] on link "Approve with Errors *" at bounding box center [709, 311] width 138 height 26
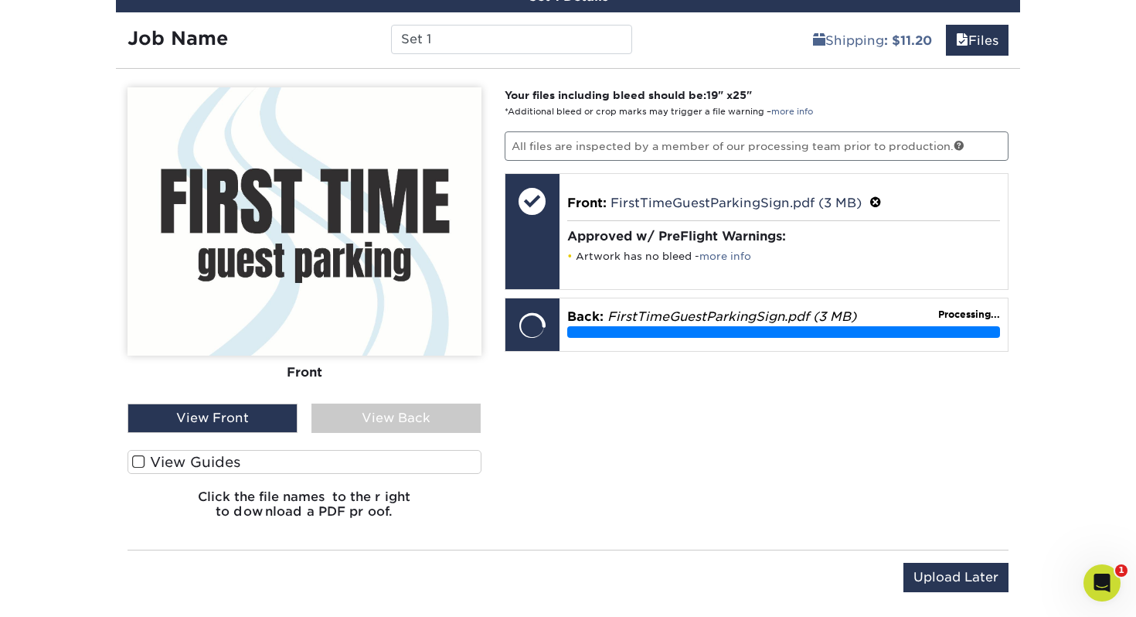
scroll to position [966, 0]
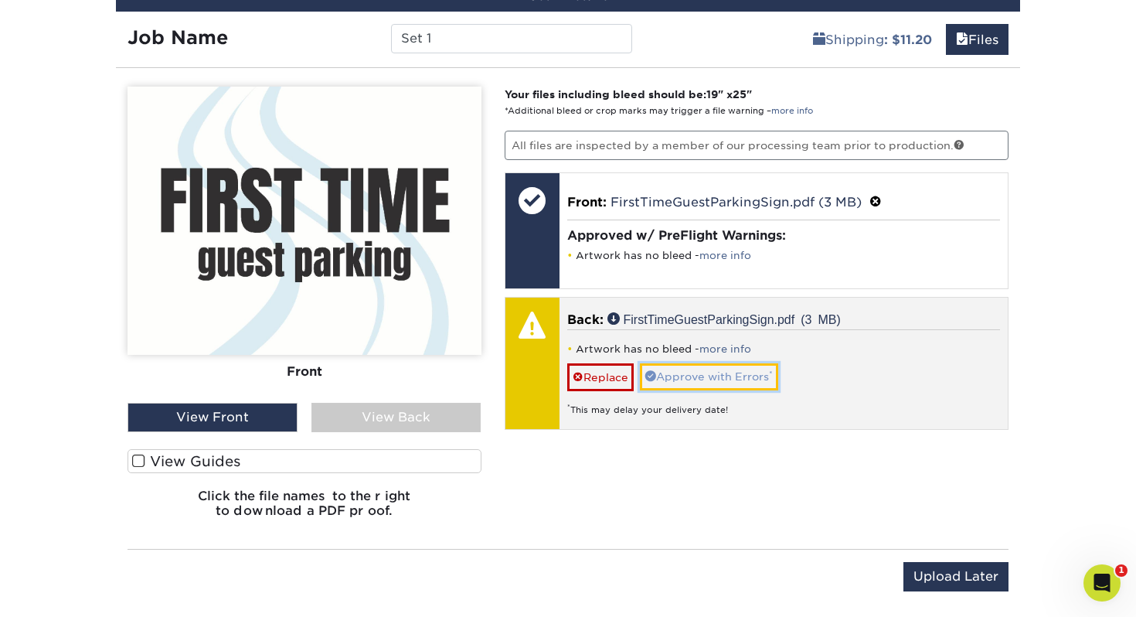
click at [697, 370] on link "Approve with Errors *" at bounding box center [709, 376] width 138 height 26
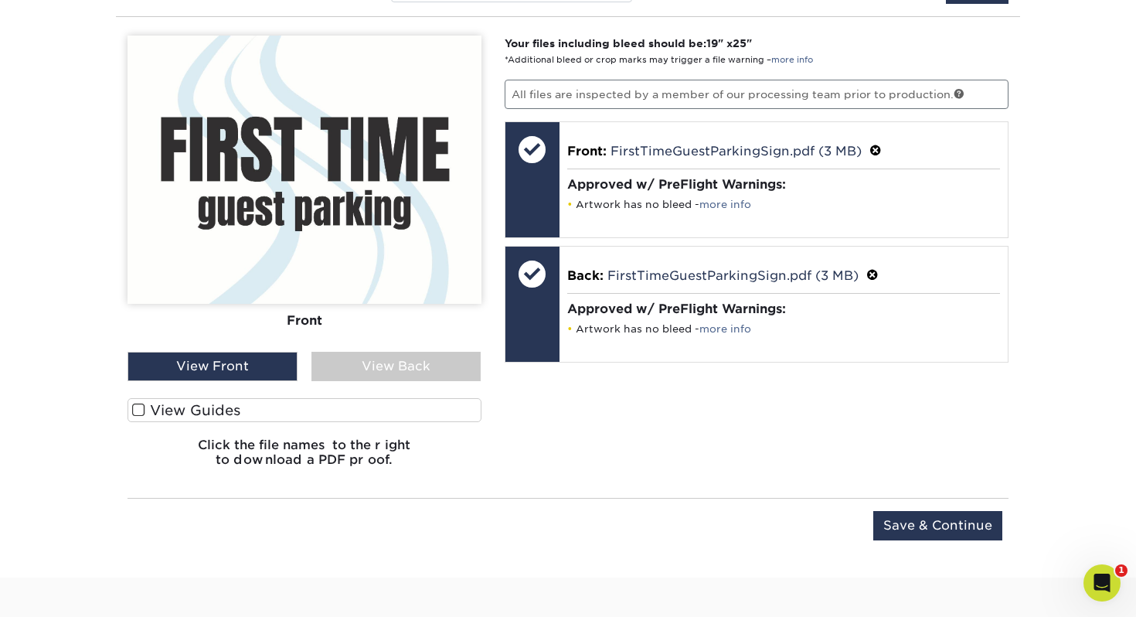
scroll to position [1025, 0]
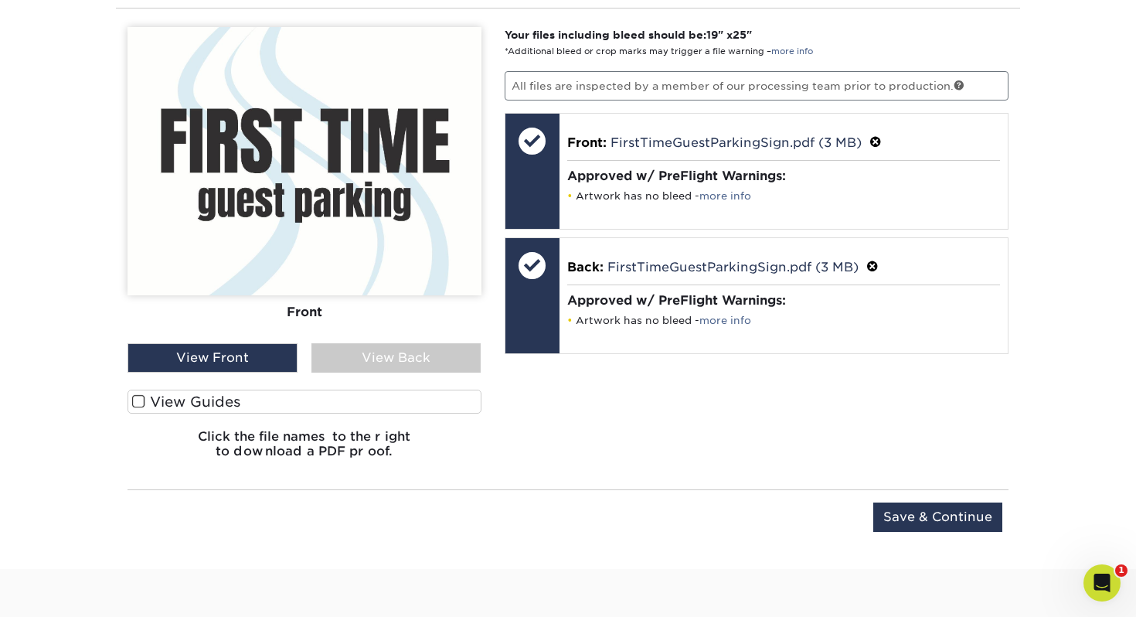
click at [356, 364] on div "View Back" at bounding box center [397, 357] width 170 height 29
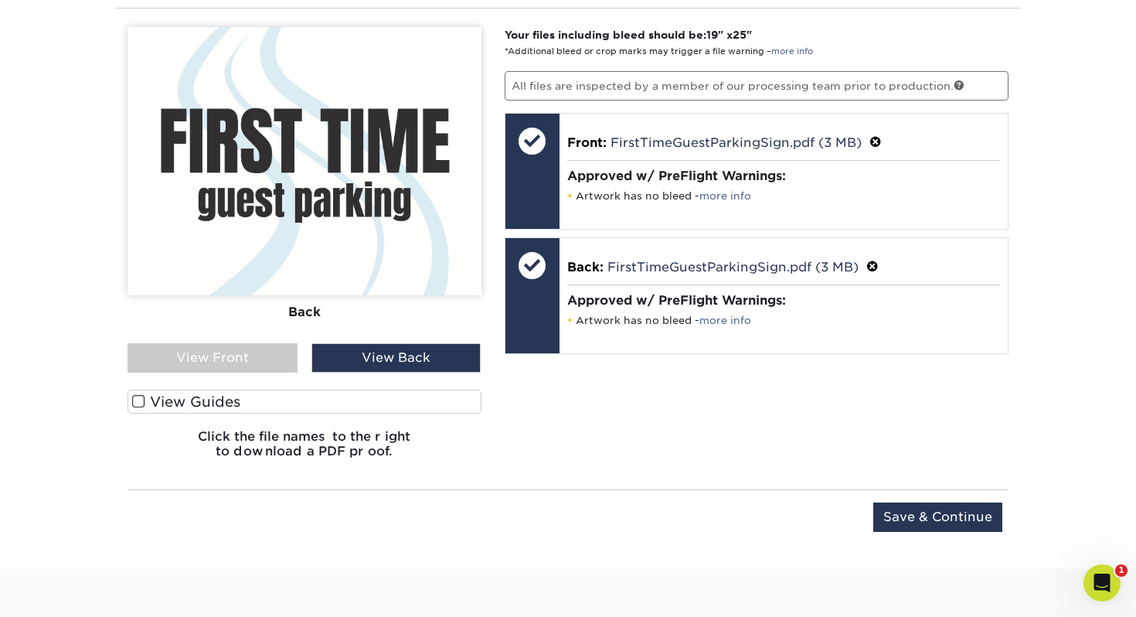
click at [261, 349] on div "View Front" at bounding box center [213, 357] width 170 height 29
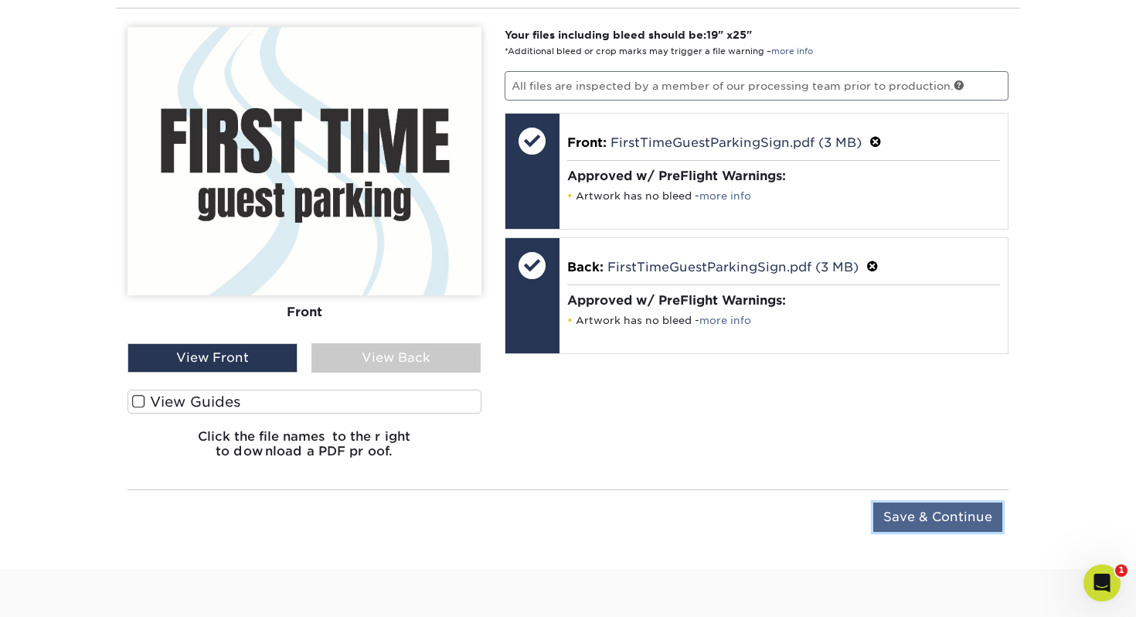
click at [929, 519] on input "Save & Continue" at bounding box center [938, 517] width 129 height 29
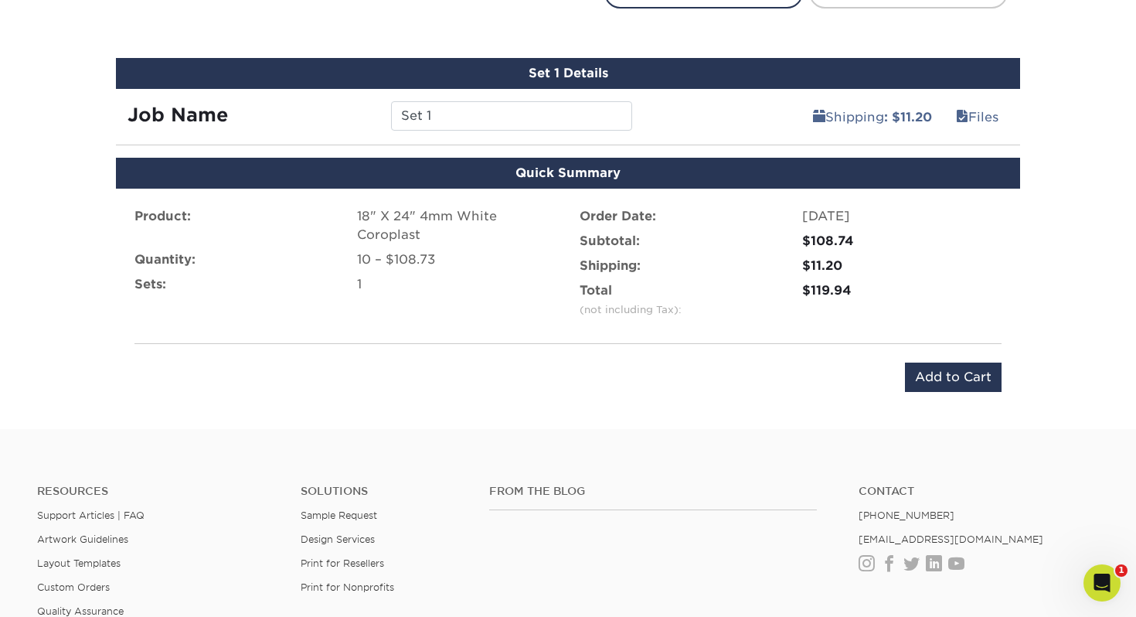
scroll to position [839, 0]
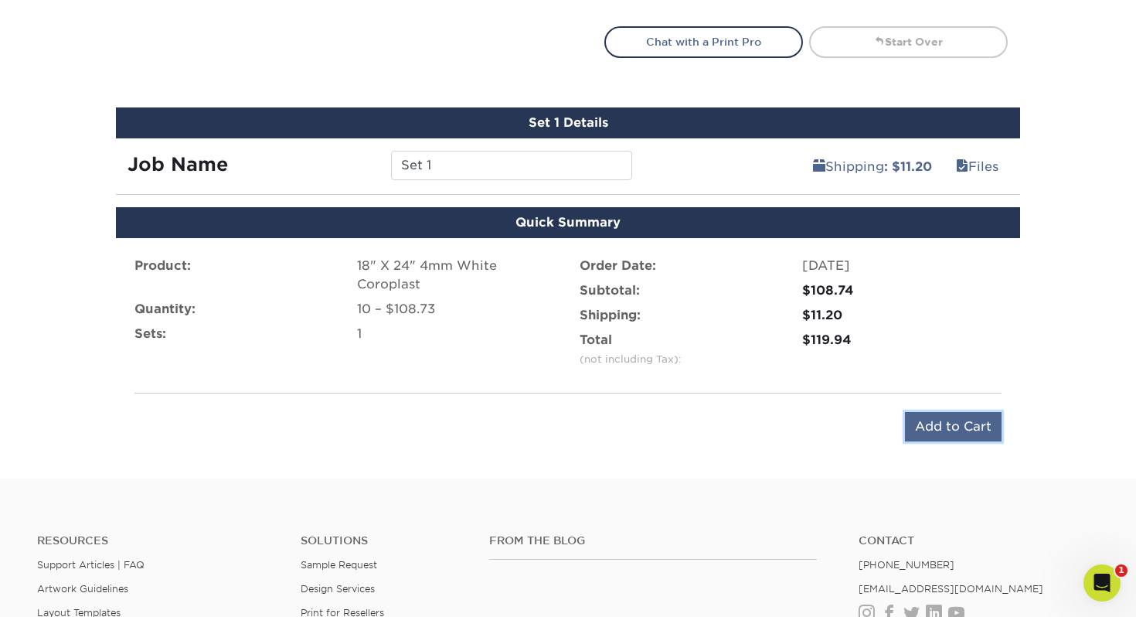
click at [929, 426] on input "Add to Cart" at bounding box center [953, 426] width 97 height 29
type input "Add to Cart"
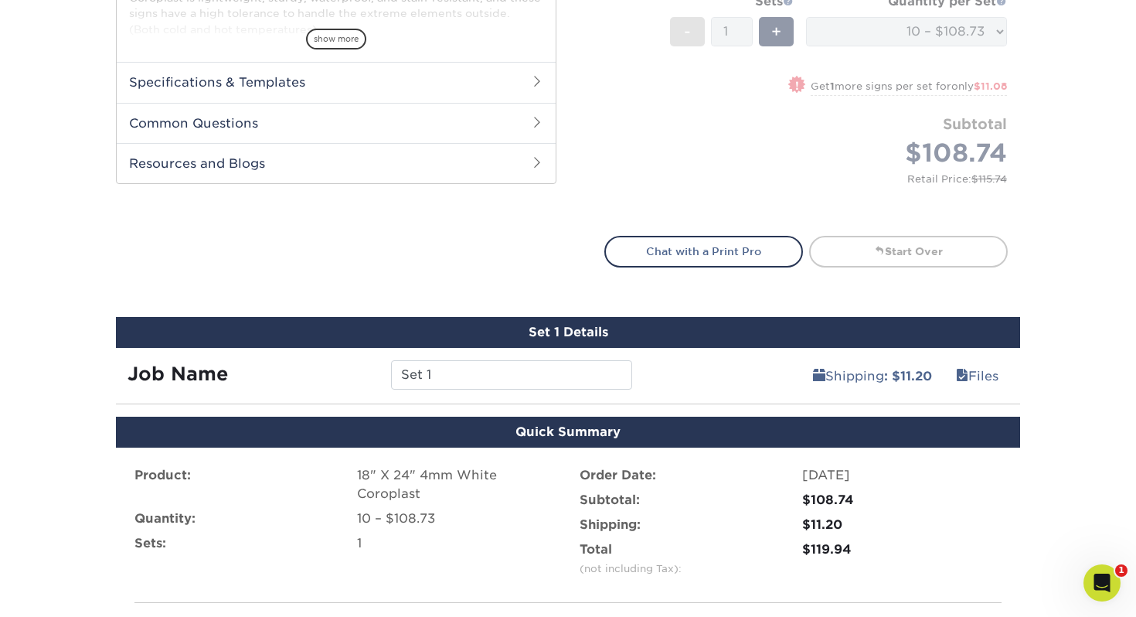
scroll to position [1152, 0]
